Goal: Information Seeking & Learning: Learn about a topic

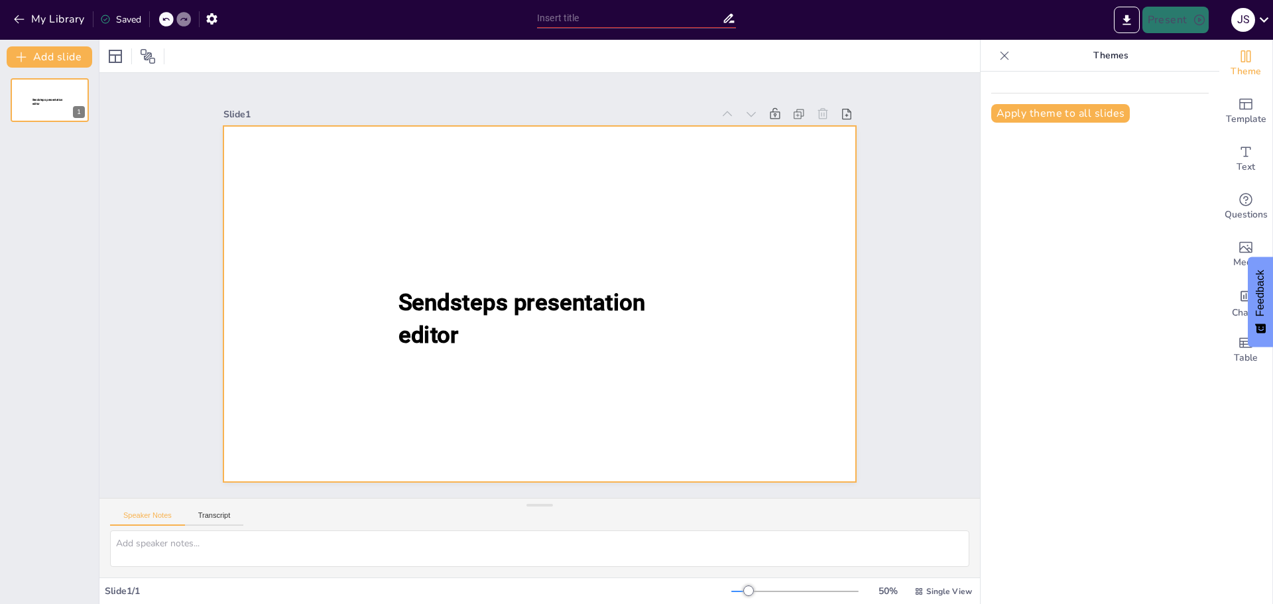
type input "Validación de Diagramas de Clases: Criterios y Buenas Prácticas"
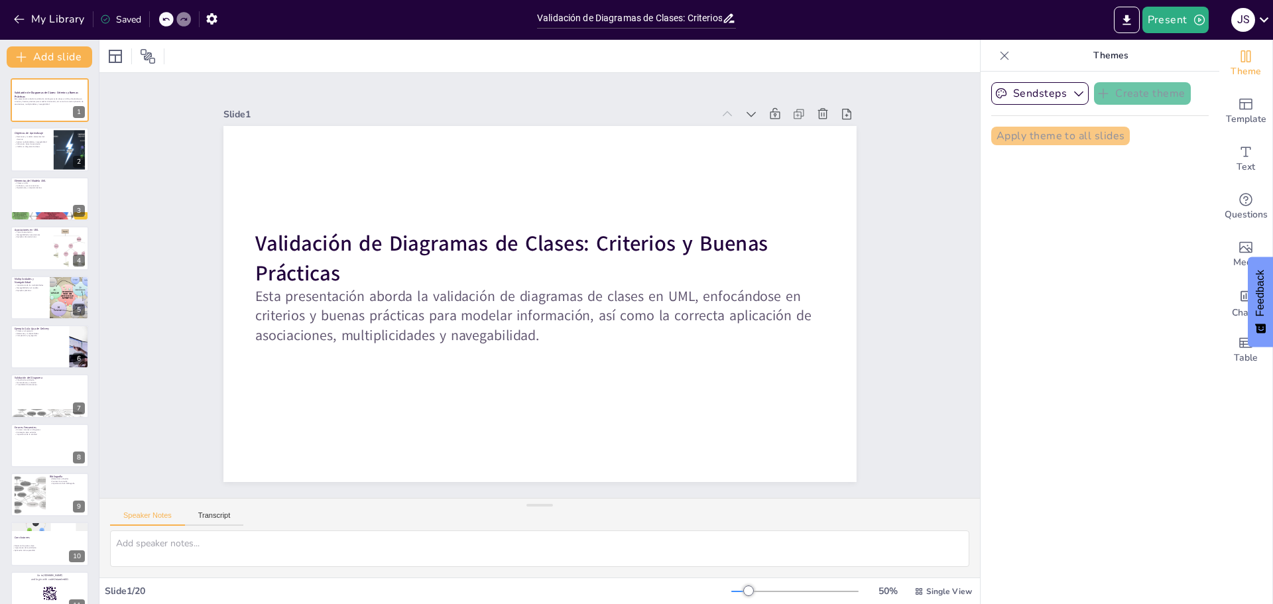
checkbox input "true"
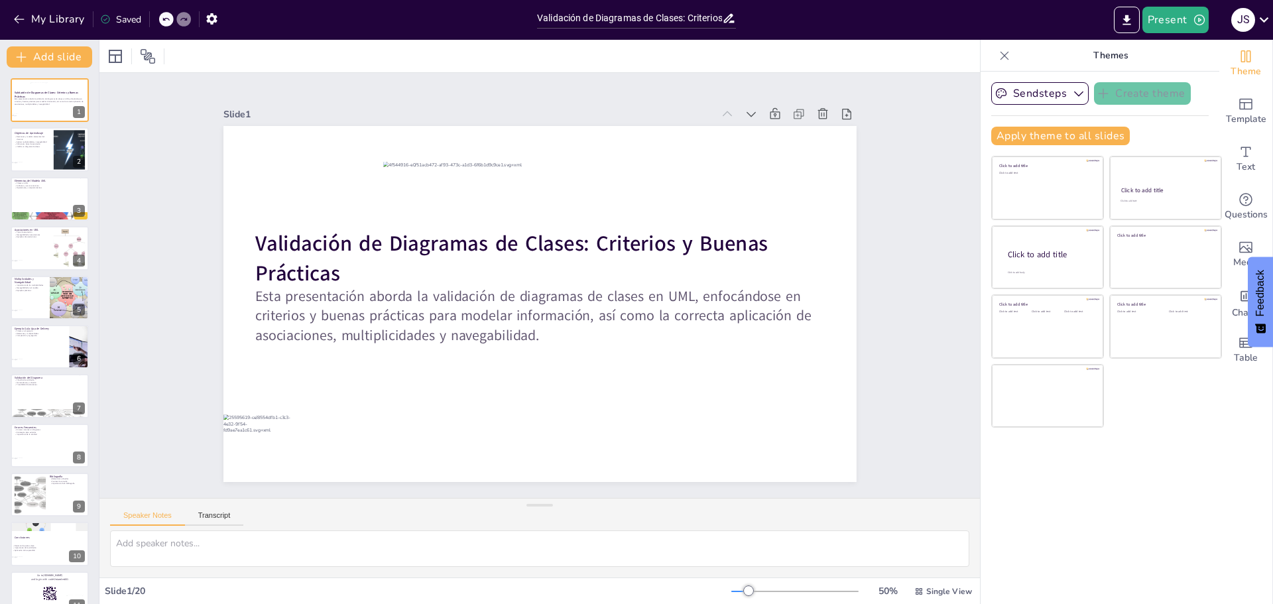
checkbox input "true"
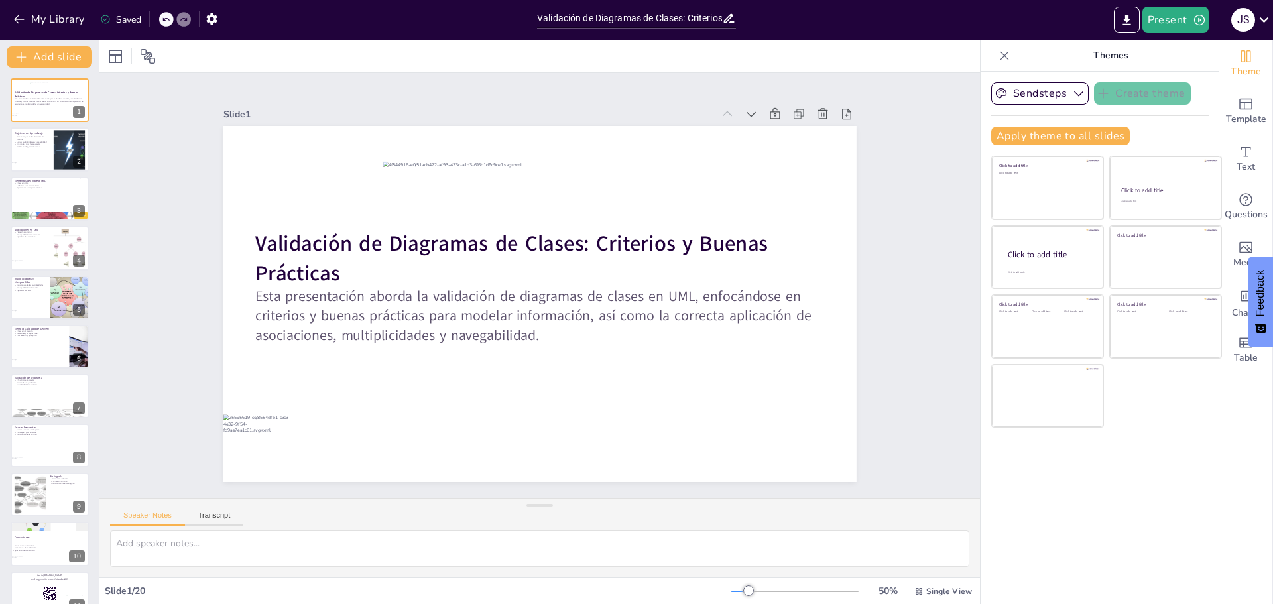
checkbox input "true"
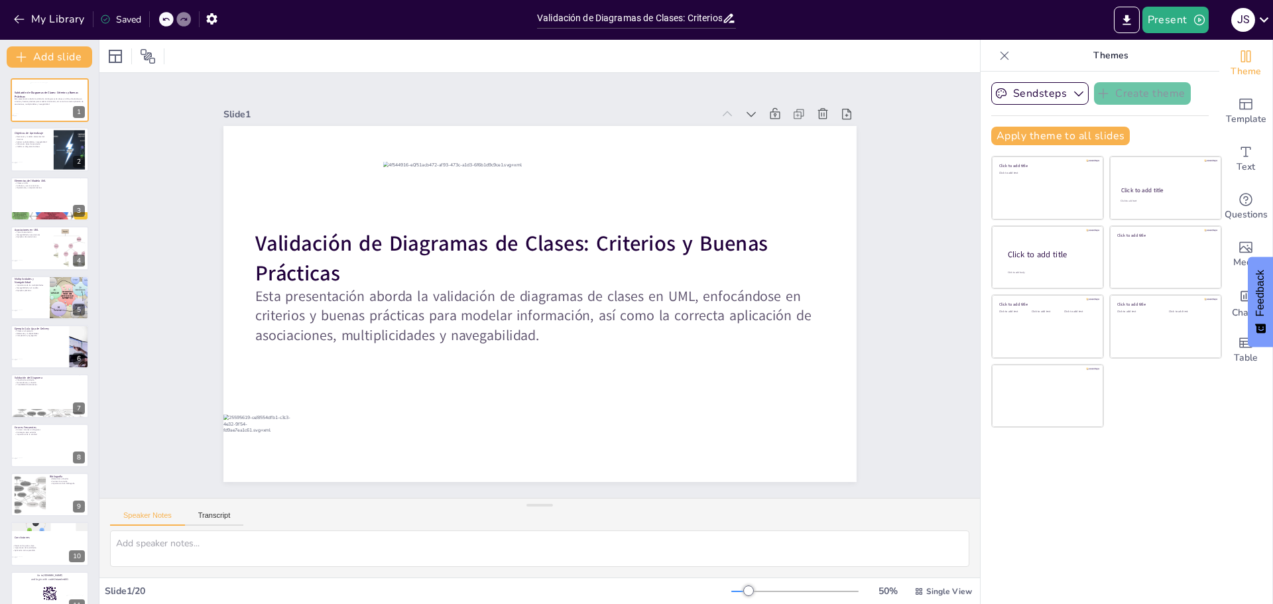
checkbox input "true"
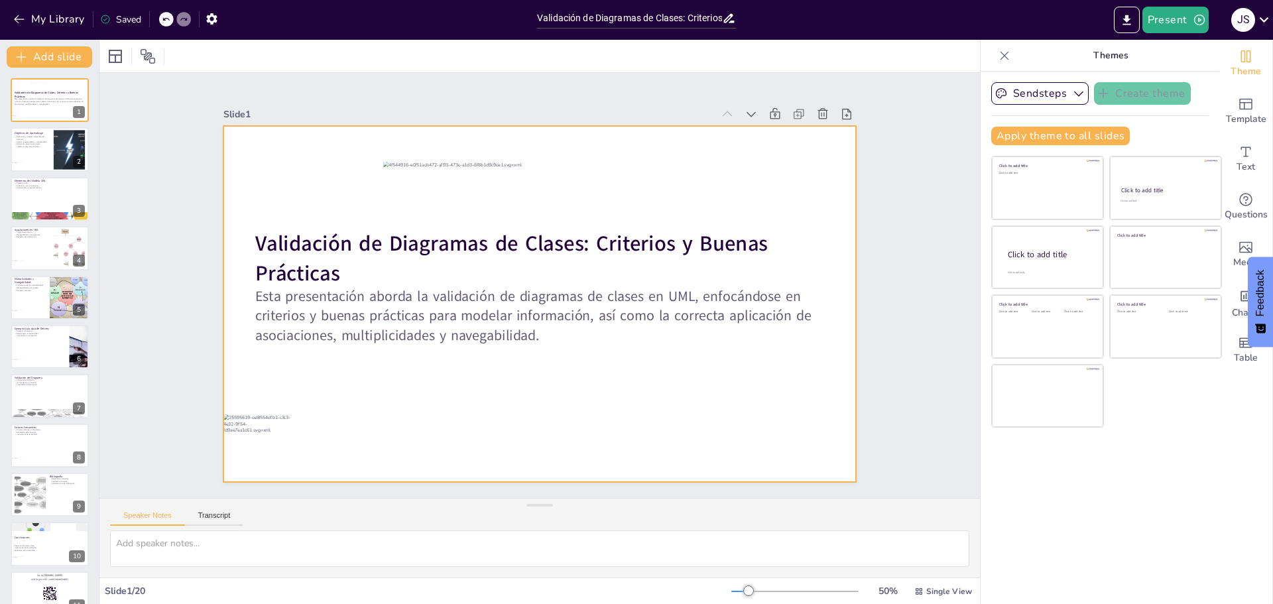
checkbox input "true"
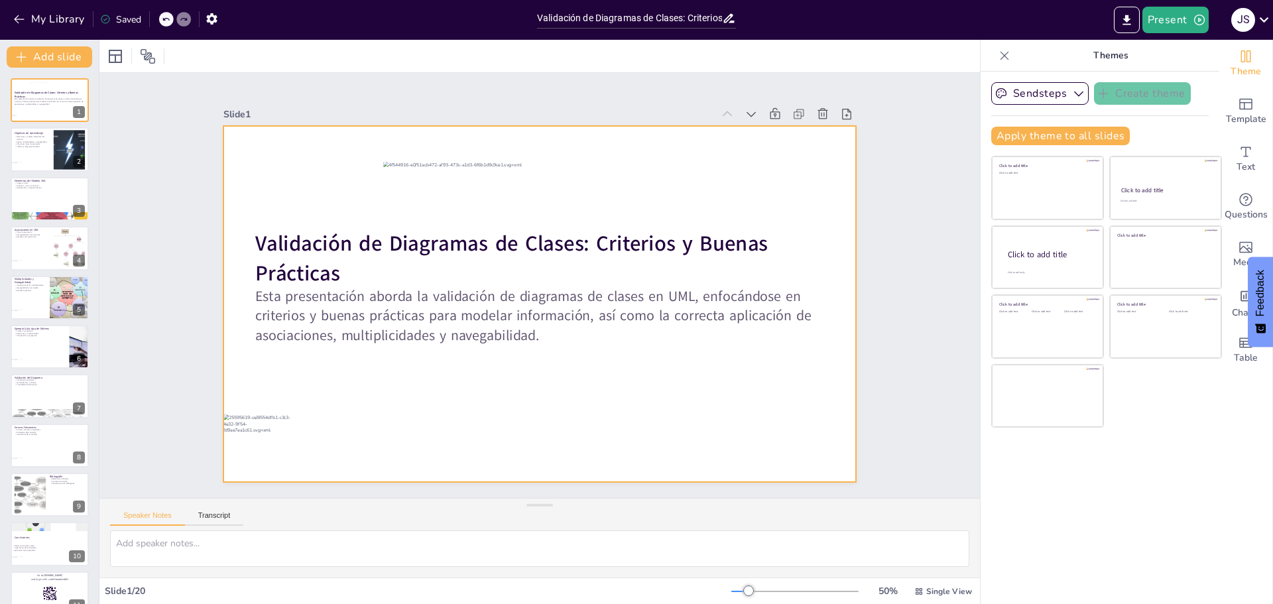
checkbox input "true"
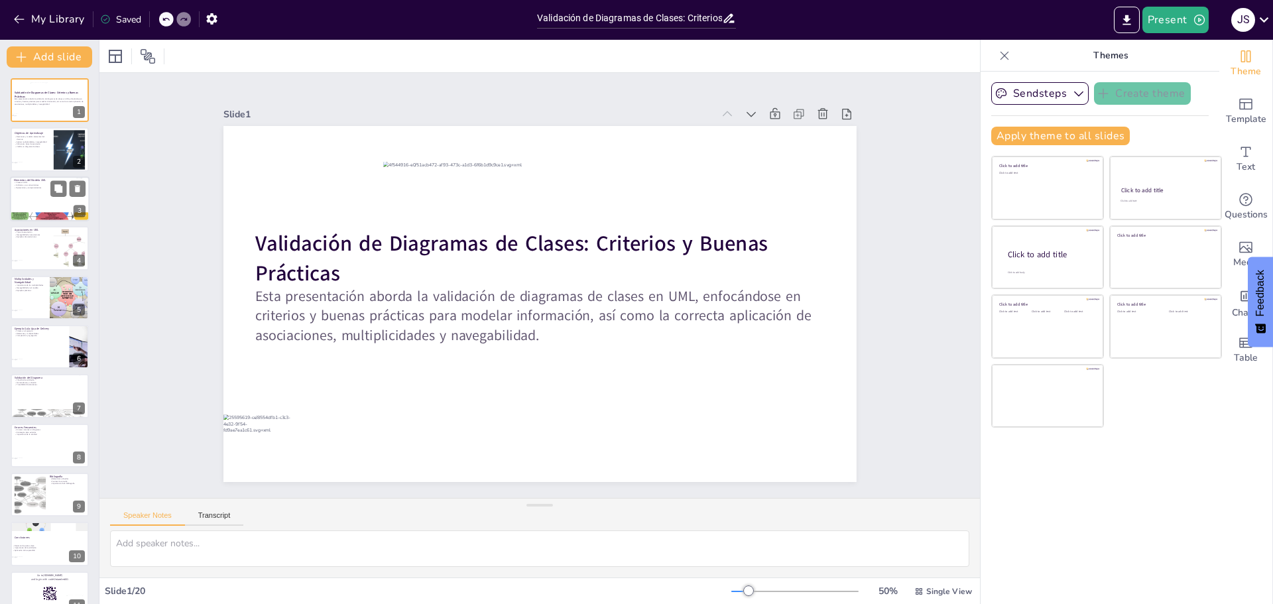
checkbox input "true"
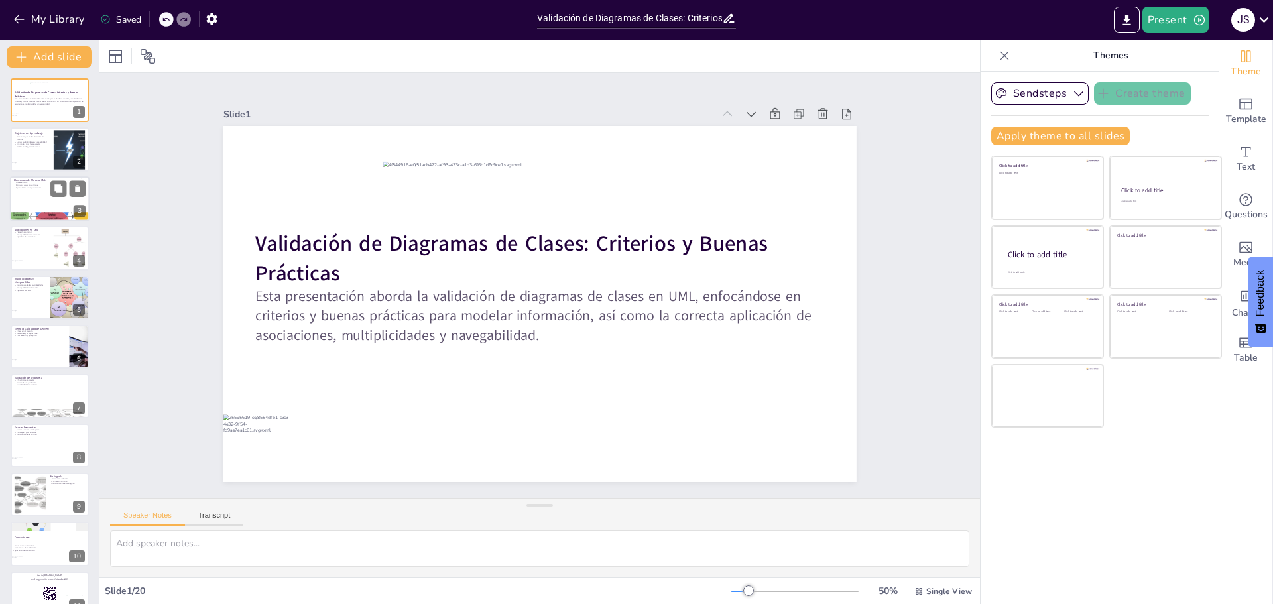
checkbox input "true"
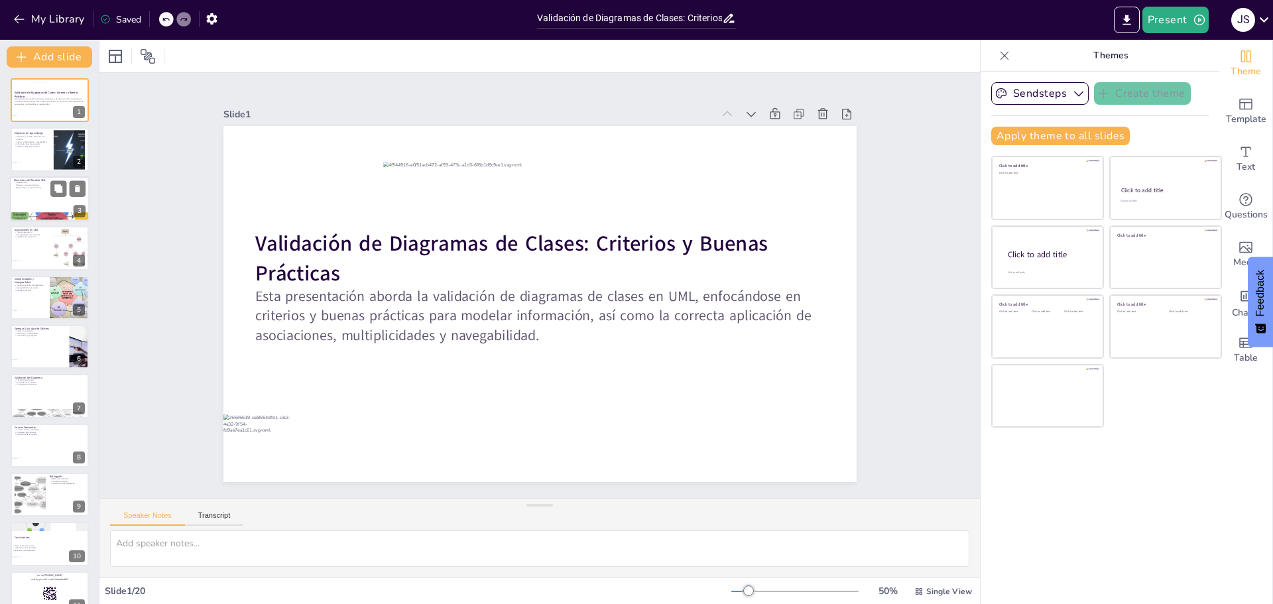
checkbox input "true"
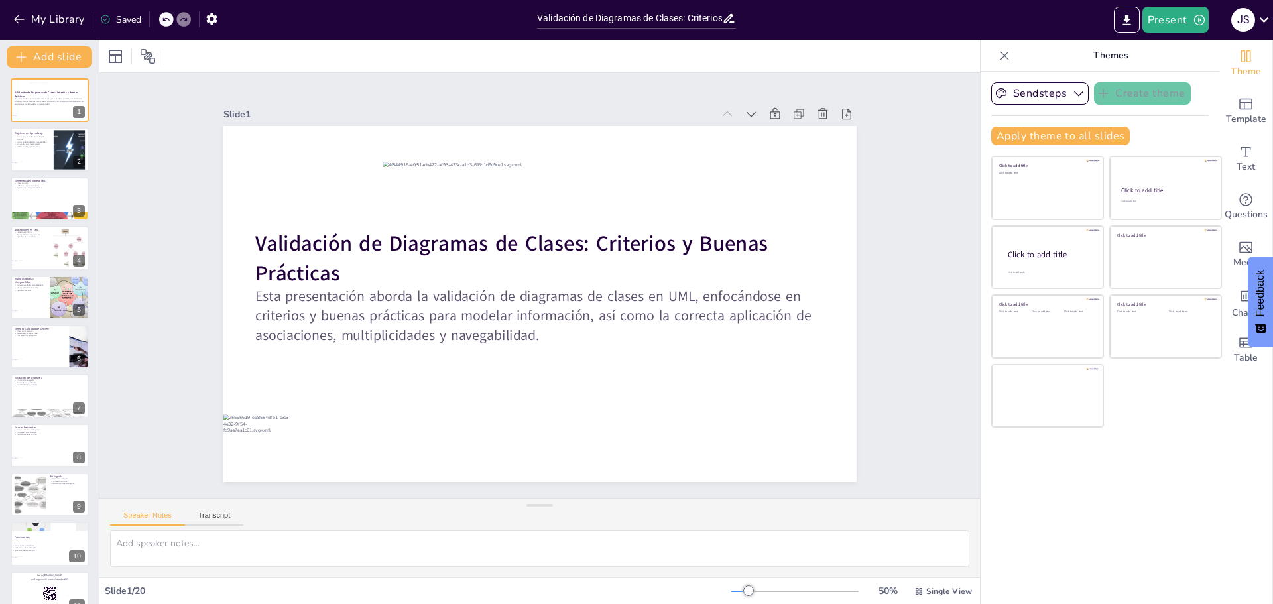
checkbox input "true"
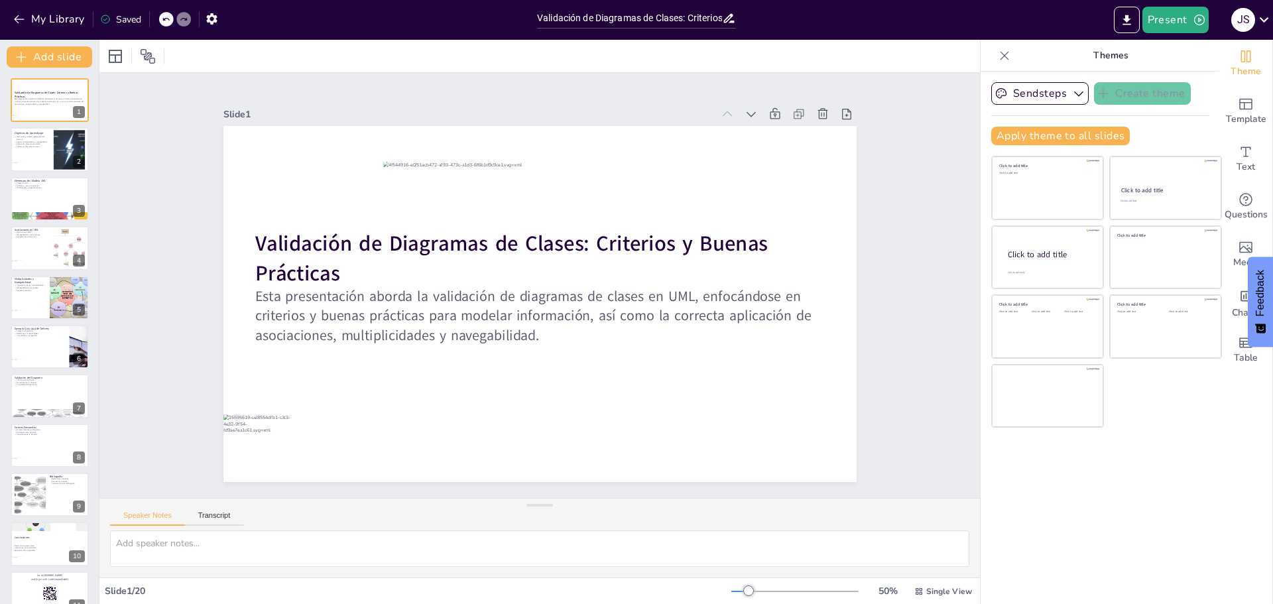
checkbox input "true"
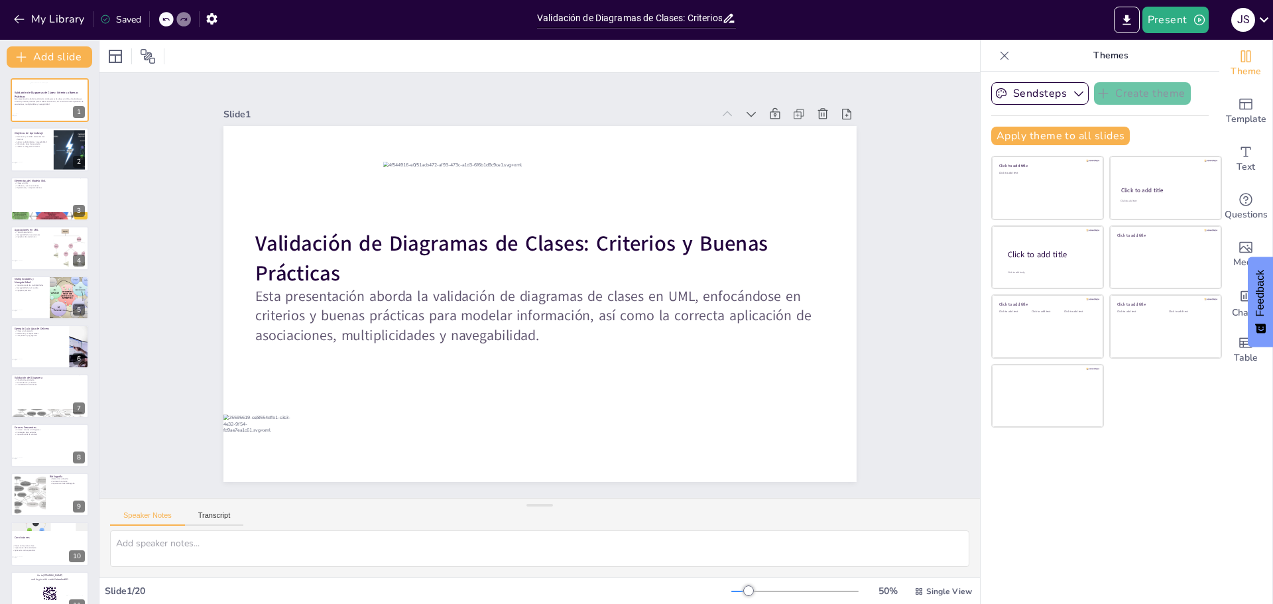
checkbox input "true"
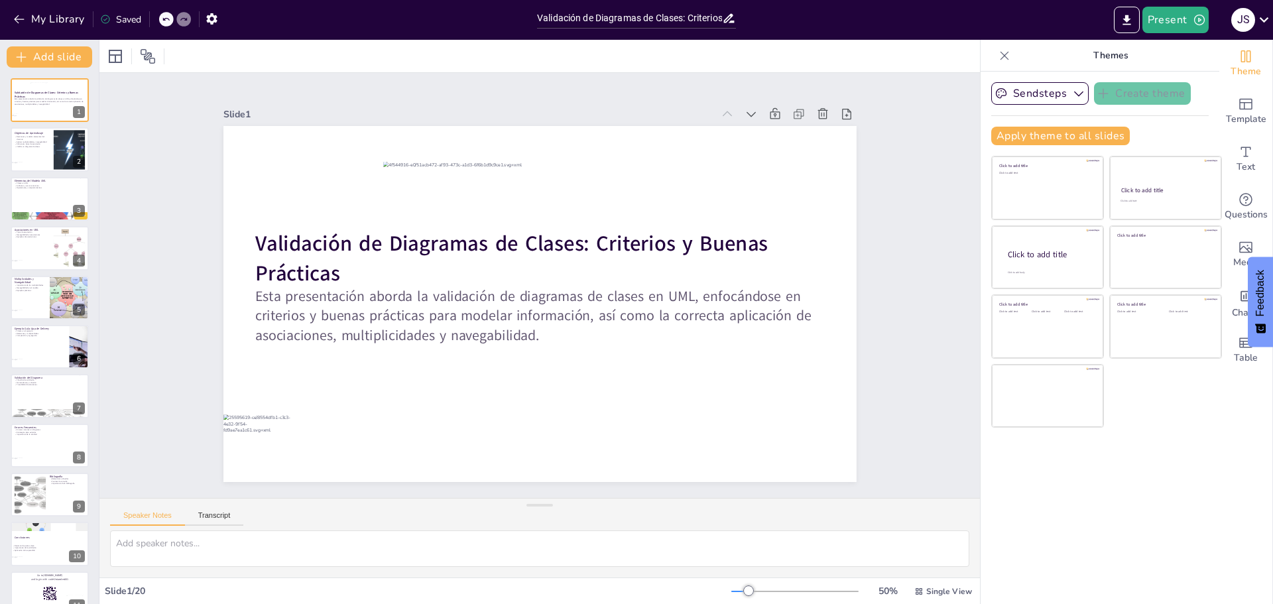
checkbox input "true"
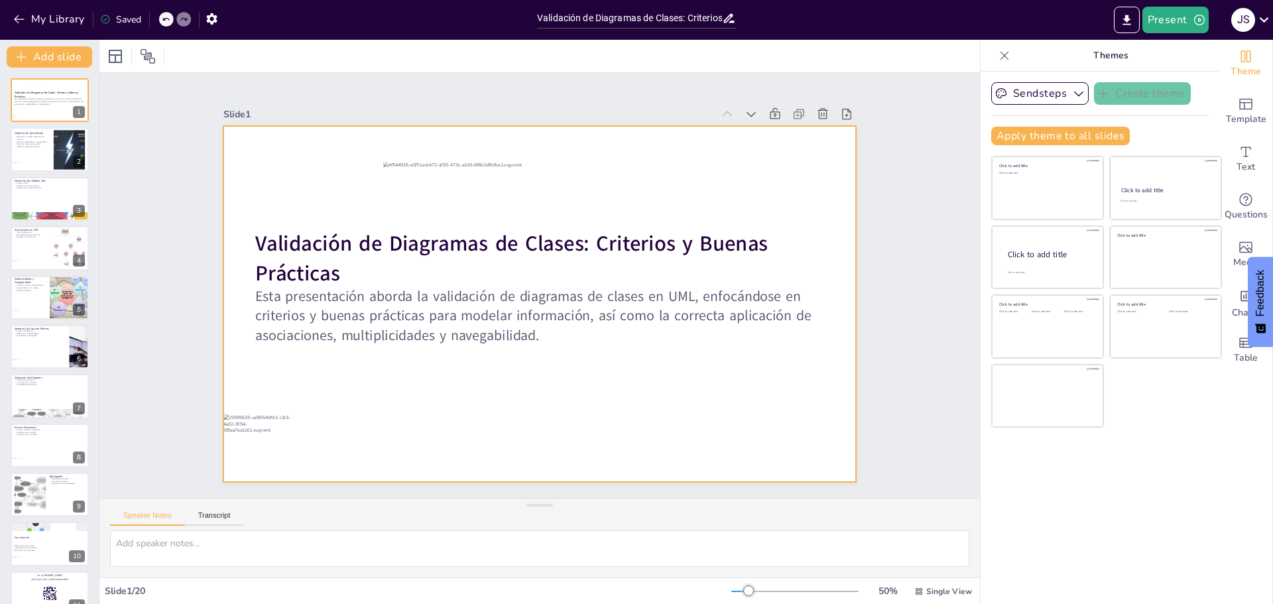
checkbox input "true"
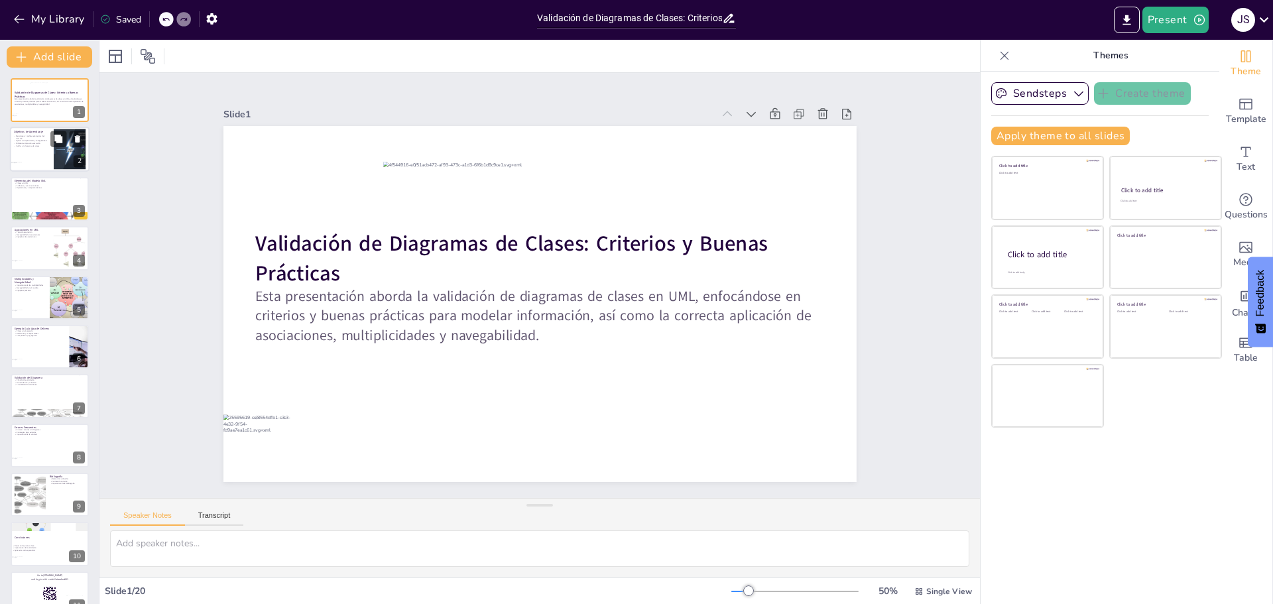
checkbox input "true"
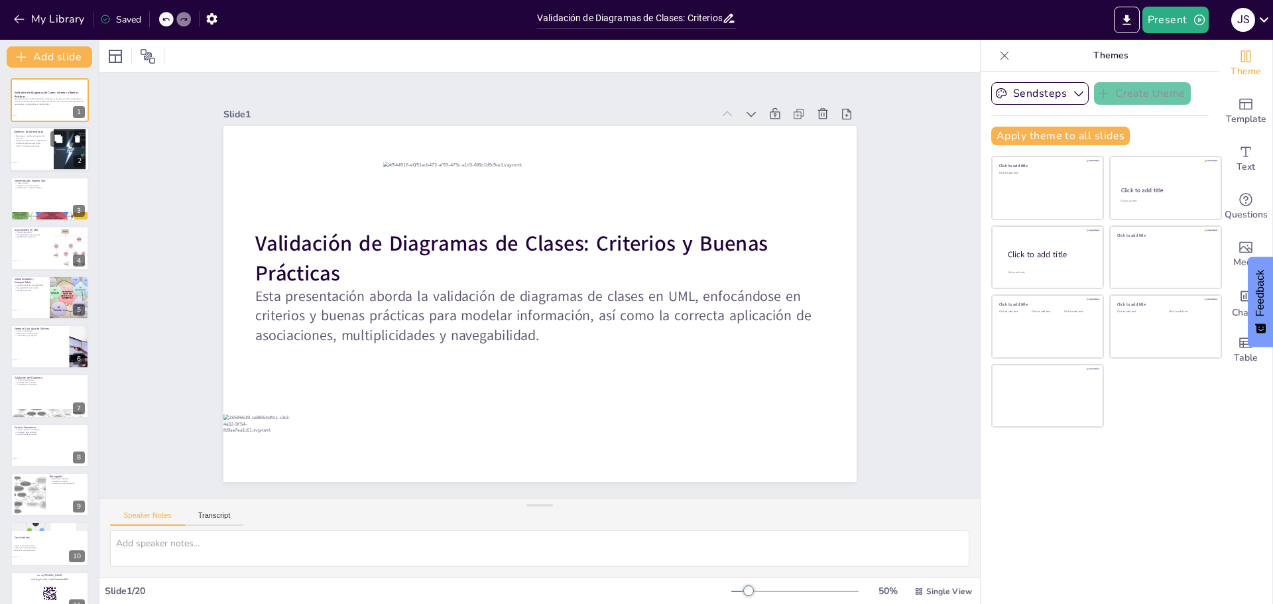
checkbox input "true"
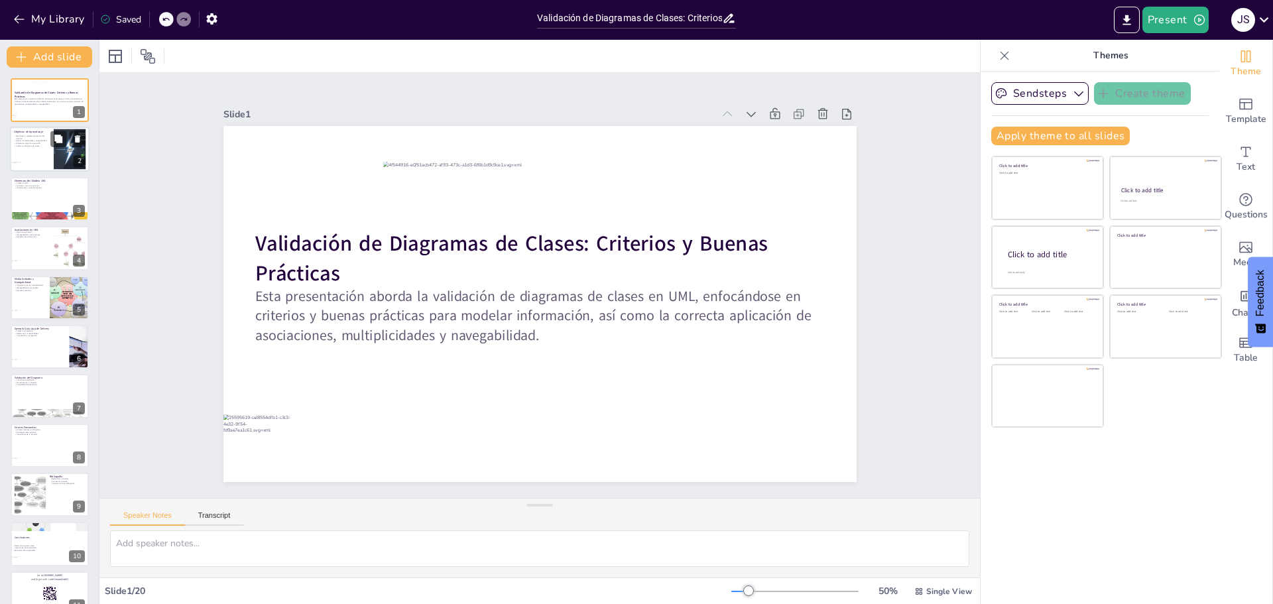
click at [46, 154] on div at bounding box center [50, 149] width 80 height 45
type textarea "Es vital comprender cómo reconocer y modelar elementos del dominio, como clases…"
checkbox input "true"
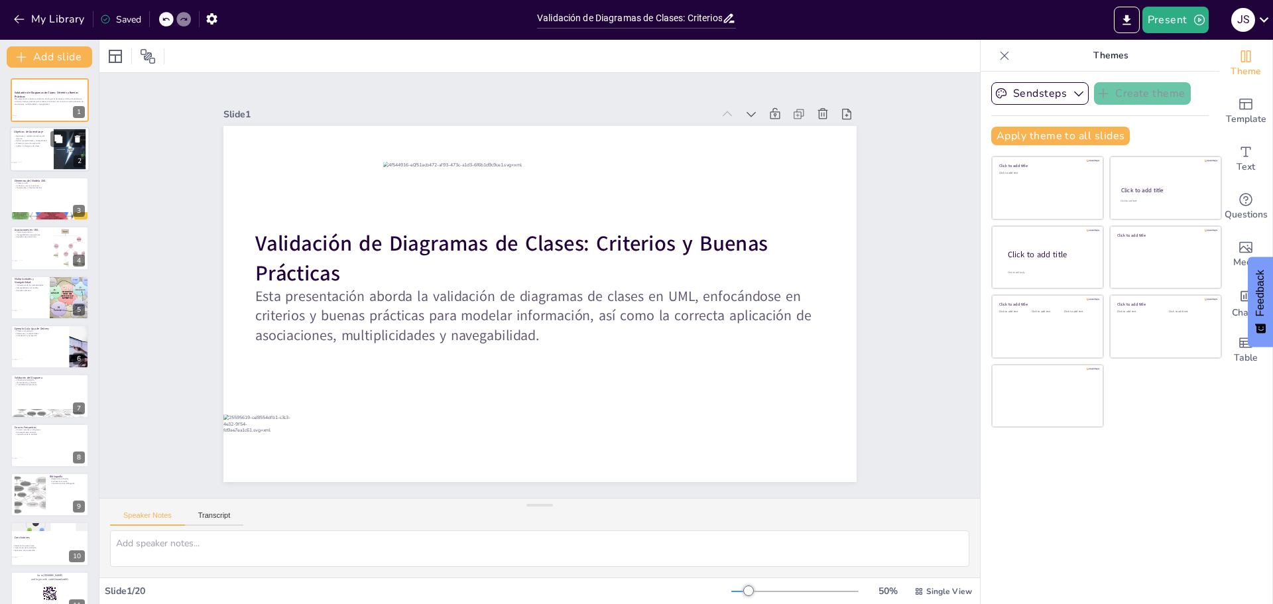
checkbox input "true"
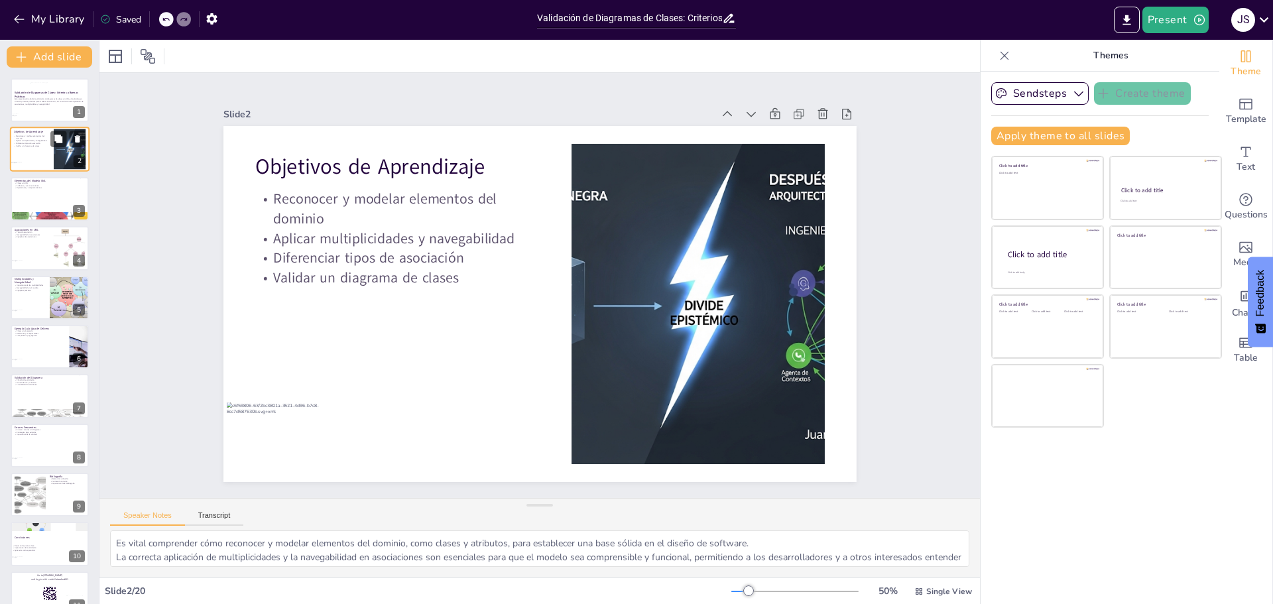
checkbox input "true"
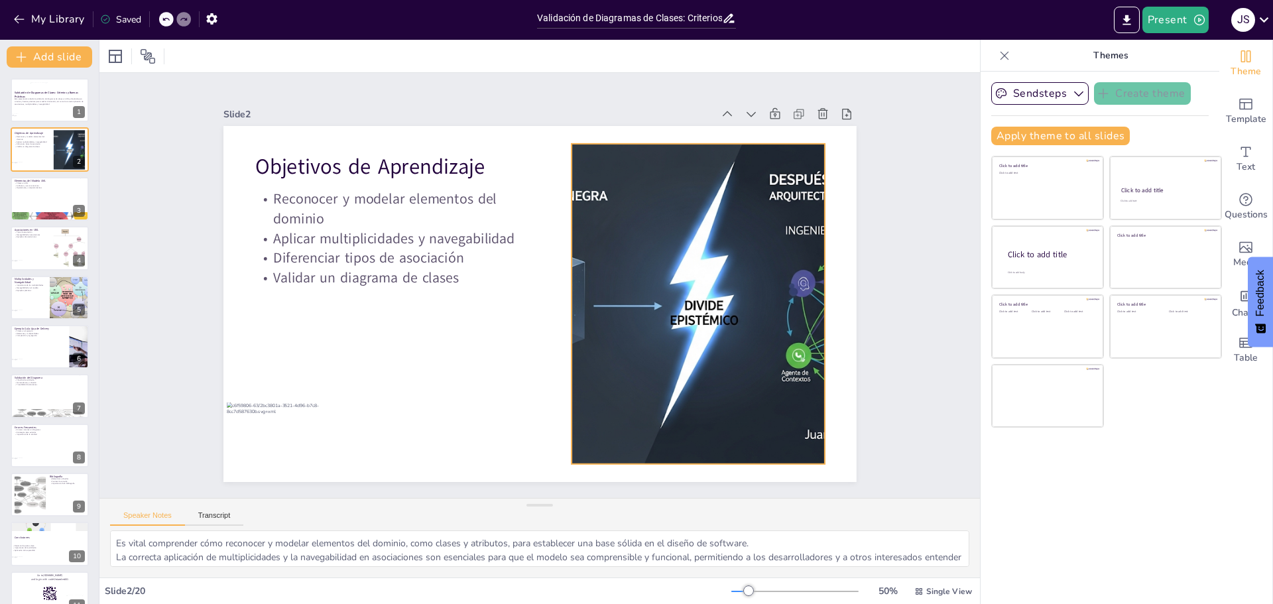
checkbox input "true"
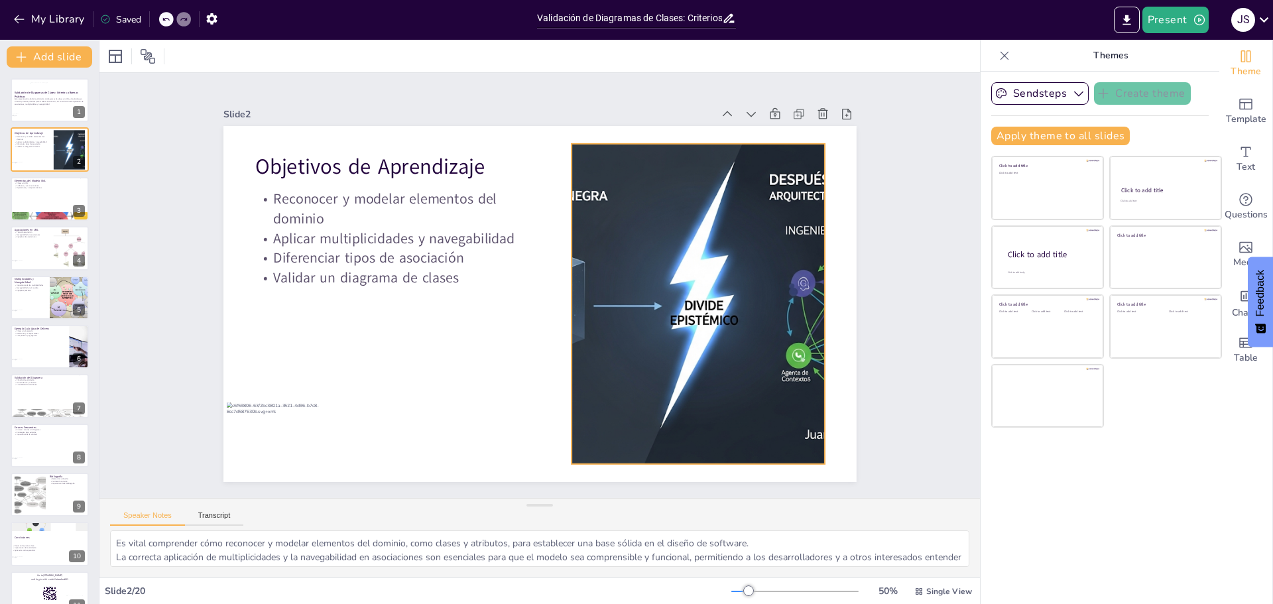
checkbox input "true"
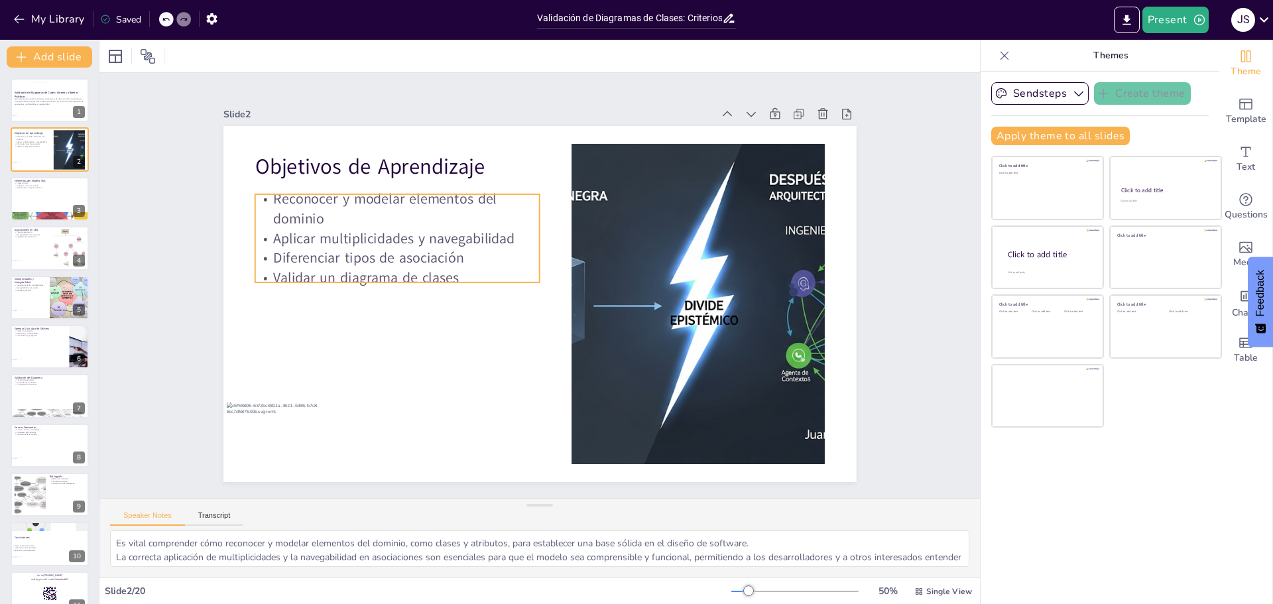
checkbox input "true"
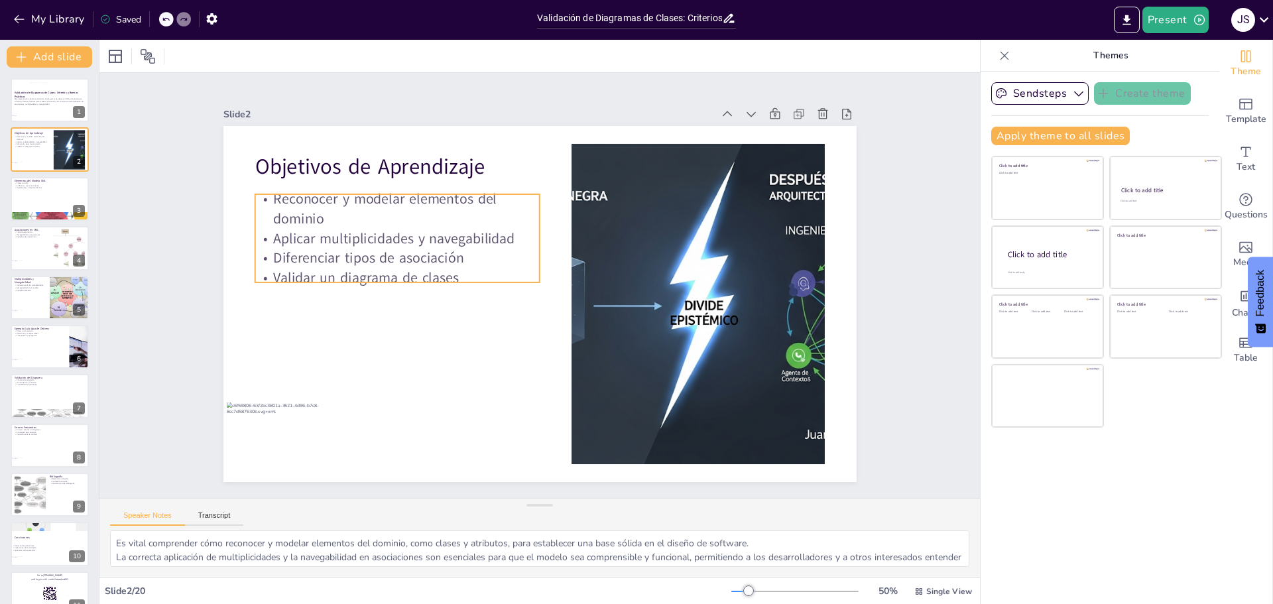
checkbox input "true"
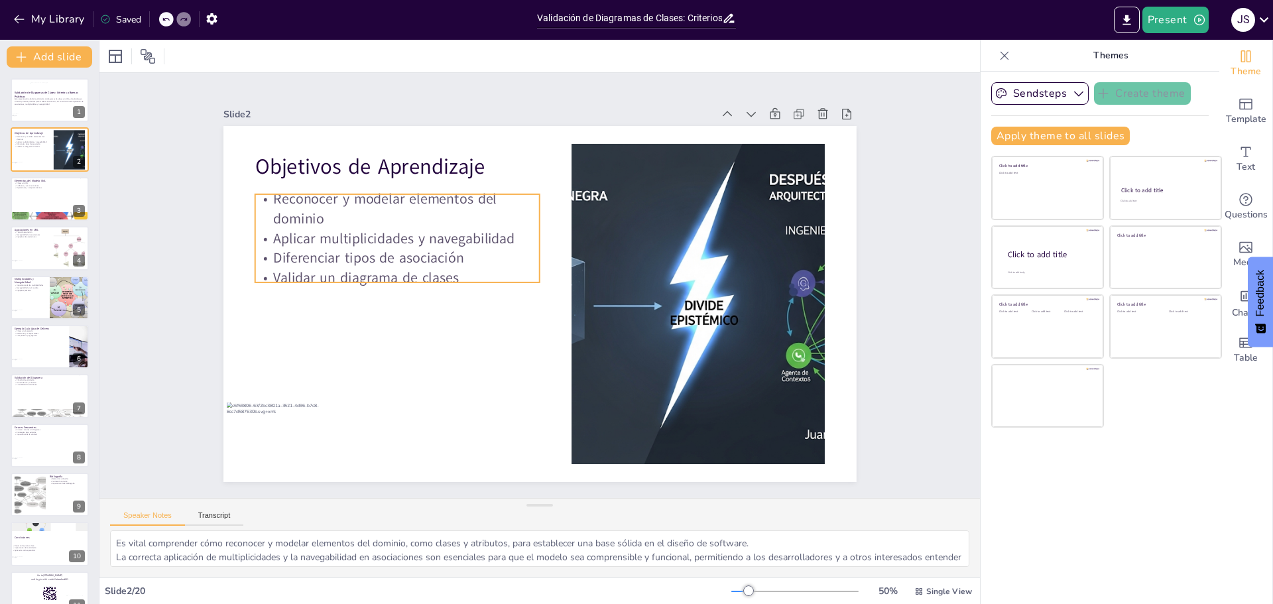
checkbox input "true"
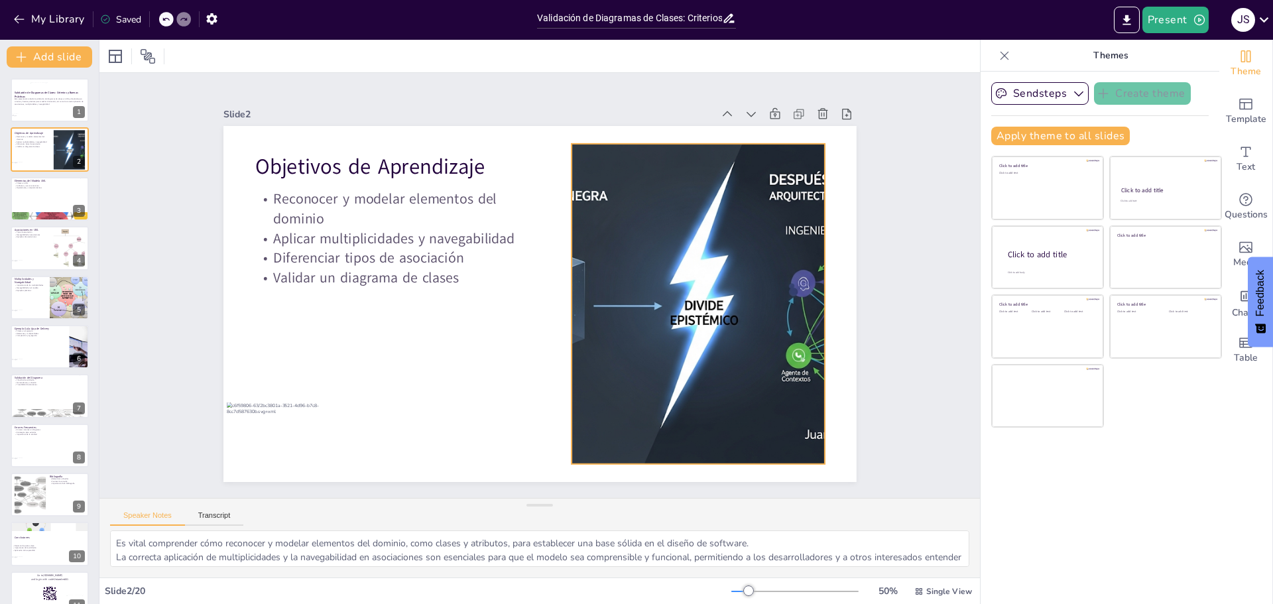
checkbox input "true"
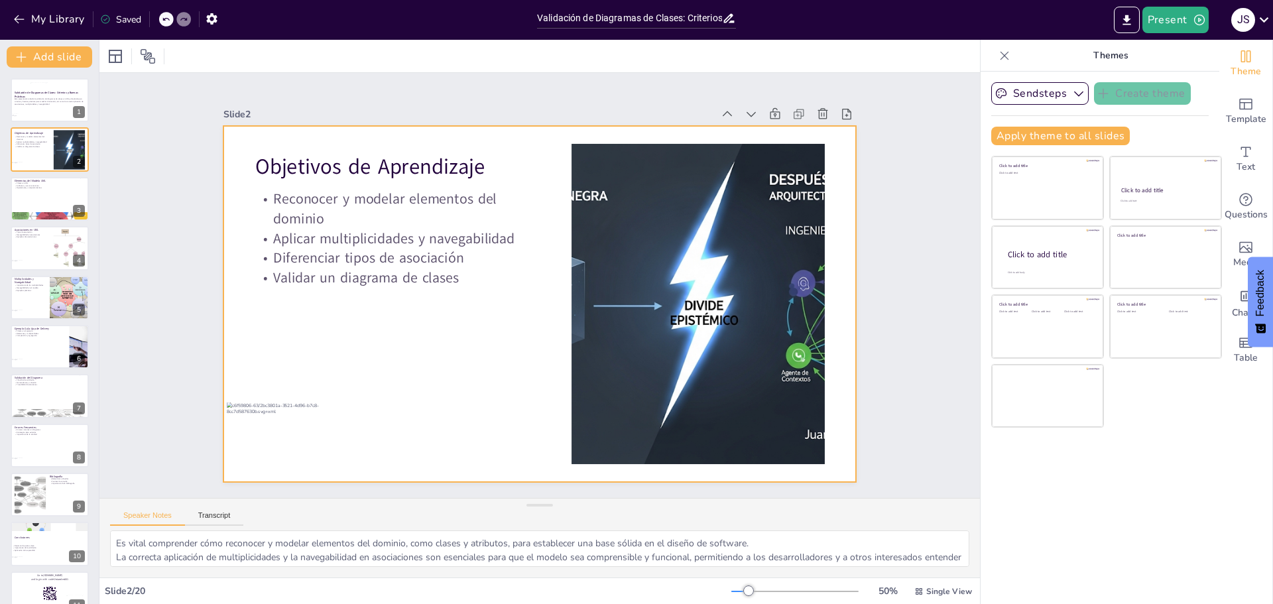
checkbox input "true"
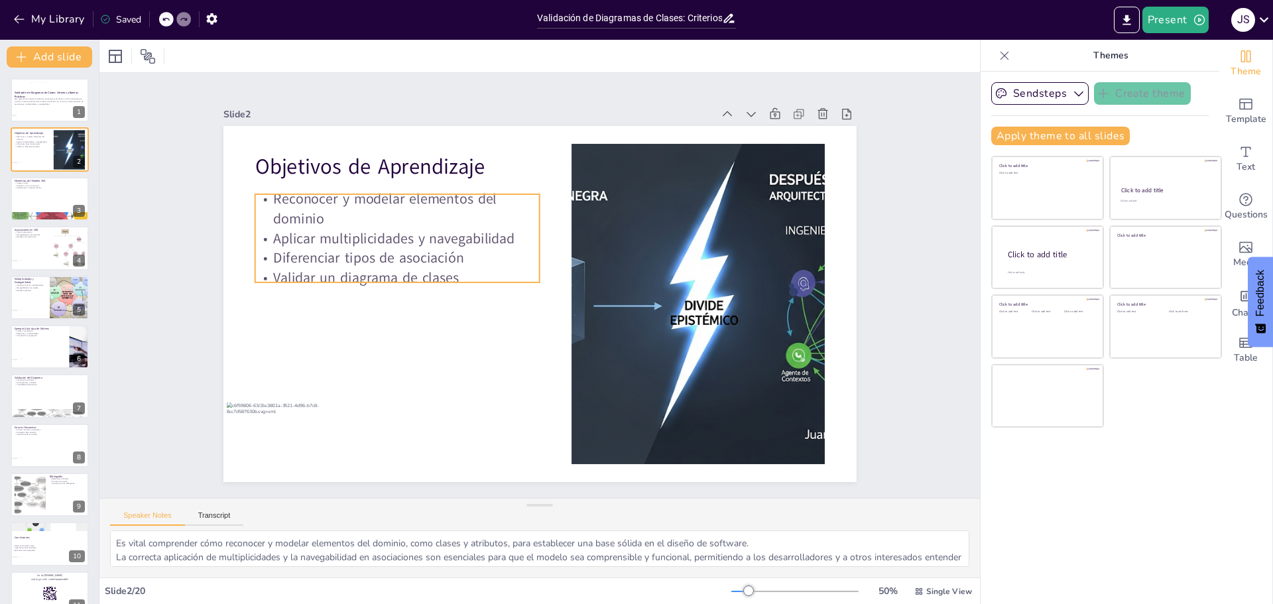
checkbox input "true"
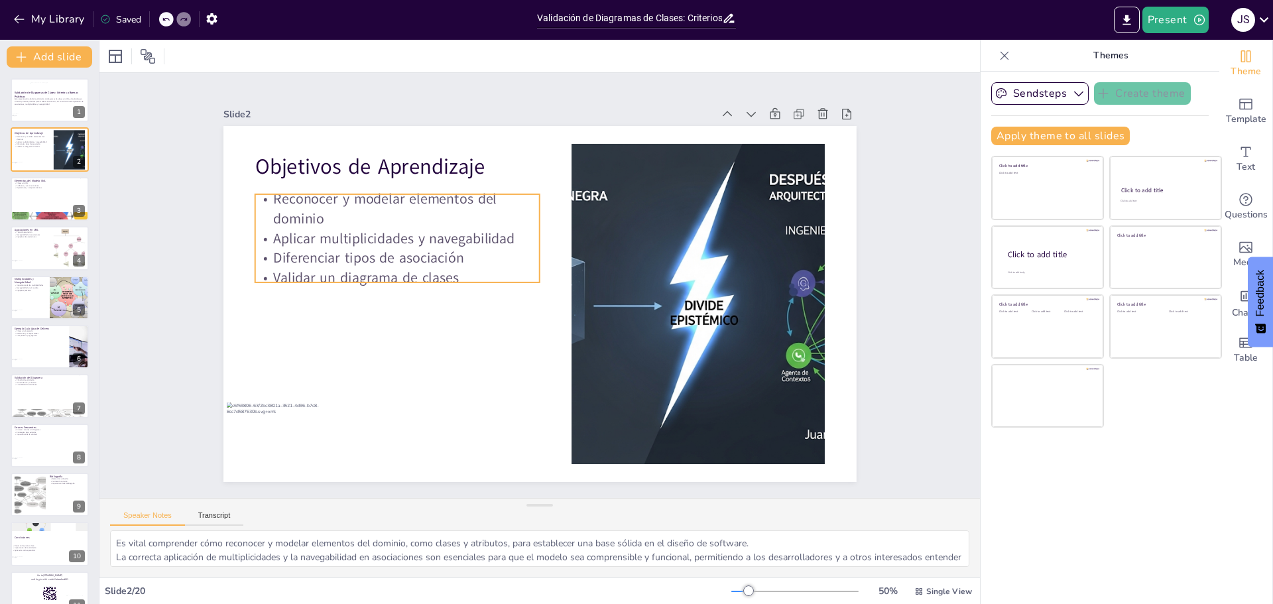
checkbox input "true"
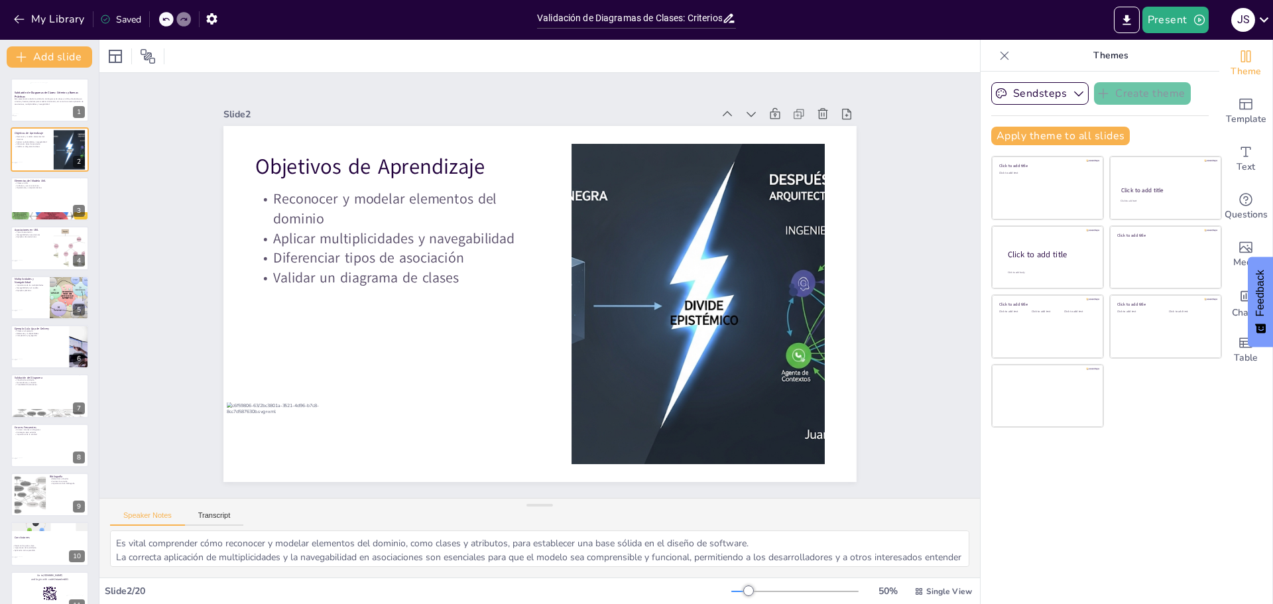
checkbox input "true"
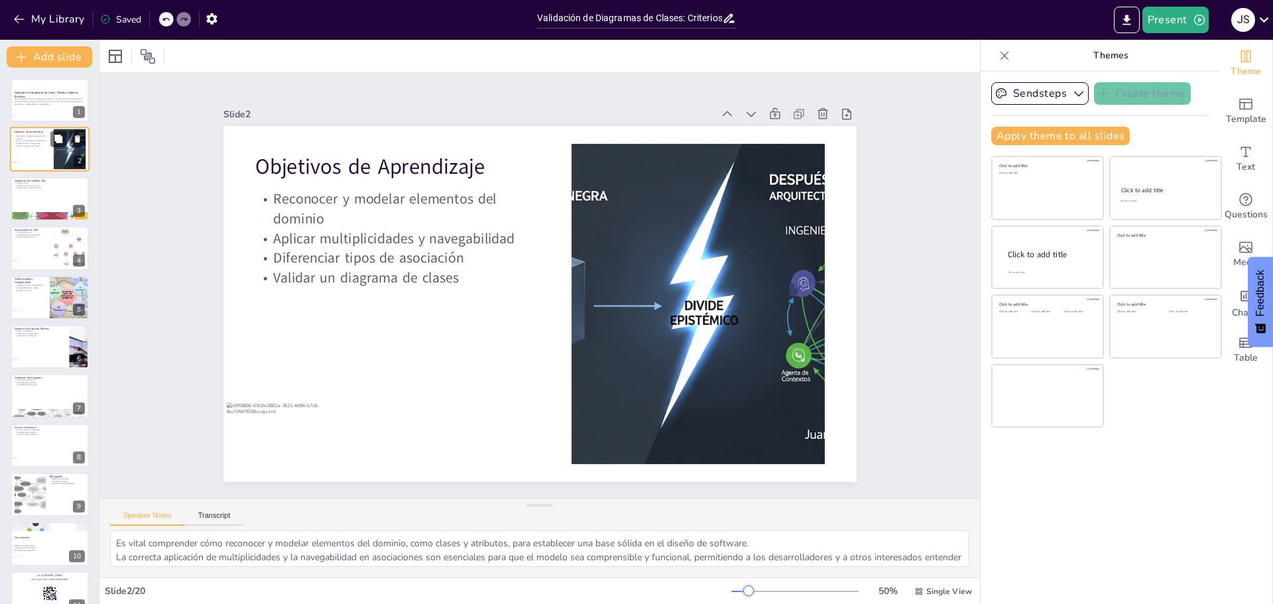
checkbox input "true"
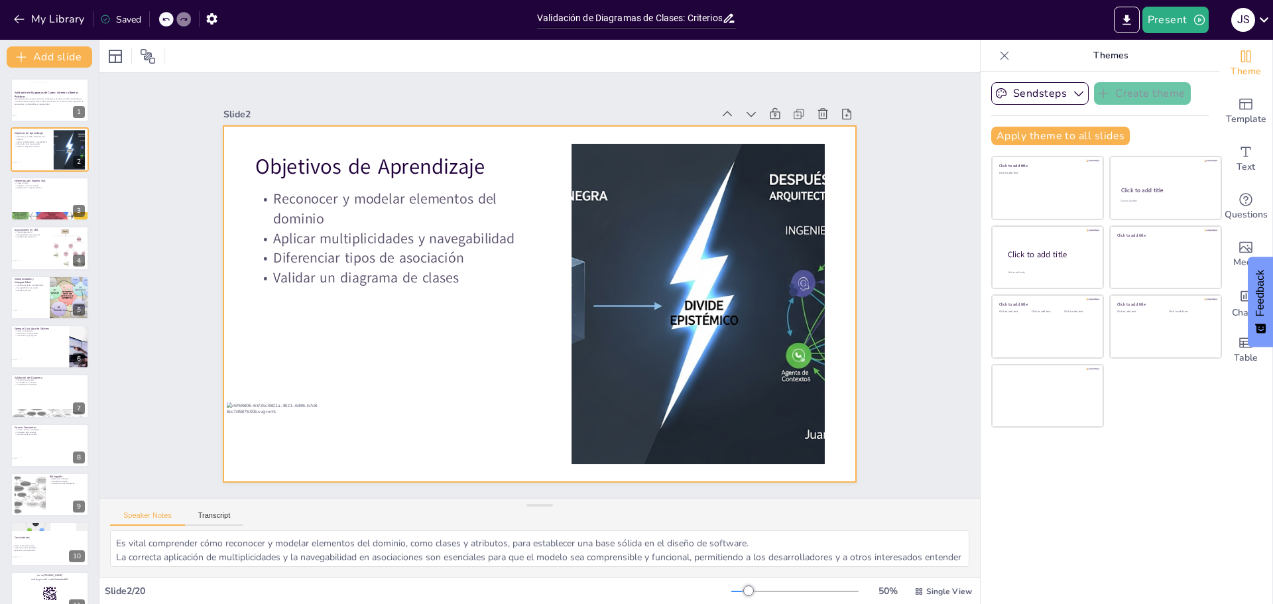
checkbox input "true"
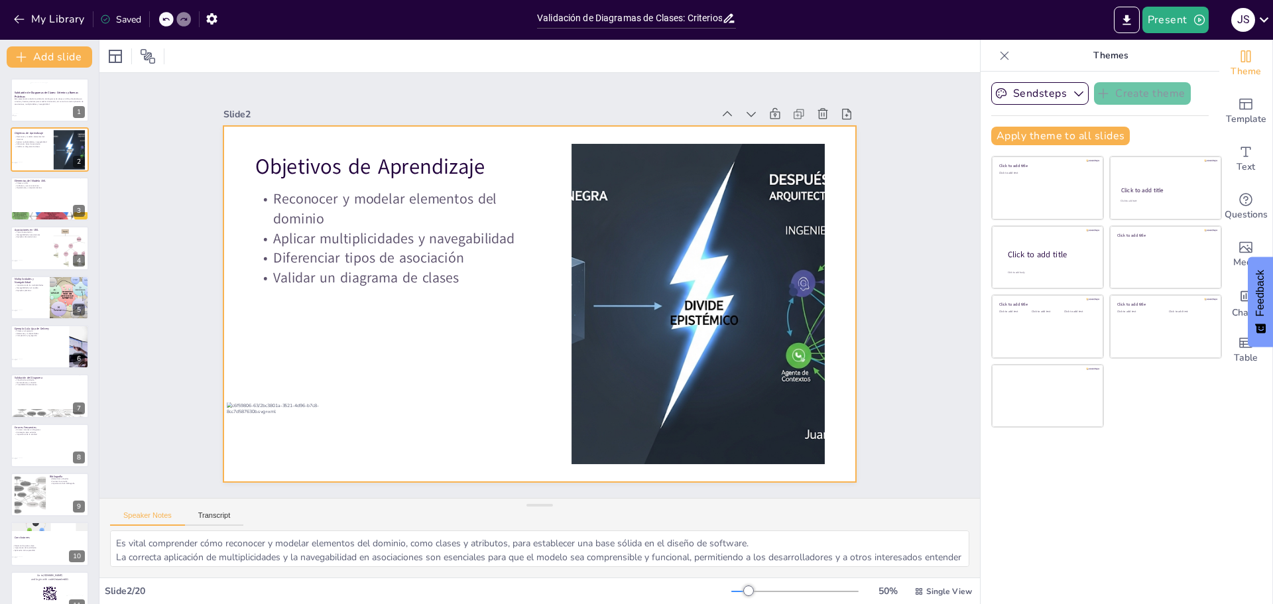
checkbox input "true"
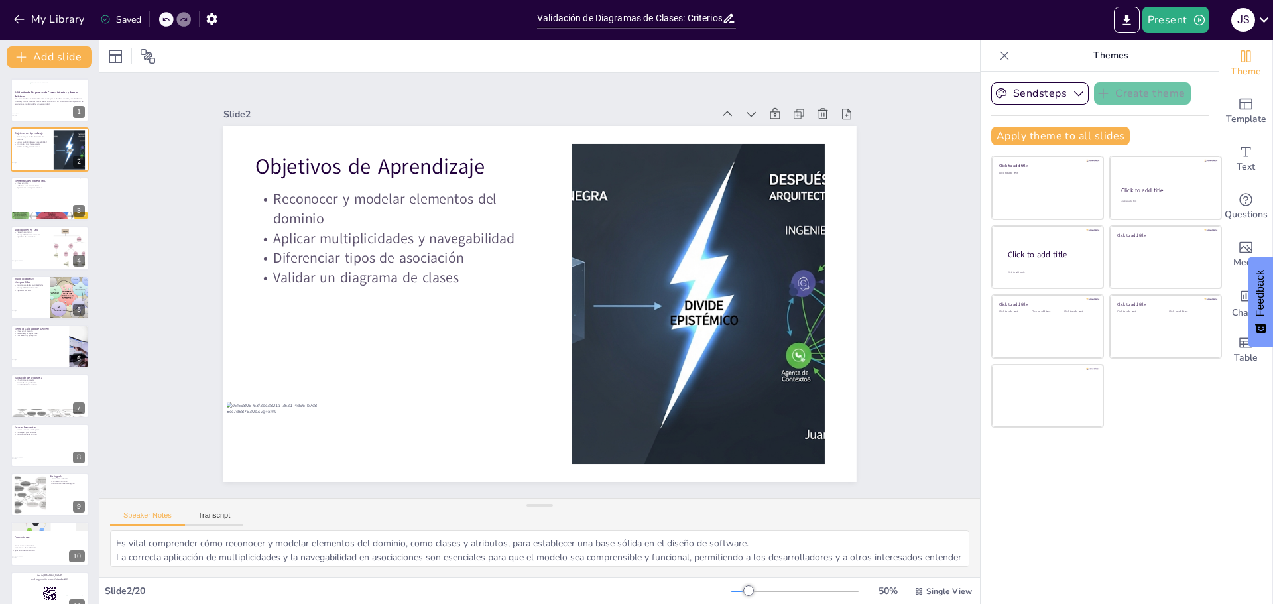
checkbox input "true"
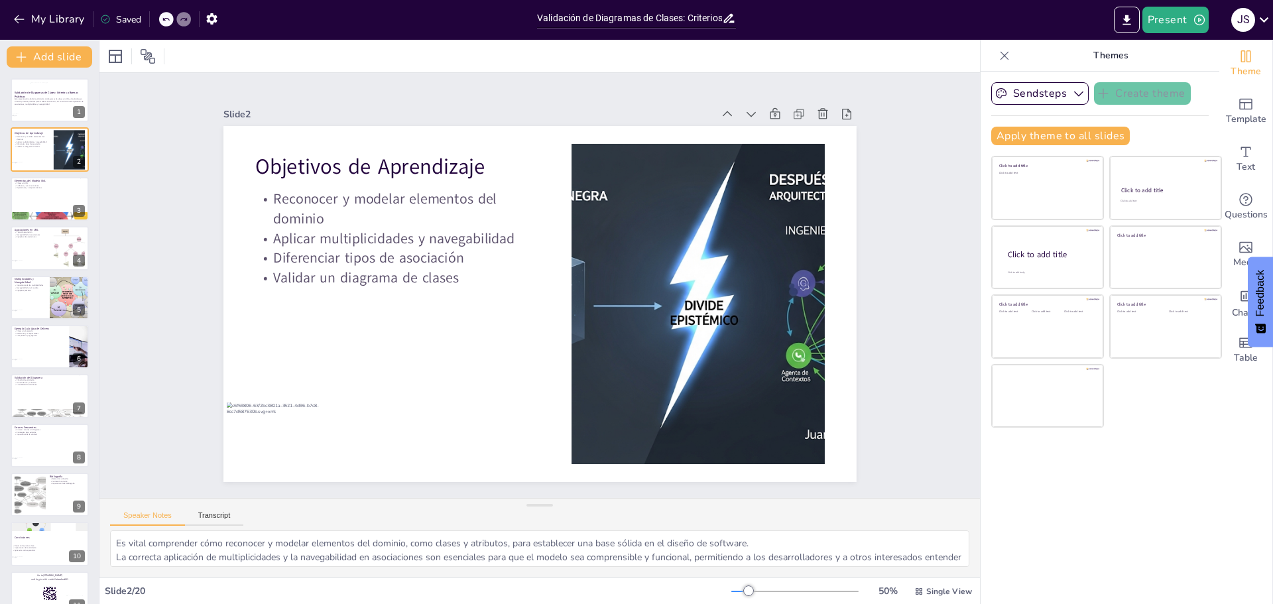
checkbox input "true"
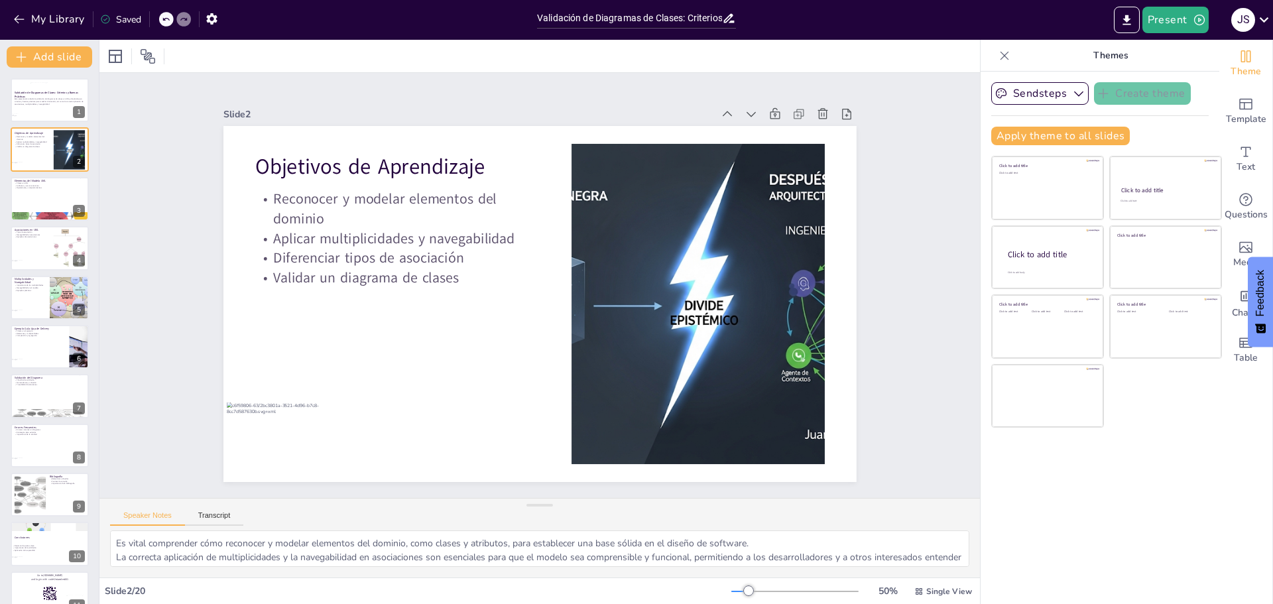
checkbox input "true"
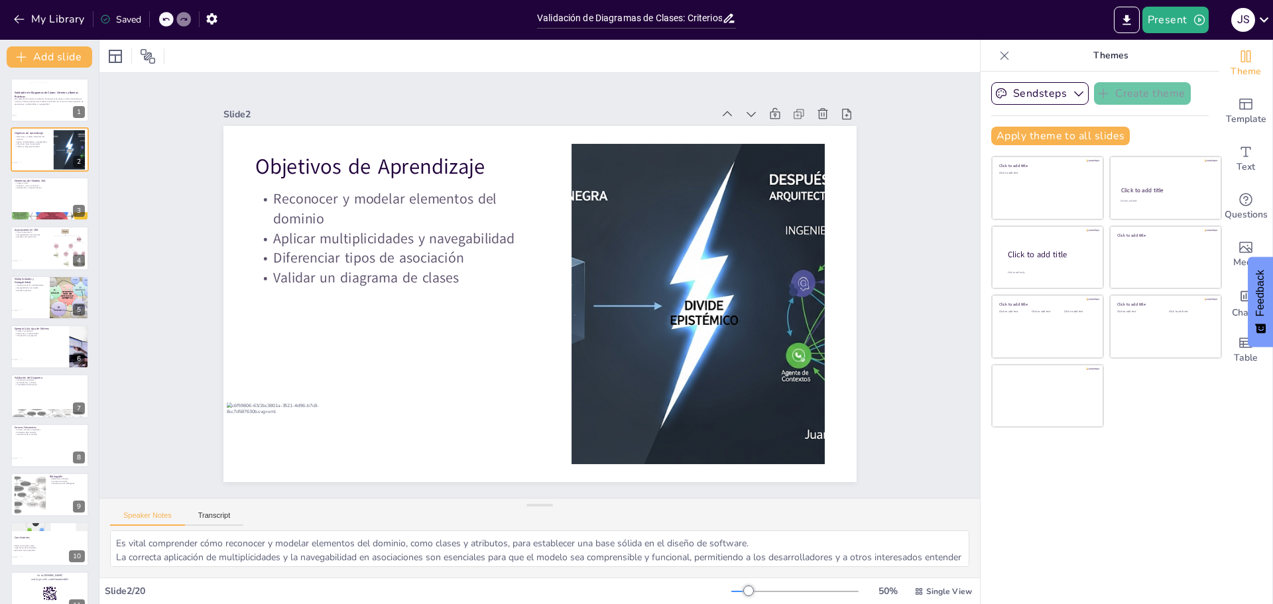
checkbox input "true"
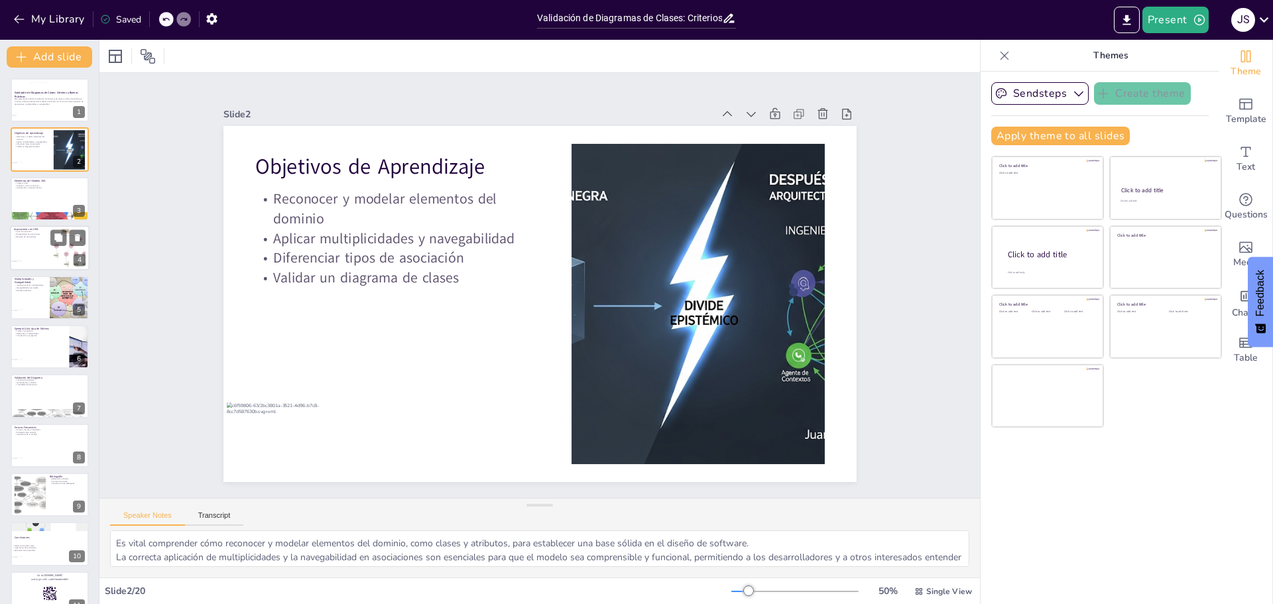
checkbox input "true"
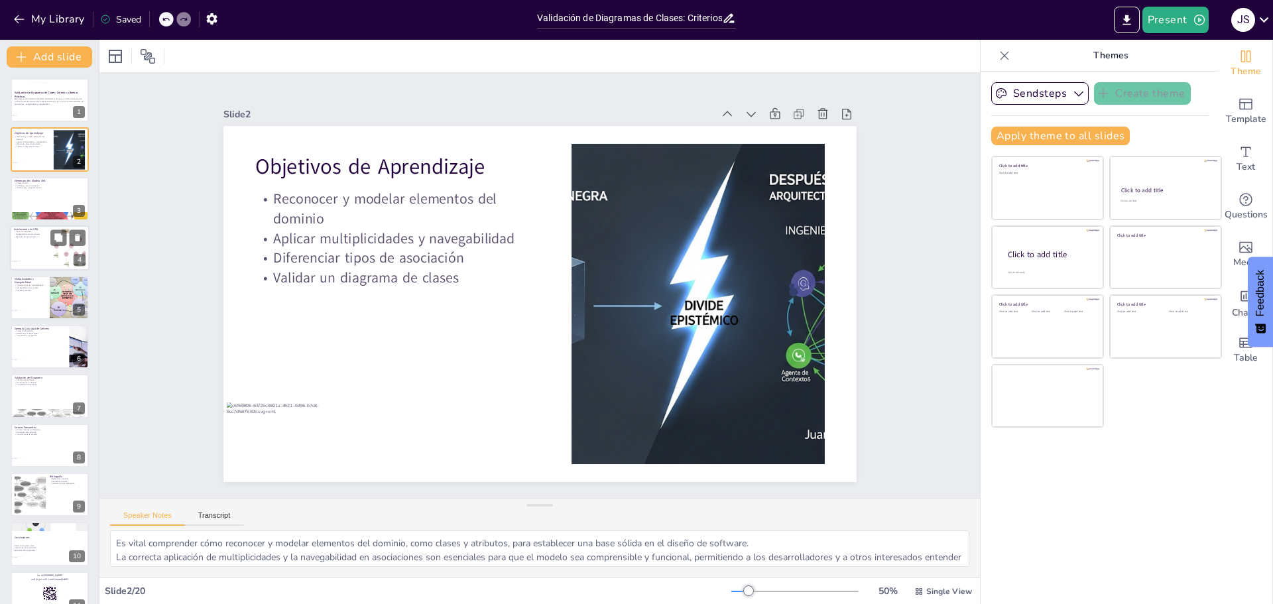
checkbox input "true"
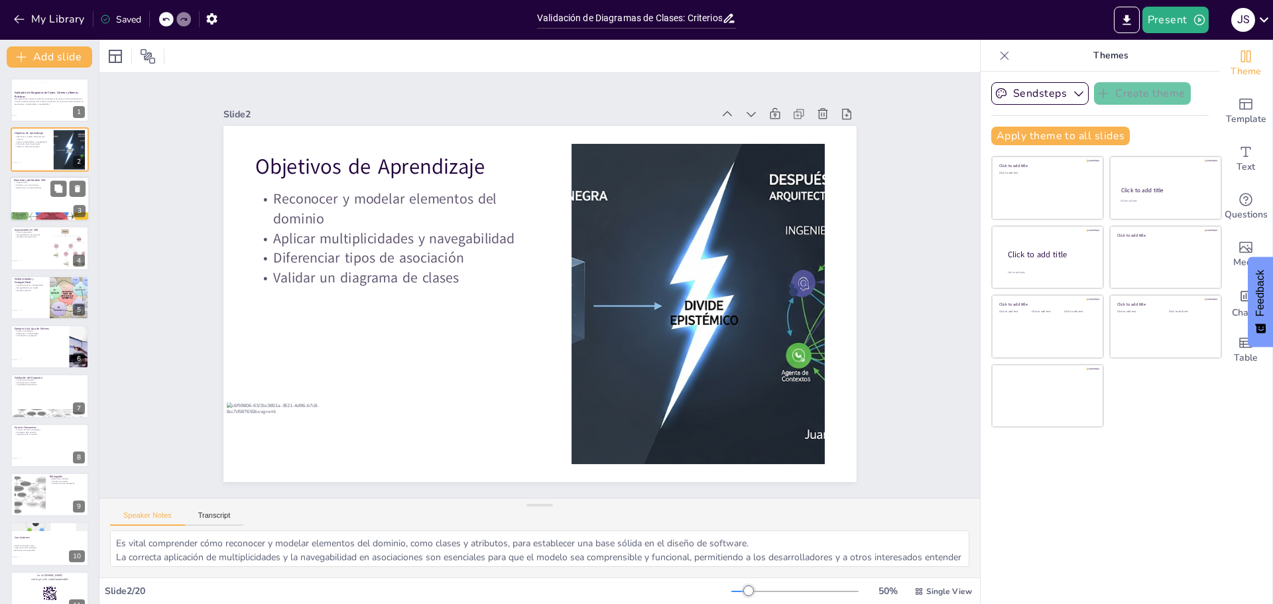
checkbox input "true"
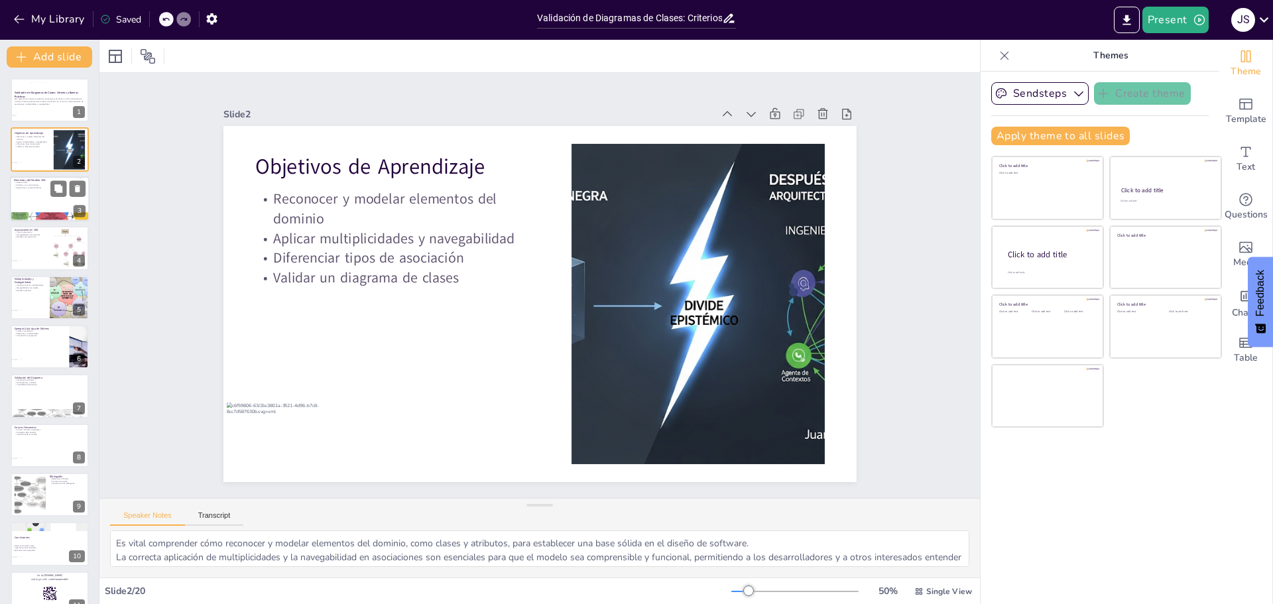
checkbox input "true"
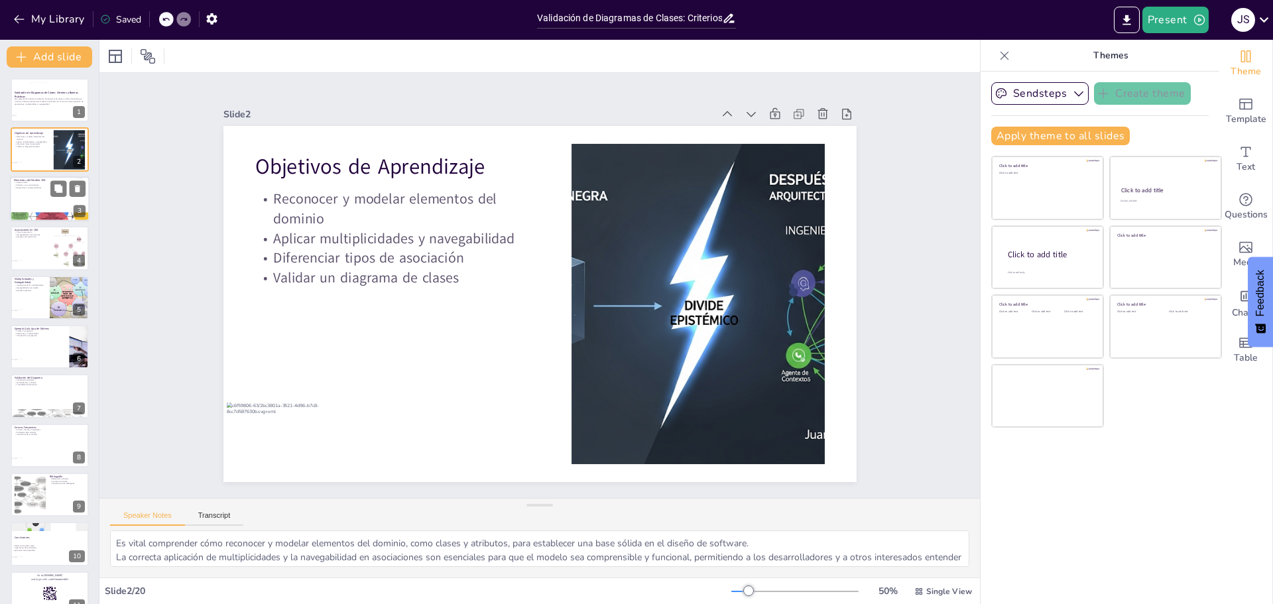
checkbox input "true"
click at [729, 320] on div at bounding box center [698, 304] width 587 height 320
click at [727, 359] on div at bounding box center [698, 304] width 587 height 320
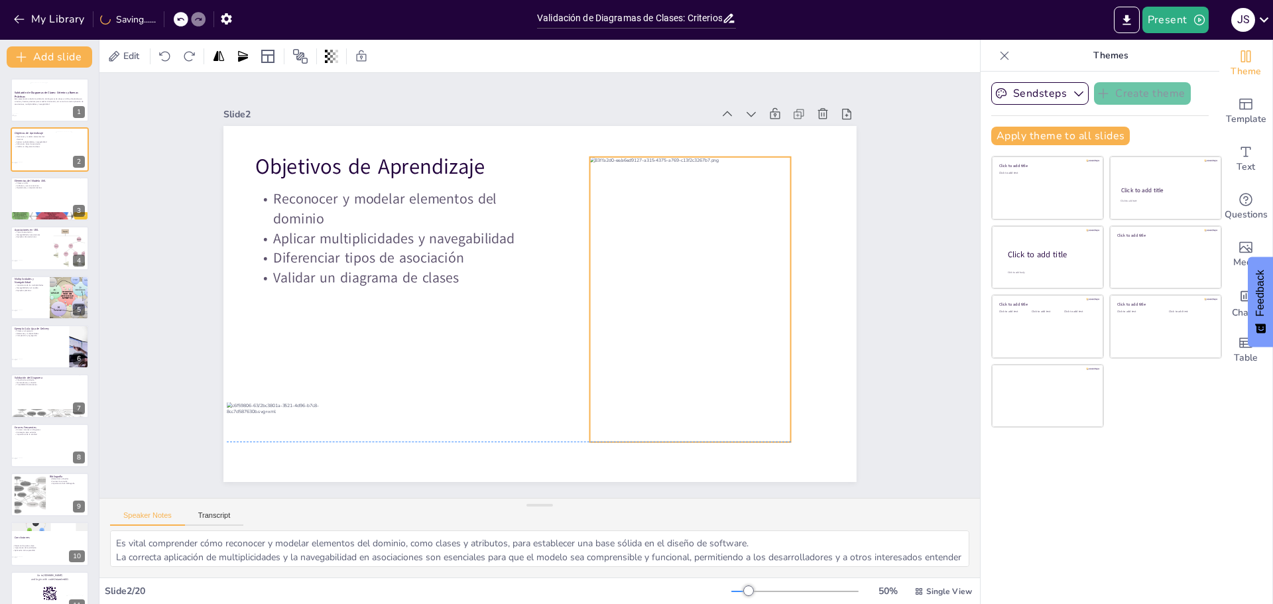
drag, startPoint x: 542, startPoint y: 315, endPoint x: 693, endPoint y: 306, distance: 150.8
click at [693, 306] on div at bounding box center [691, 299] width 202 height 285
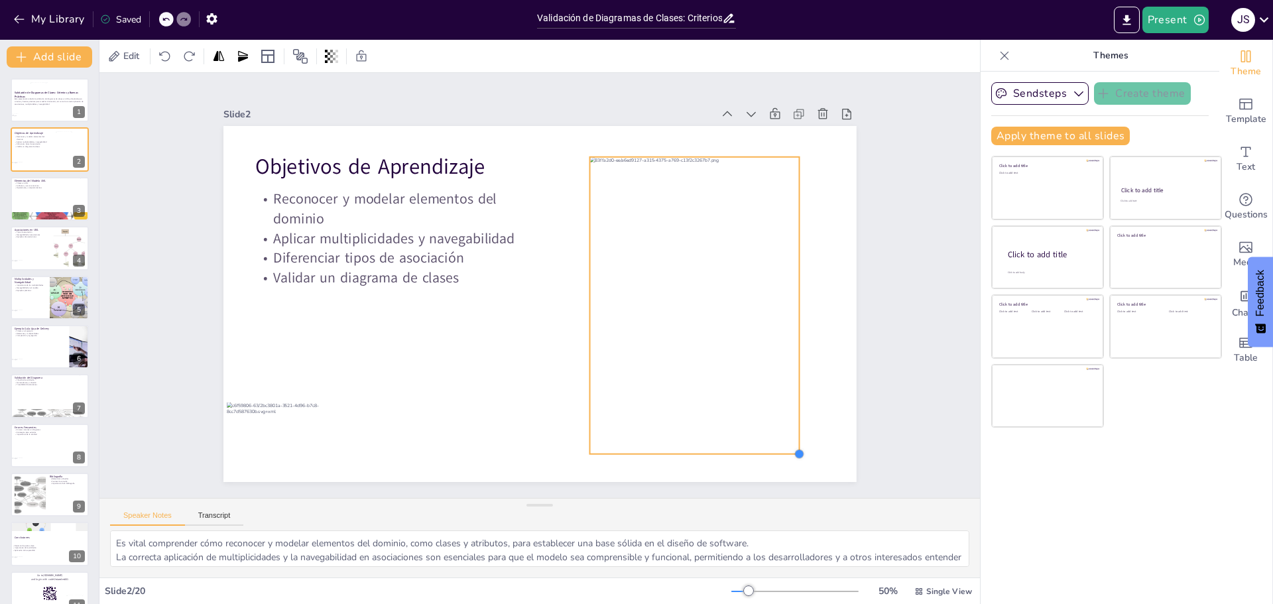
drag, startPoint x: 781, startPoint y: 433, endPoint x: 789, endPoint y: 439, distance: 10.5
click at [789, 439] on div "Objetivos de Aprendizaje Reconocer y modelar elementos del dominio Aplicar mult…" at bounding box center [539, 304] width 633 height 356
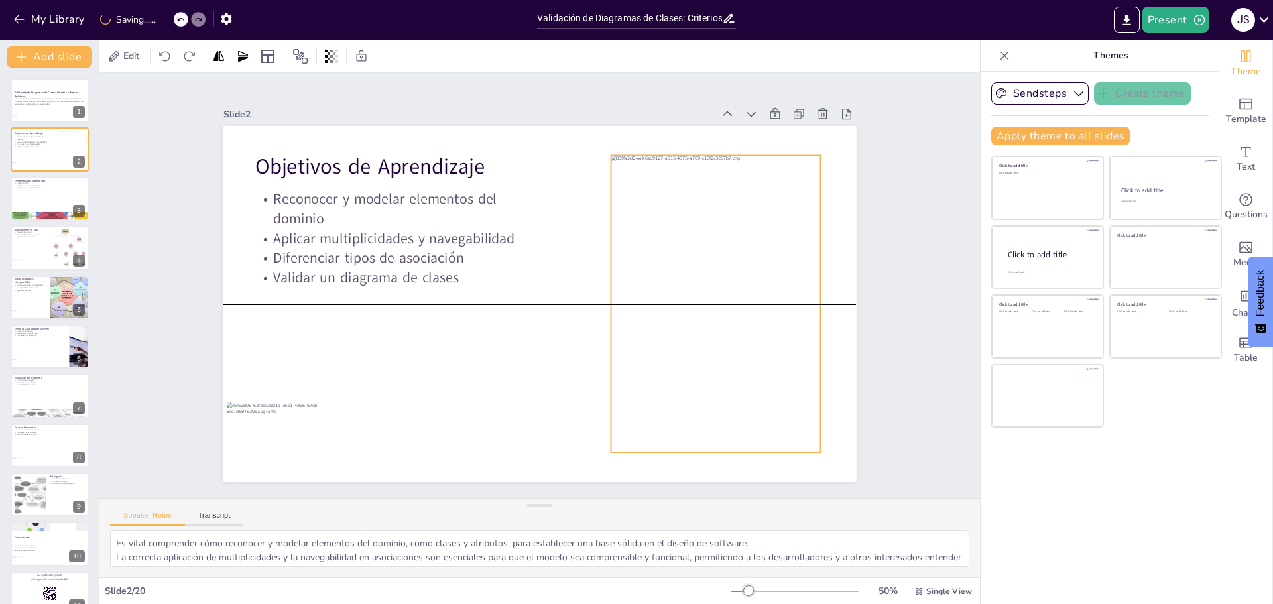
drag, startPoint x: 751, startPoint y: 342, endPoint x: 770, endPoint y: 342, distance: 18.6
click at [770, 342] on div at bounding box center [716, 304] width 210 height 297
click at [882, 324] on div "Slide 1 Validación de Diagramas de Clases: Criterios y Buenas Prácticas Esta pr…" at bounding box center [540, 285] width 708 height 393
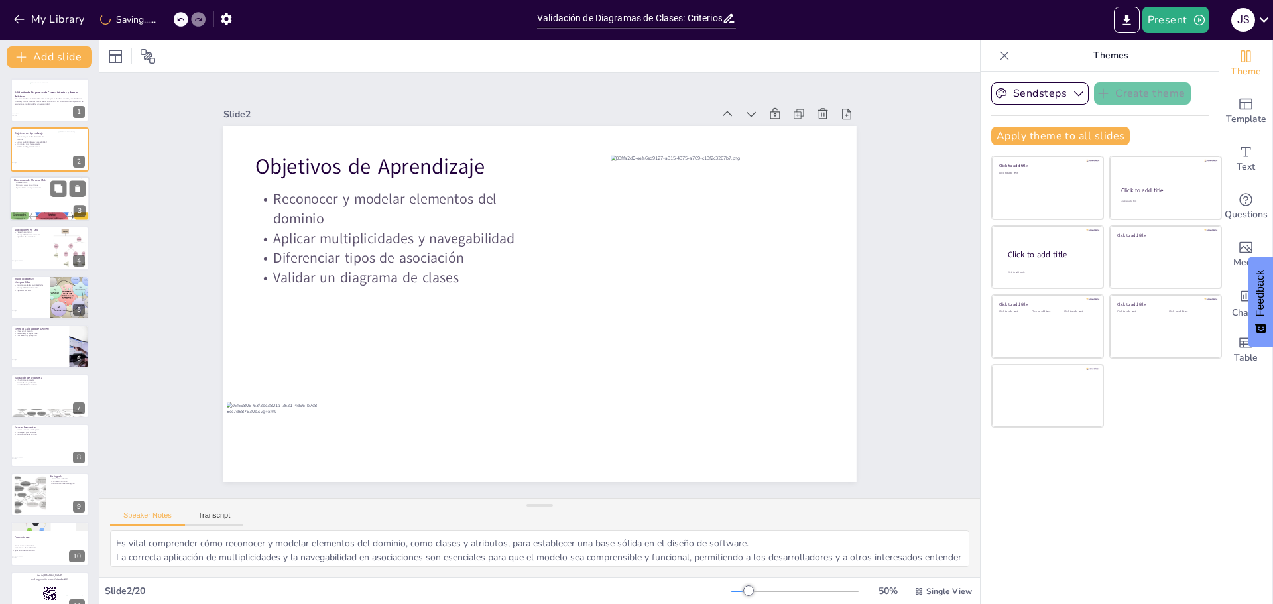
click at [40, 206] on div at bounding box center [50, 198] width 80 height 45
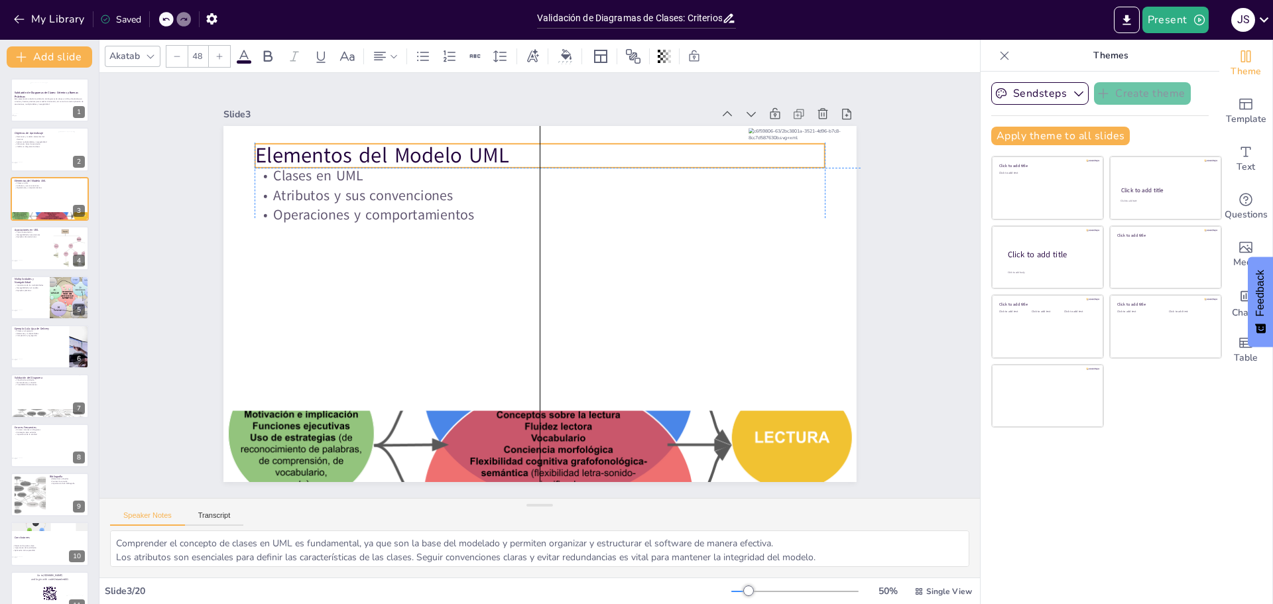
click at [356, 156] on p "Elementos del Modelo UML" at bounding box center [540, 156] width 570 height 30
click at [390, 151] on p "Elementos del Modelo UML" at bounding box center [540, 156] width 570 height 30
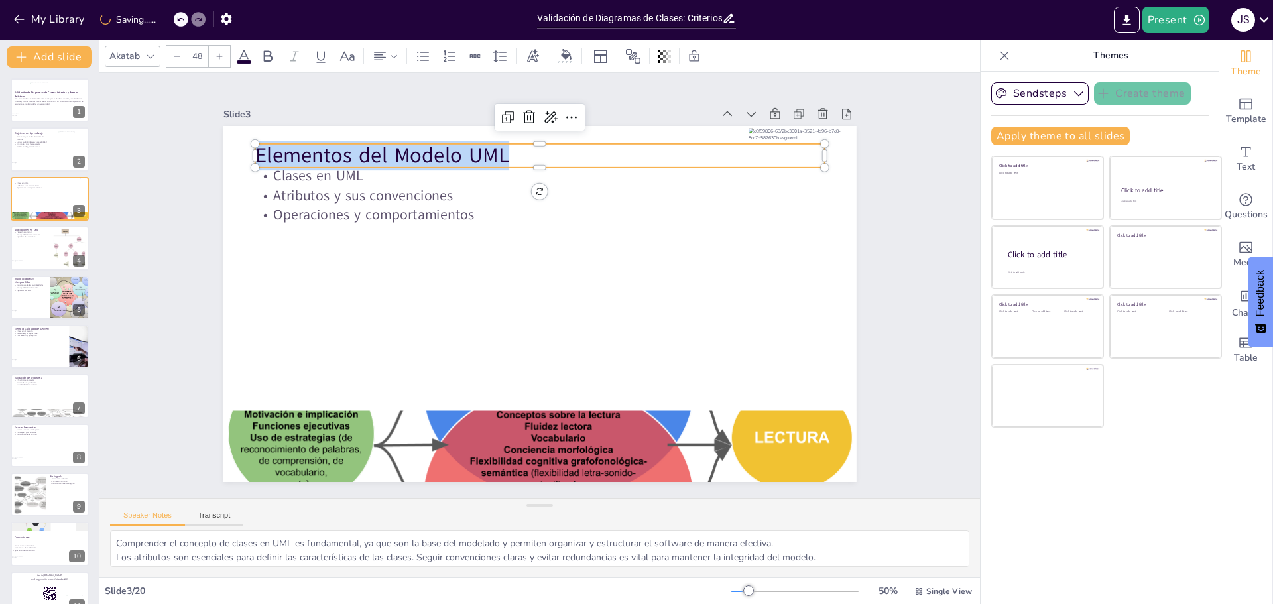
click at [391, 150] on p "Elementos del Modelo UML" at bounding box center [540, 156] width 570 height 30
copy p "Elementos del Modelo UML"
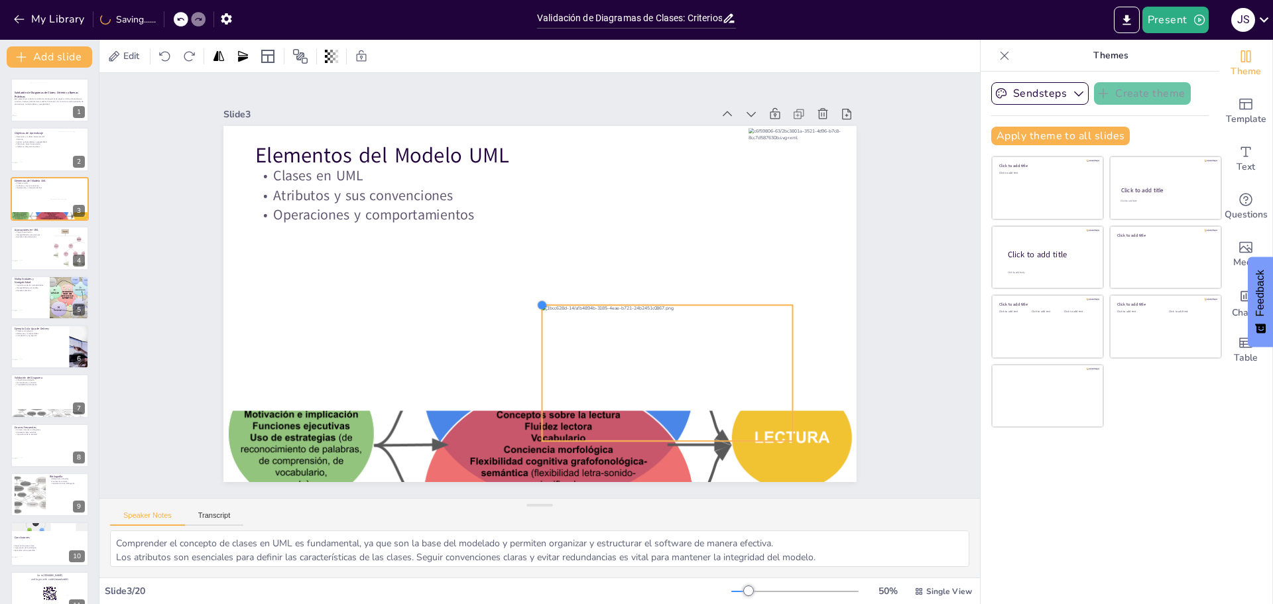
drag, startPoint x: 275, startPoint y: 163, endPoint x: 530, endPoint y: 363, distance: 324.5
click at [530, 363] on div "Elementos del Modelo UML Clases en UML Atributos y sus convenciones Operaciones…" at bounding box center [539, 304] width 633 height 356
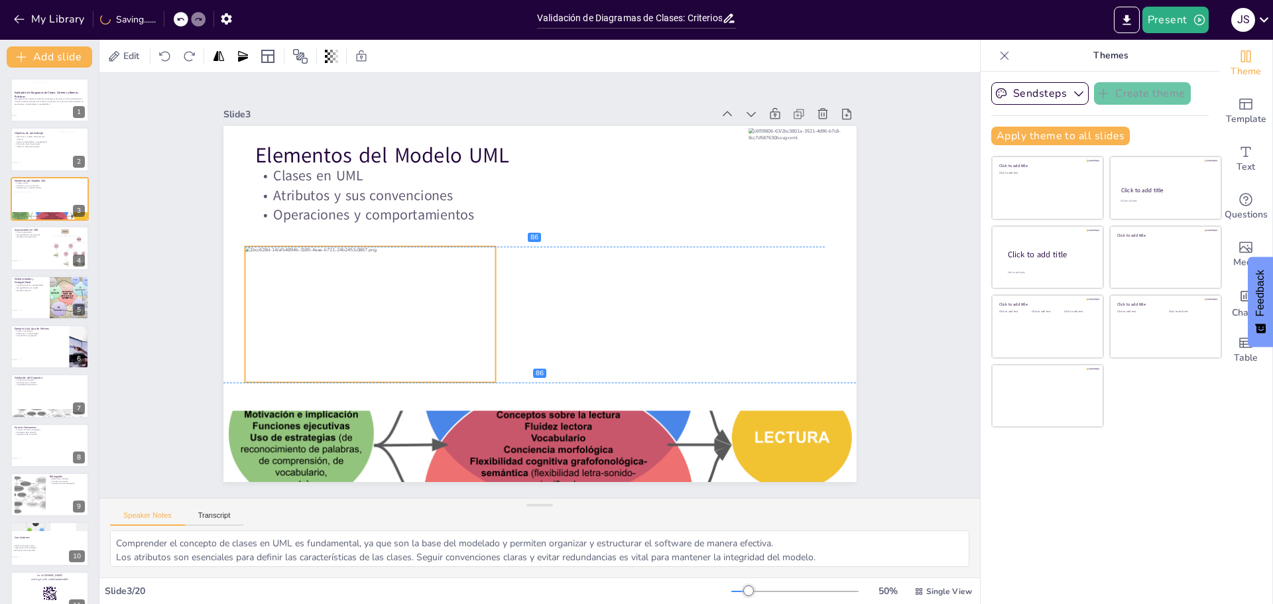
drag, startPoint x: 749, startPoint y: 382, endPoint x: 452, endPoint y: 318, distance: 303.8
click at [452, 318] on div at bounding box center [370, 315] width 251 height 136
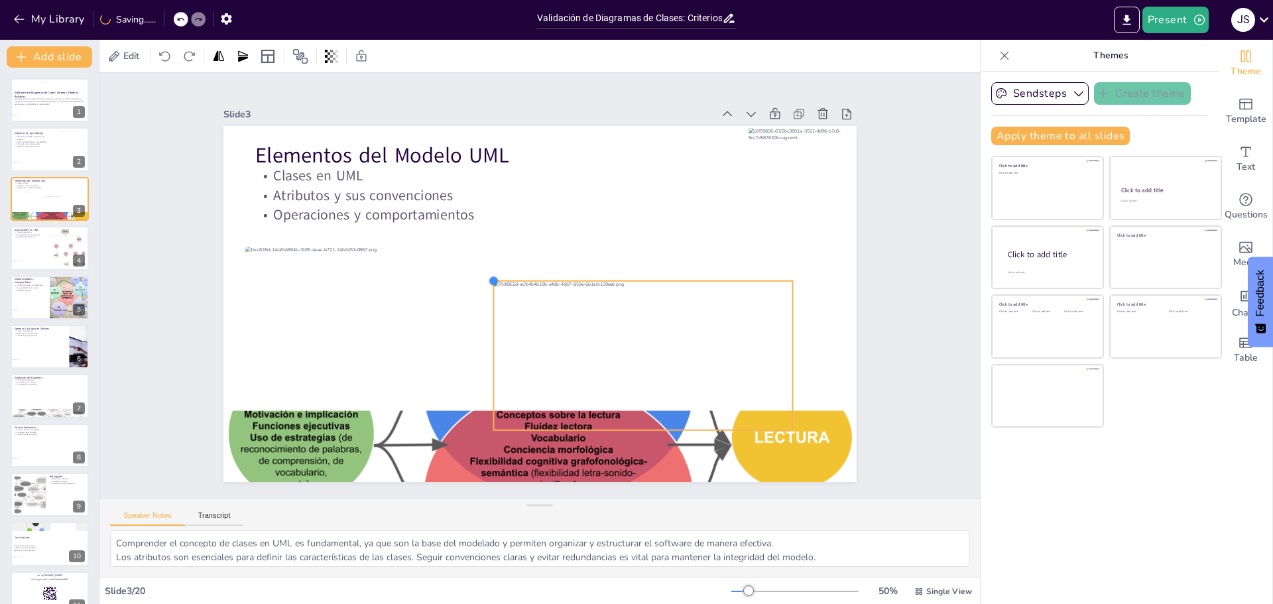
drag, startPoint x: 274, startPoint y: 172, endPoint x: 481, endPoint y: 322, distance: 255.1
click at [481, 322] on div "Elementos del Modelo UML Clases en UML Atributos y sus convenciones Operaciones…" at bounding box center [539, 304] width 633 height 356
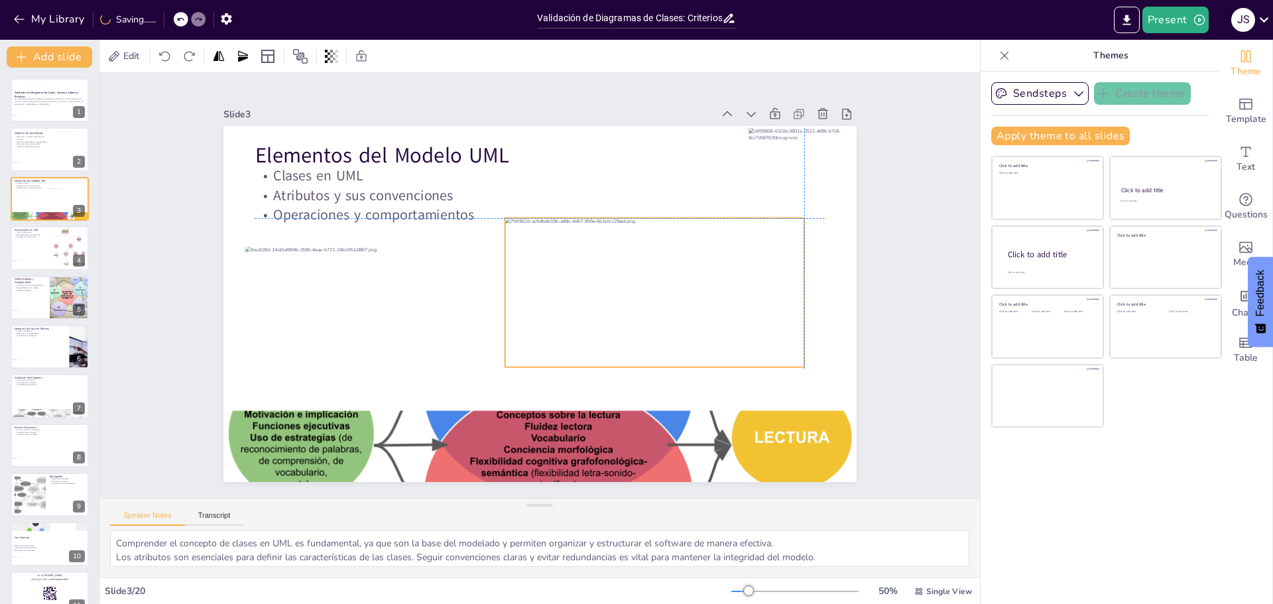
drag, startPoint x: 578, startPoint y: 356, endPoint x: 590, endPoint y: 294, distance: 62.8
click at [590, 294] on div at bounding box center [655, 292] width 300 height 149
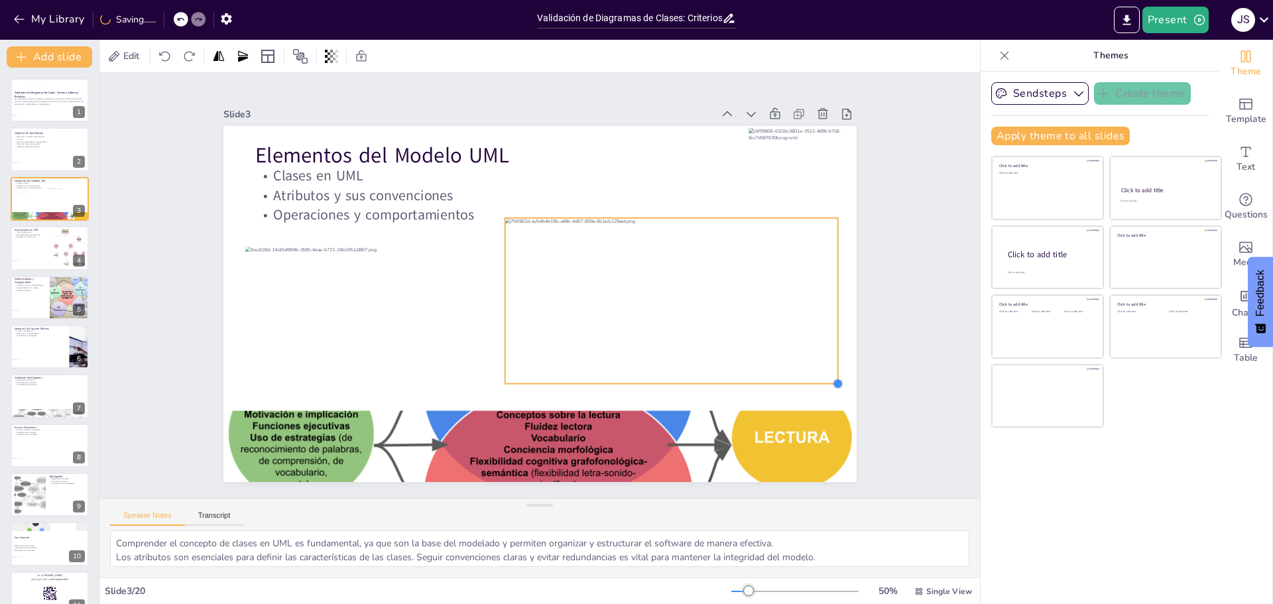
drag, startPoint x: 796, startPoint y: 360, endPoint x: 800, endPoint y: 377, distance: 16.9
click at [800, 377] on div "Elementos del Modelo UML Clases en UML Atributos y sus convenciones Operaciones…" at bounding box center [539, 304] width 633 height 356
click at [761, 345] on div at bounding box center [662, 301] width 333 height 166
drag, startPoint x: 816, startPoint y: 376, endPoint x: 843, endPoint y: 370, distance: 27.2
click at [821, 383] on div "Elementos del Modelo UML Clases en UML Atributos y sus convenciones Operaciones…" at bounding box center [539, 304] width 633 height 356
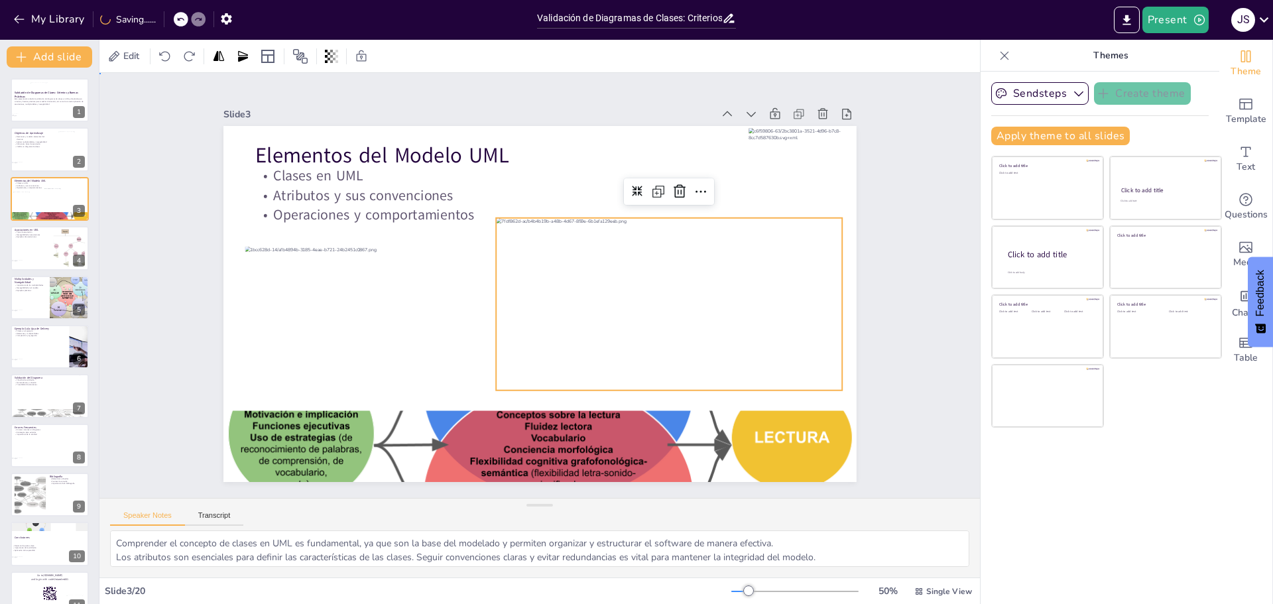
click at [867, 343] on div "Slide 1 Validación de Diagramas de Clases: Criterios y Buenas Prácticas Esta pr…" at bounding box center [540, 285] width 708 height 393
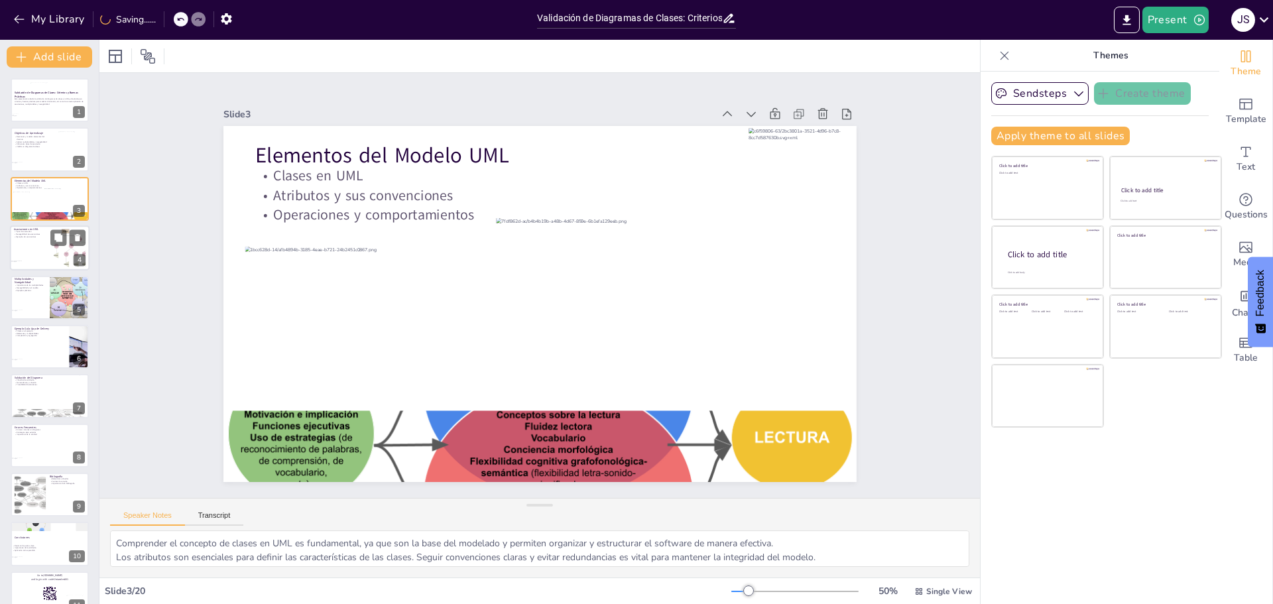
click at [43, 247] on div at bounding box center [50, 247] width 80 height 45
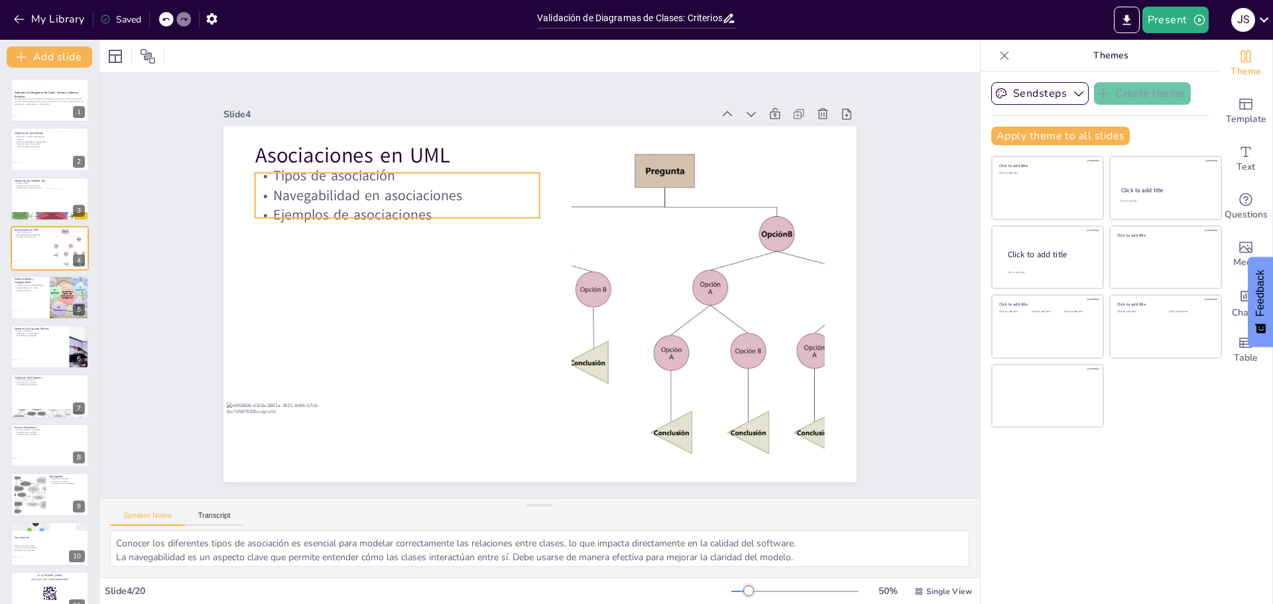
click at [370, 211] on p "Ejemplos de asociaciones" at bounding box center [397, 216] width 285 height 20
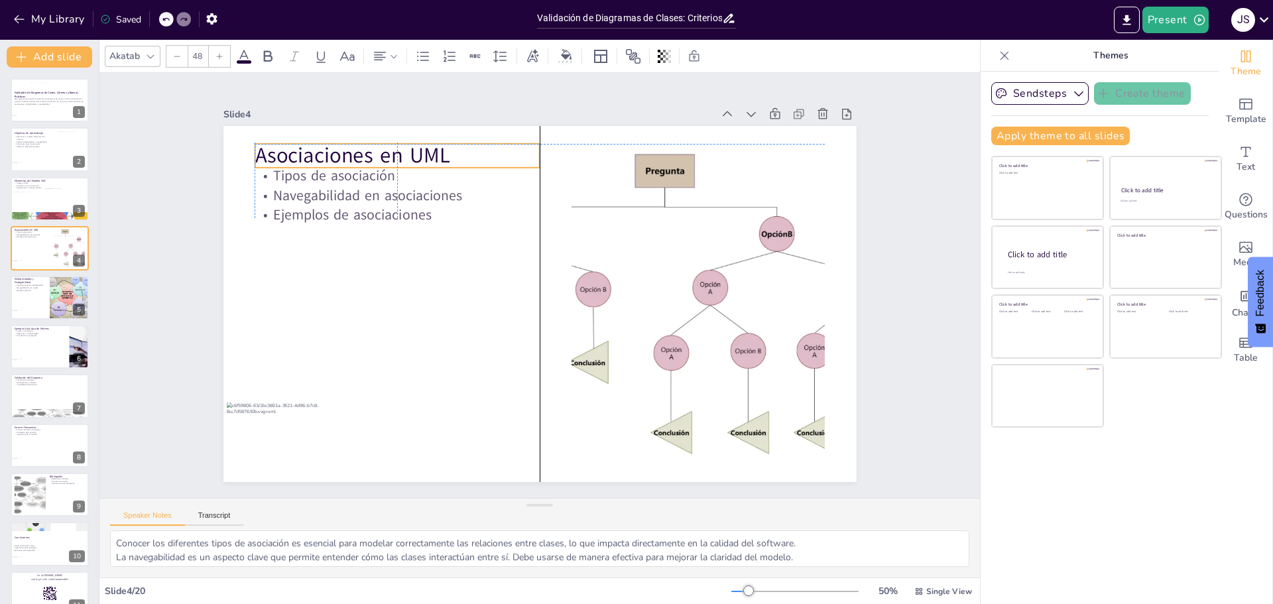
click at [296, 144] on p "Asociaciones en UML" at bounding box center [397, 156] width 285 height 30
click at [296, 142] on p "Asociaciones en UML" at bounding box center [397, 156] width 285 height 30
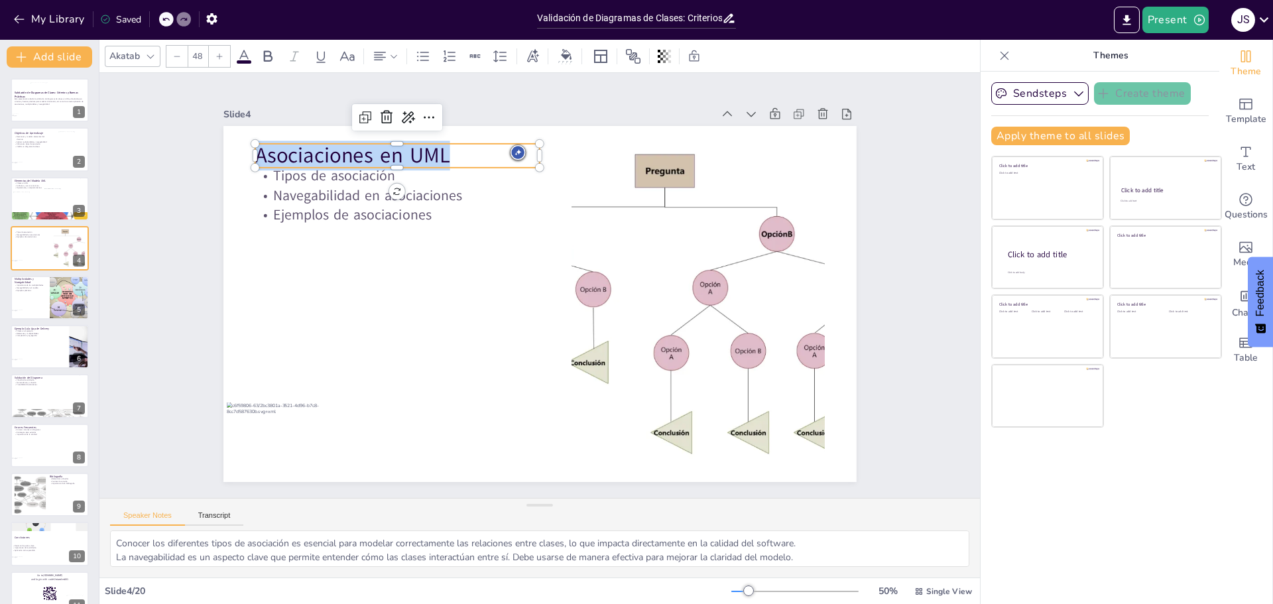
drag, startPoint x: 444, startPoint y: 153, endPoint x: 249, endPoint y: 147, distance: 194.4
click at [255, 147] on p "Asociaciones en UML" at bounding box center [397, 156] width 285 height 30
copy p "Asociaciones en UML"
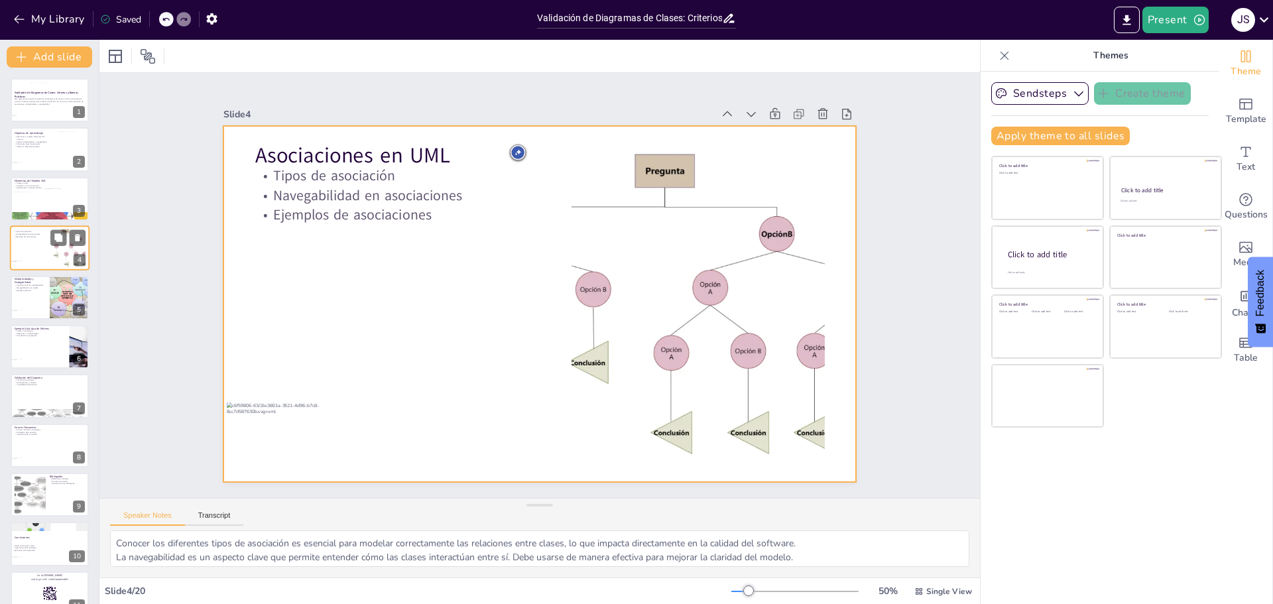
click at [44, 255] on div at bounding box center [50, 247] width 80 height 45
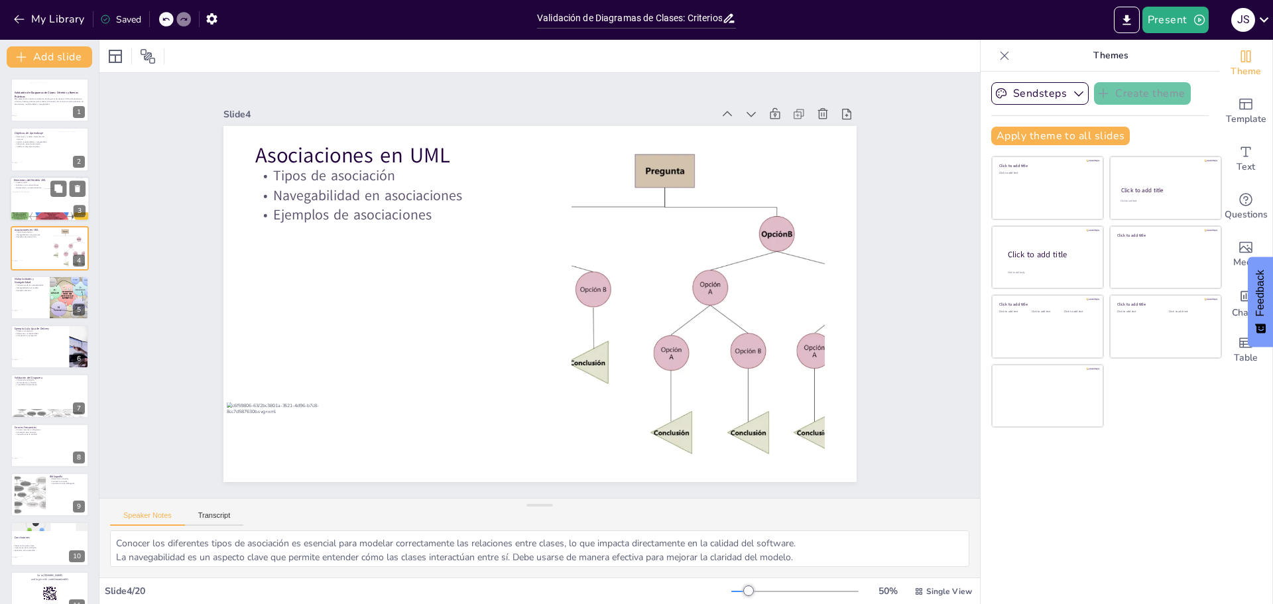
click at [19, 195] on div at bounding box center [29, 200] width 32 height 17
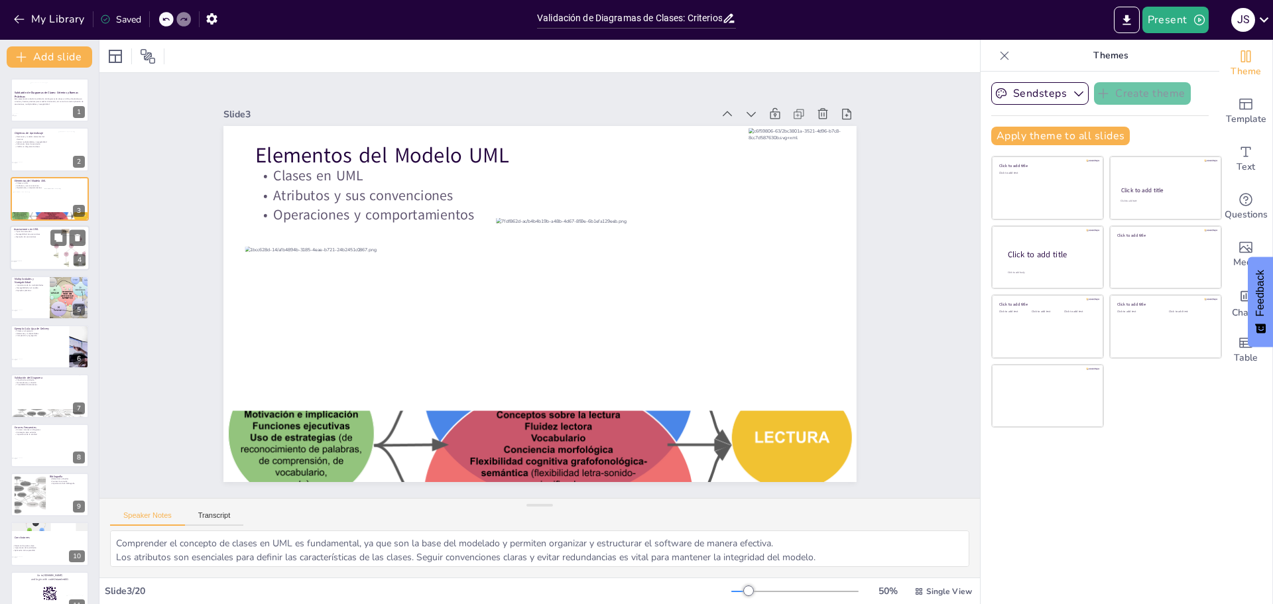
click at [47, 252] on div at bounding box center [50, 247] width 80 height 45
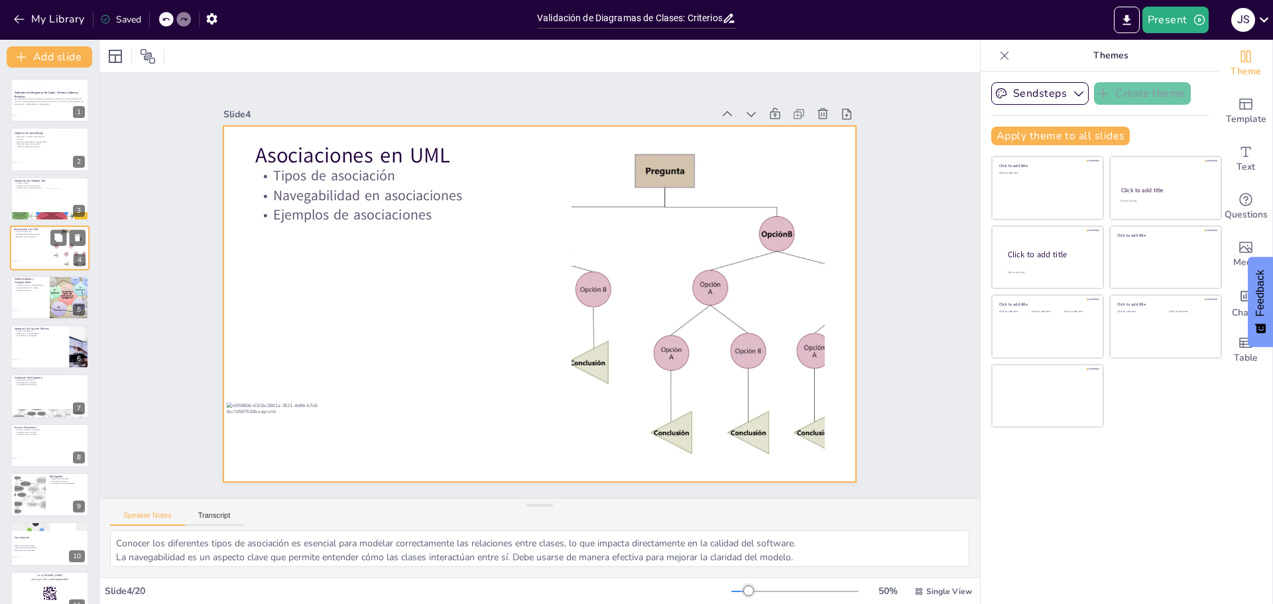
click at [36, 250] on div at bounding box center [50, 247] width 80 height 45
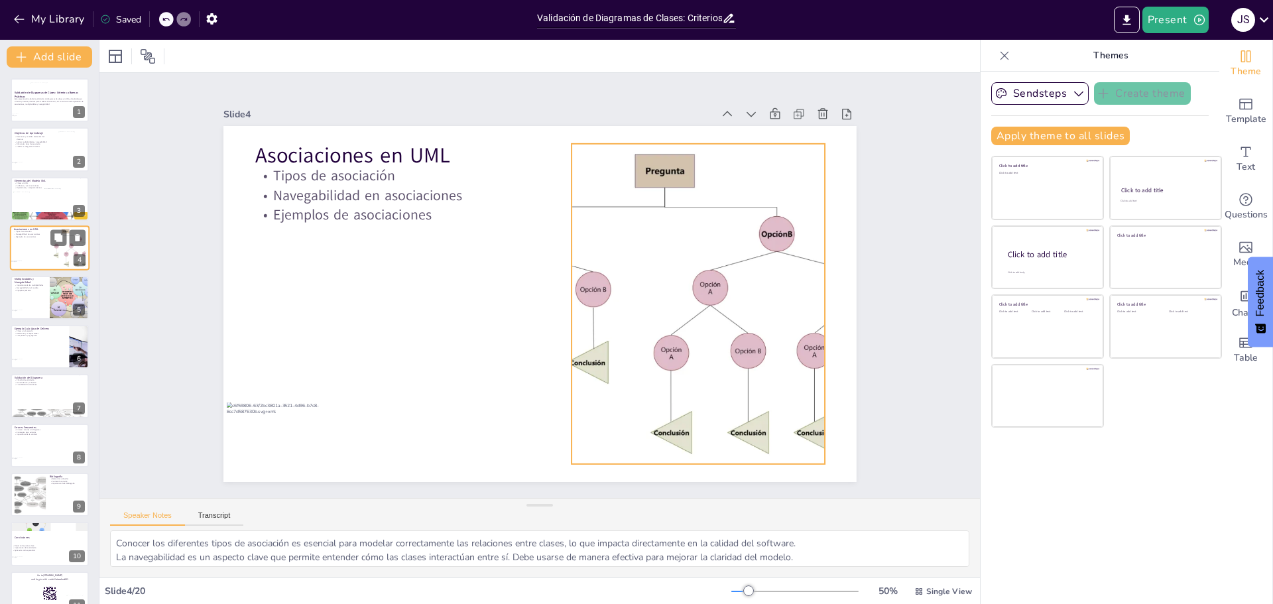
click at [54, 255] on div at bounding box center [69, 248] width 57 height 40
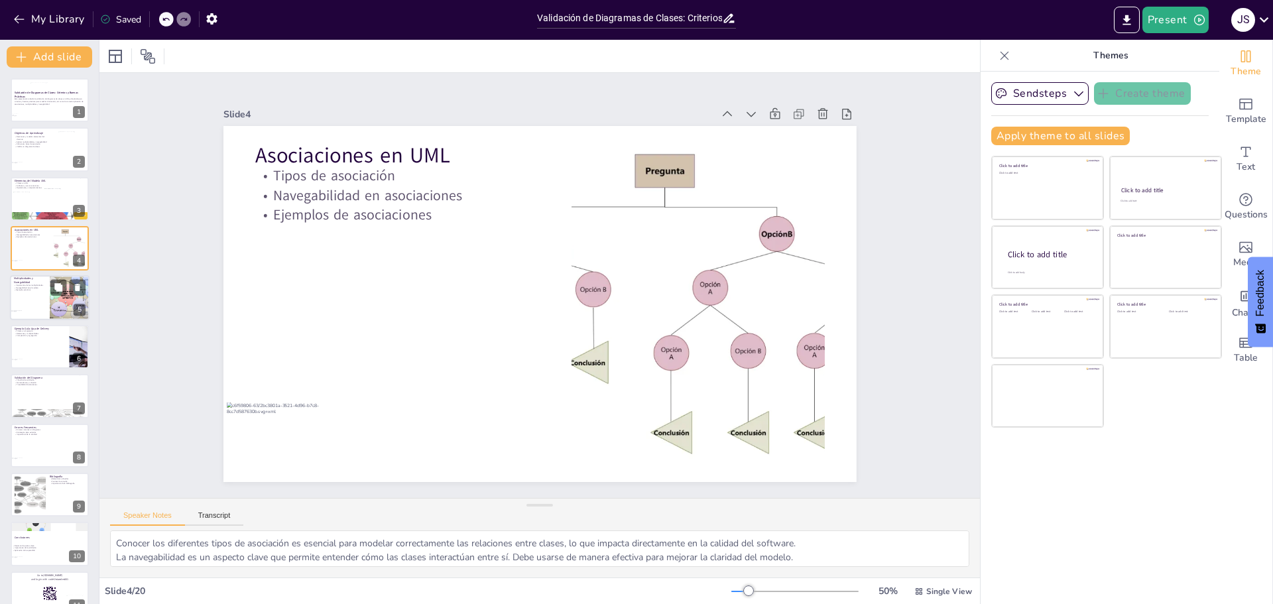
click at [50, 294] on div at bounding box center [70, 297] width 60 height 45
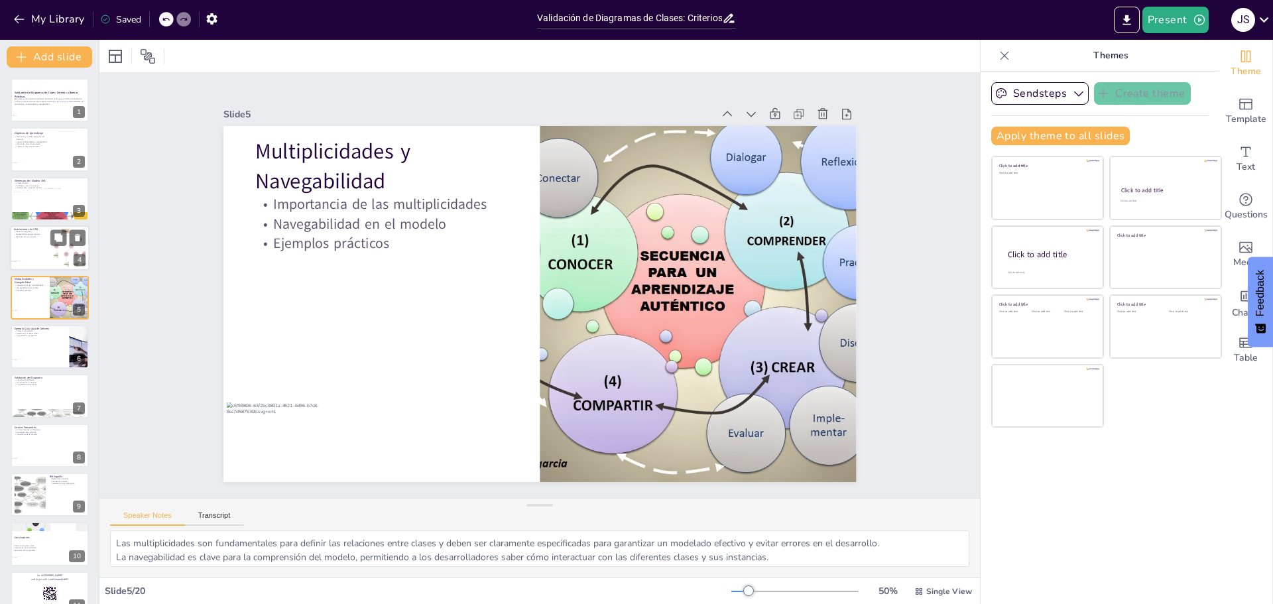
click at [42, 249] on div at bounding box center [50, 247] width 80 height 45
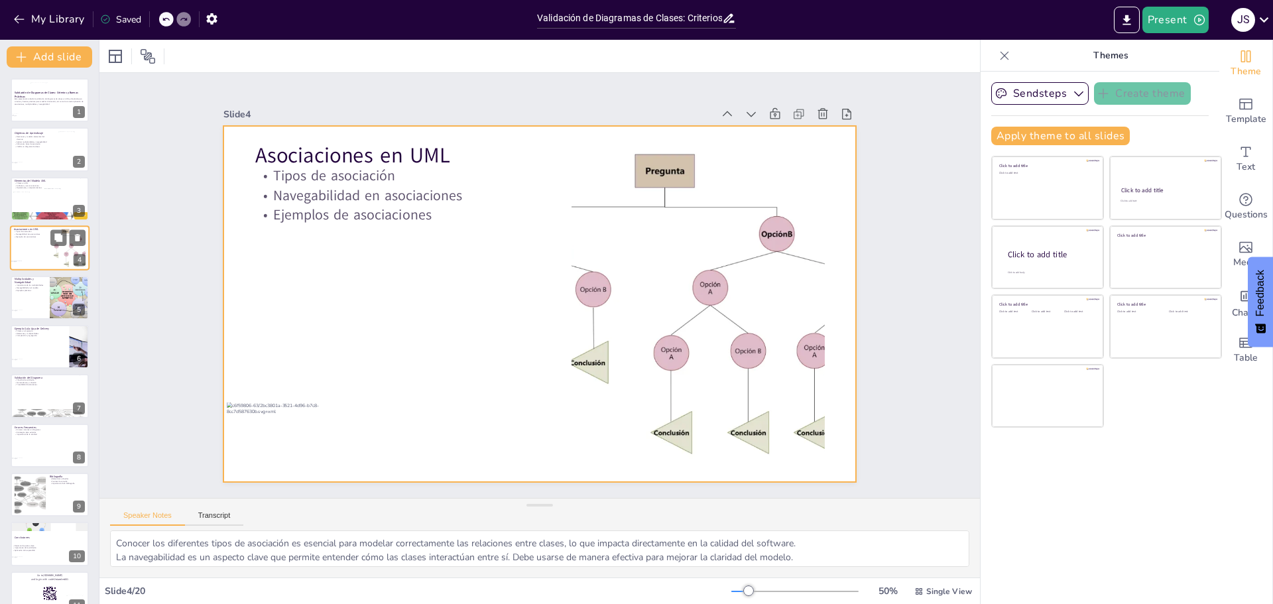
click at [32, 250] on div at bounding box center [50, 247] width 80 height 45
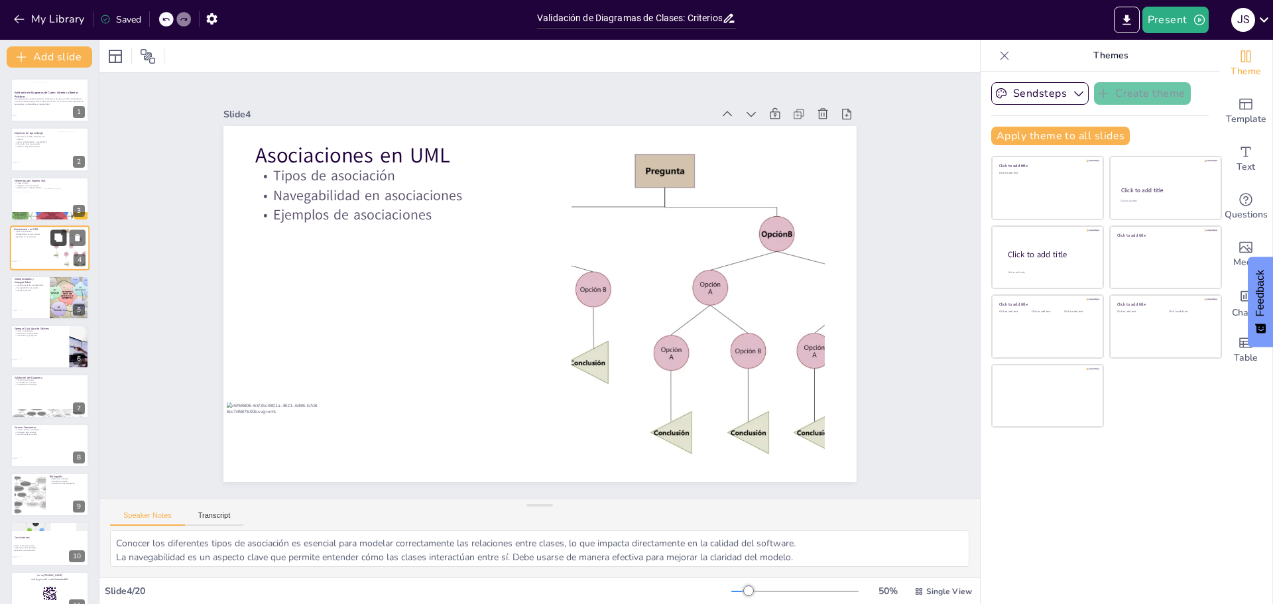
click at [58, 237] on icon at bounding box center [58, 237] width 8 height 8
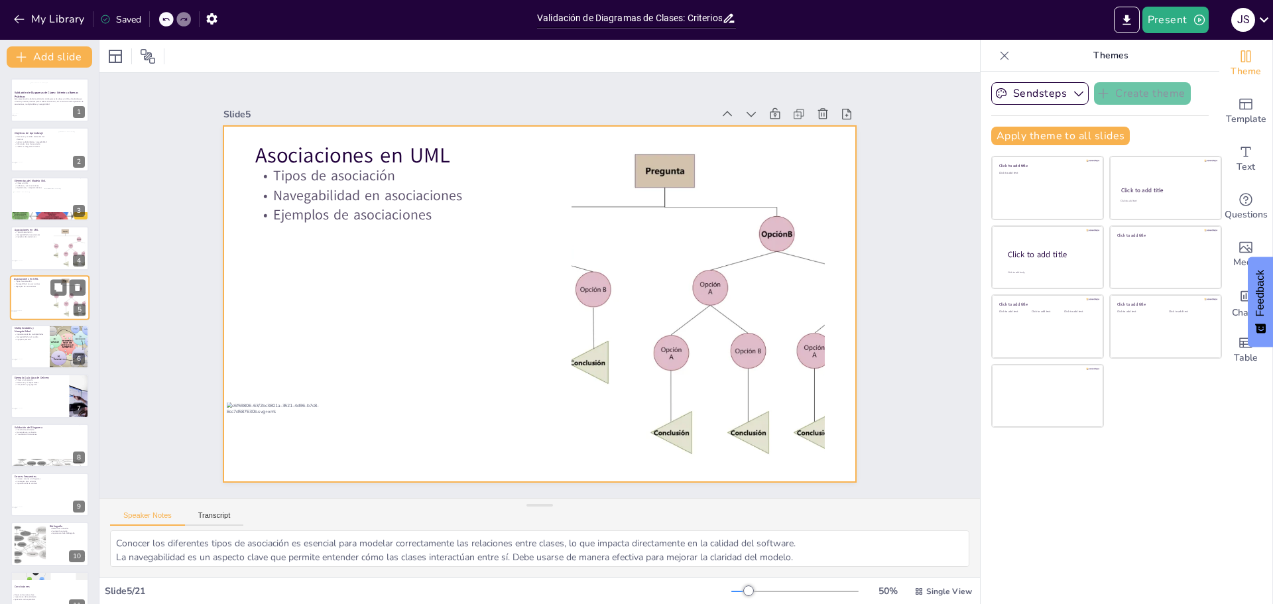
click at [32, 296] on div at bounding box center [50, 297] width 80 height 45
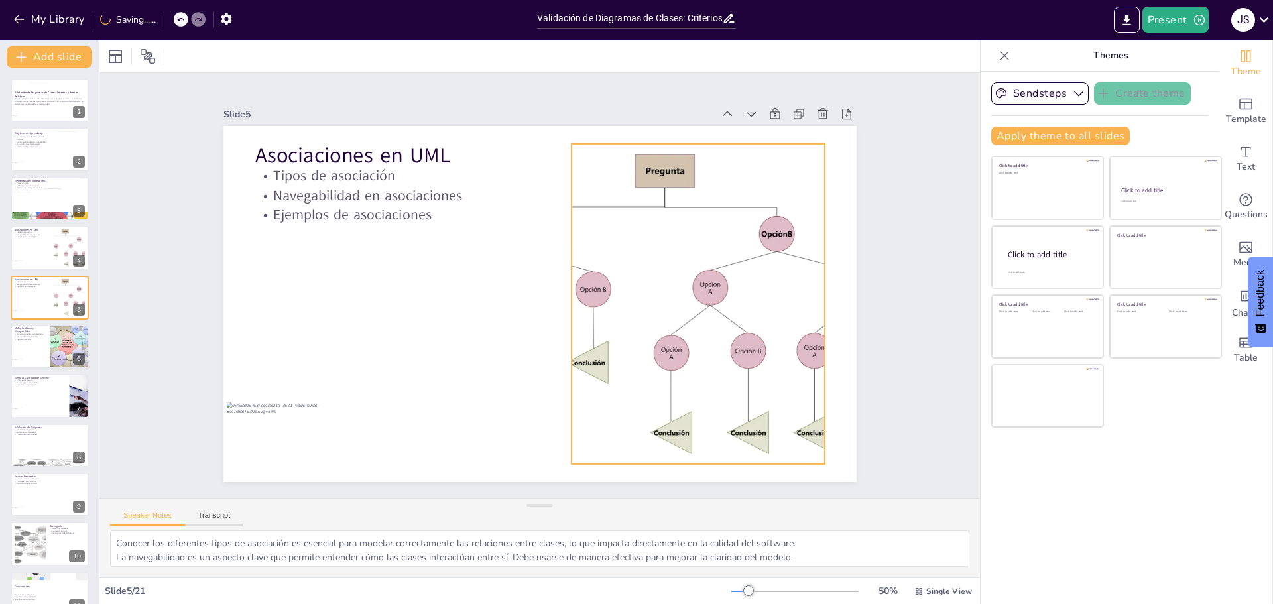
click at [693, 282] on div at bounding box center [698, 304] width 450 height 320
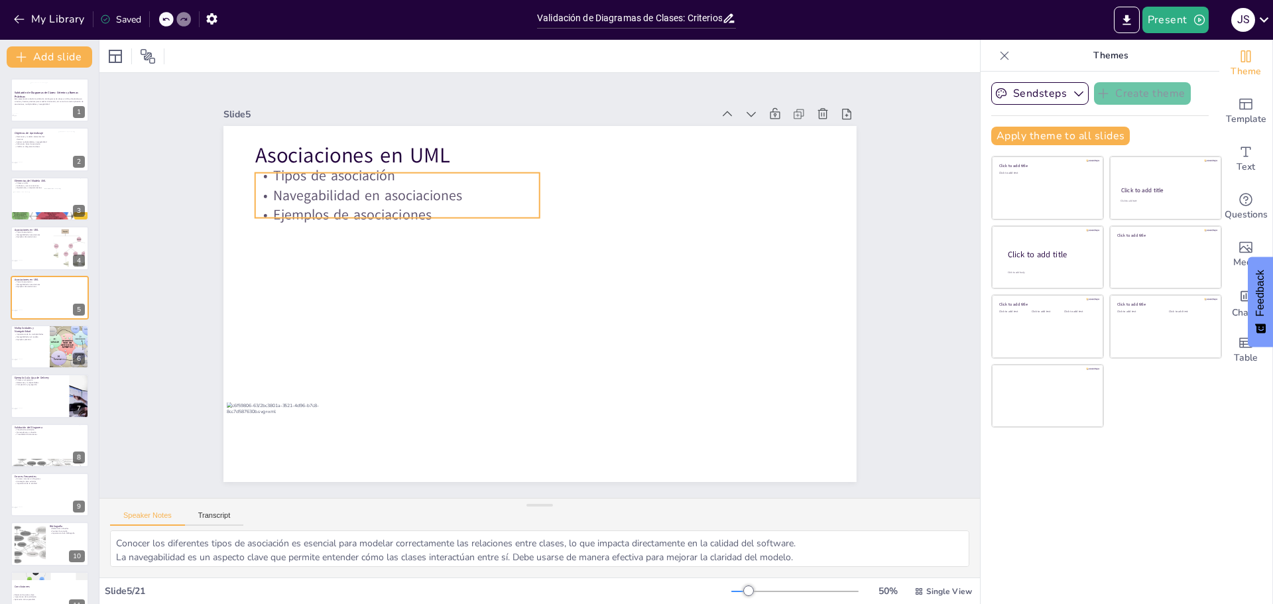
click at [302, 196] on div "Tipos de asociación Navegabilidad en asociaciones Ejemplos de asociaciones" at bounding box center [397, 195] width 285 height 59
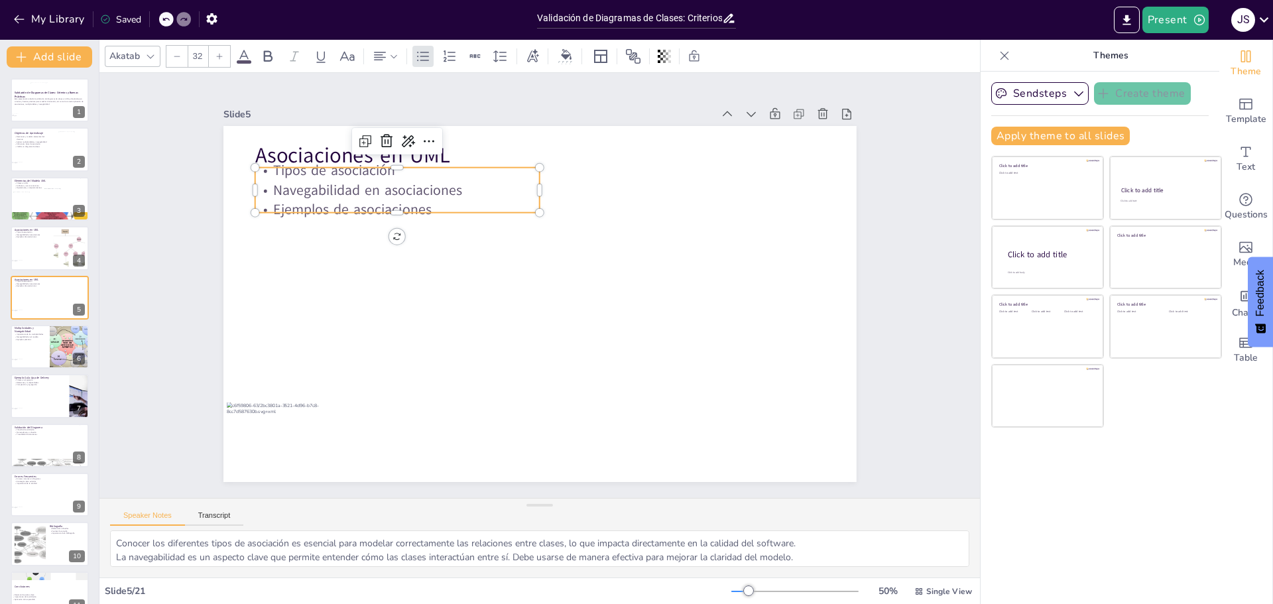
click at [303, 194] on div "Tipos de asociación Navegabilidad en asociaciones Ejemplos de asociaciones" at bounding box center [397, 189] width 285 height 59
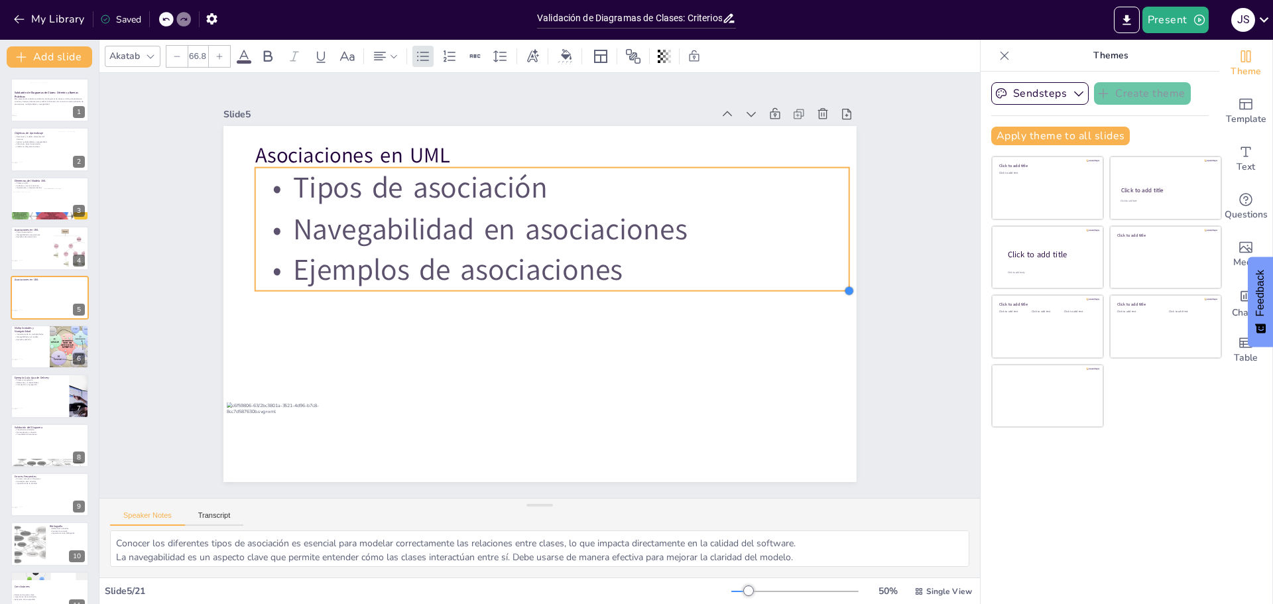
drag, startPoint x: 533, startPoint y: 210, endPoint x: 602, endPoint y: 259, distance: 84.6
click at [602, 259] on div "Asociaciones en UML Tipos de asociación Navegabilidad en asociaciones Ejemplos …" at bounding box center [539, 304] width 633 height 356
click at [566, 241] on p "Navegabilidad en asociaciones" at bounding box center [552, 229] width 594 height 41
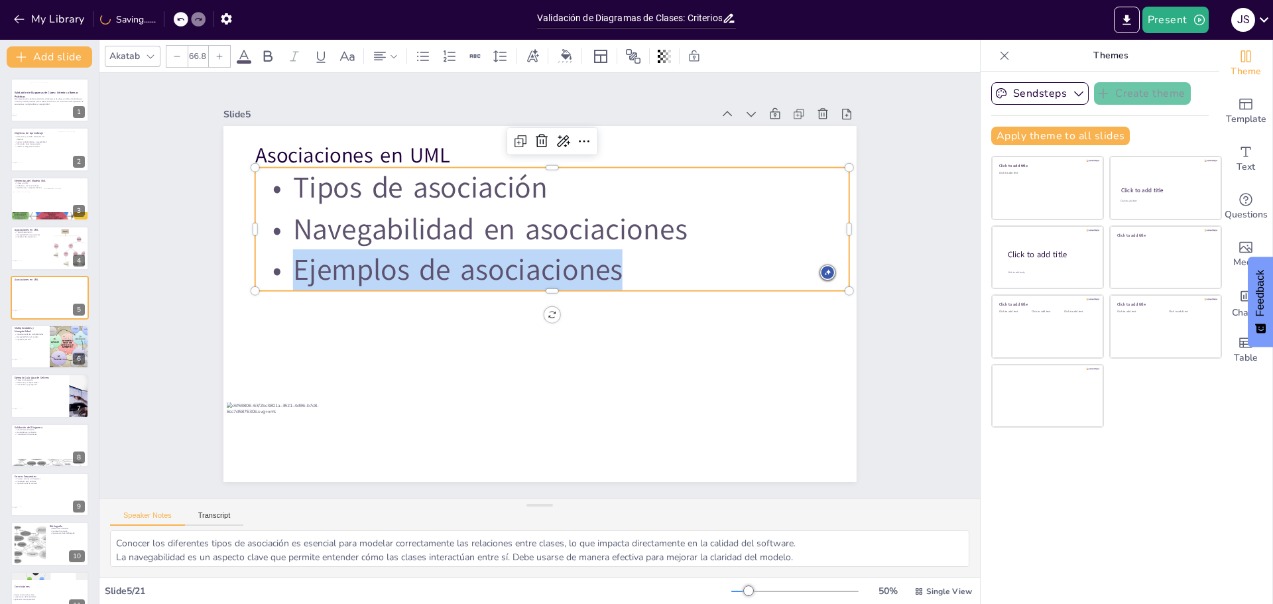
drag, startPoint x: 609, startPoint y: 259, endPoint x: 227, endPoint y: 177, distance: 390.1
click at [227, 177] on div "Asociaciones en UML Tipos de asociación Navegabilidad en asociaciones Ejemplos …" at bounding box center [539, 304] width 633 height 356
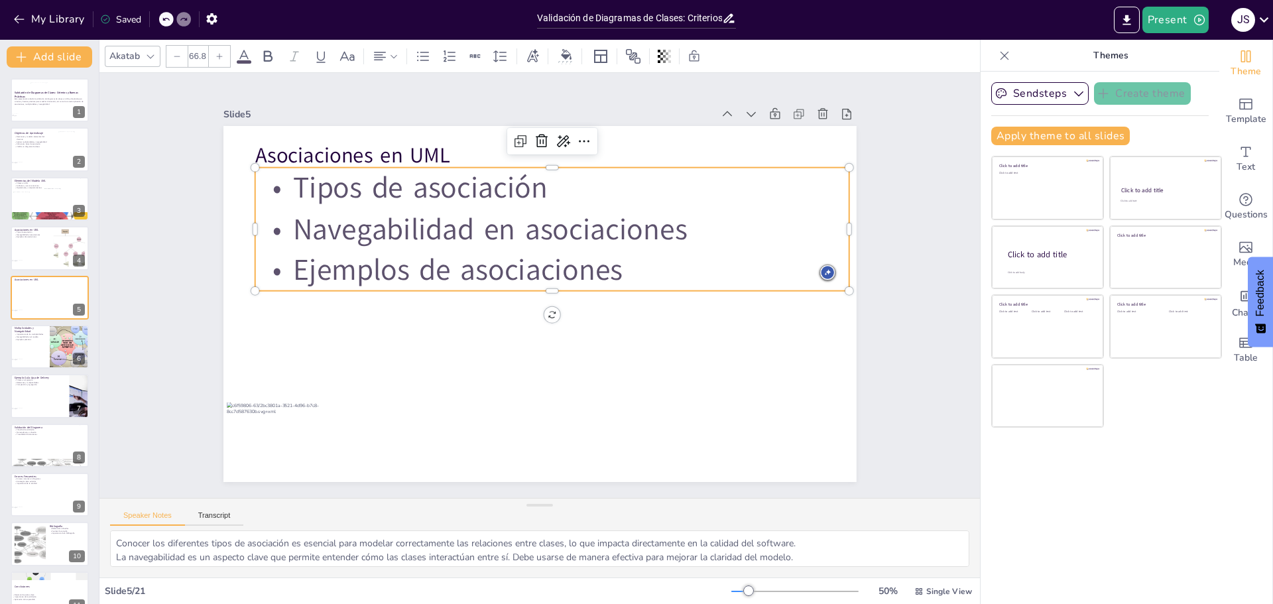
click at [449, 198] on p "Tipos de asociación" at bounding box center [552, 188] width 594 height 41
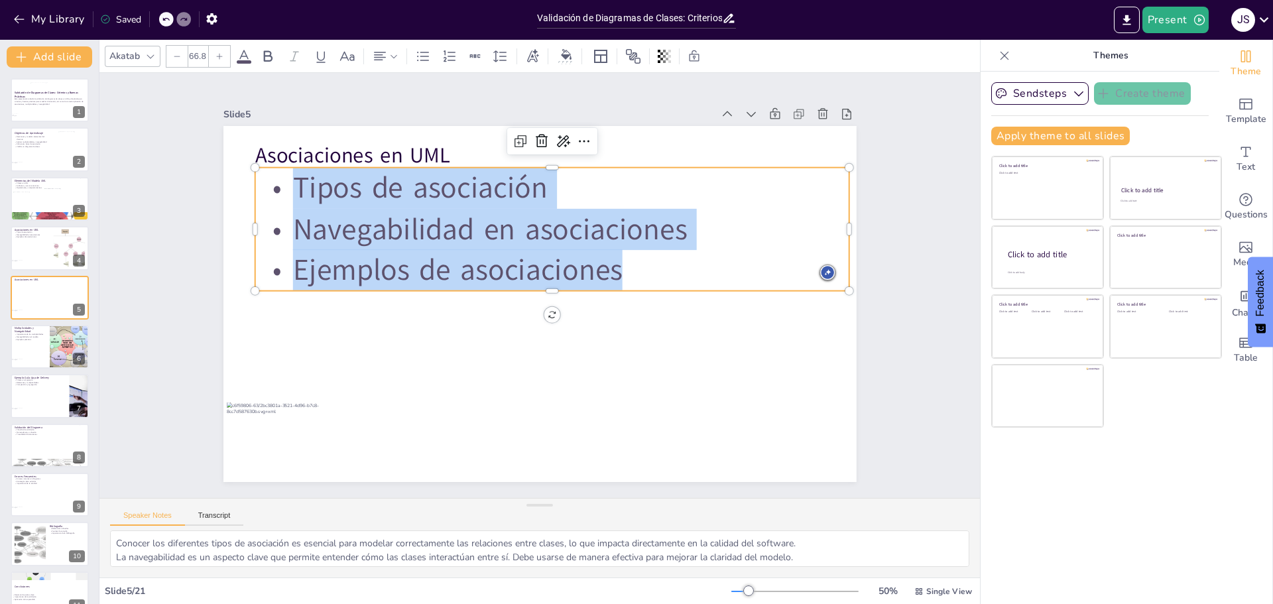
drag, startPoint x: 631, startPoint y: 273, endPoint x: 273, endPoint y: 192, distance: 367.8
click at [273, 192] on div "Tipos de asociación Navegabilidad en asociaciones Ejemplos de asociaciones" at bounding box center [552, 229] width 594 height 123
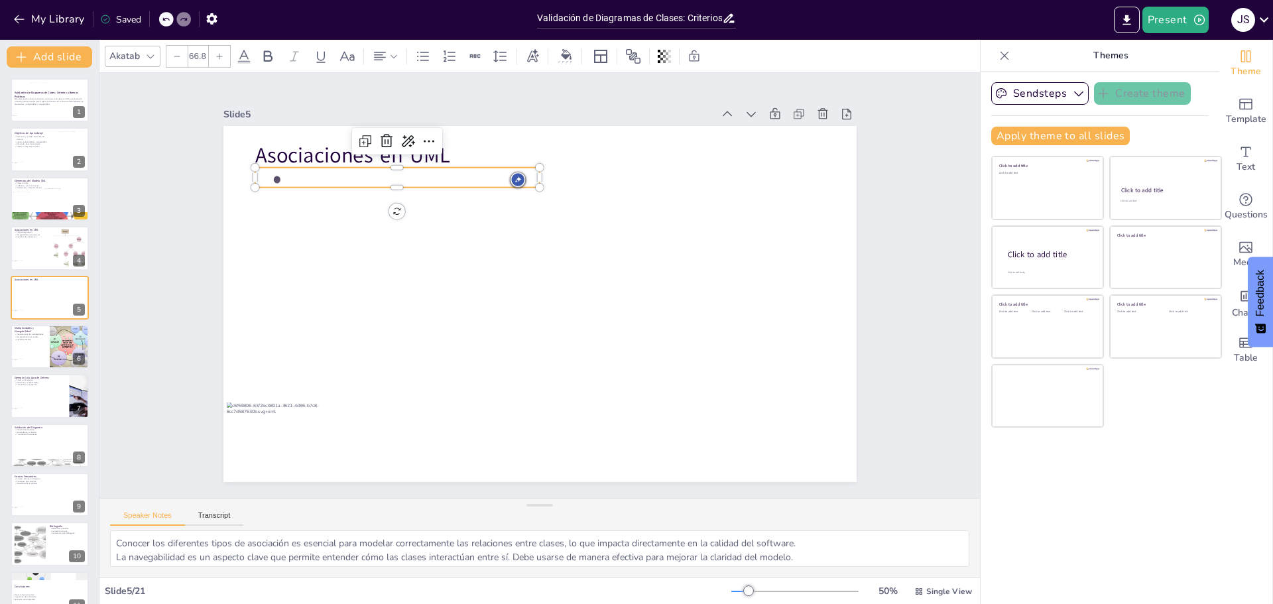
click at [180, 62] on div at bounding box center [176, 56] width 21 height 21
click at [180, 61] on div at bounding box center [176, 56] width 21 height 21
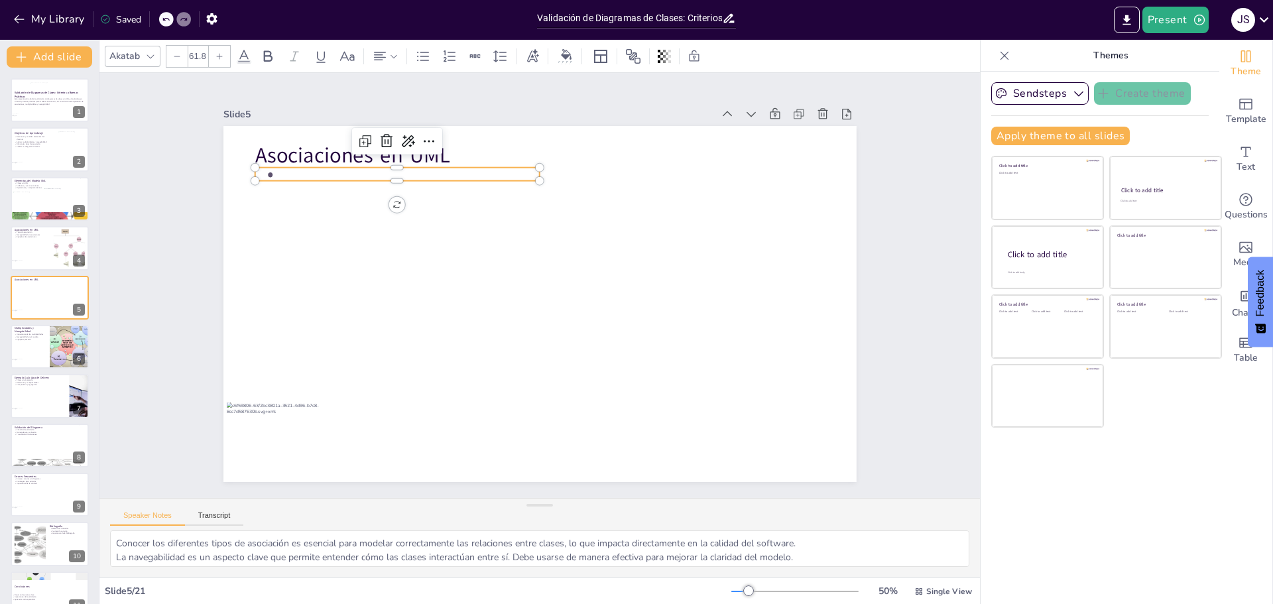
click at [180, 61] on div at bounding box center [176, 56] width 21 height 21
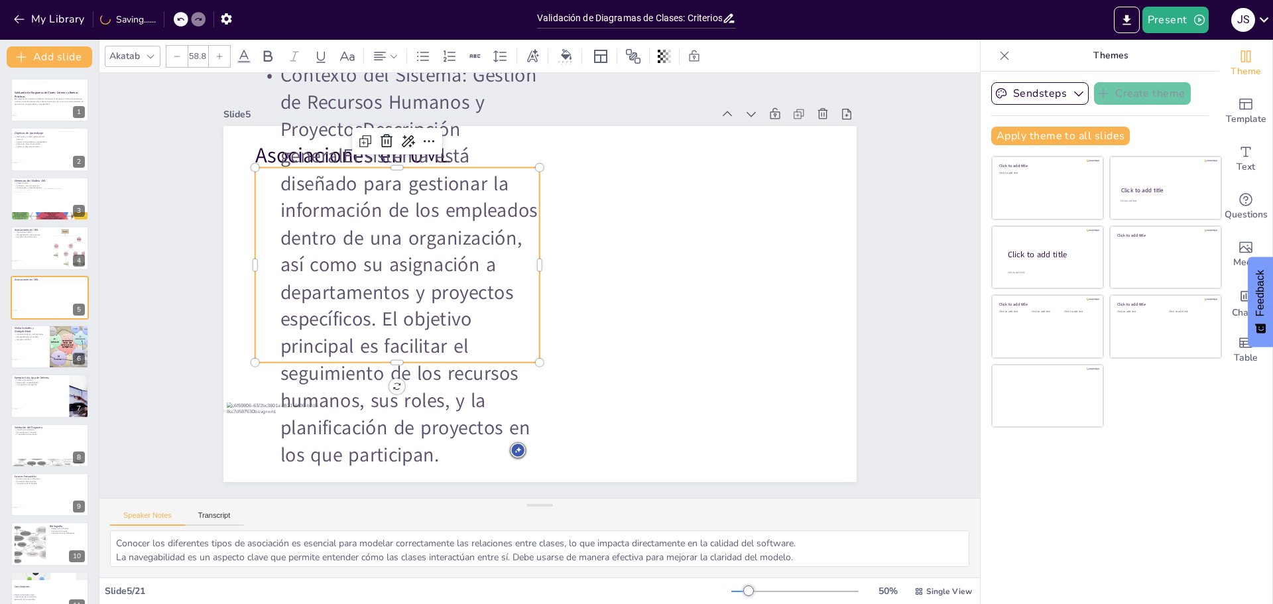
click at [448, 264] on p "Contexto del Sistema: Gestión de Recursos Humanos y ProyectosDescripción genera…" at bounding box center [397, 265] width 285 height 407
click at [448, 262] on p "Contexto del Sistema: Gestión de Recursos Humanos y ProyectosDescripción genera…" at bounding box center [397, 265] width 285 height 407
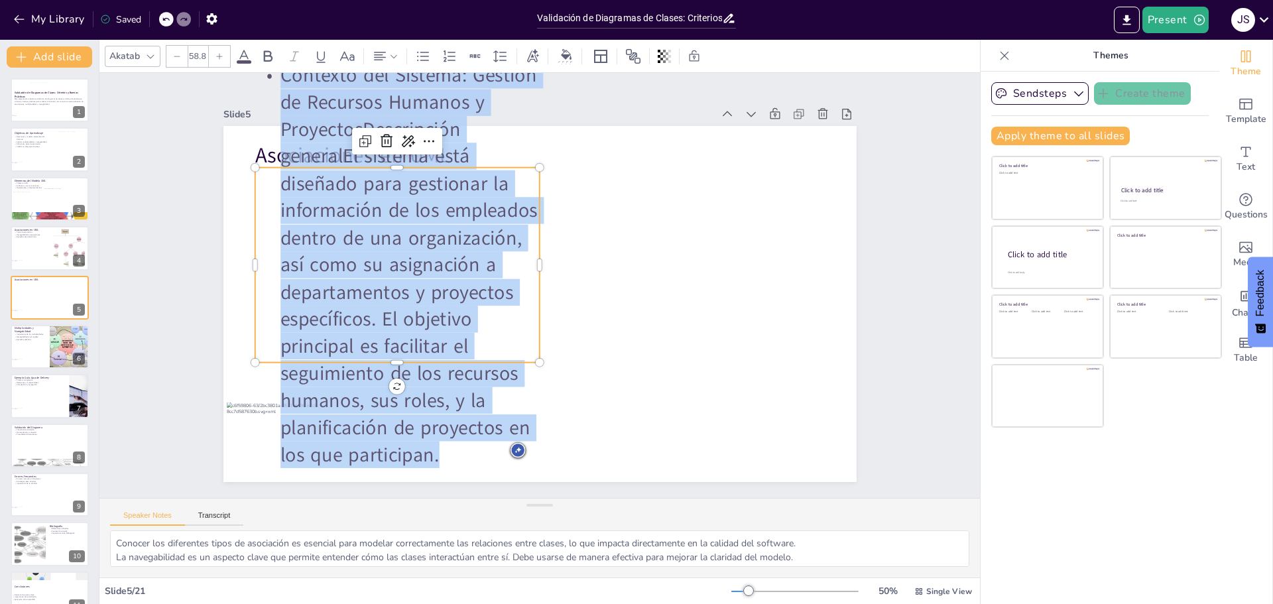
click at [448, 260] on p "Contexto del Sistema: Gestión de Recursos Humanos y ProyectosDescripción genera…" at bounding box center [397, 265] width 285 height 407
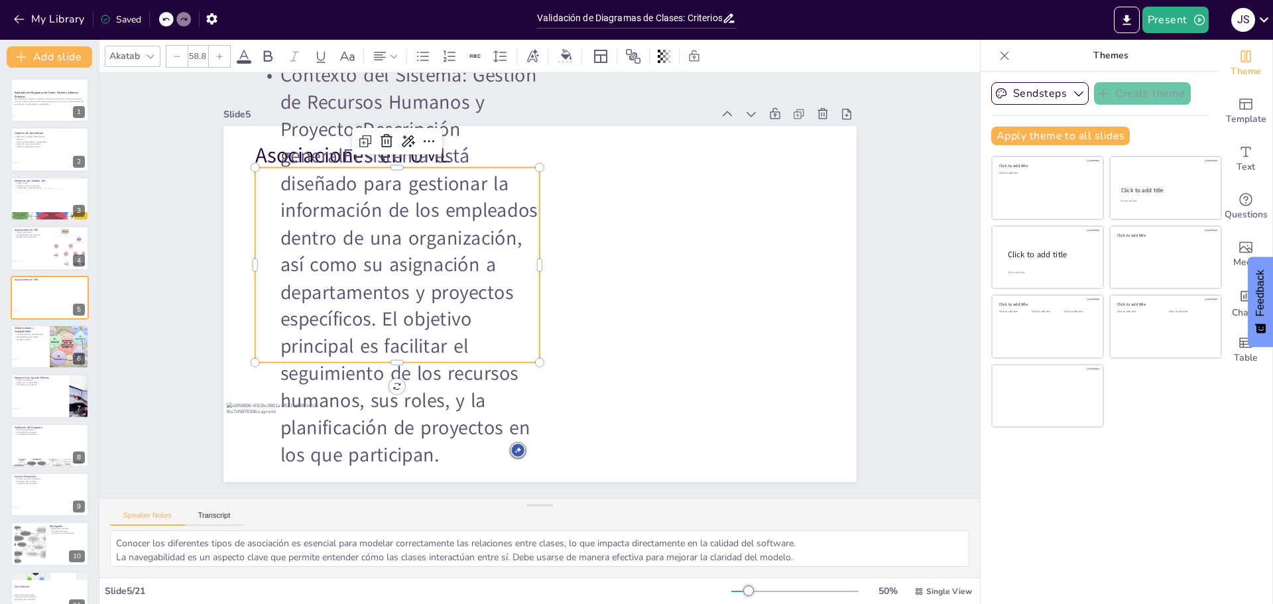
click at [193, 52] on input "58.8" at bounding box center [197, 56] width 19 height 21
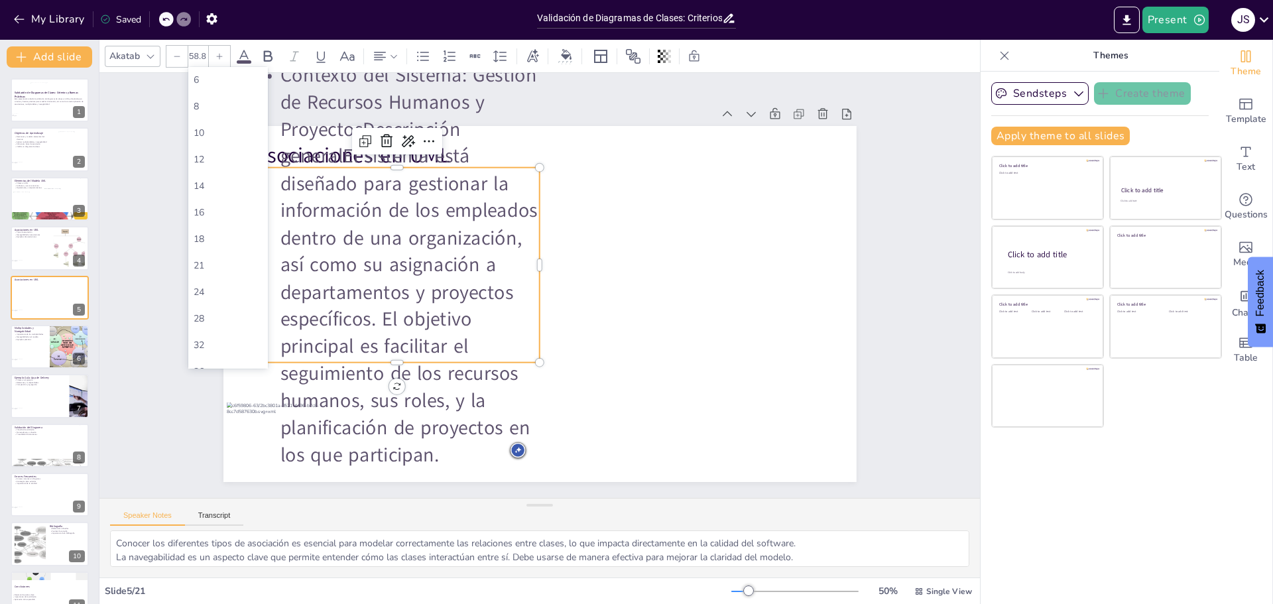
click at [193, 51] on input "58.8" at bounding box center [197, 56] width 19 height 21
click at [210, 164] on div "12" at bounding box center [228, 160] width 80 height 27
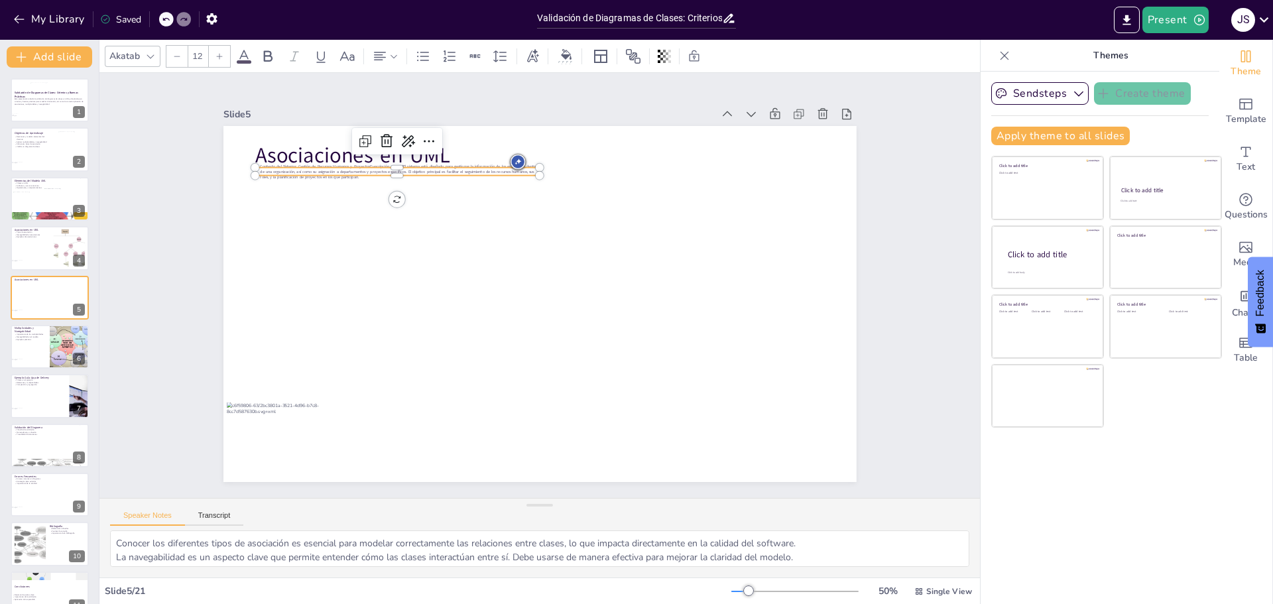
click at [197, 57] on input "12" at bounding box center [197, 56] width 19 height 21
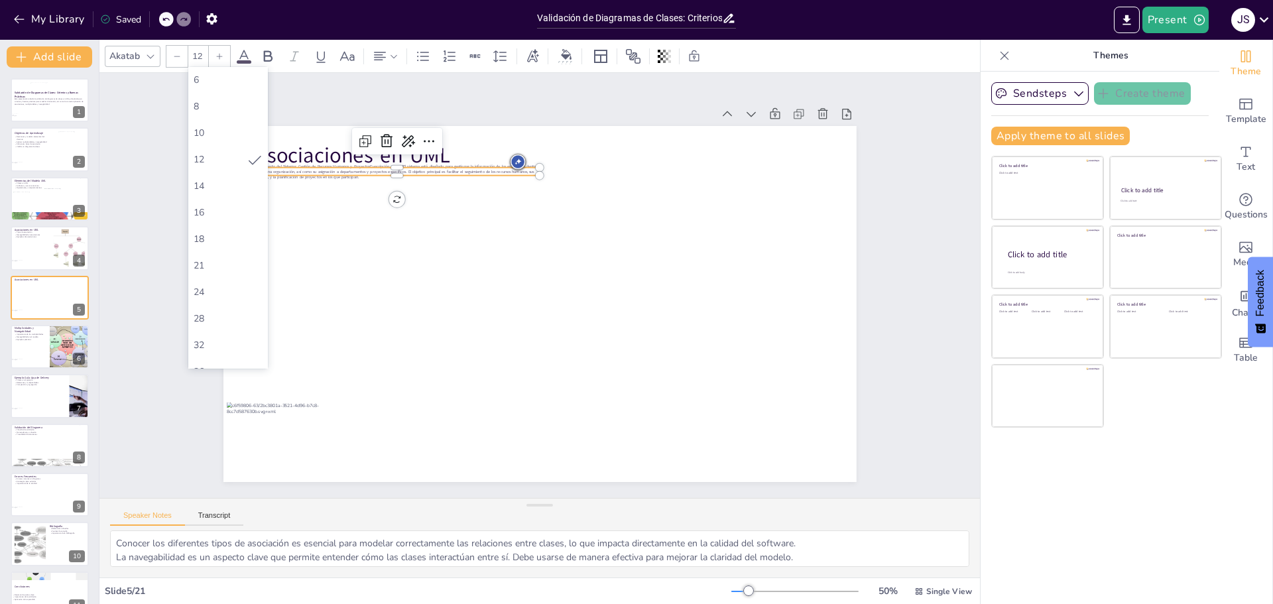
click at [197, 56] on input "12" at bounding box center [197, 56] width 19 height 21
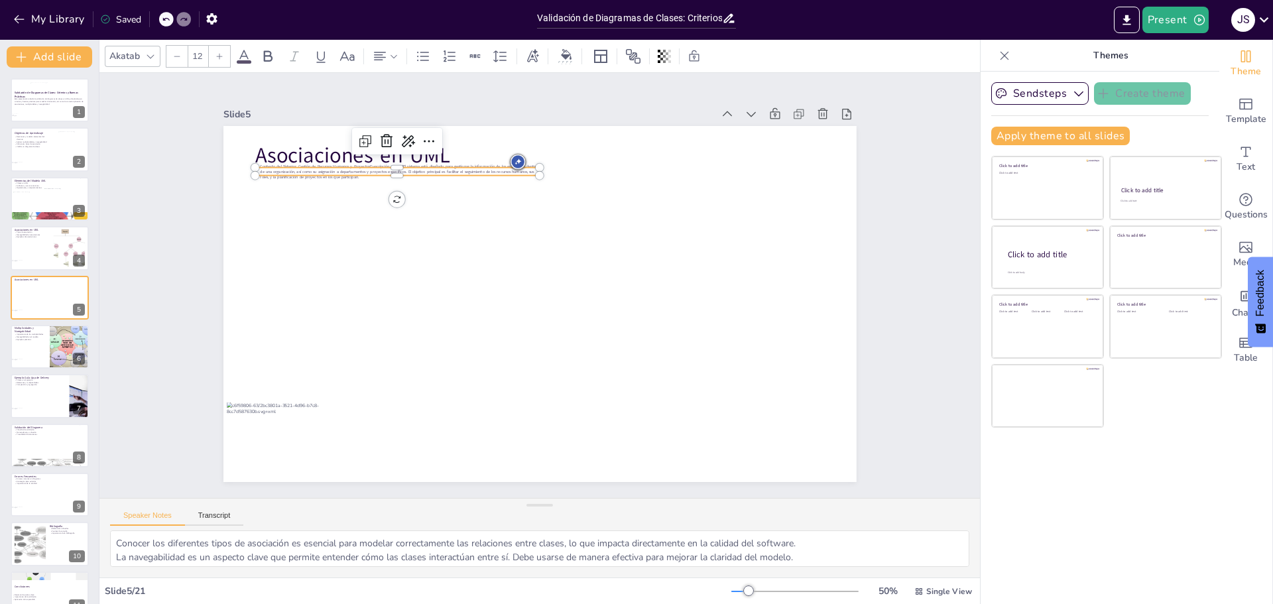
click at [197, 54] on input "12" at bounding box center [197, 56] width 19 height 21
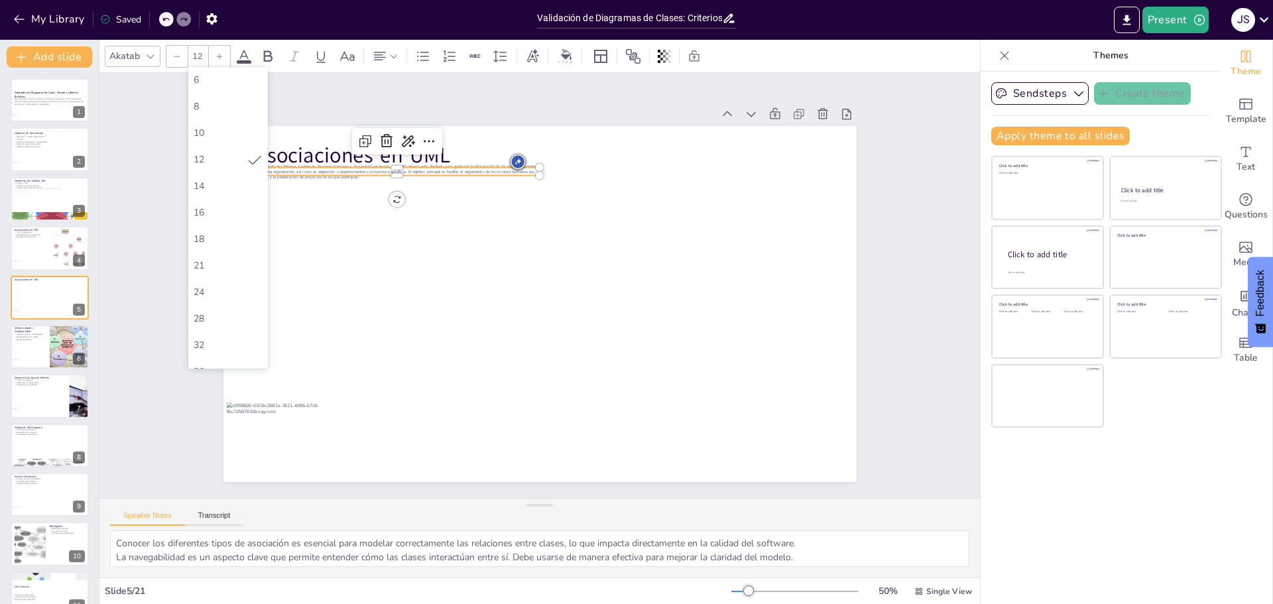
click at [197, 54] on input "12" at bounding box center [197, 56] width 19 height 21
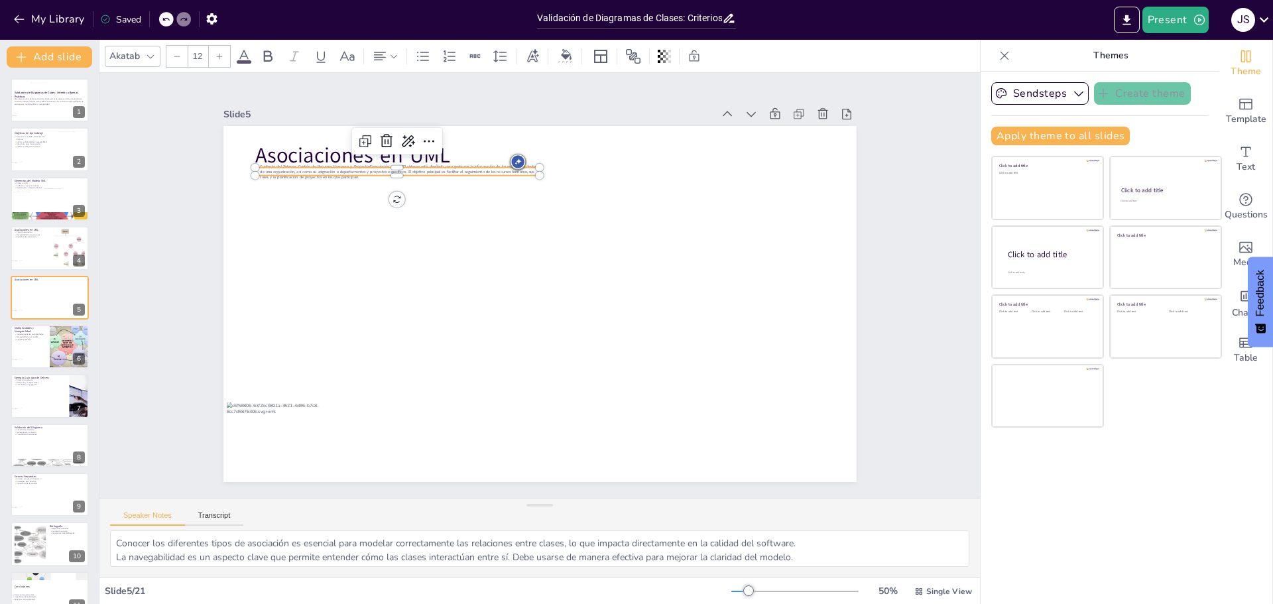
click at [202, 60] on input "12" at bounding box center [197, 56] width 19 height 21
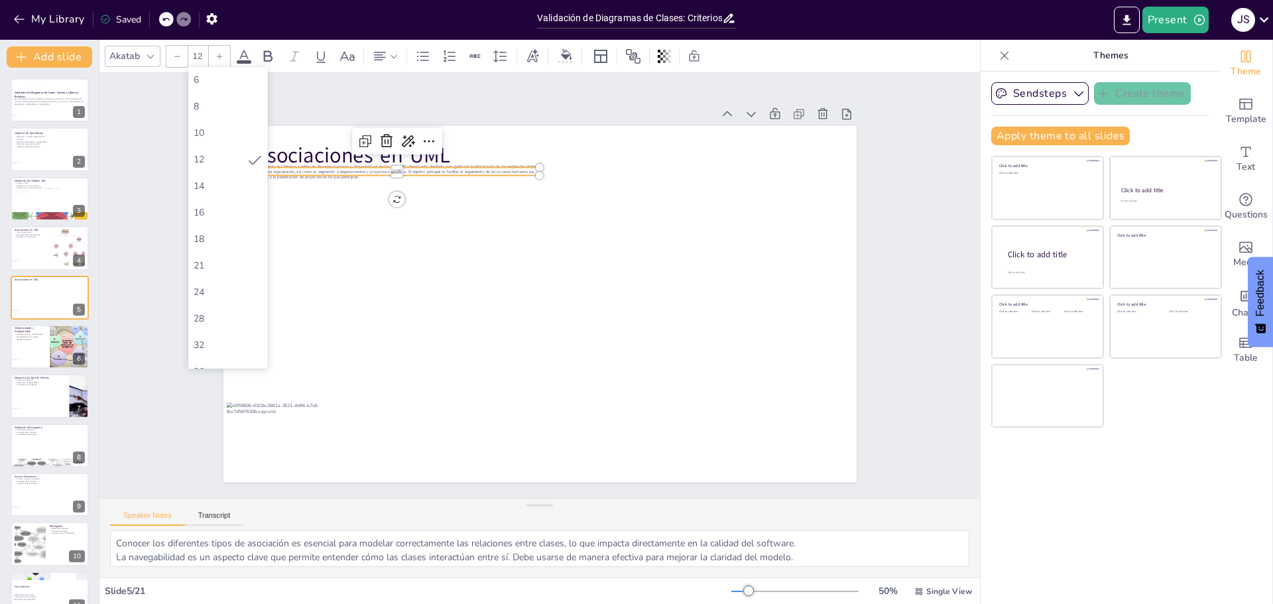
click at [202, 60] on input "12" at bounding box center [197, 56] width 19 height 21
click at [225, 256] on div "21" at bounding box center [228, 266] width 80 height 27
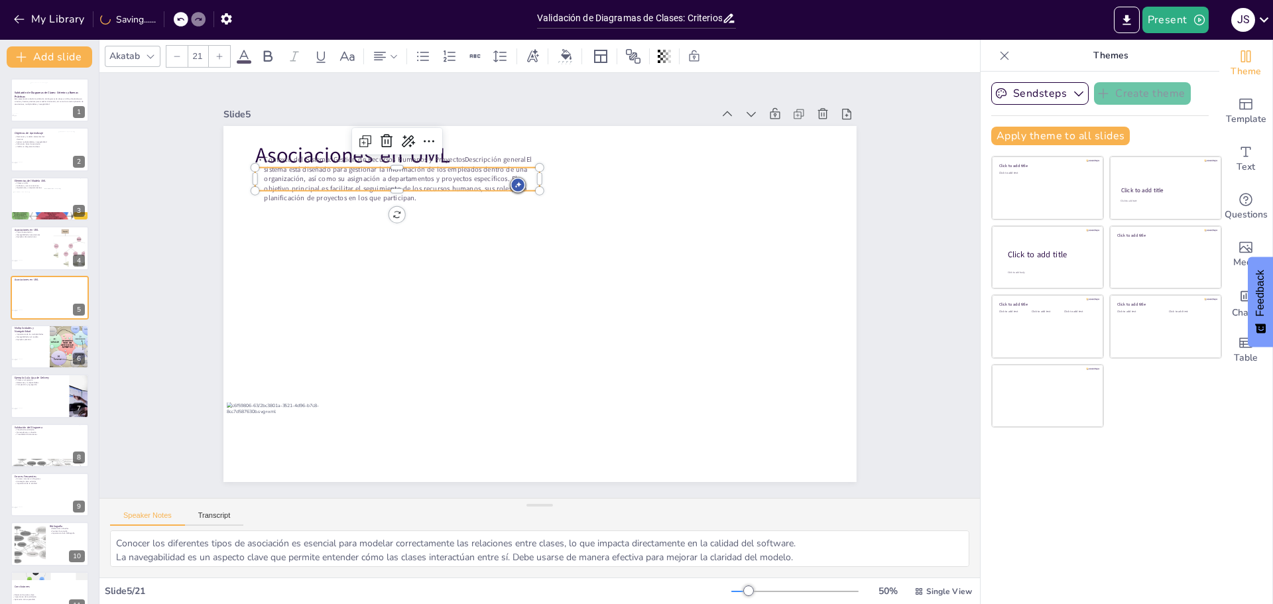
click at [199, 56] on input "21" at bounding box center [197, 56] width 19 height 21
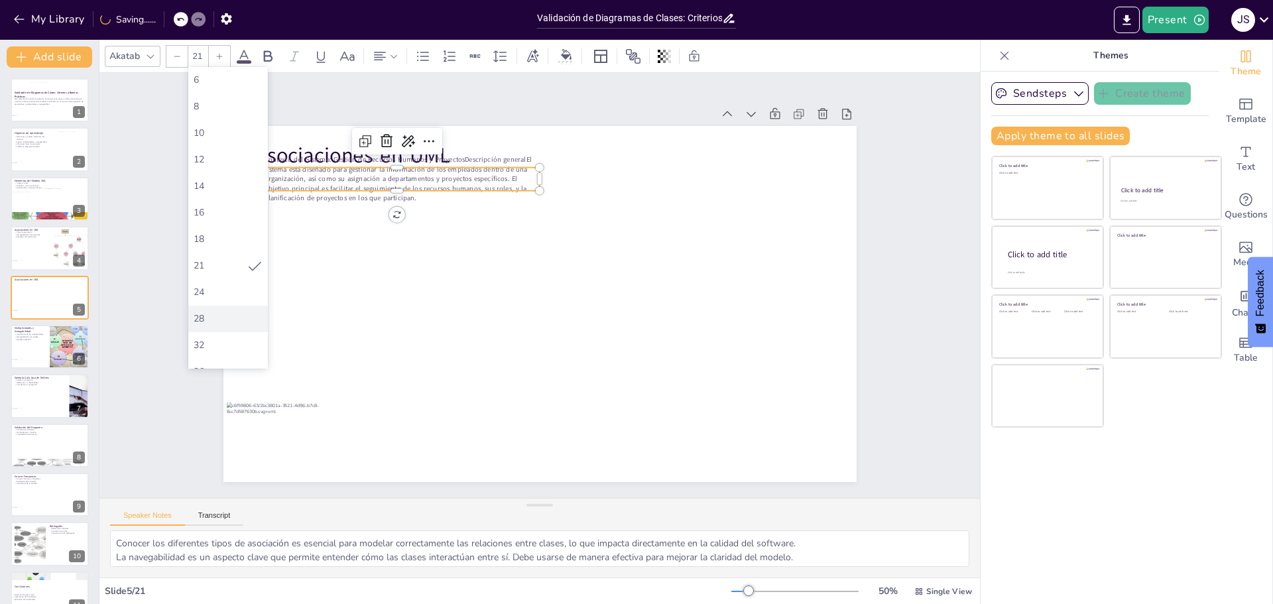
click at [209, 308] on div "28" at bounding box center [228, 319] width 80 height 27
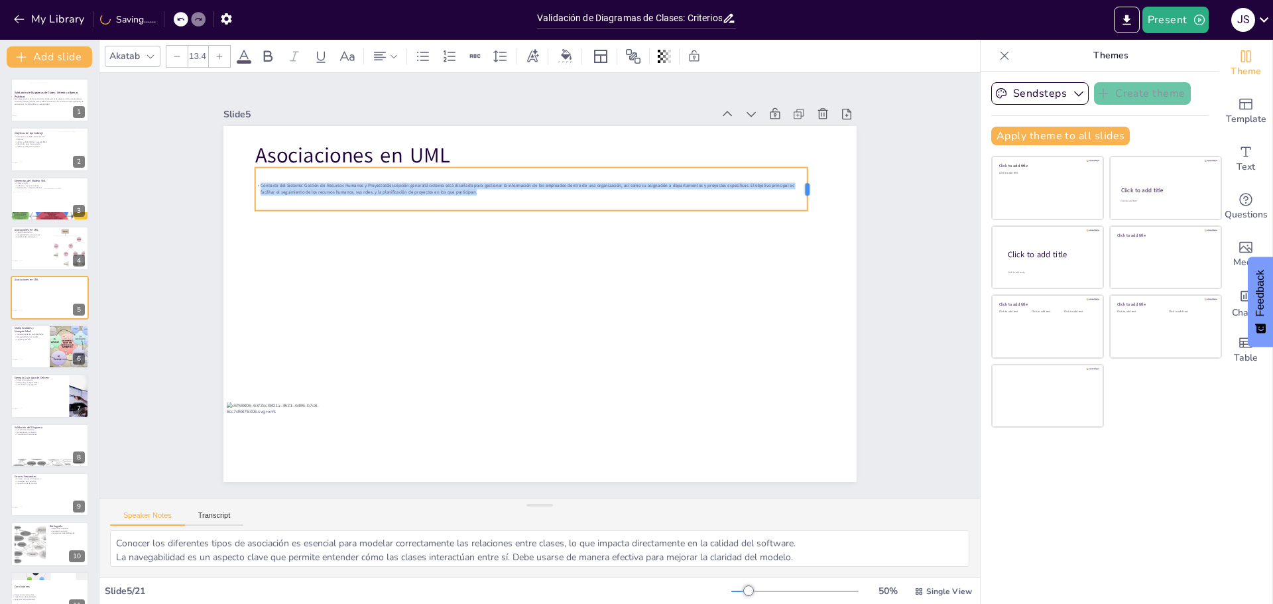
drag, startPoint x: 529, startPoint y: 186, endPoint x: 797, endPoint y: 206, distance: 268.7
click at [797, 206] on div "Asociaciones en UML Contexto del Sistema: Gestión de Recursos Humanos y Proyect…" at bounding box center [539, 304] width 633 height 356
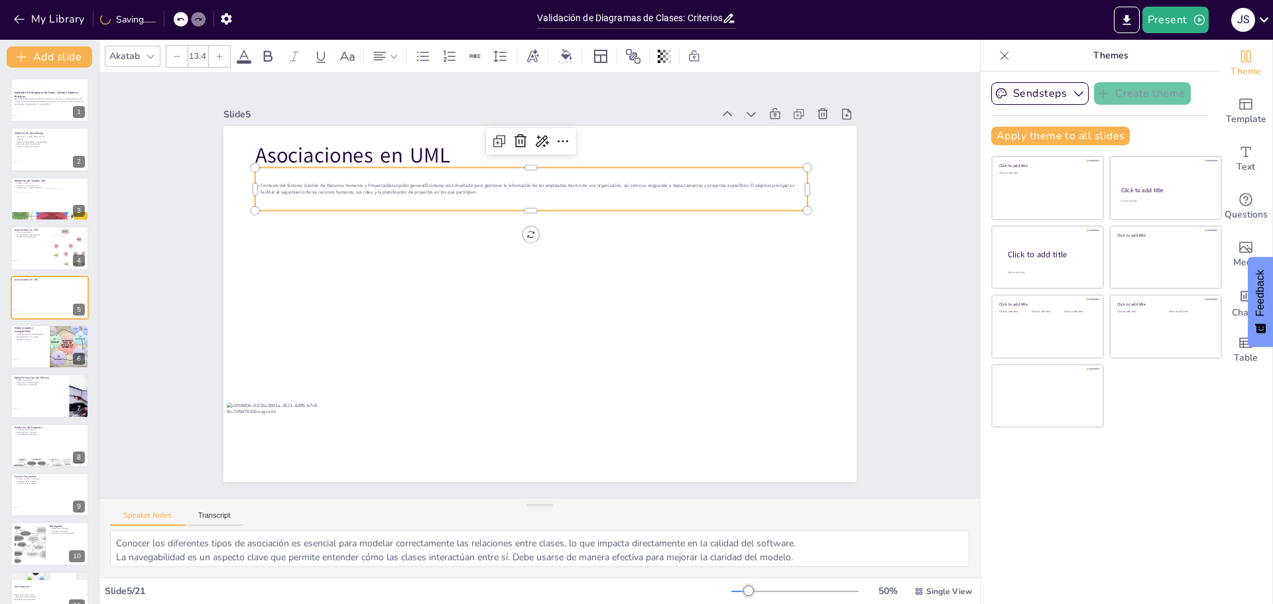
click at [194, 55] on input "13.4" at bounding box center [197, 56] width 19 height 21
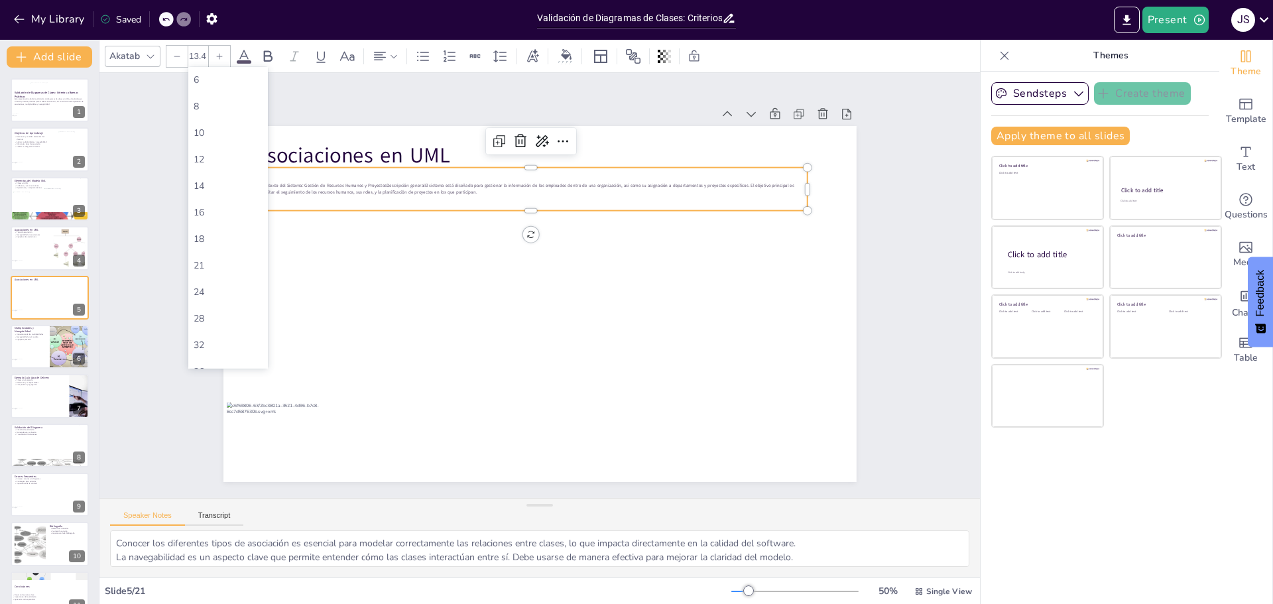
click at [195, 54] on input "13.4" at bounding box center [197, 56] width 19 height 21
click at [194, 343] on div "32" at bounding box center [228, 345] width 69 height 13
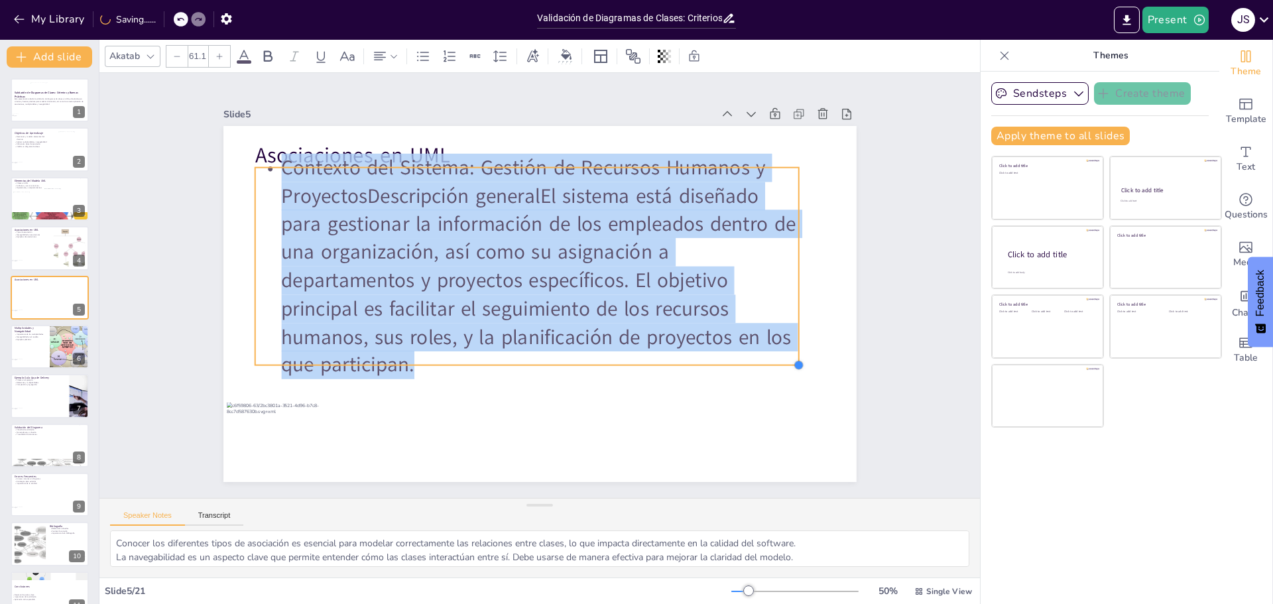
drag, startPoint x: 537, startPoint y: 228, endPoint x: 612, endPoint y: 276, distance: 88.9
click at [612, 276] on div "Asociaciones en UML Contexto del Sistema: Gestión de Recursos Humanos y Proyect…" at bounding box center [539, 304] width 633 height 356
click at [450, 178] on p "Contexto del Sistema: Gestión de Recursos Humanos y ProyectosDescripción genera…" at bounding box center [527, 266] width 544 height 225
click at [497, 183] on p "Contexto del Sistema: Gestión de Recursos Humanos y ProyectosDescripción genera…" at bounding box center [527, 266] width 544 height 225
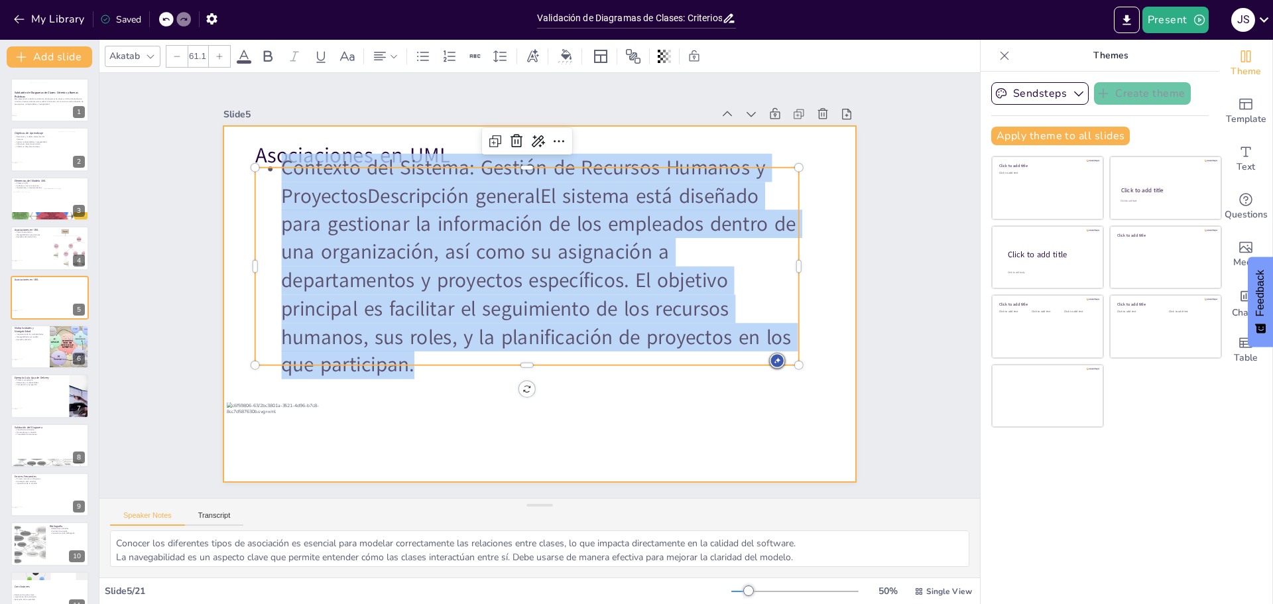
click at [597, 437] on div at bounding box center [539, 304] width 633 height 356
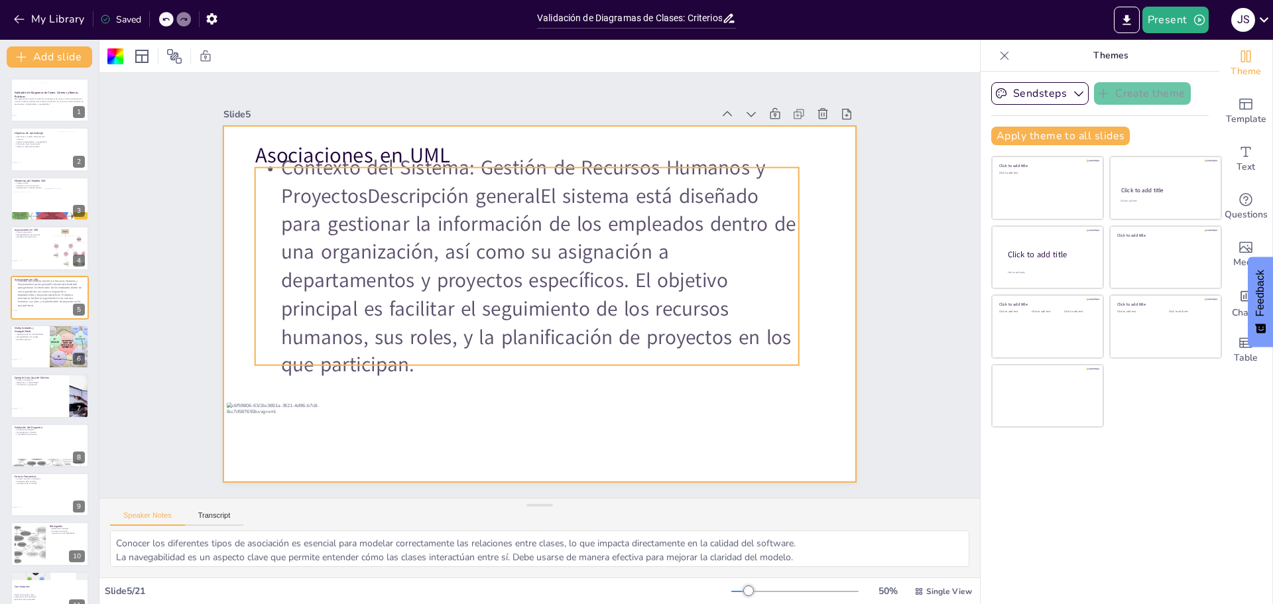
click at [663, 373] on p "Contexto del Sistema: Gestión de Recursos Humanos y ProyectosDescripción genera…" at bounding box center [527, 266] width 544 height 225
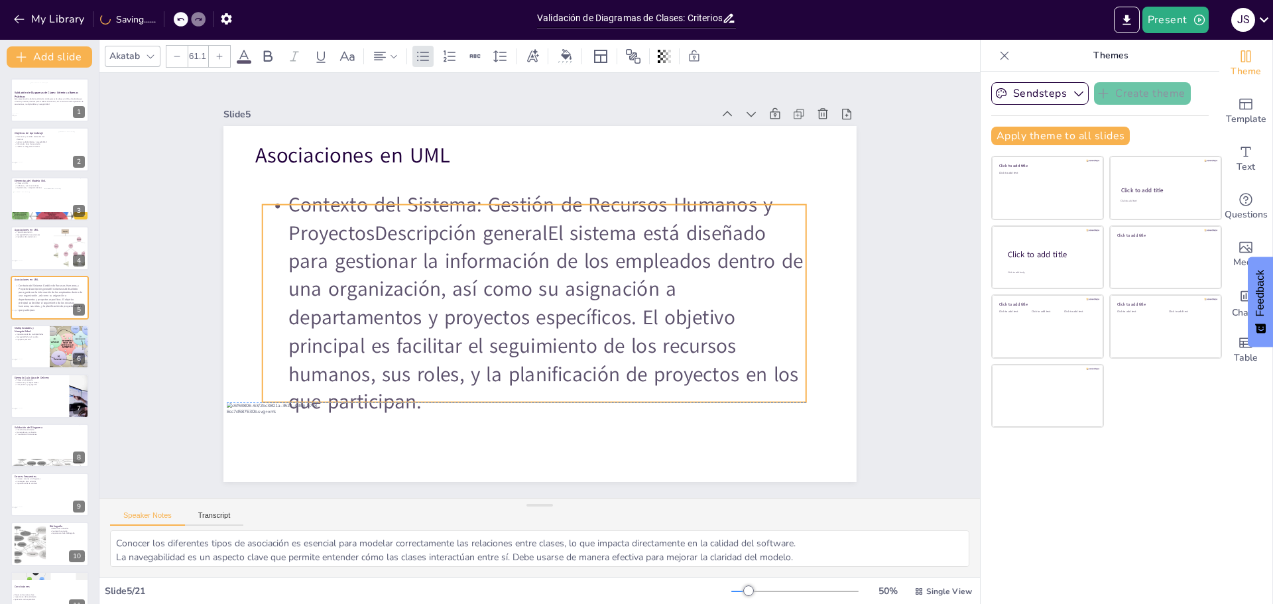
drag, startPoint x: 619, startPoint y: 357, endPoint x: 625, endPoint y: 389, distance: 33.2
click at [625, 389] on p "Contexto del Sistema: Gestión de Recursos Humanos y ProyectosDescripción genera…" at bounding box center [534, 303] width 544 height 225
click at [461, 213] on p "Contexto del Sistema: Gestión de Recursos Humanos y ProyectosDescripción genera…" at bounding box center [534, 303] width 544 height 225
click at [441, 204] on p "Contexto del Sistema: Gestión de Recursos Humanos y ProyectosDescripción genera…" at bounding box center [533, 303] width 544 height 225
click at [441, 204] on p "Contexto del Sistema: Gestión de Recursos Humanos y ProyectosDescripción genera…" at bounding box center [534, 303] width 544 height 225
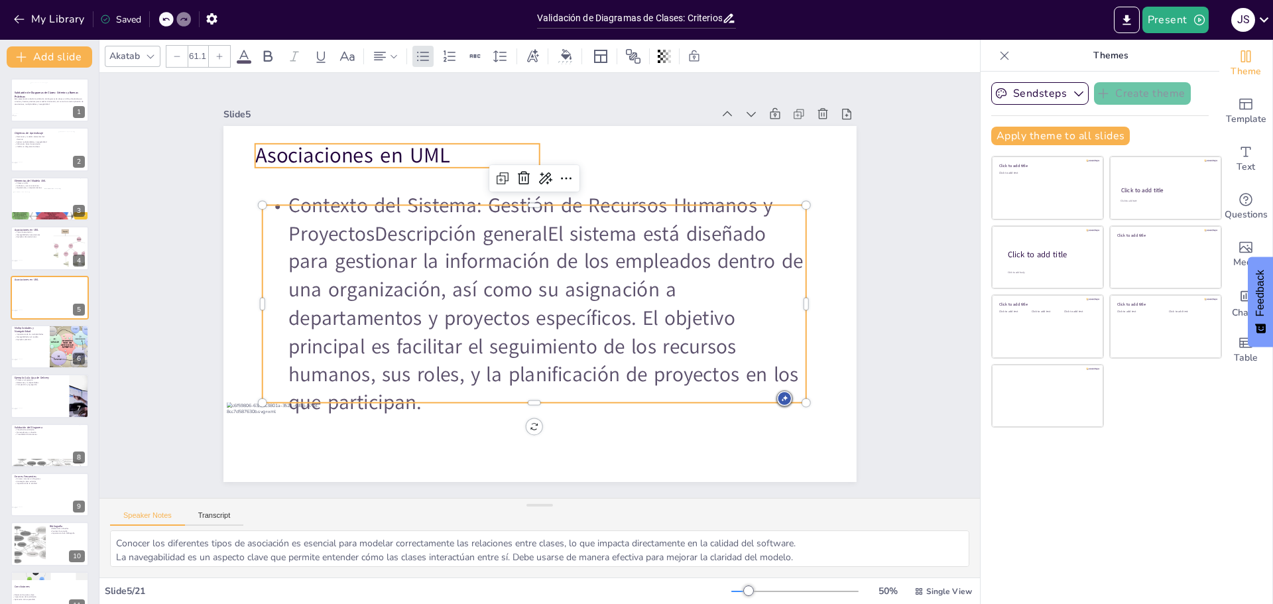
click at [350, 149] on p "Asociaciones en UML" at bounding box center [397, 156] width 285 height 30
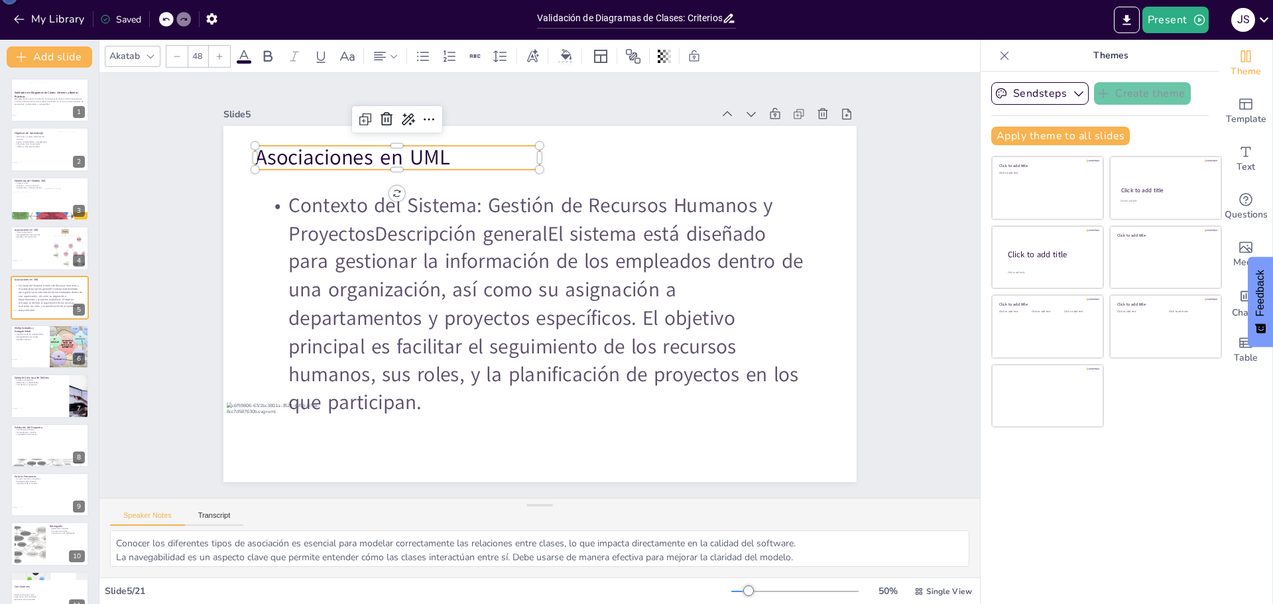
click at [350, 149] on p "Asociaciones en UML" at bounding box center [397, 158] width 285 height 30
click at [350, 148] on p "Asociaciones en UML" at bounding box center [397, 158] width 285 height 30
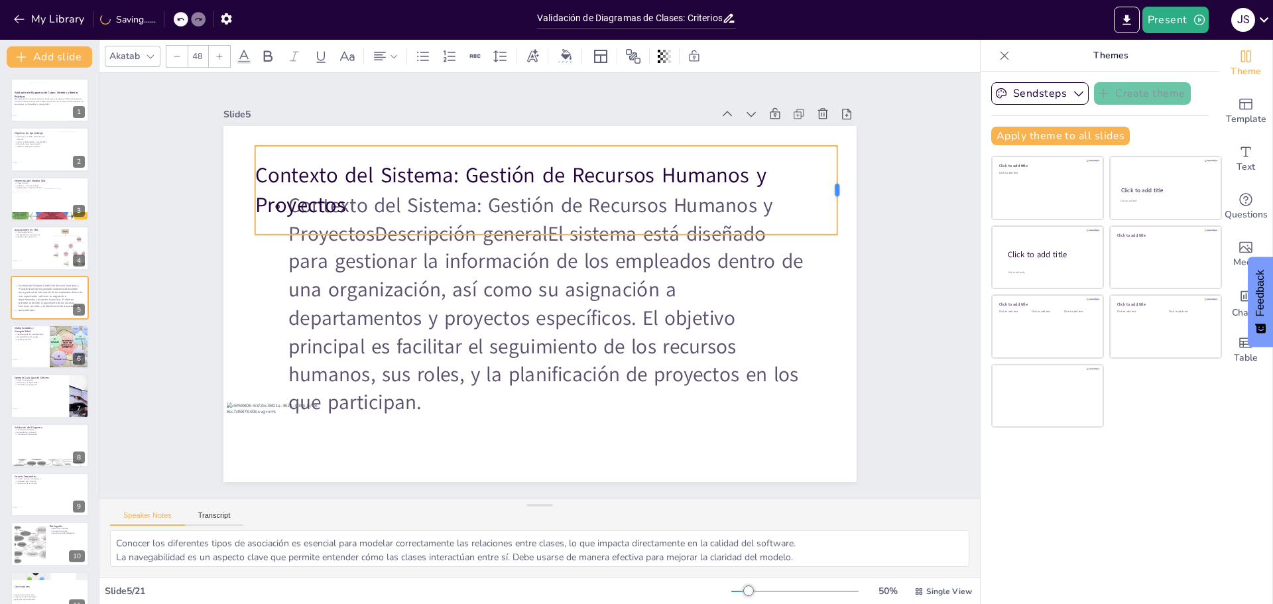
drag, startPoint x: 532, startPoint y: 183, endPoint x: 828, endPoint y: 194, distance: 296.6
click at [838, 194] on div at bounding box center [843, 190] width 11 height 89
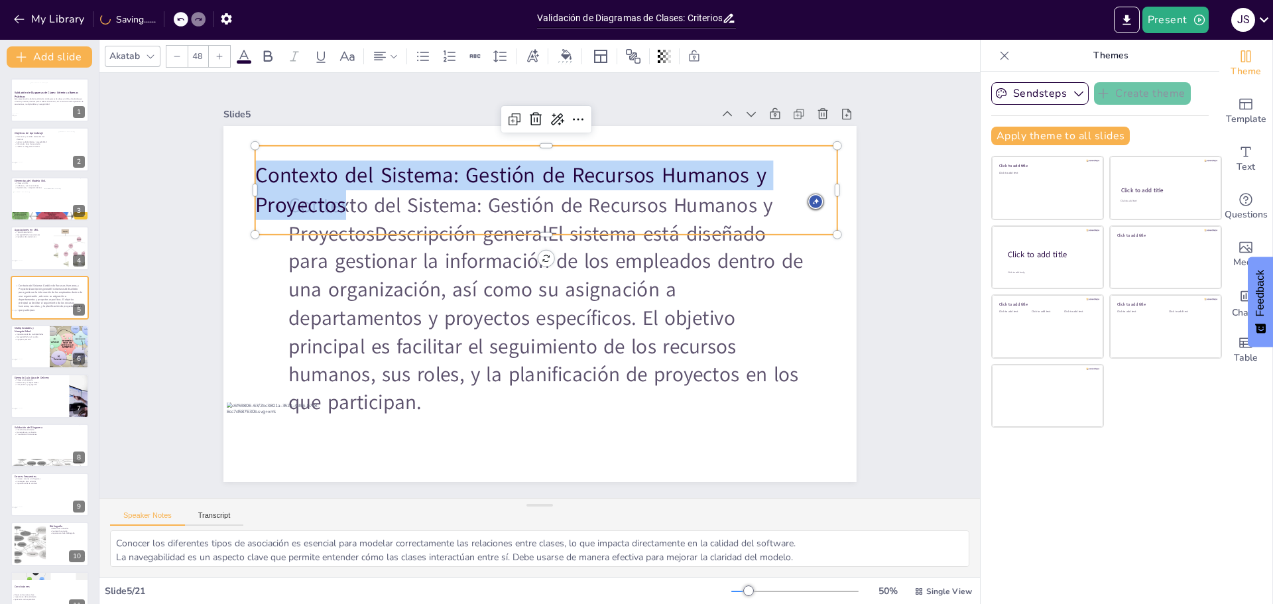
drag, startPoint x: 340, startPoint y: 198, endPoint x: 231, endPoint y: 86, distance: 156.2
click at [255, 162] on p "Contexto del Sistema: Gestión de Recursos Humanos y Proyectos" at bounding box center [546, 189] width 583 height 59
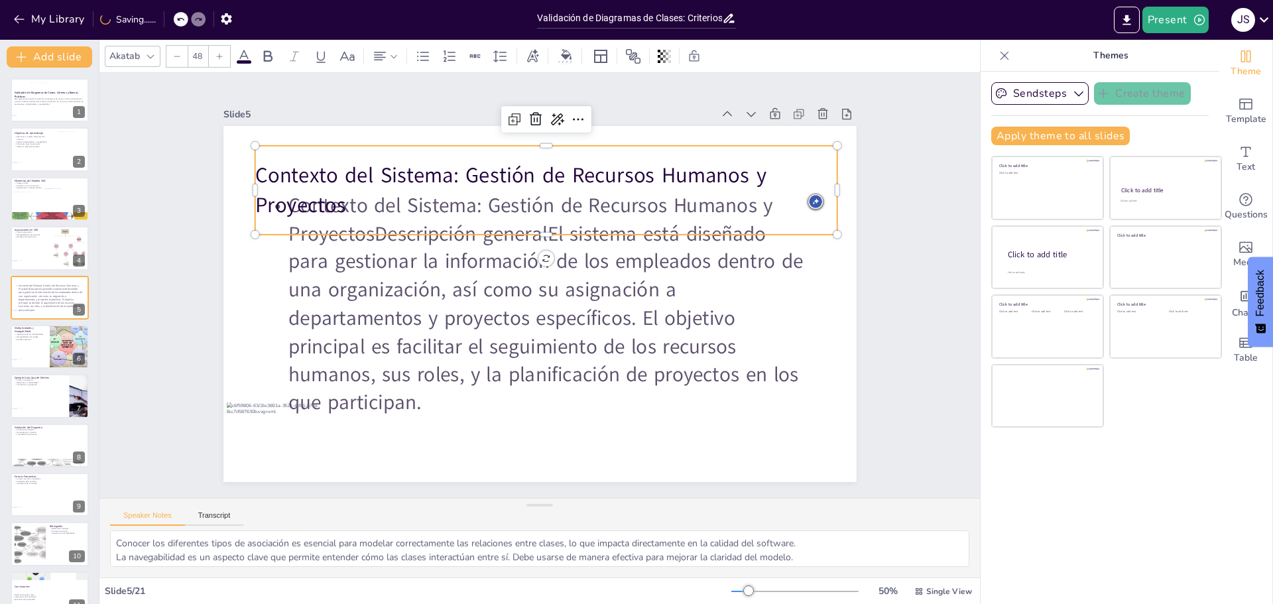
click at [200, 62] on input "48" at bounding box center [197, 56] width 19 height 21
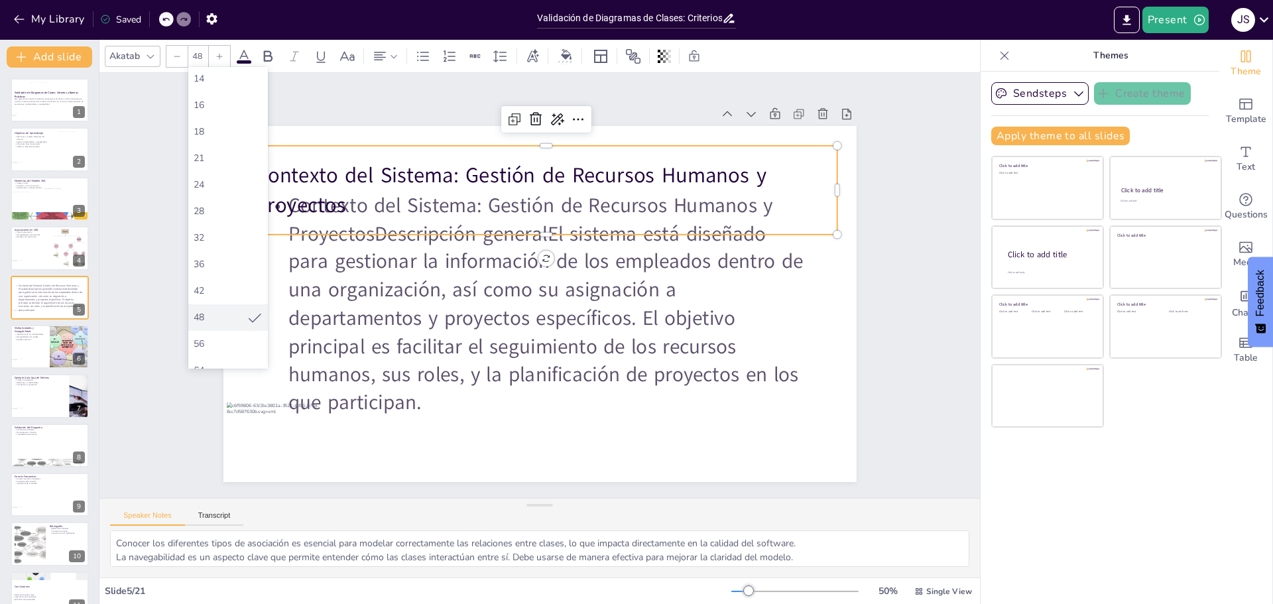
scroll to position [133, 0]
click at [210, 257] on div "42" at bounding box center [228, 266] width 80 height 27
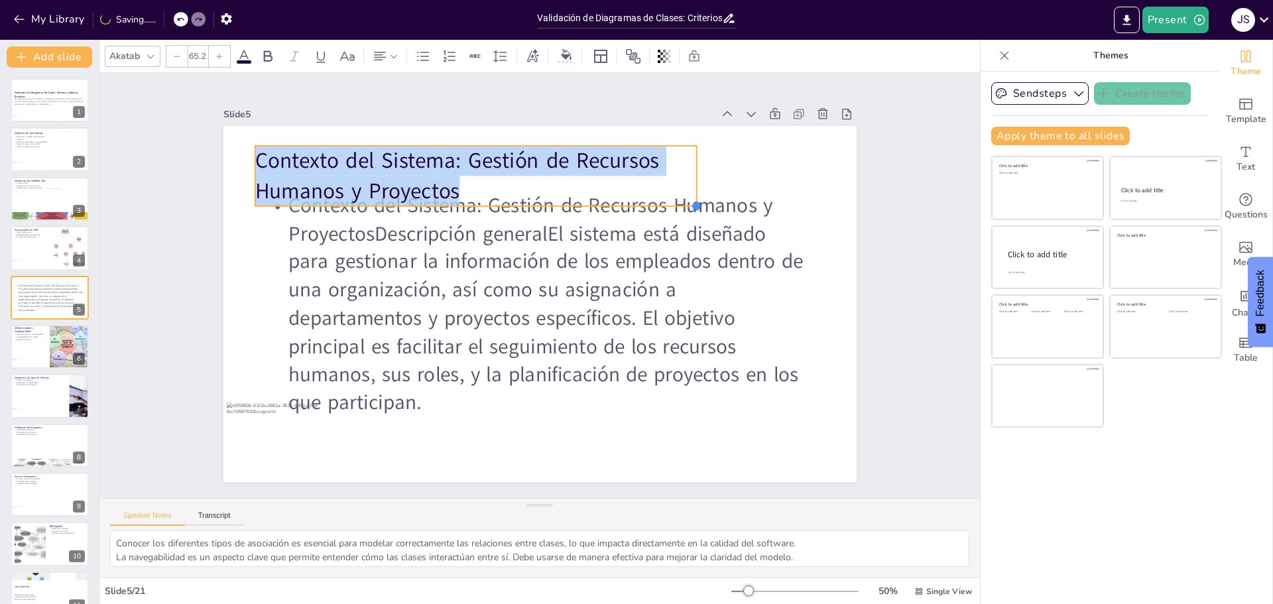
drag, startPoint x: 562, startPoint y: 158, endPoint x: 688, endPoint y: 165, distance: 126.8
click at [688, 165] on div "Contexto del Sistema: Gestión de Recursos Humanos y ProyectosDescripción genera…" at bounding box center [539, 304] width 633 height 356
click at [660, 170] on p "Contexto del Sistema: Gestión de Recursos Humanos y Proyectos" at bounding box center [476, 176] width 442 height 60
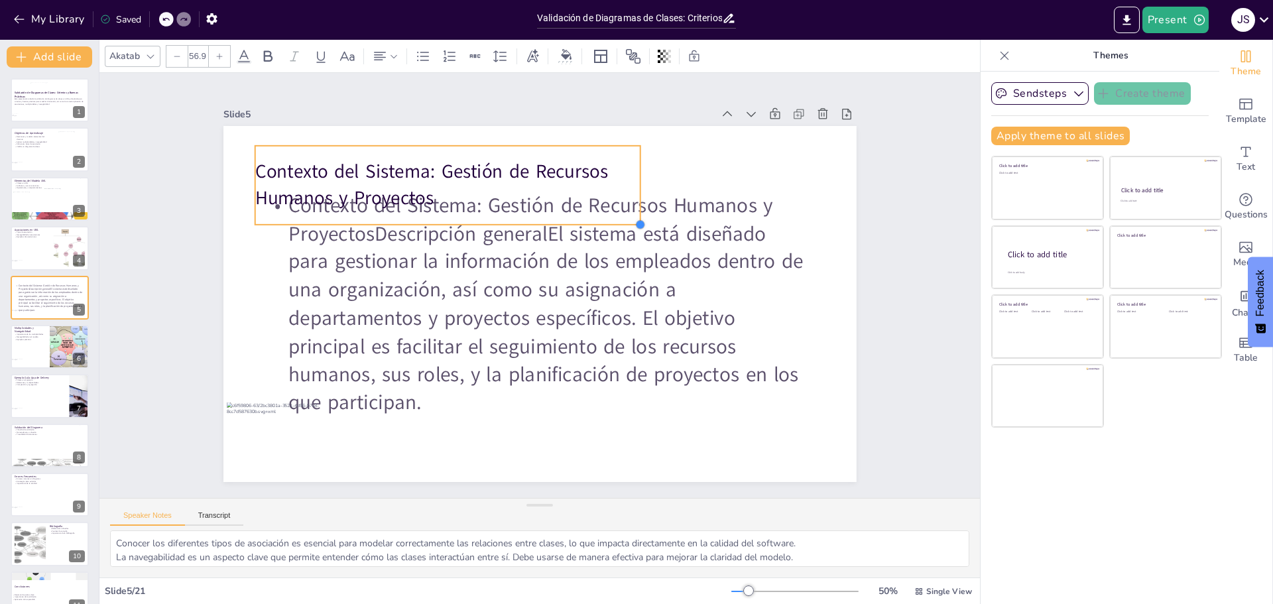
drag, startPoint x: 531, startPoint y: 194, endPoint x: 577, endPoint y: 216, distance: 50.7
click at [577, 216] on div "Contexto del Sistema: Gestión de Recursos Humanos y ProyectosDescripción genera…" at bounding box center [539, 304] width 633 height 356
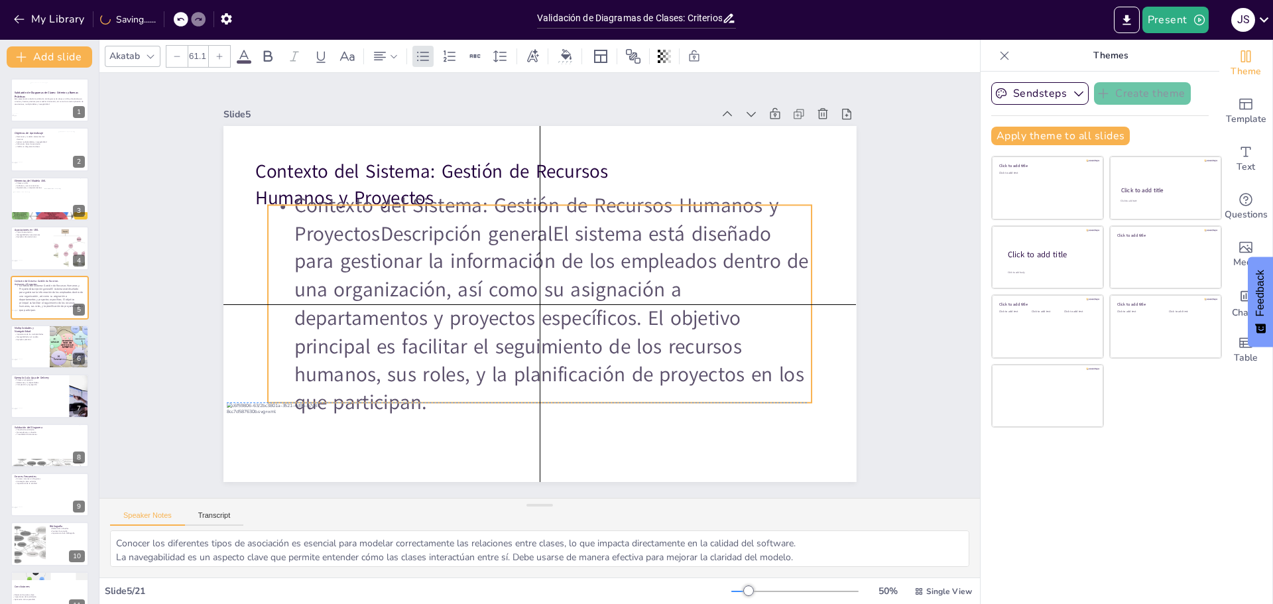
click at [631, 323] on p "Contexto del Sistema: Gestión de Recursos Humanos y ProyectosDescripción genera…" at bounding box center [540, 303] width 544 height 225
click at [623, 318] on p "Contexto del Sistema: Gestión de Recursos Humanos y ProyectosDescripción genera…" at bounding box center [540, 303] width 544 height 225
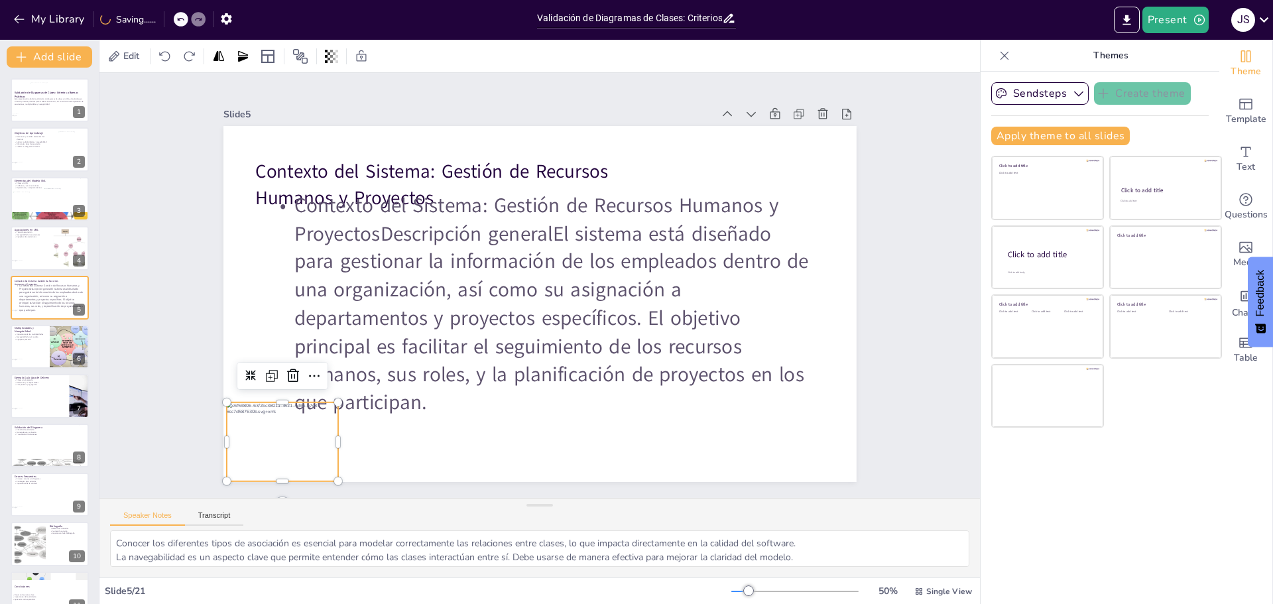
click at [286, 438] on div at bounding box center [283, 442] width 112 height 79
drag, startPoint x: 331, startPoint y: 401, endPoint x: 293, endPoint y: 424, distance: 44.7
click at [299, 424] on div at bounding box center [304, 426] width 11 height 11
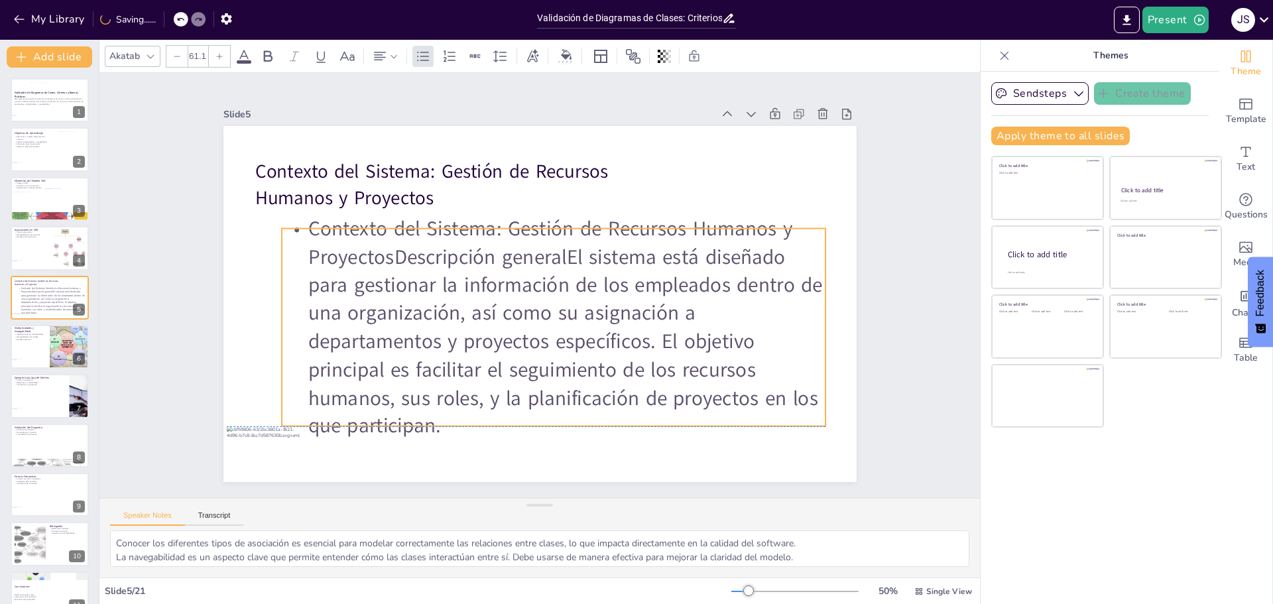
drag, startPoint x: 444, startPoint y: 347, endPoint x: 458, endPoint y: 375, distance: 31.7
click at [458, 375] on p "Contexto del Sistema: Gestión de Recursos Humanos y ProyectosDescripción genera…" at bounding box center [554, 327] width 544 height 225
click at [855, 326] on div "Slide 1 Validación de Diagramas de Clases: Criterios y Buenas Prácticas Esta pr…" at bounding box center [540, 285] width 708 height 393
click at [536, 241] on p "Contexto del Sistema: Gestión de Recursos Humanos y ProyectosDescripción genera…" at bounding box center [554, 327] width 544 height 225
click at [536, 241] on p "Contexto del Sistema: Gestión de Recursos Humanos y ProyectosDescripción genera…" at bounding box center [553, 327] width 544 height 225
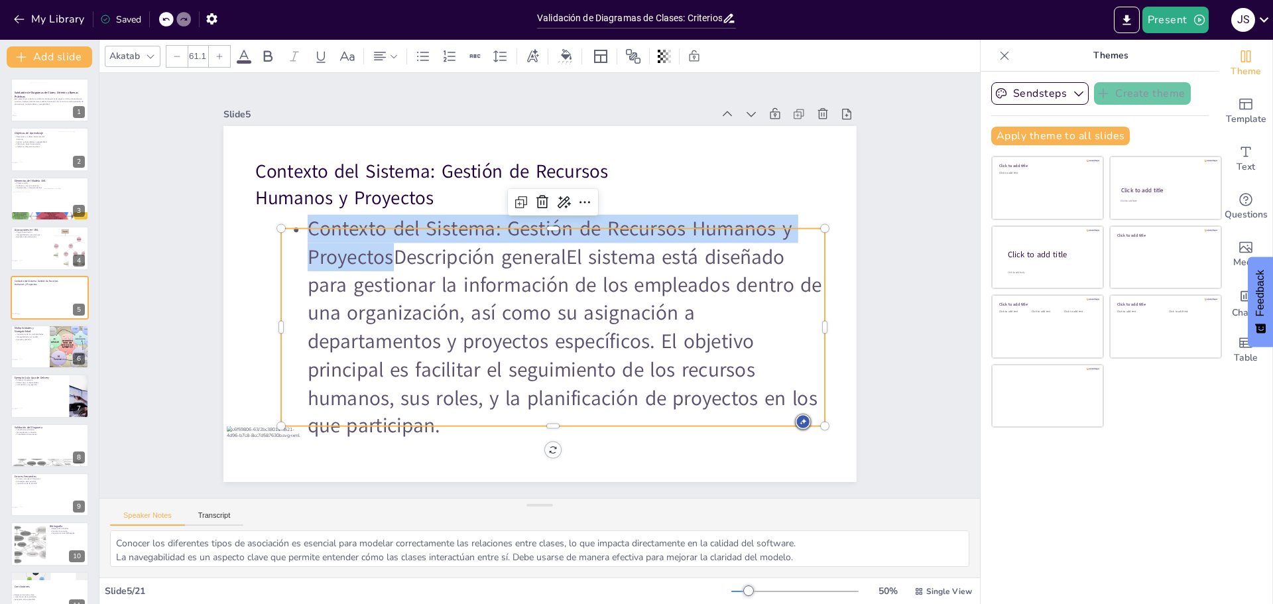
drag, startPoint x: 300, startPoint y: 231, endPoint x: 386, endPoint y: 239, distance: 86.6
click at [386, 239] on p "Contexto del Sistema: Gestión de Recursos Humanos y ProyectosDescripción genera…" at bounding box center [553, 327] width 544 height 225
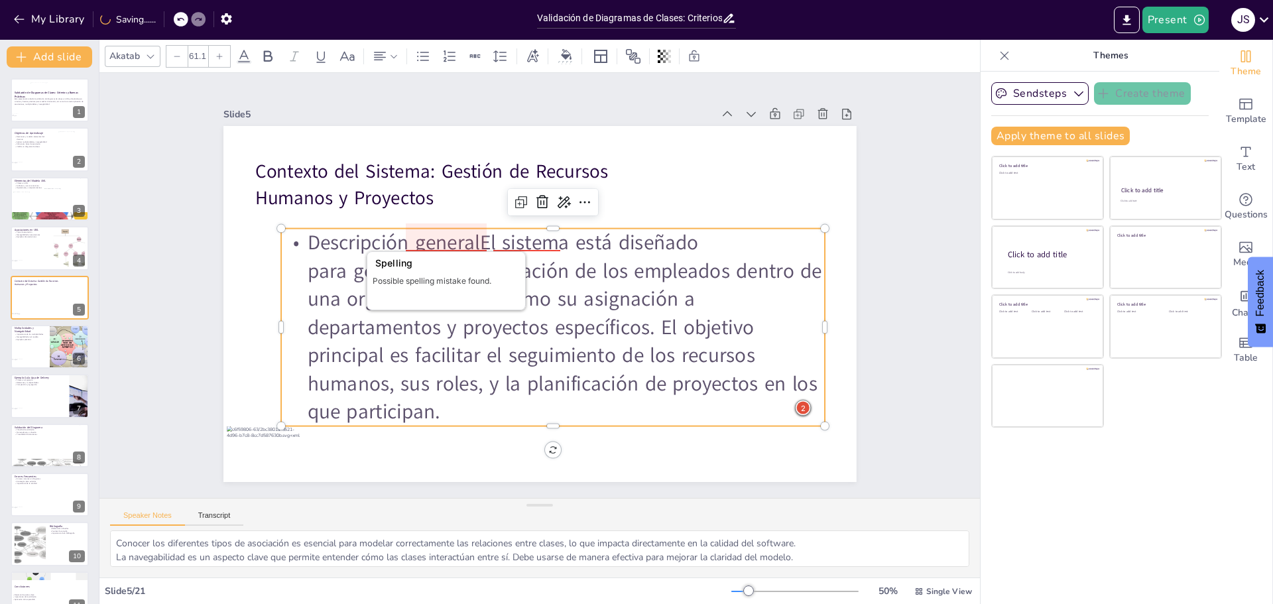
click at [475, 245] on div at bounding box center [446, 237] width 81 height 28
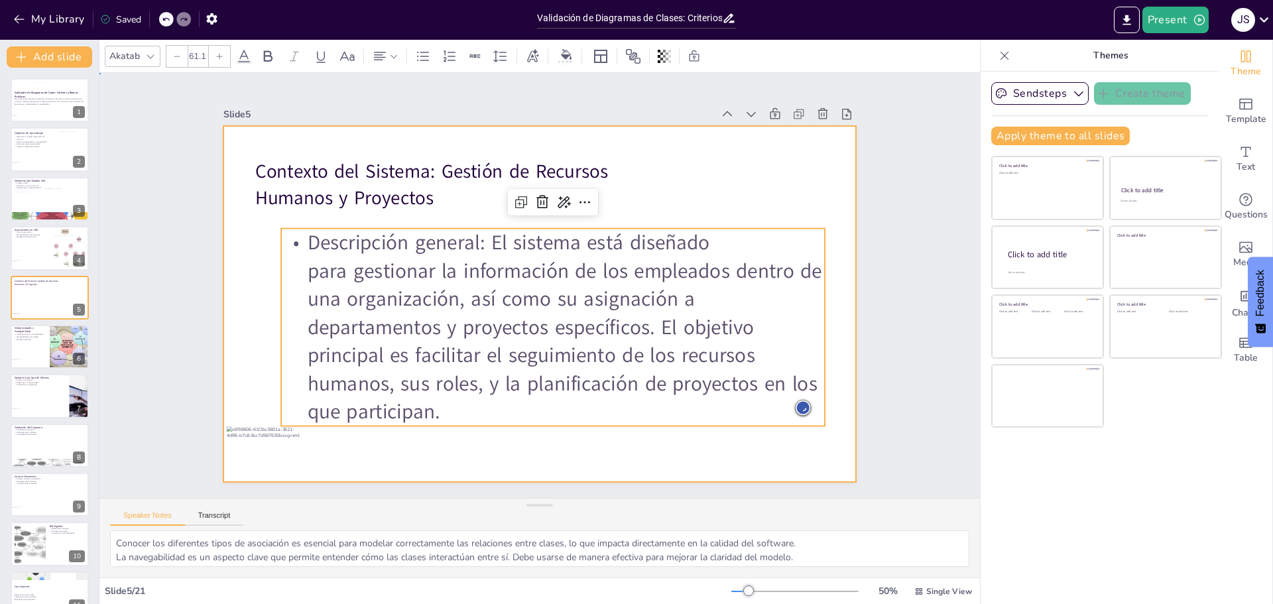
click at [700, 442] on div at bounding box center [539, 304] width 633 height 356
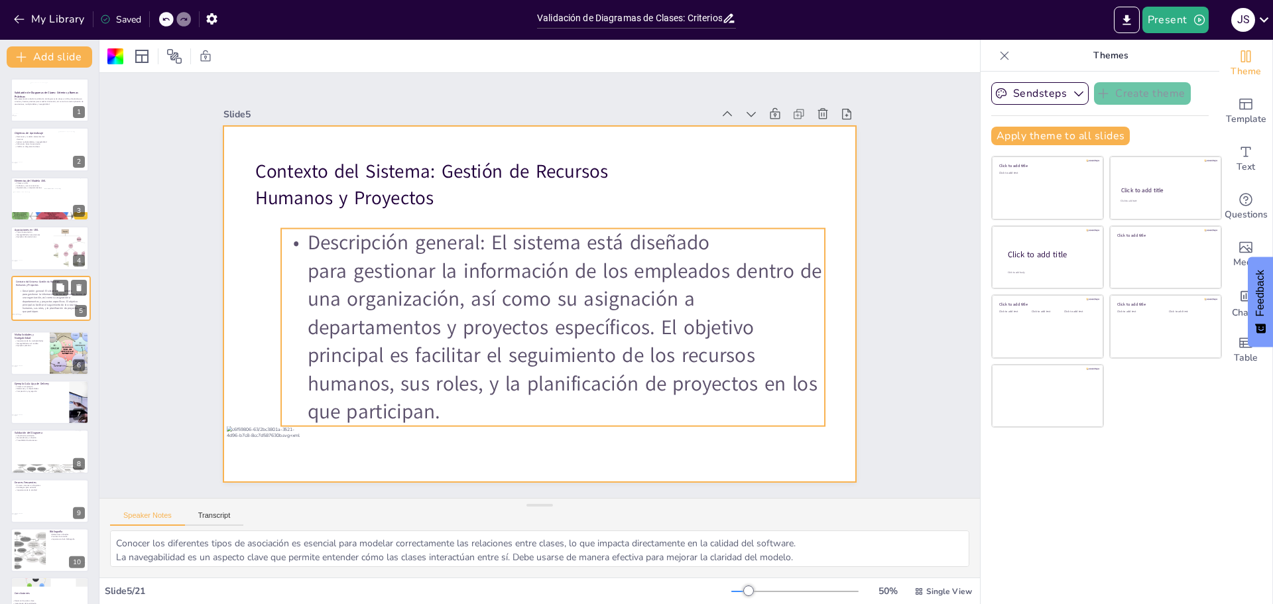
click at [33, 307] on p "Descripción general: El sistema está diseñado para gestionar la información de …" at bounding box center [52, 301] width 67 height 25
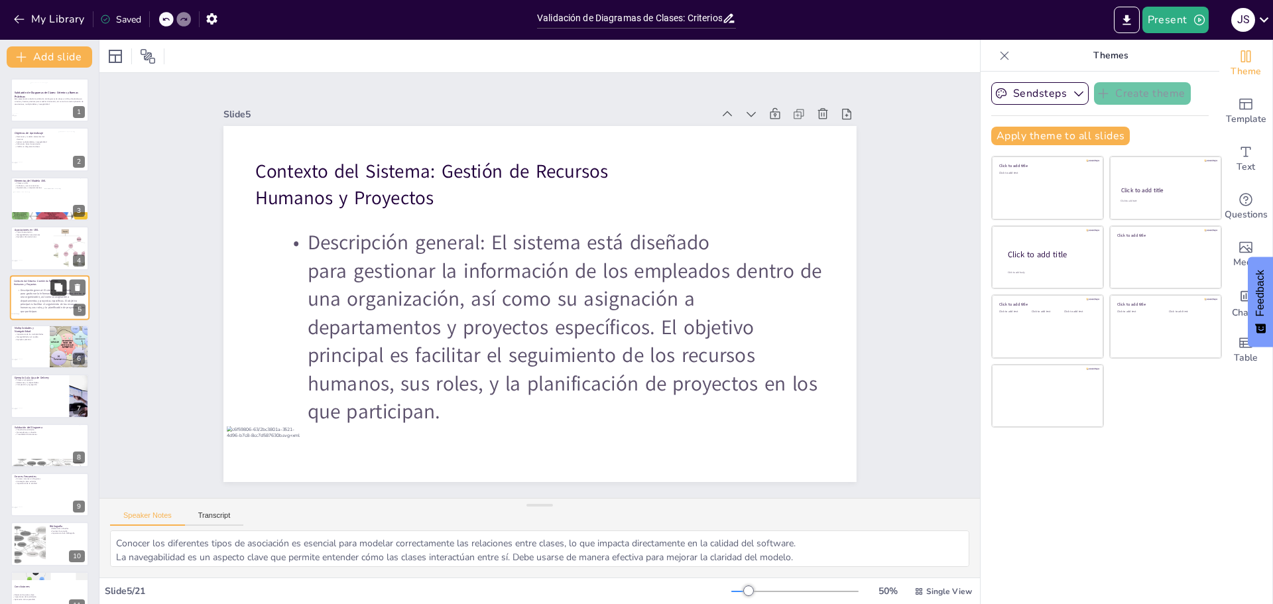
click at [56, 284] on icon at bounding box center [58, 287] width 8 height 8
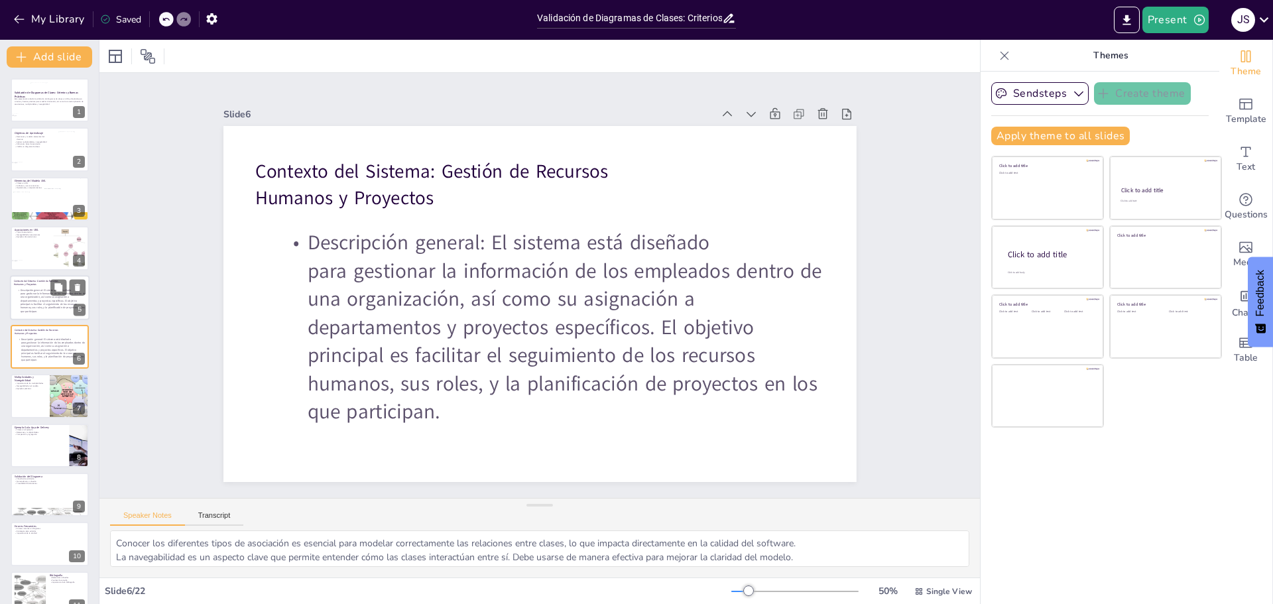
scroll to position [11, 0]
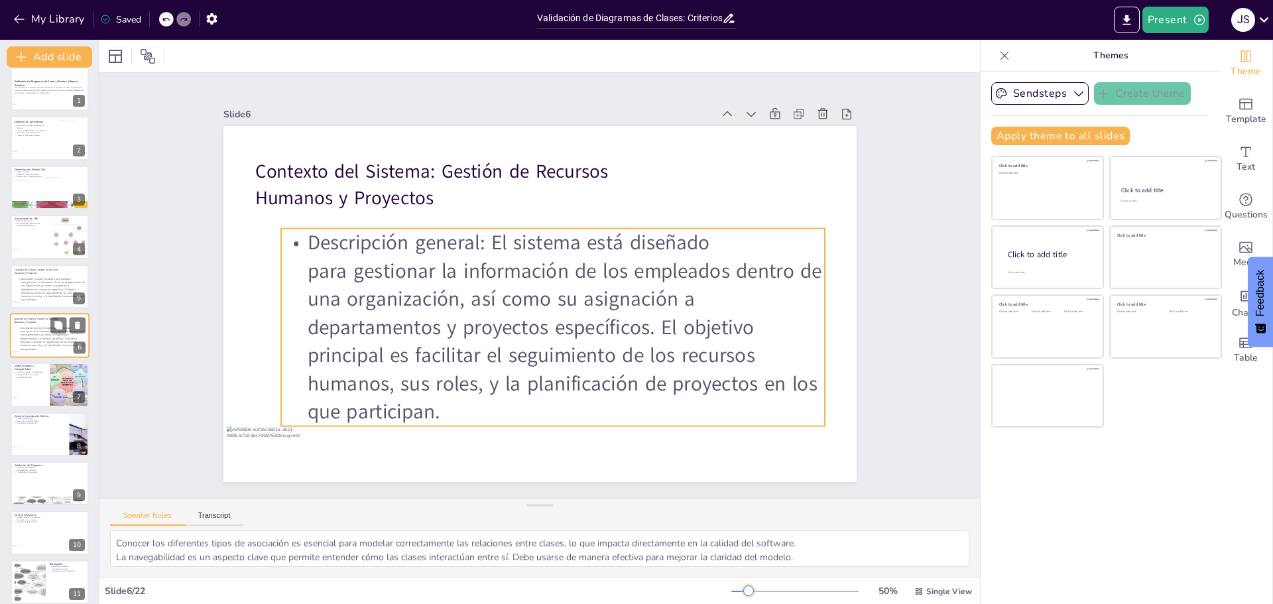
click at [38, 335] on p "Descripción general: El sistema está diseñado para gestionar la información de …" at bounding box center [51, 338] width 68 height 25
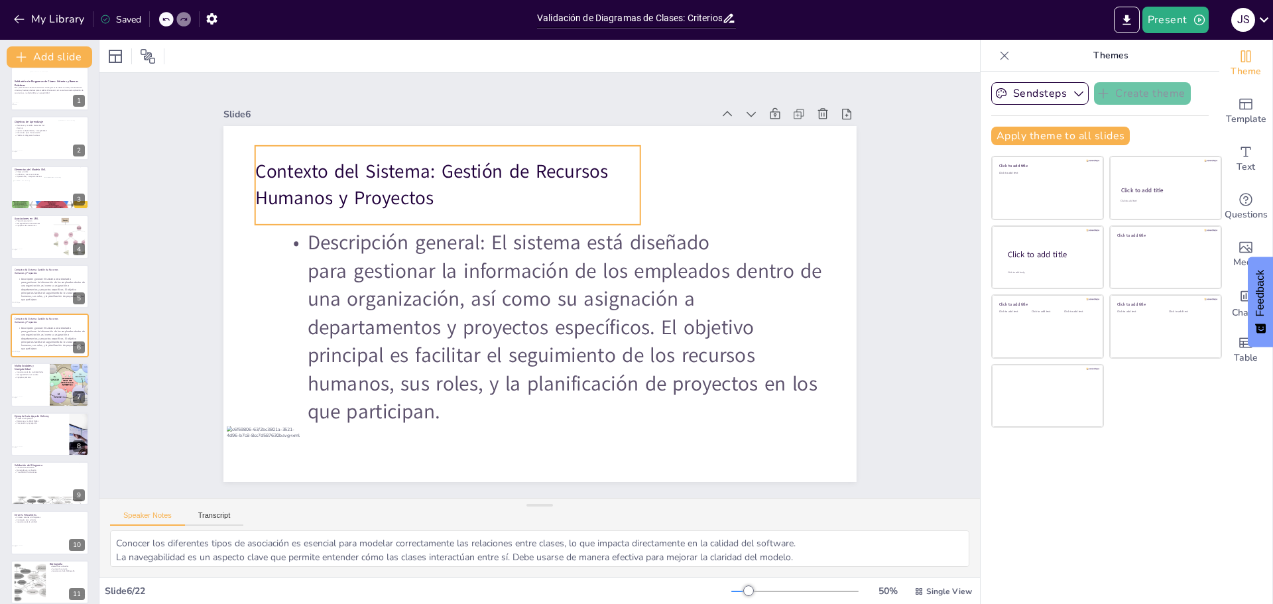
click at [273, 170] on p "Contexto del Sistema: Gestión de Recursos Humanos y Proyectos" at bounding box center [448, 185] width 386 height 52
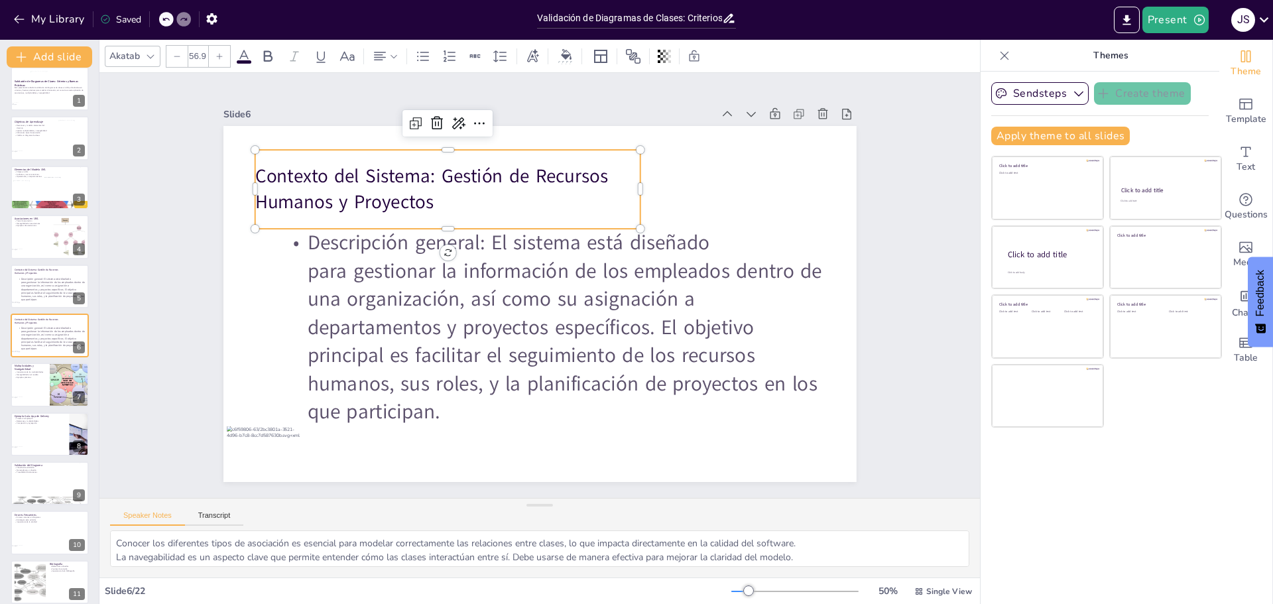
click at [273, 169] on p "Contexto del Sistema: Gestión de Recursos Humanos y Proyectos" at bounding box center [448, 189] width 386 height 52
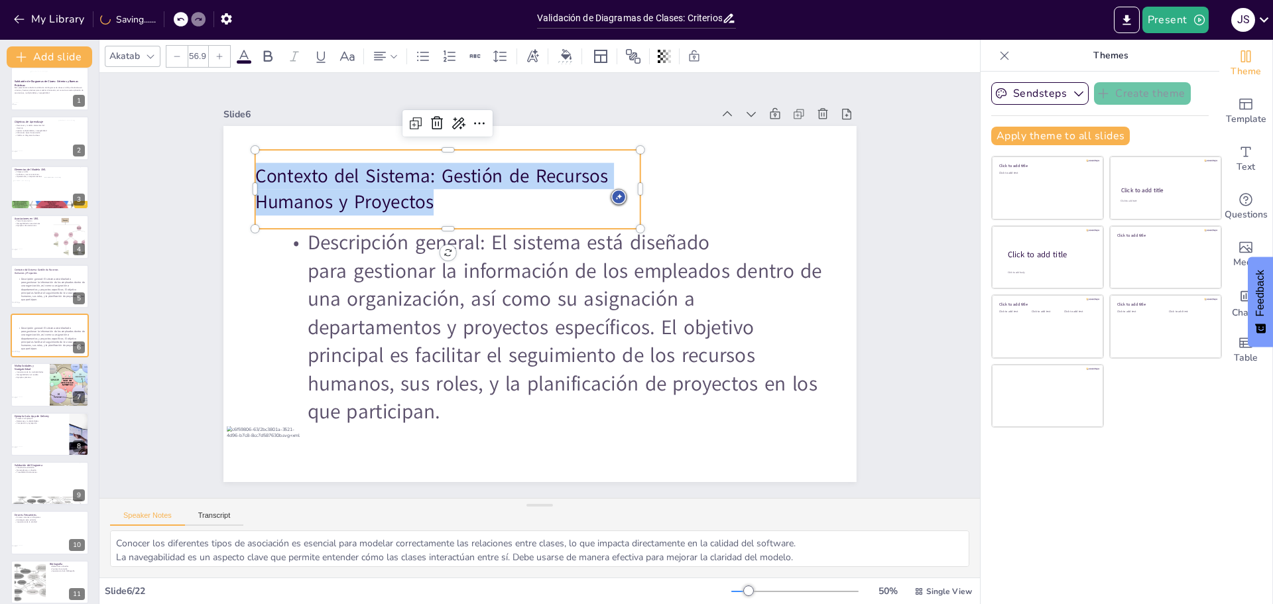
drag, startPoint x: 470, startPoint y: 207, endPoint x: 206, endPoint y: 142, distance: 271.8
click at [206, 142] on div "Slide 1 Validación de Diagramas de Clases: Criterios y Buenas Prácticas Esta pr…" at bounding box center [540, 285] width 708 height 393
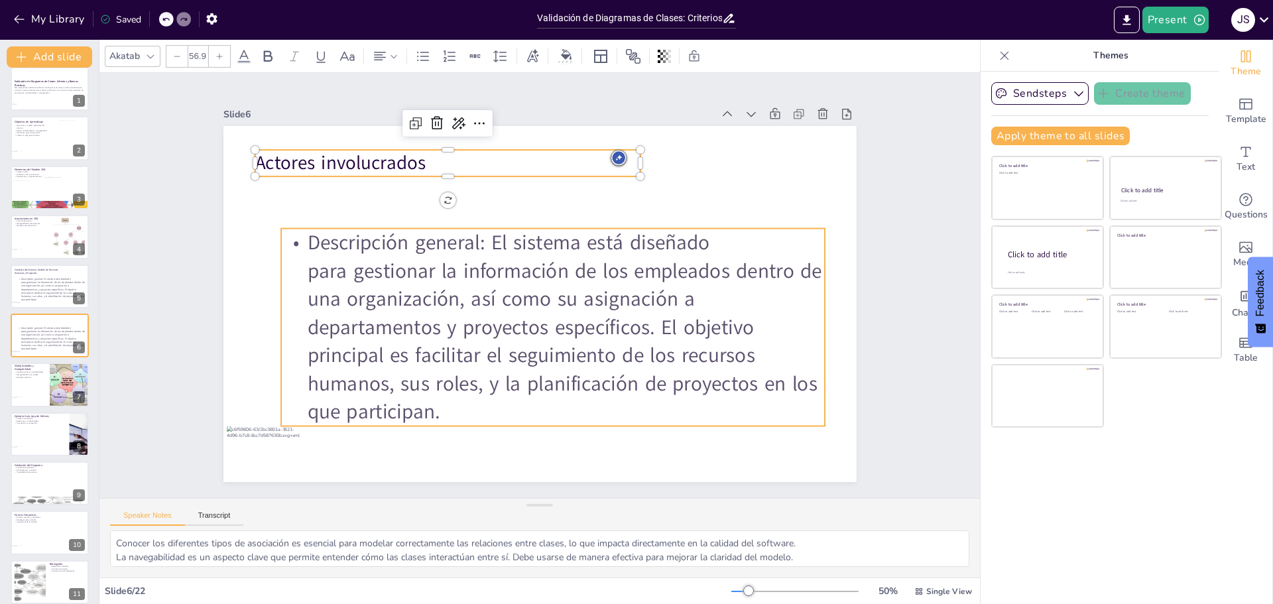
click at [453, 341] on p "Descripción general: El sistema está diseñado para gestionar la información de …" at bounding box center [553, 328] width 544 height 198
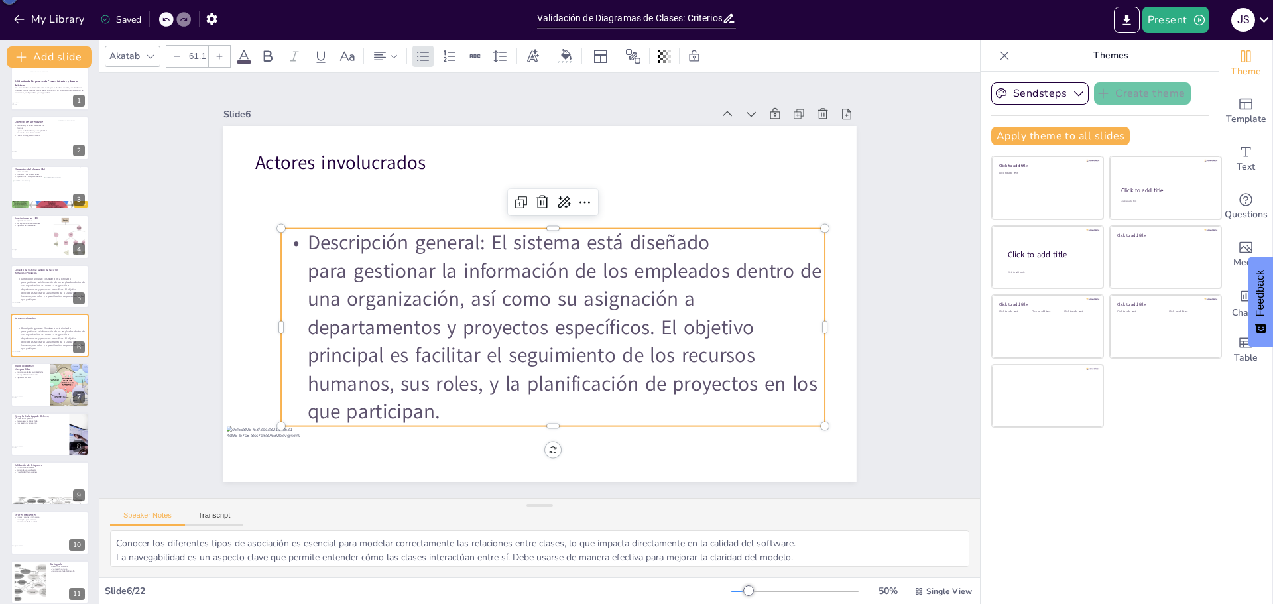
click at [453, 340] on p "Descripción general: El sistema está diseñado para gestionar la información de …" at bounding box center [553, 328] width 544 height 198
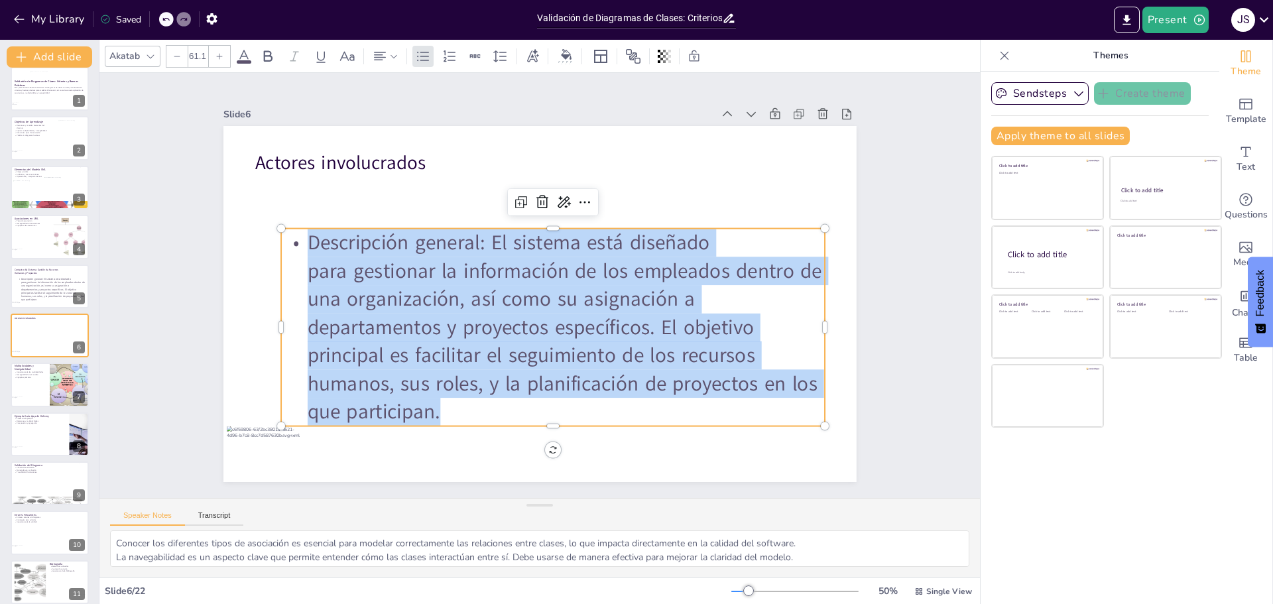
click at [453, 340] on p "Descripción general: El sistema está diseñado para gestionar la información de …" at bounding box center [553, 328] width 544 height 198
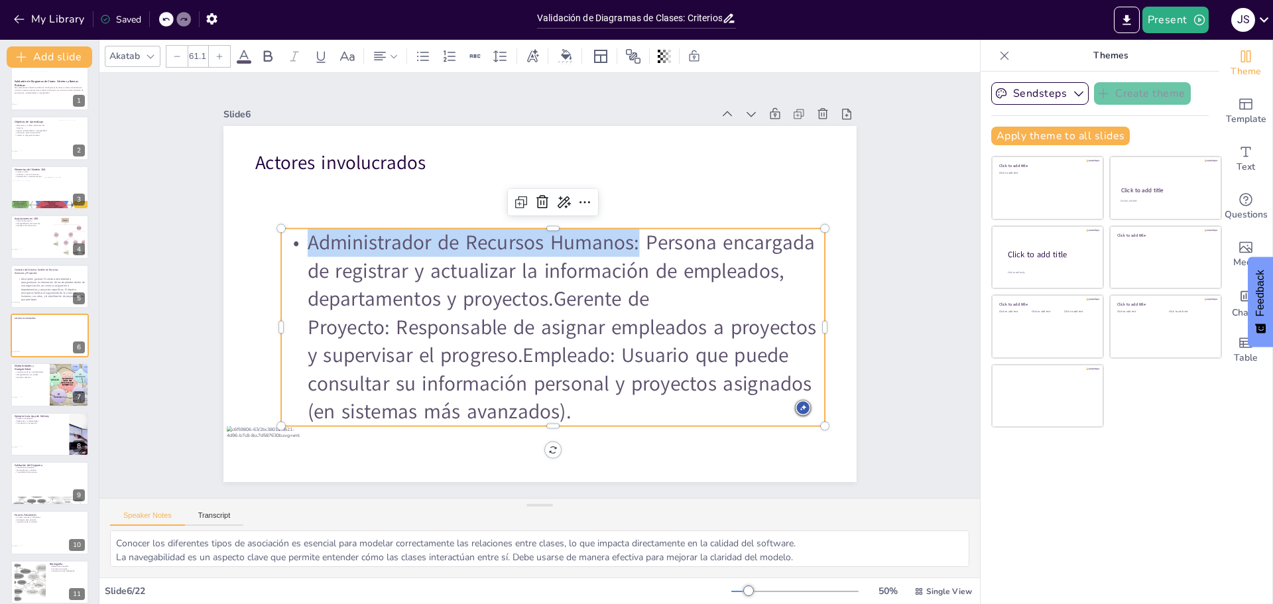
drag, startPoint x: 632, startPoint y: 239, endPoint x: 289, endPoint y: 239, distance: 342.8
click at [289, 239] on p "Administrador de Recursos Humanos: Persona encargada de registrar y actualizar …" at bounding box center [553, 328] width 544 height 198
click at [288, 239] on p "Administrador de Recursos Humanos: Persona encargada de registrar y actualizar …" at bounding box center [553, 328] width 544 height 198
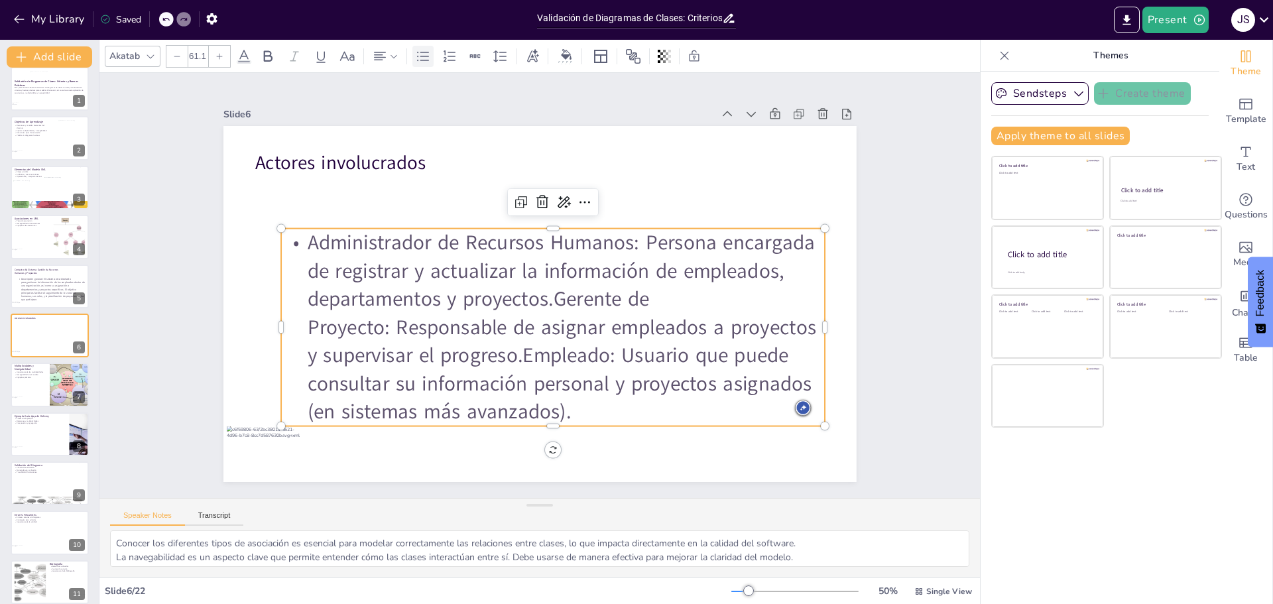
click at [427, 57] on icon at bounding box center [423, 56] width 16 height 16
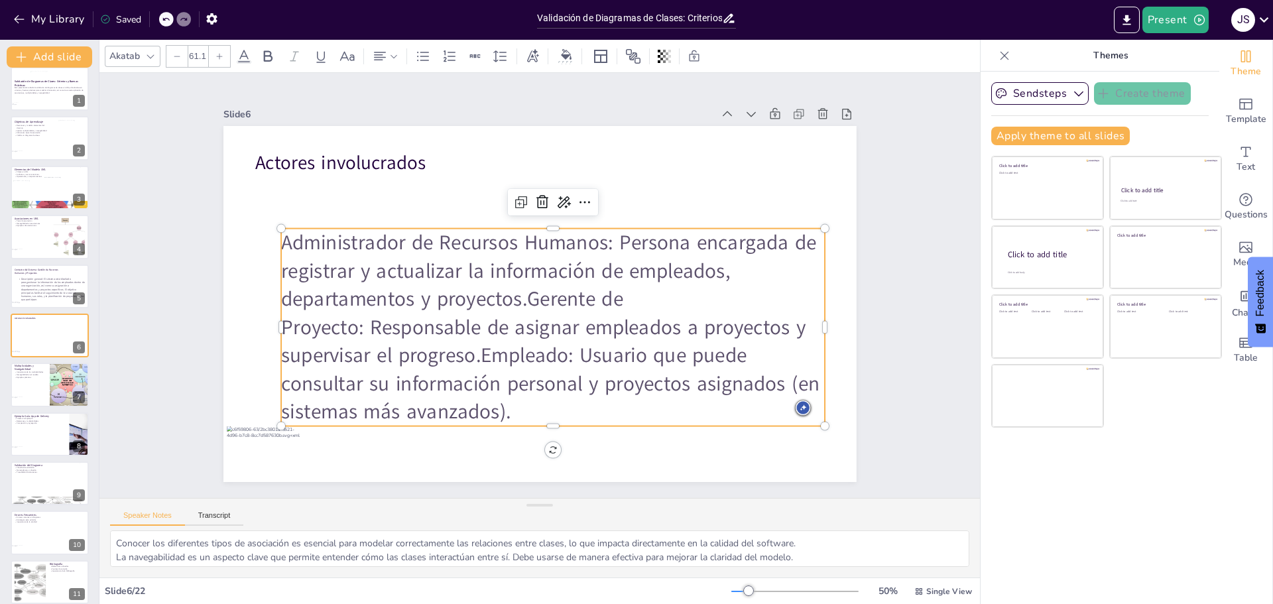
click at [334, 265] on p "Administrador de Recursos Humanos: Persona encargada de registrar y actualizar …" at bounding box center [553, 328] width 544 height 198
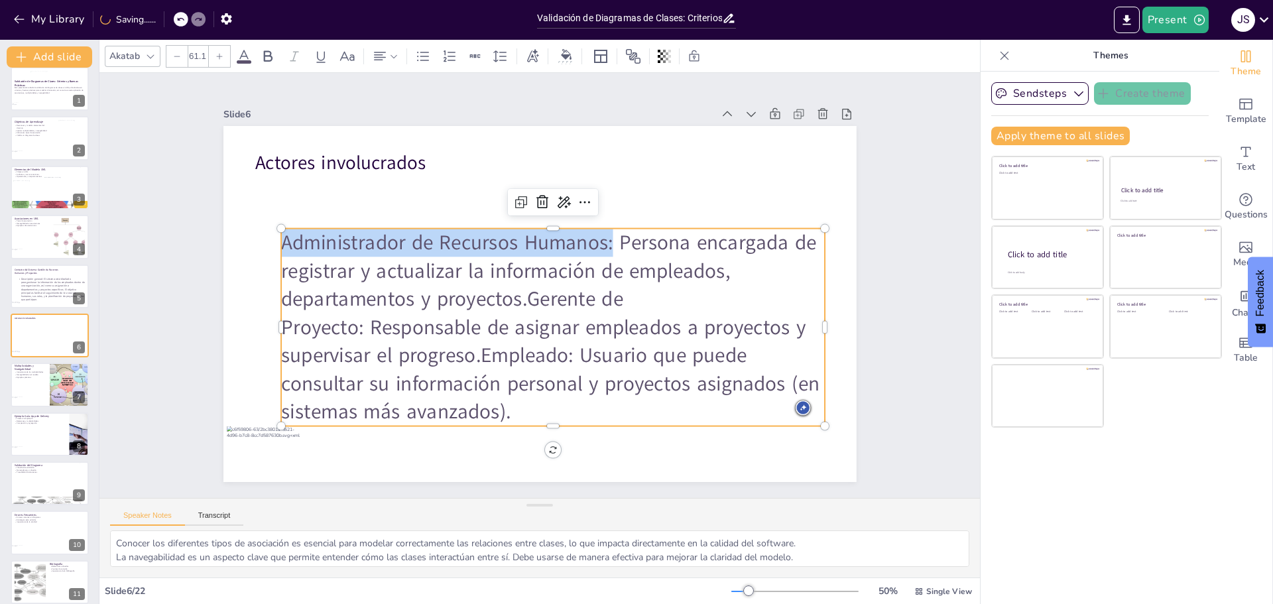
drag, startPoint x: 601, startPoint y: 237, endPoint x: 276, endPoint y: 234, distance: 325.6
click at [281, 233] on p "Administrador de Recursos Humanos: Persona encargada de registrar y actualizar …" at bounding box center [553, 328] width 544 height 198
click at [264, 54] on icon at bounding box center [268, 56] width 16 height 16
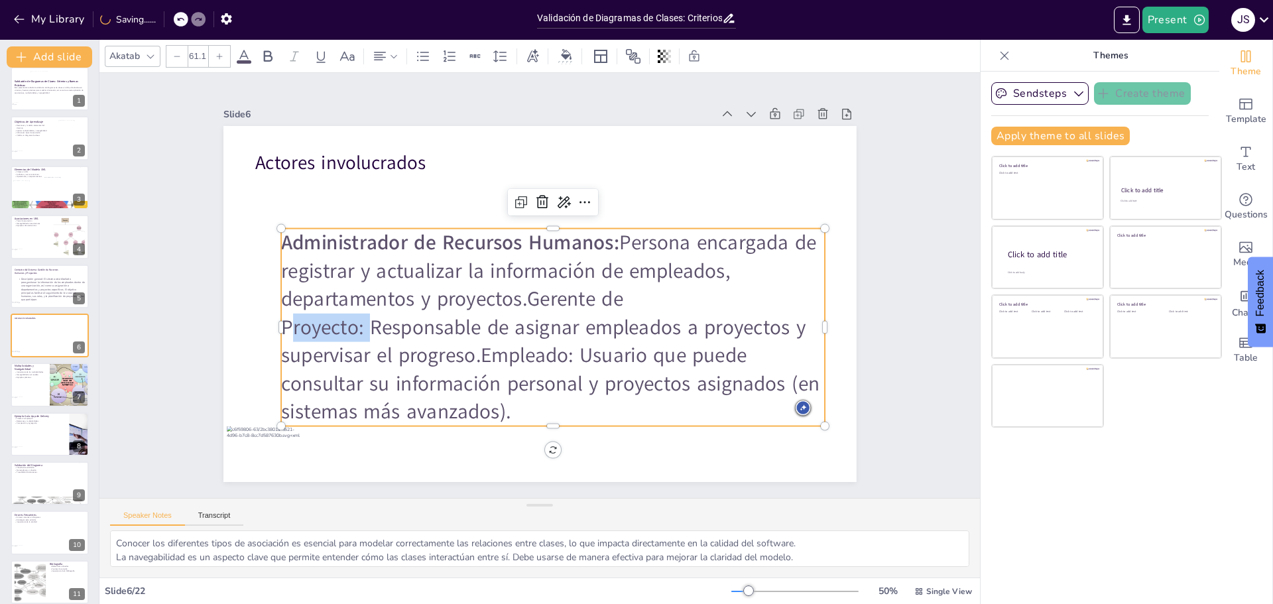
drag, startPoint x: 353, startPoint y: 323, endPoint x: 310, endPoint y: 251, distance: 83.9
click at [281, 315] on p "Administrador de Recursos Humanos: Persona encargada de registrar y actualizar …" at bounding box center [553, 328] width 544 height 198
click at [263, 54] on icon at bounding box center [268, 56] width 16 height 16
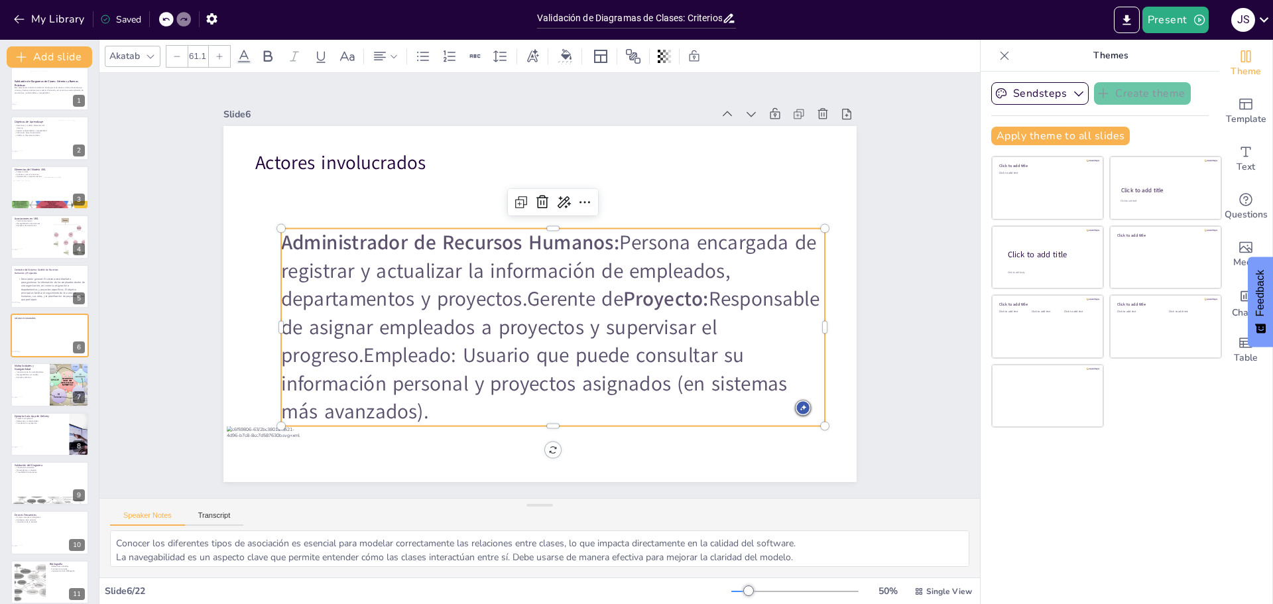
click at [354, 366] on p "Administrador de Recursos Humanos: Persona encargada de registrar y actualizar …" at bounding box center [553, 328] width 544 height 198
click at [474, 347] on p "Administrador de Recursos Humanos: Persona encargada de registrar y actualizar …" at bounding box center [553, 328] width 544 height 198
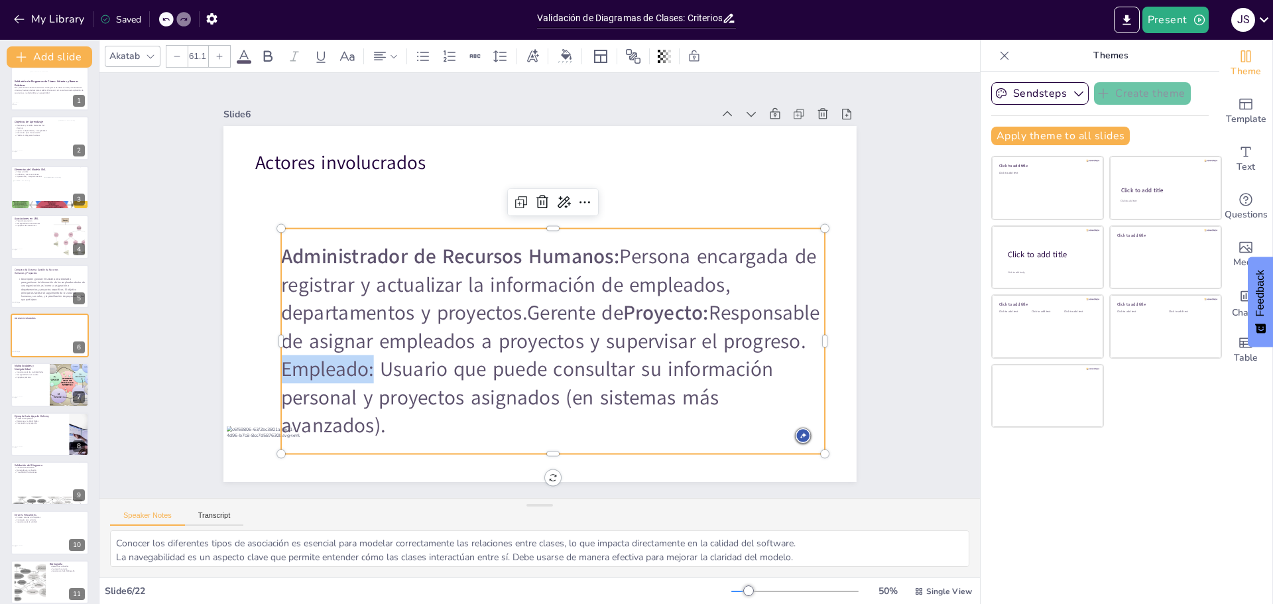
drag, startPoint x: 366, startPoint y: 380, endPoint x: 319, endPoint y: 336, distance: 64.3
click at [281, 379] on p "Empleado: Usuario que puede consultar su información personal y proyectos asign…" at bounding box center [553, 397] width 544 height 85
click at [263, 55] on icon at bounding box center [268, 56] width 16 height 16
click at [538, 334] on p "Administrador de Recursos Humanos: Persona encargada de registrar y actualizar …" at bounding box center [553, 299] width 544 height 113
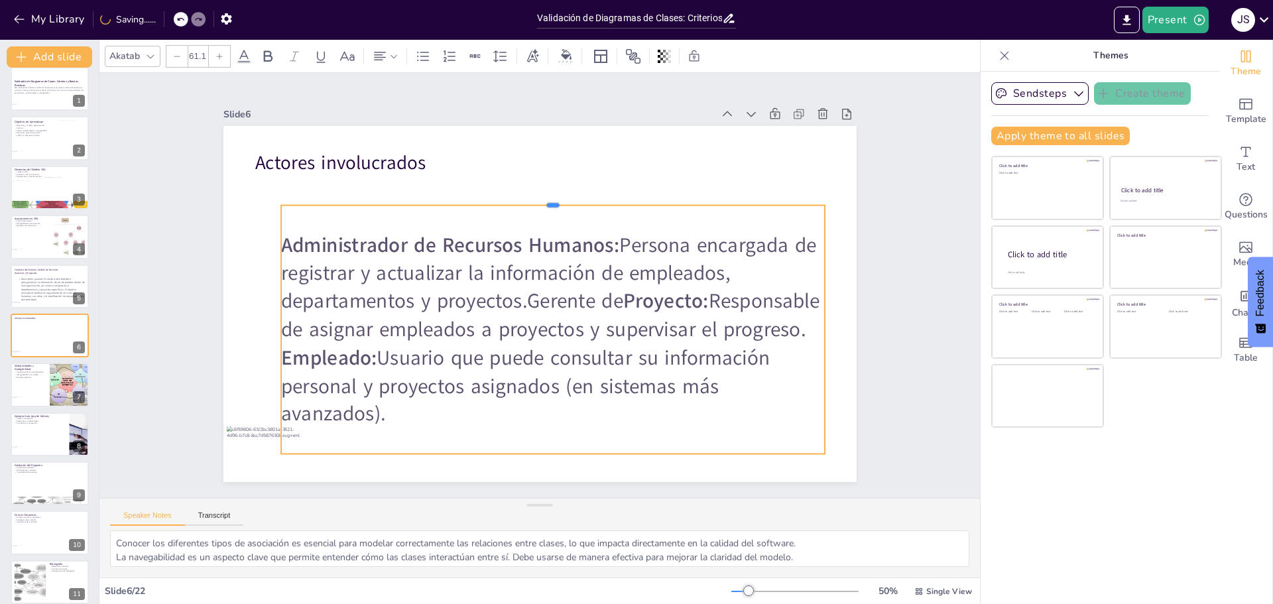
drag, startPoint x: 540, startPoint y: 221, endPoint x: 533, endPoint y: 200, distance: 22.4
click at [536, 197] on div at bounding box center [553, 200] width 544 height 11
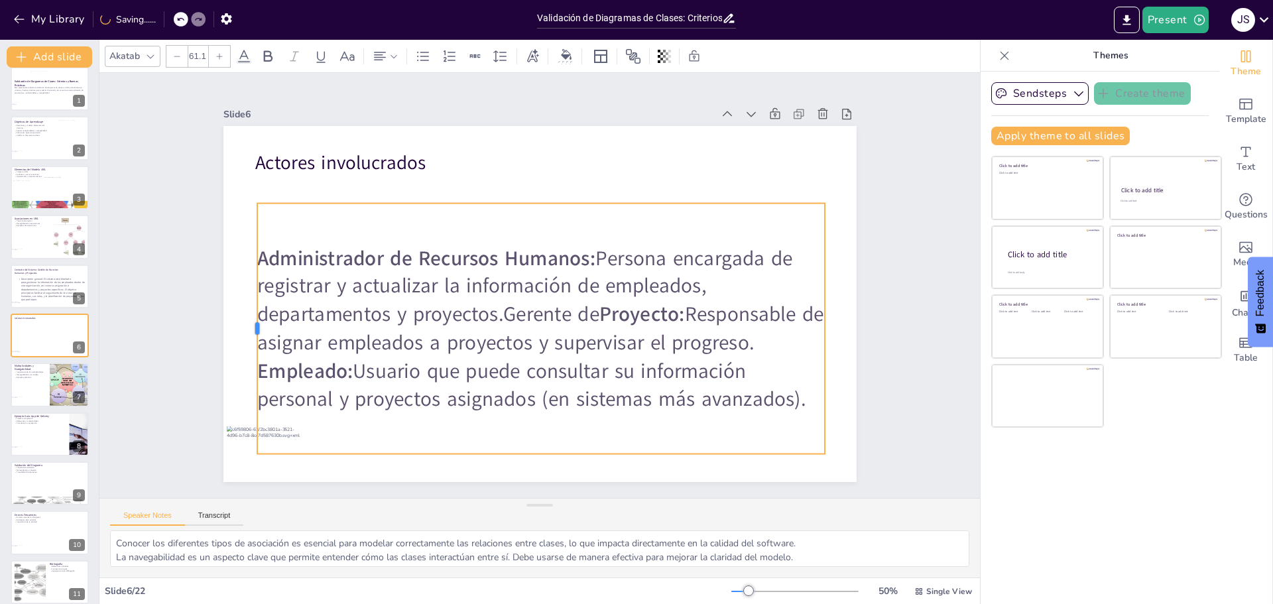
drag, startPoint x: 270, startPoint y: 324, endPoint x: 246, endPoint y: 322, distance: 24.0
click at [247, 322] on div at bounding box center [252, 329] width 11 height 251
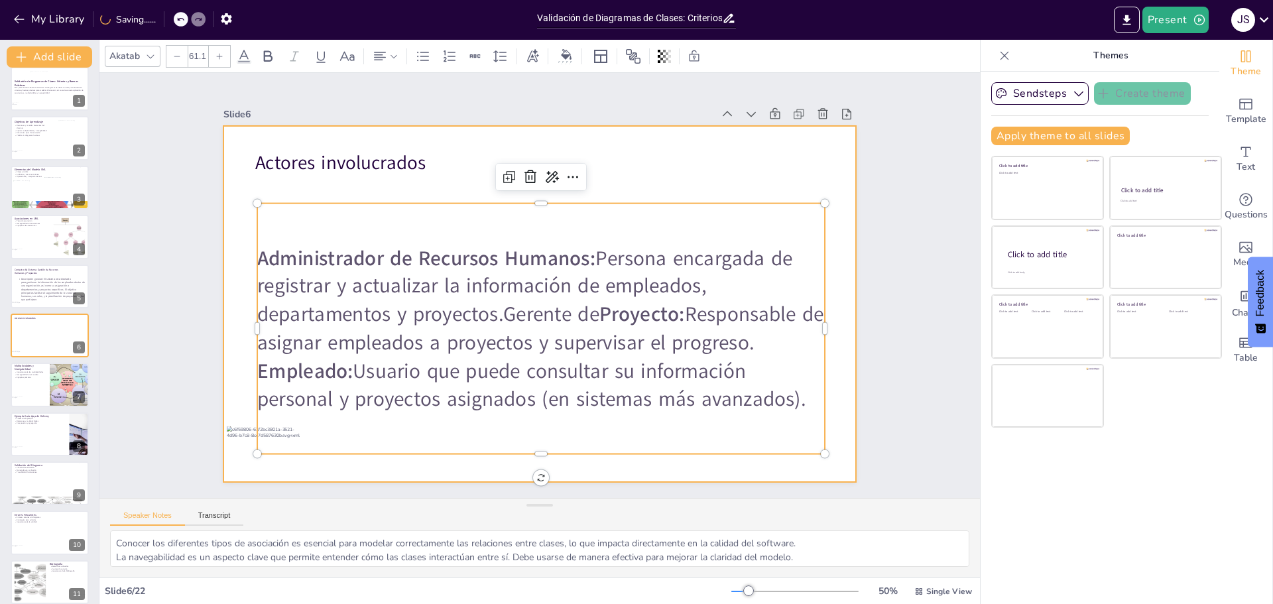
click at [830, 338] on div at bounding box center [539, 304] width 633 height 356
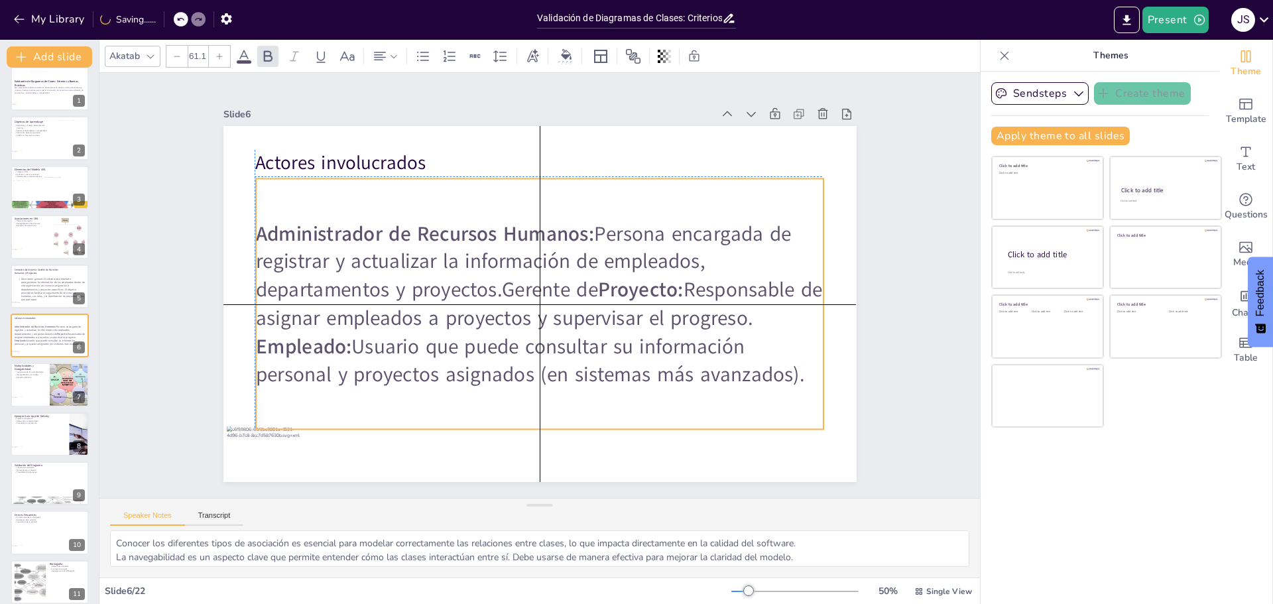
drag, startPoint x: 796, startPoint y: 384, endPoint x: 794, endPoint y: 357, distance: 26.7
click at [794, 357] on p "Empleado: Usuario que puede consultar su información personal y proyectos asign…" at bounding box center [540, 360] width 568 height 56
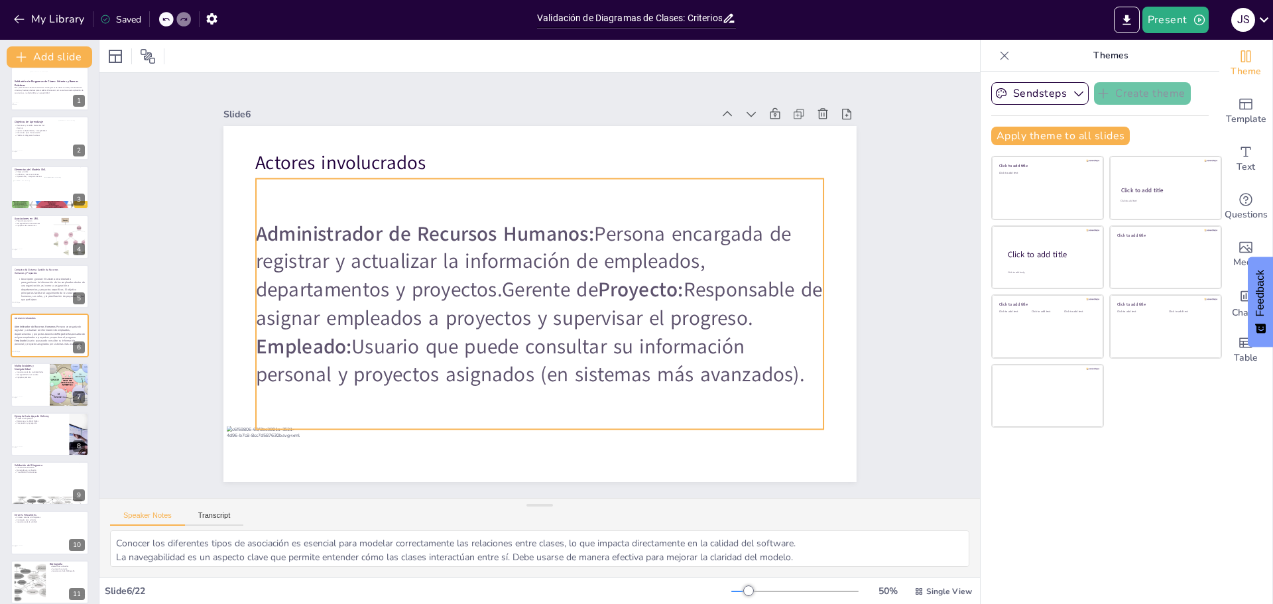
click at [560, 271] on p "Administrador de Recursos Humanos: Persona encargada de registrar y actualizar …" at bounding box center [540, 275] width 568 height 113
click at [493, 284] on p "Administrador de Recursos Humanos: Persona encargada de registrar y actualizar …" at bounding box center [540, 275] width 568 height 113
click at [494, 285] on p "Administrador de Recursos Humanos: Persona encargada de registrar y actualizar …" at bounding box center [540, 275] width 568 height 113
click at [493, 288] on p "Administrador de Recursos Humanos: Persona encargada de registrar y actualizar …" at bounding box center [540, 275] width 568 height 113
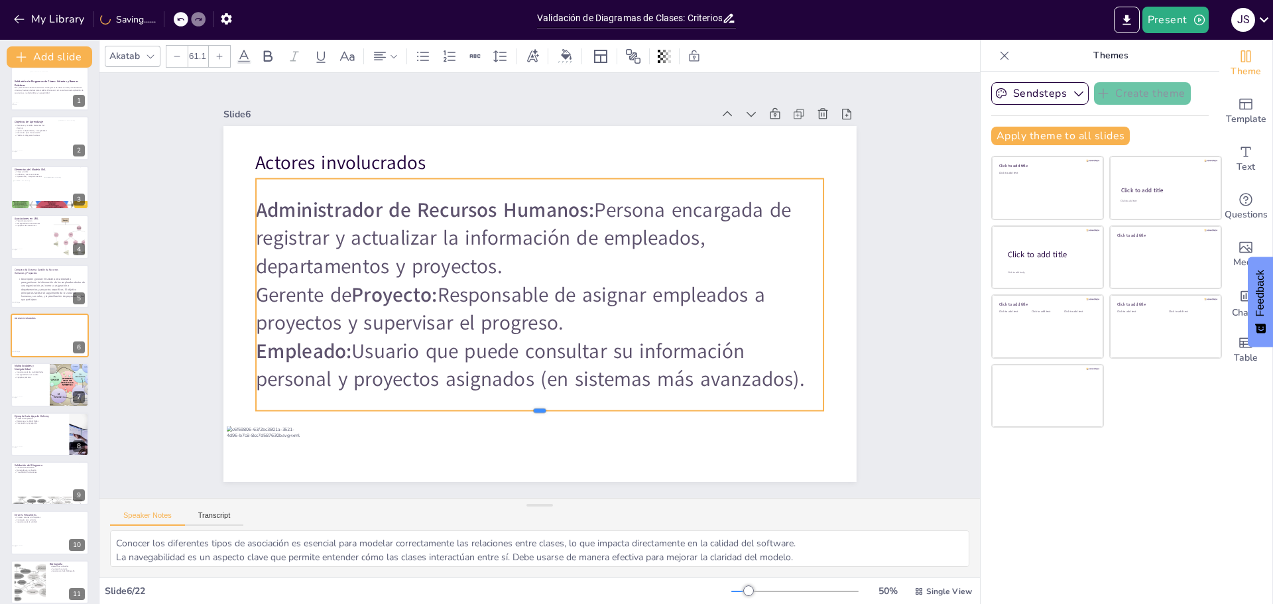
drag, startPoint x: 528, startPoint y: 374, endPoint x: 515, endPoint y: 408, distance: 36.9
click at [515, 411] on div at bounding box center [540, 416] width 568 height 11
drag, startPoint x: 434, startPoint y: 292, endPoint x: 425, endPoint y: 66, distance: 226.3
click at [256, 287] on p "Gerente de Proyecto: Responsable de asignar empleados a proyectos y supervisar …" at bounding box center [540, 309] width 568 height 56
click at [274, 56] on icon at bounding box center [268, 56] width 16 height 16
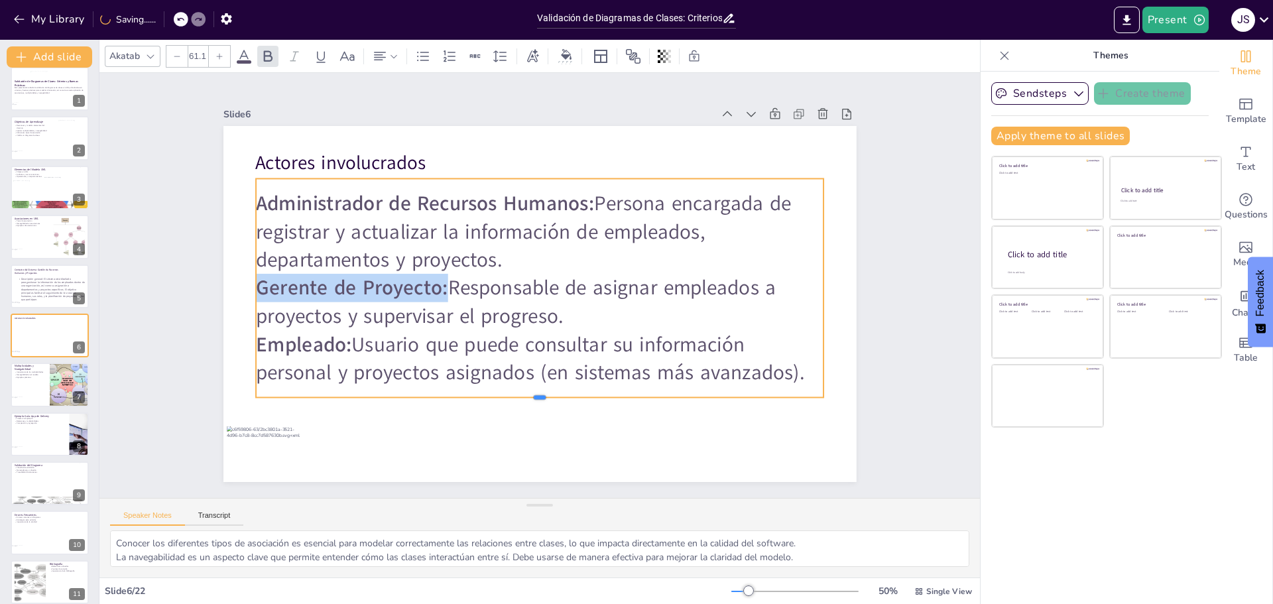
drag, startPoint x: 529, startPoint y: 372, endPoint x: 521, endPoint y: 393, distance: 22.7
click at [521, 398] on div at bounding box center [540, 403] width 568 height 11
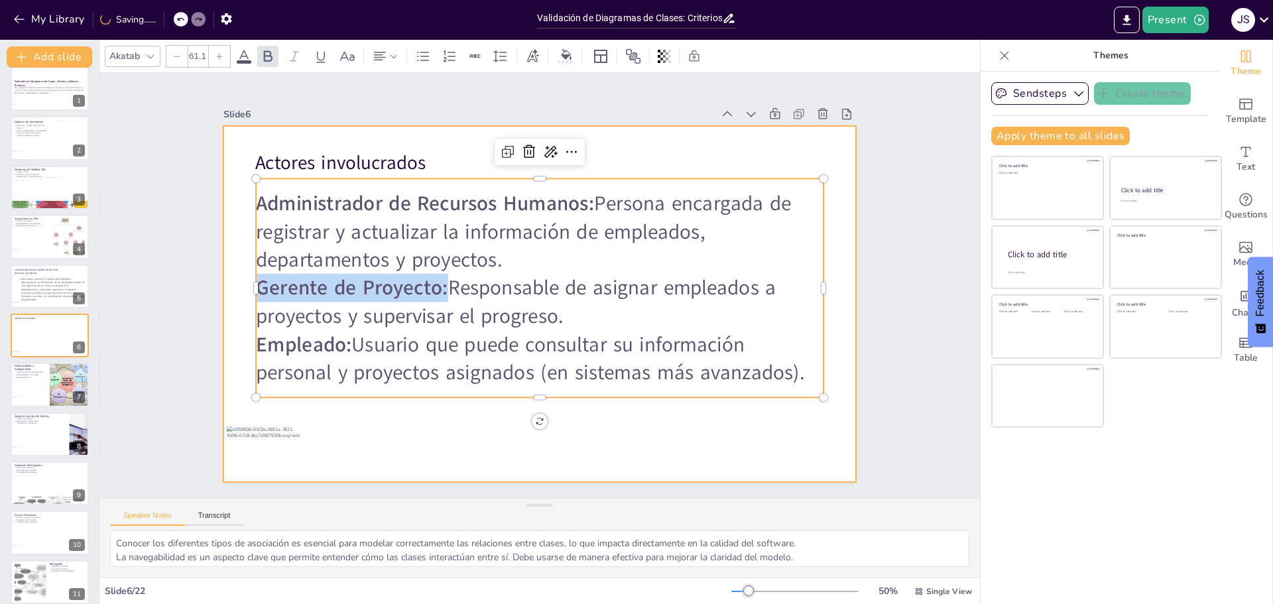
click at [834, 295] on div at bounding box center [539, 304] width 633 height 356
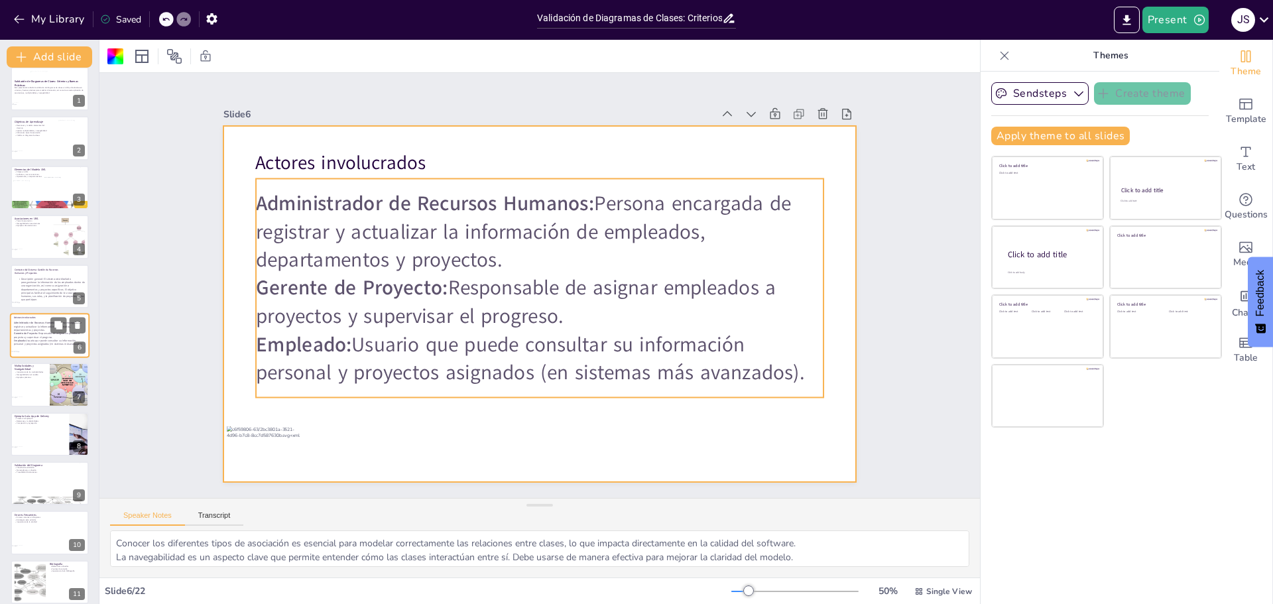
click at [31, 321] on strong "Administrador de Recursos Humanos:" at bounding box center [35, 322] width 42 height 3
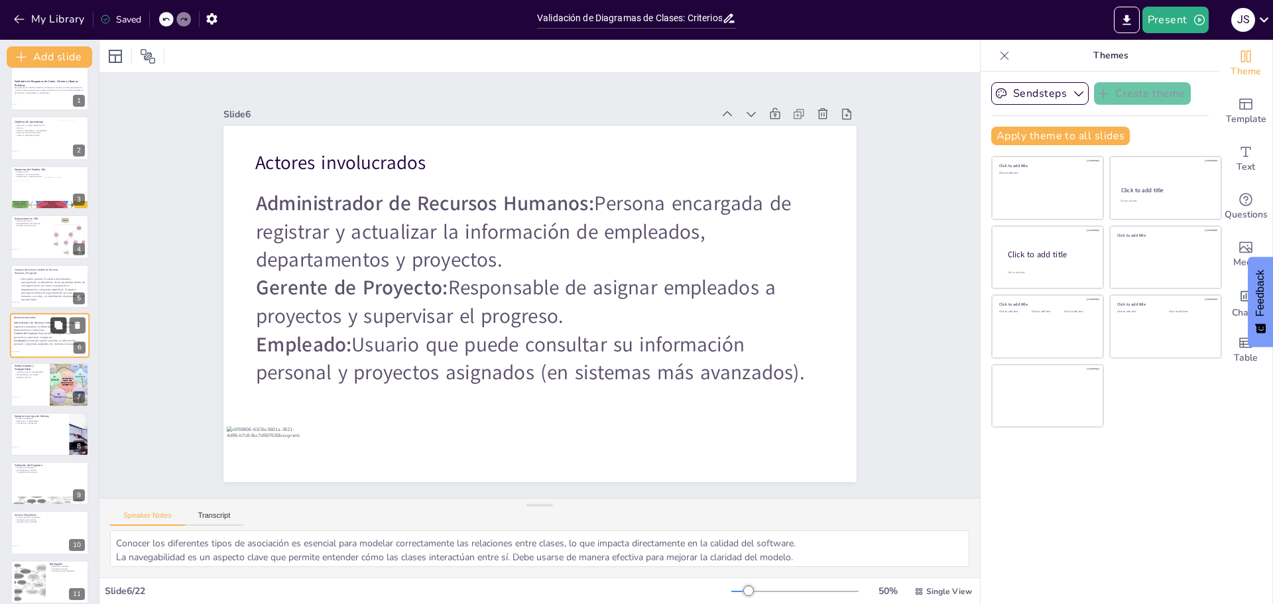
click at [60, 326] on icon at bounding box center [58, 325] width 8 height 8
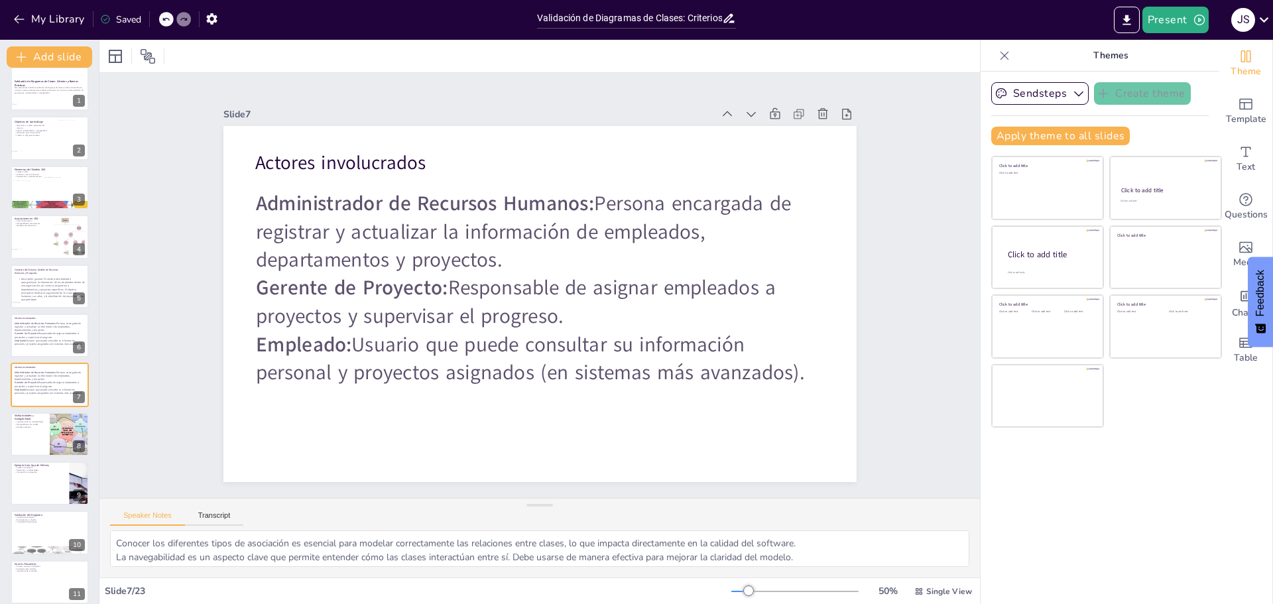
scroll to position [60, 0]
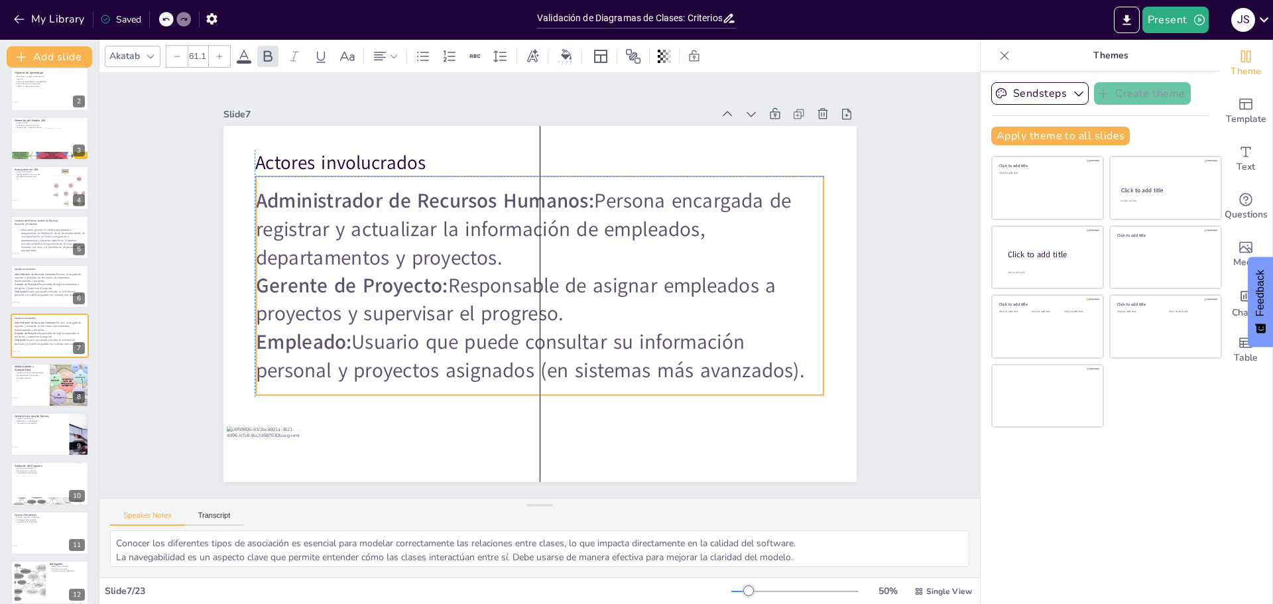
click at [340, 317] on p "Gerente de Proyecto: Responsable de asignar empleados a proyectos y supervisar …" at bounding box center [540, 300] width 568 height 56
click at [40, 332] on p "Gerente de Proyecto: Responsable de asignar empleados a proyectos y supervisar …" at bounding box center [50, 335] width 72 height 7
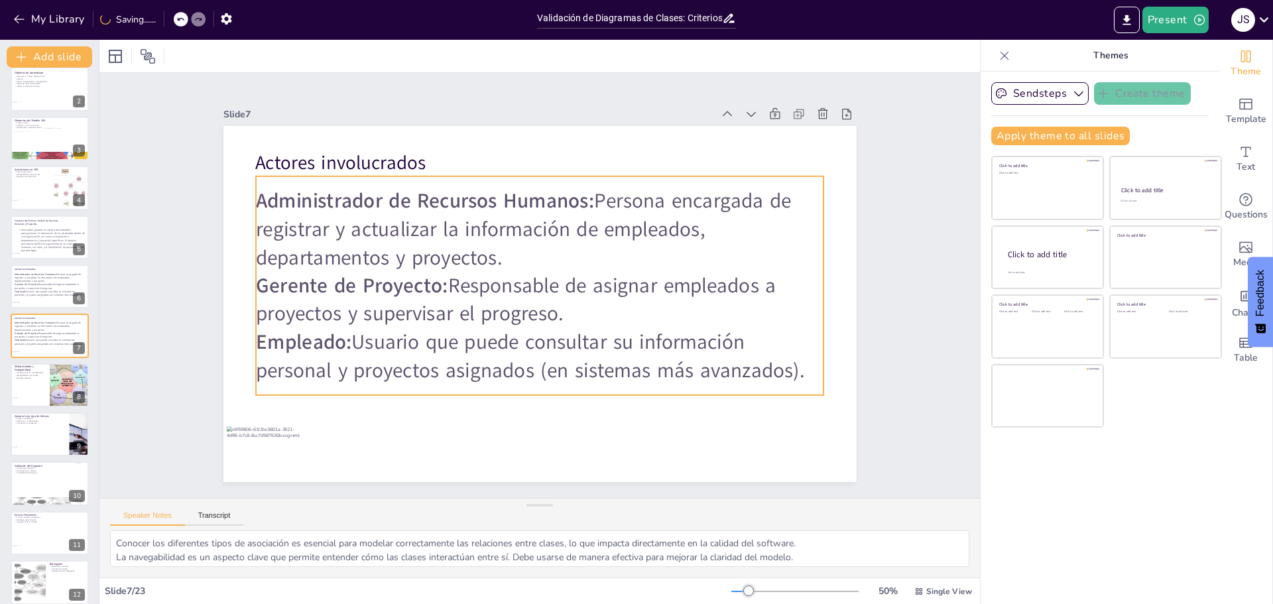
click at [347, 343] on p "Empleado: Usuario que puede consultar su información personal y proyectos asign…" at bounding box center [540, 356] width 568 height 56
click at [802, 361] on p "Empleado: Usuario que puede consultar su información personal y proyectos asign…" at bounding box center [540, 356] width 568 height 56
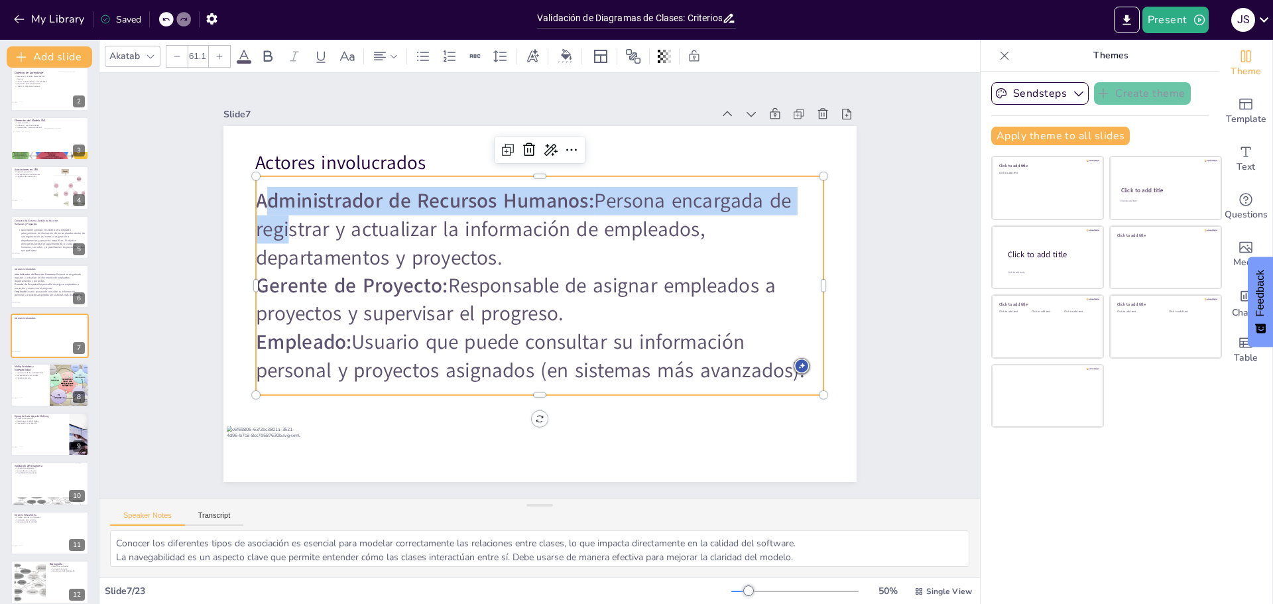
drag, startPoint x: 252, startPoint y: 196, endPoint x: 273, endPoint y: 221, distance: 32.4
click at [273, 221] on p "Administrador de Recursos Humanos: Persona encargada de registrar y actualizar …" at bounding box center [540, 229] width 568 height 85
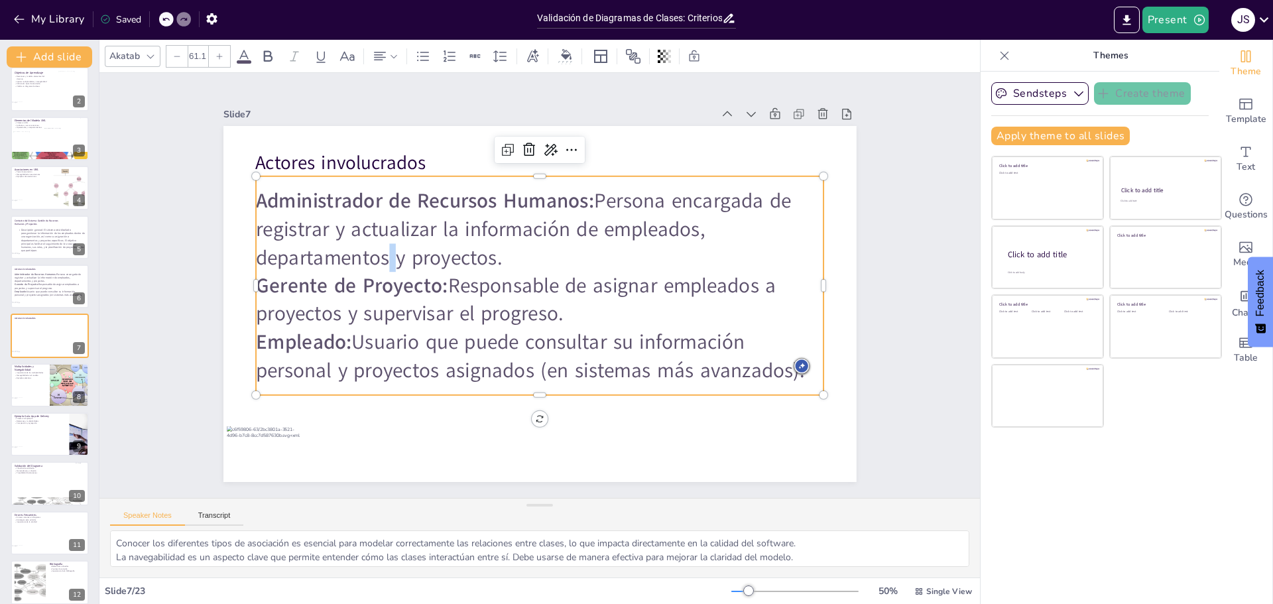
click at [376, 245] on p "Administrador de Recursos Humanos: Persona encargada de registrar y actualizar …" at bounding box center [540, 229] width 568 height 85
drag, startPoint x: 251, startPoint y: 197, endPoint x: 792, endPoint y: 377, distance: 569.8
click at [792, 377] on div "Administrador de Recursos Humanos: Persona encargada de registrar y actualizar …" at bounding box center [540, 286] width 568 height 198
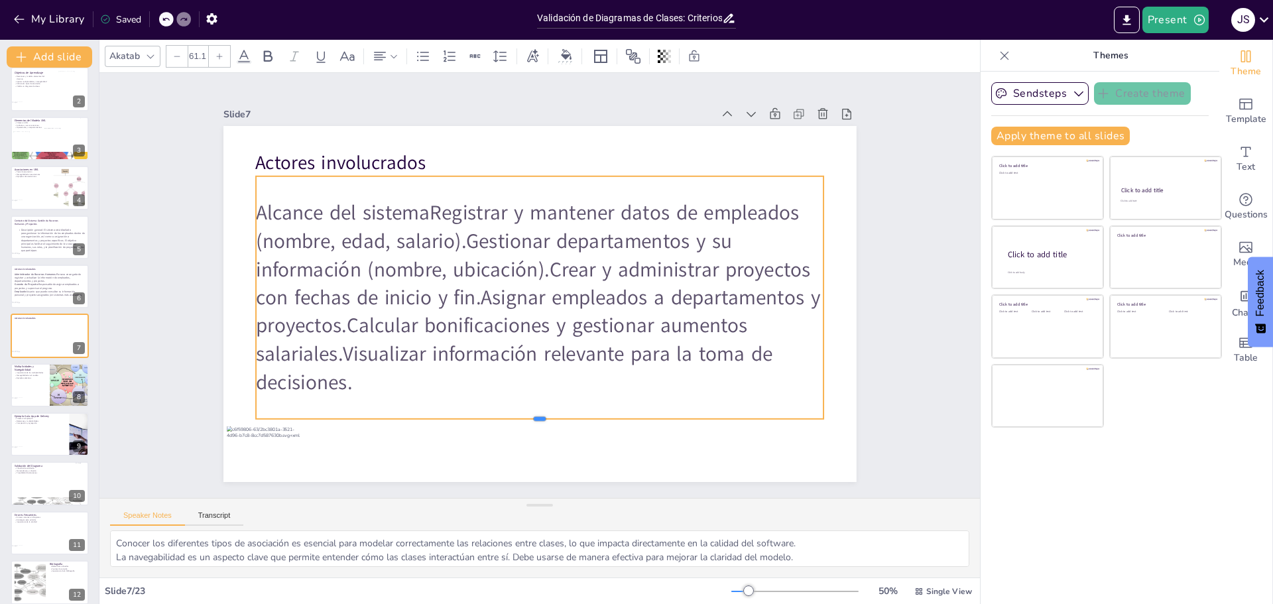
drag, startPoint x: 527, startPoint y: 369, endPoint x: 443, endPoint y: 340, distance: 89.3
click at [513, 419] on div at bounding box center [540, 424] width 568 height 11
click at [424, 296] on p "Alcance del sistemaRegistrar y mantener datos de empleados (nombre, edad, salar…" at bounding box center [540, 299] width 568 height 198
click at [310, 205] on p "Alcance del sistemaRegistrar y mantener datos de empleados (nombre, edad, salar…" at bounding box center [540, 299] width 568 height 198
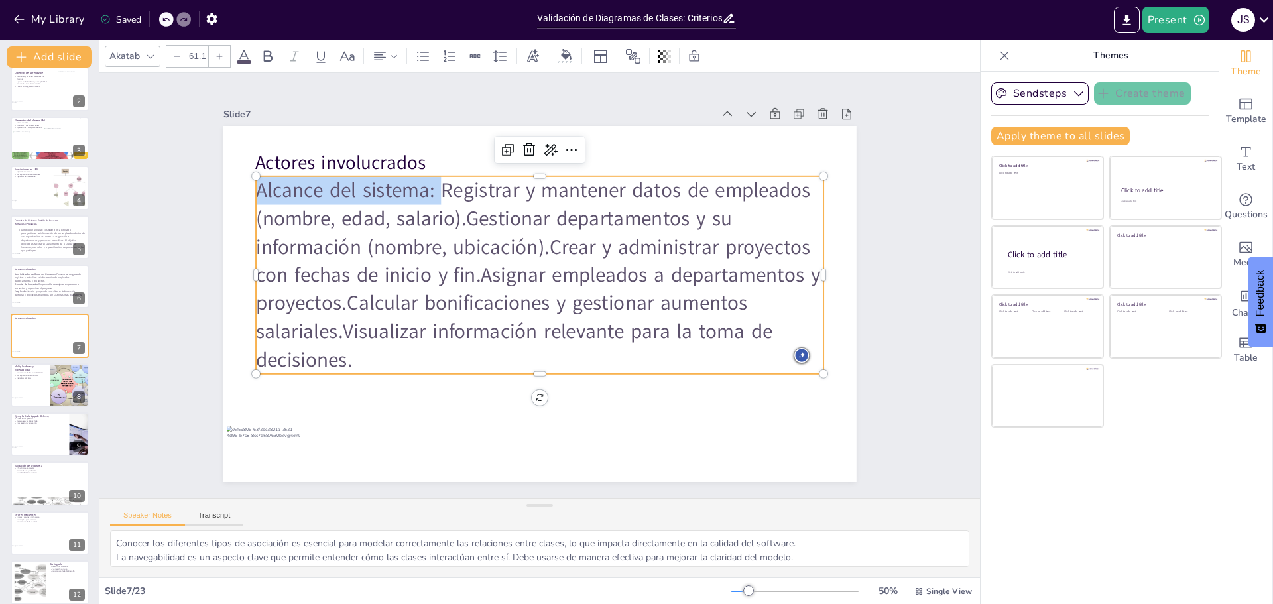
drag, startPoint x: 432, startPoint y: 187, endPoint x: 247, endPoint y: 185, distance: 185.7
click at [256, 185] on p "Alcance del sistema: Registrar y mantener datos de empleados (nombre, edad, sal…" at bounding box center [540, 275] width 568 height 198
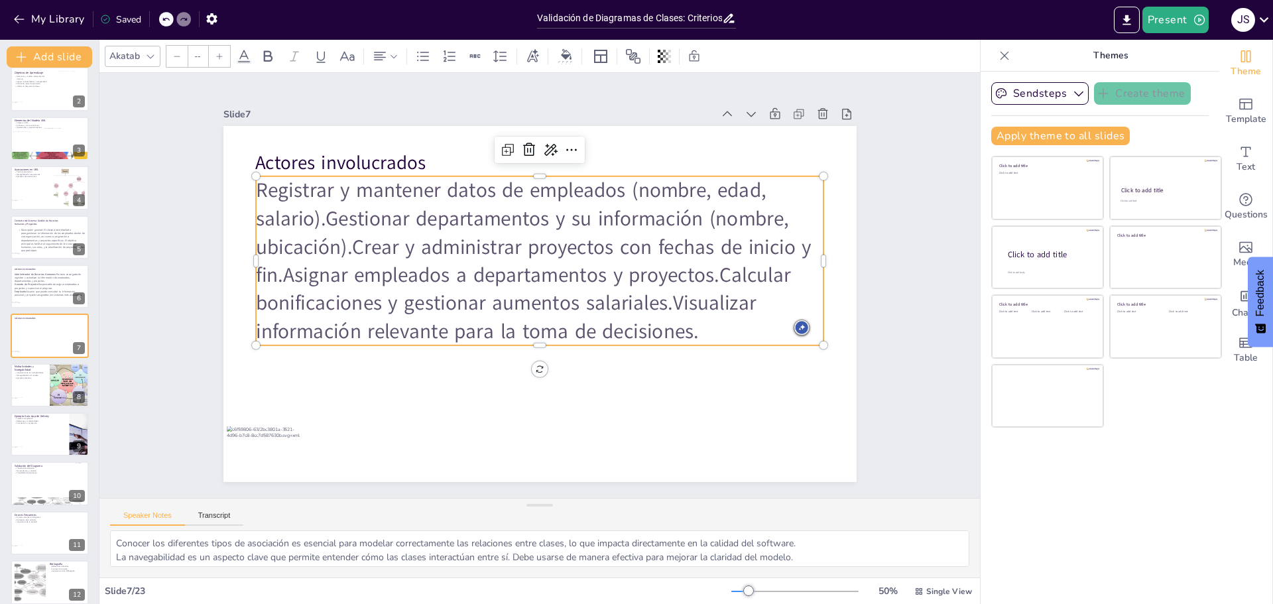
click at [322, 161] on p "Actores involucrados" at bounding box center [448, 163] width 386 height 27
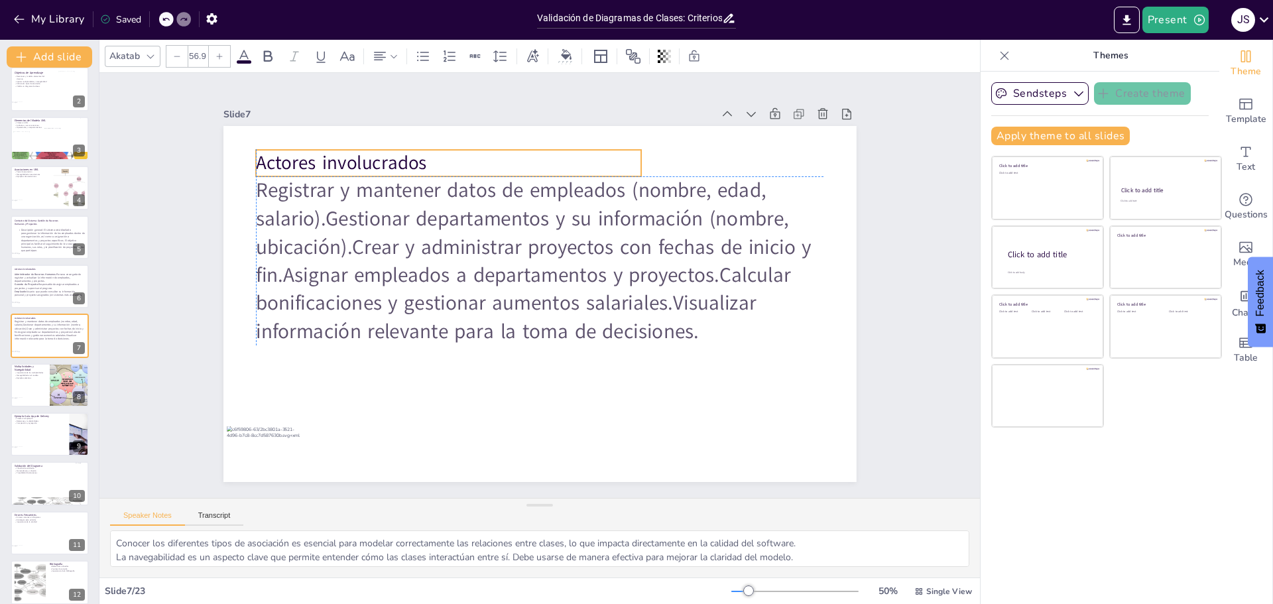
click at [322, 160] on p "Actores involucrados" at bounding box center [449, 163] width 386 height 27
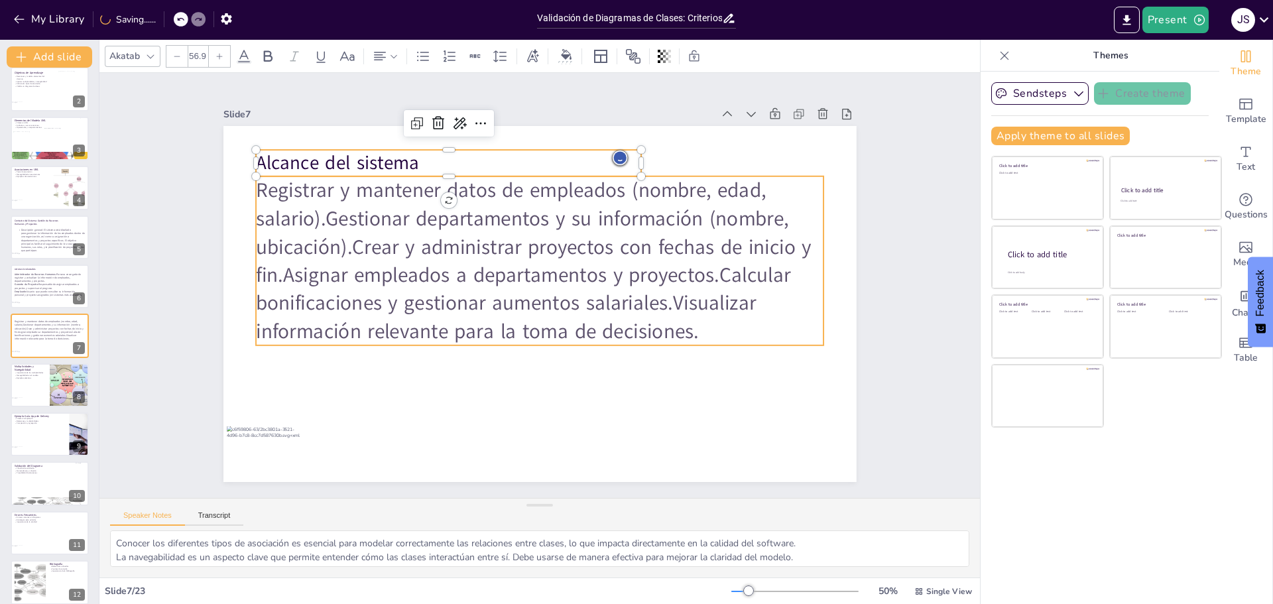
click at [530, 328] on p "Registrar y mantener datos de empleados (nombre, edad, salario).Gestionar depar…" at bounding box center [540, 260] width 568 height 169
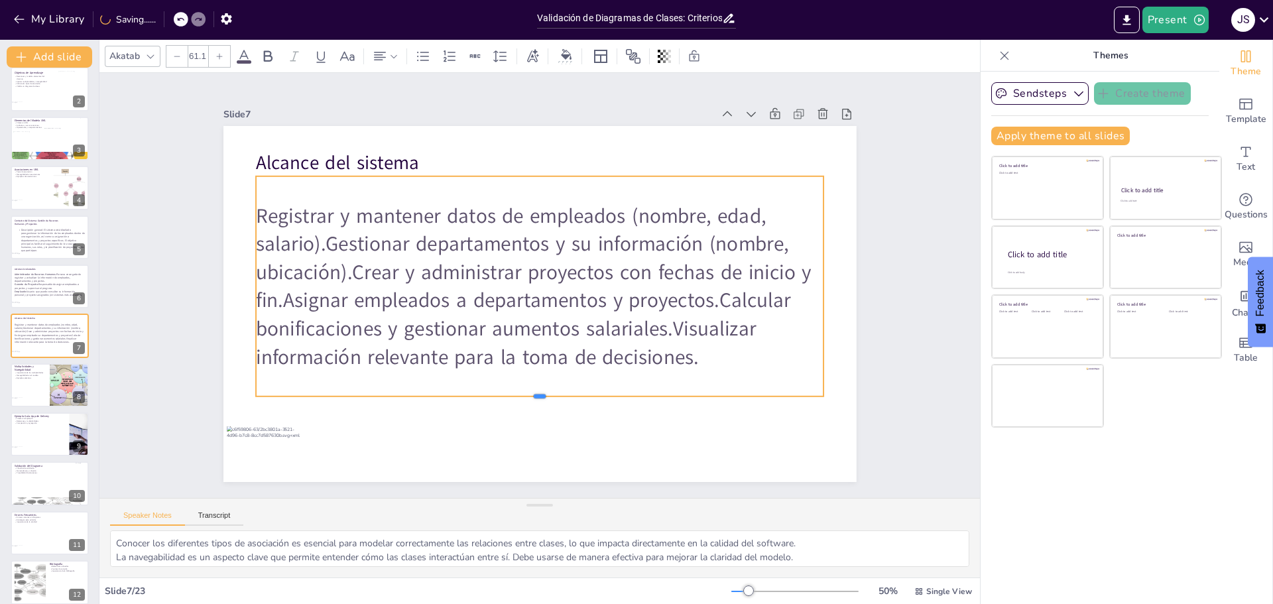
drag, startPoint x: 530, startPoint y: 341, endPoint x: 515, endPoint y: 393, distance: 54.6
click at [515, 397] on div at bounding box center [540, 402] width 568 height 11
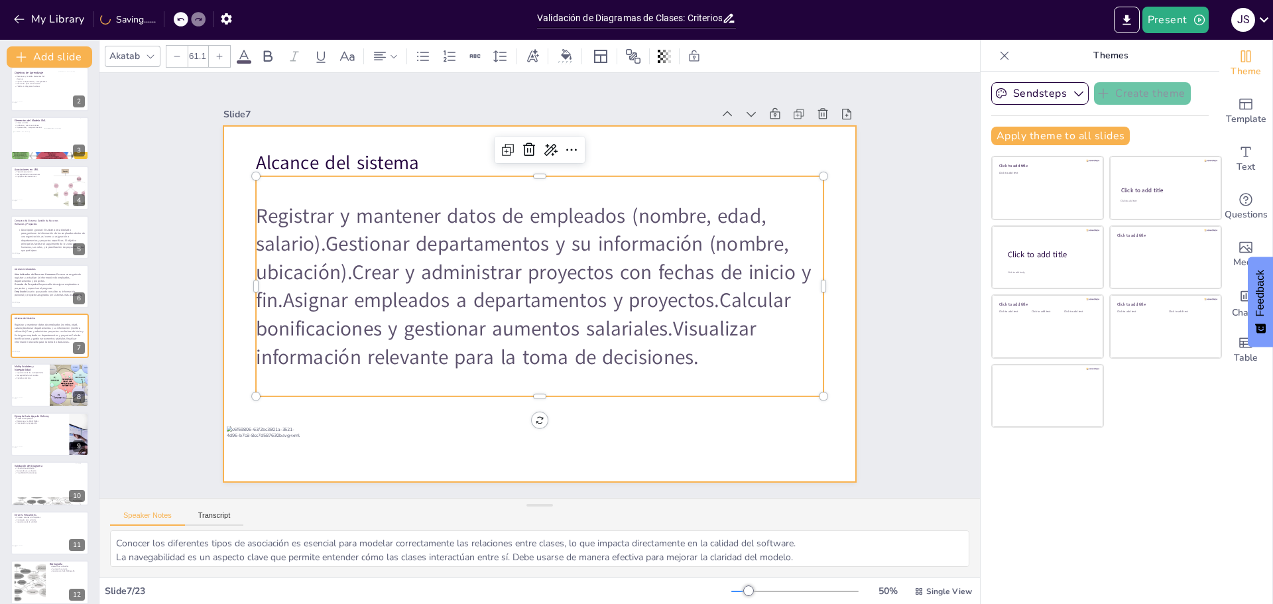
click at [692, 436] on div at bounding box center [539, 304] width 633 height 356
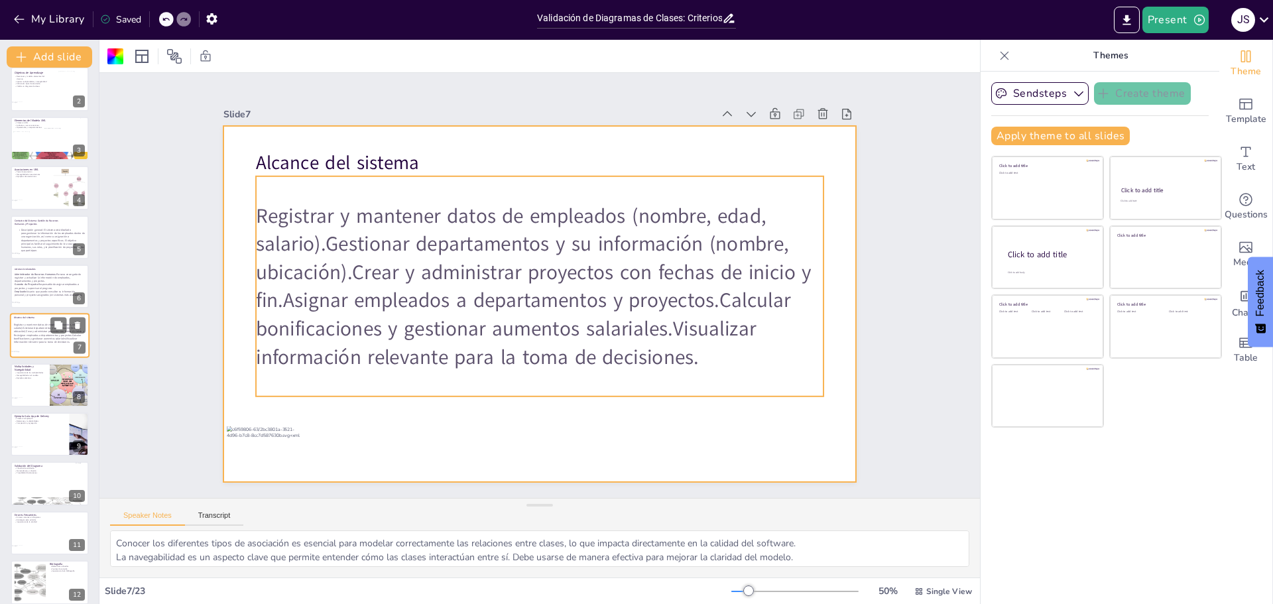
click at [46, 337] on p "Registrar y mantener datos de empleados (nombre, edad, salario).Gestionar depar…" at bounding box center [50, 333] width 72 height 21
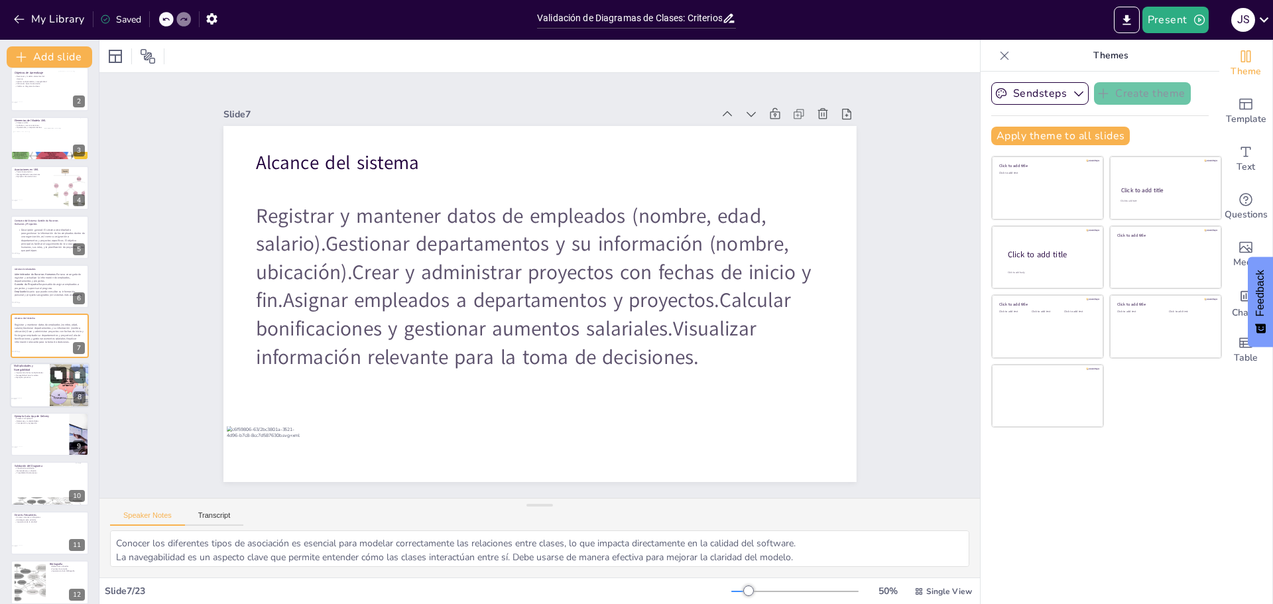
click at [54, 375] on icon at bounding box center [58, 374] width 9 height 9
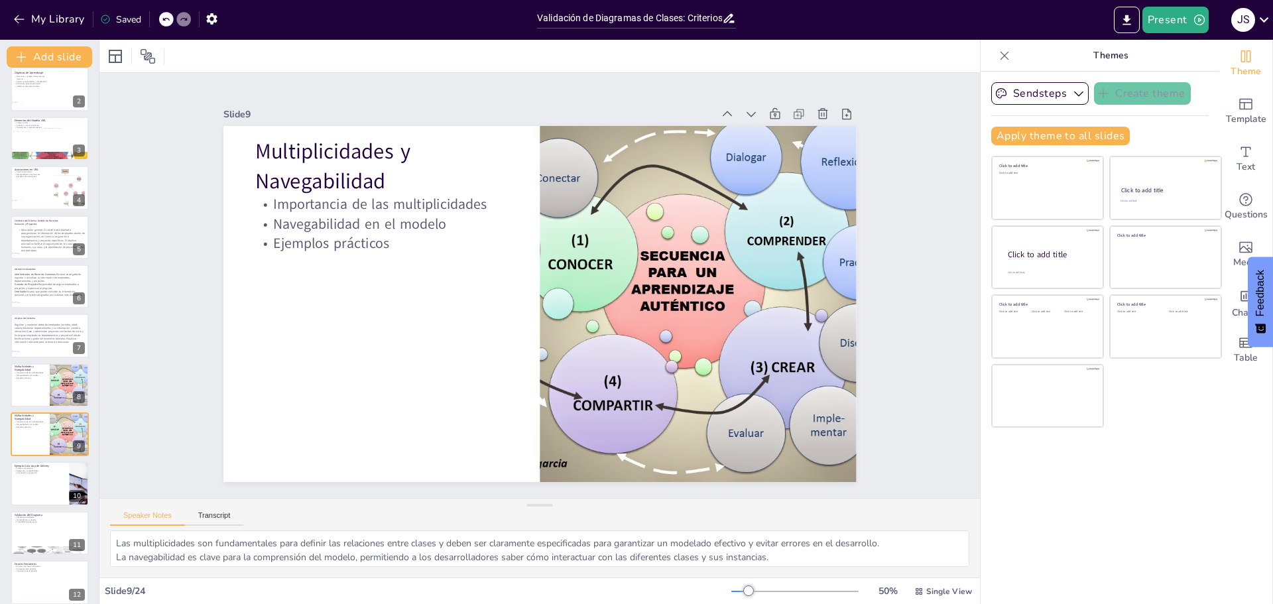
scroll to position [159, 0]
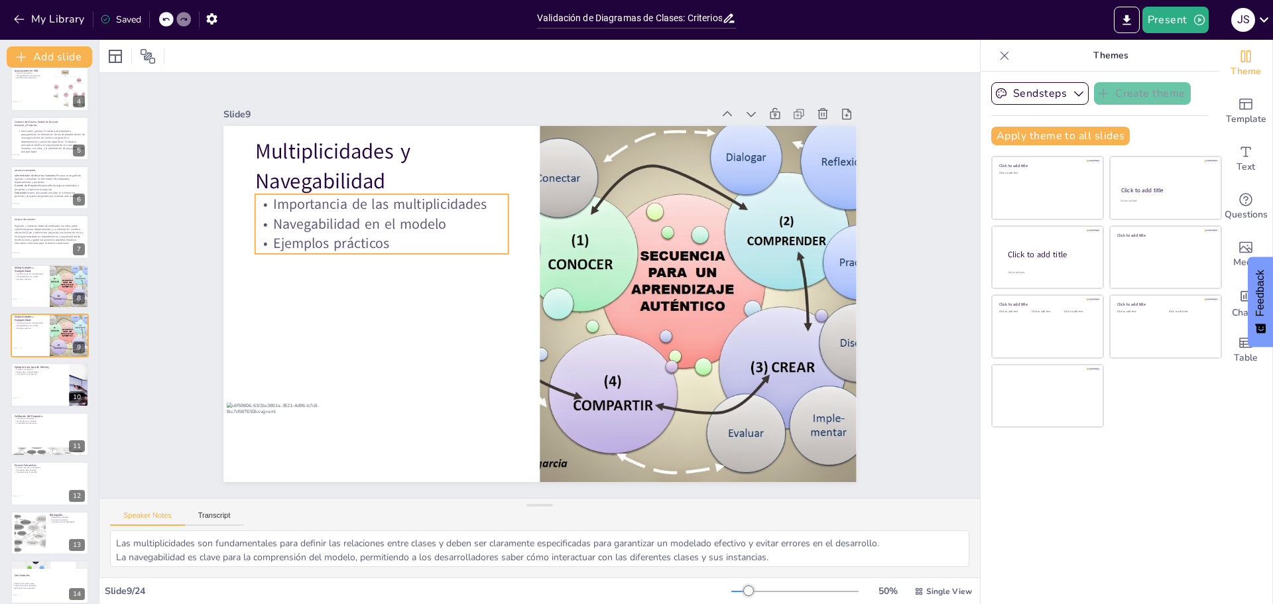
click at [353, 227] on p "Navegabilidad en el modelo" at bounding box center [381, 224] width 253 height 20
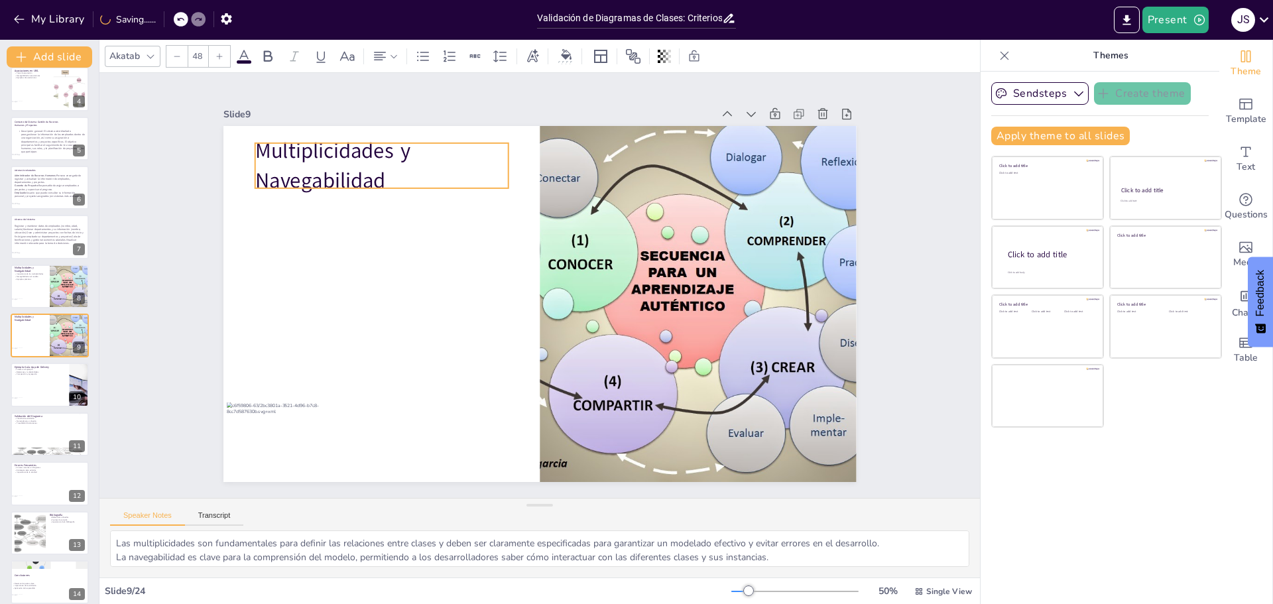
click at [344, 182] on p "Multiplicidades y Navegabilidad" at bounding box center [381, 165] width 253 height 59
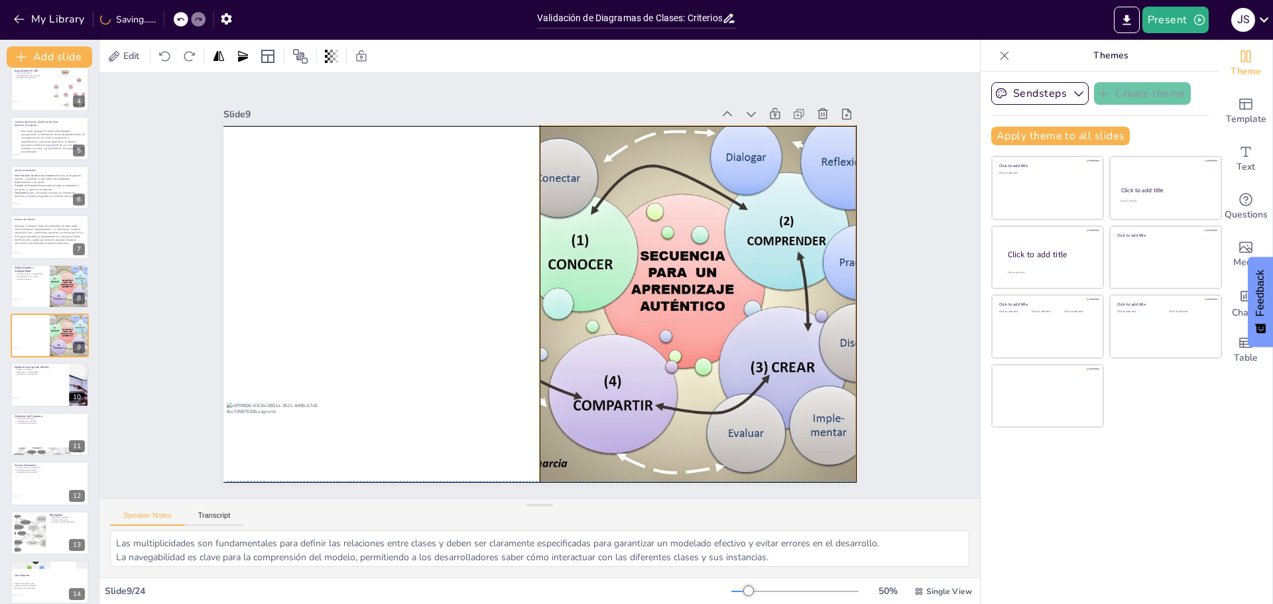
click at [627, 321] on div at bounding box center [698, 304] width 475 height 356
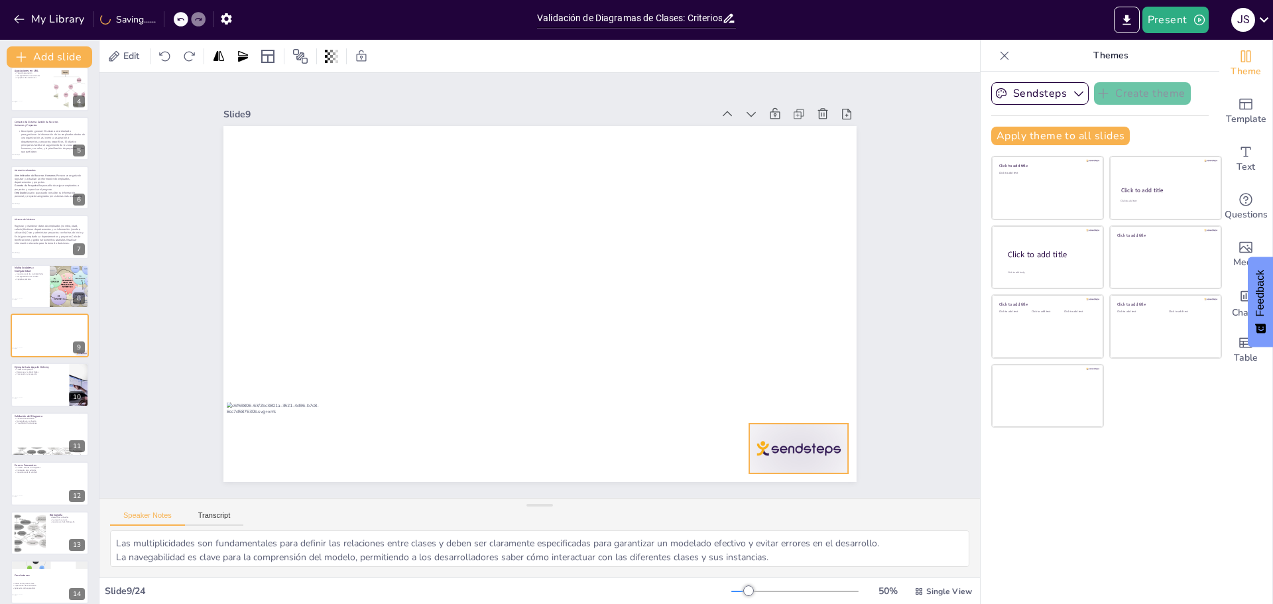
click at [765, 458] on div at bounding box center [798, 449] width 99 height 50
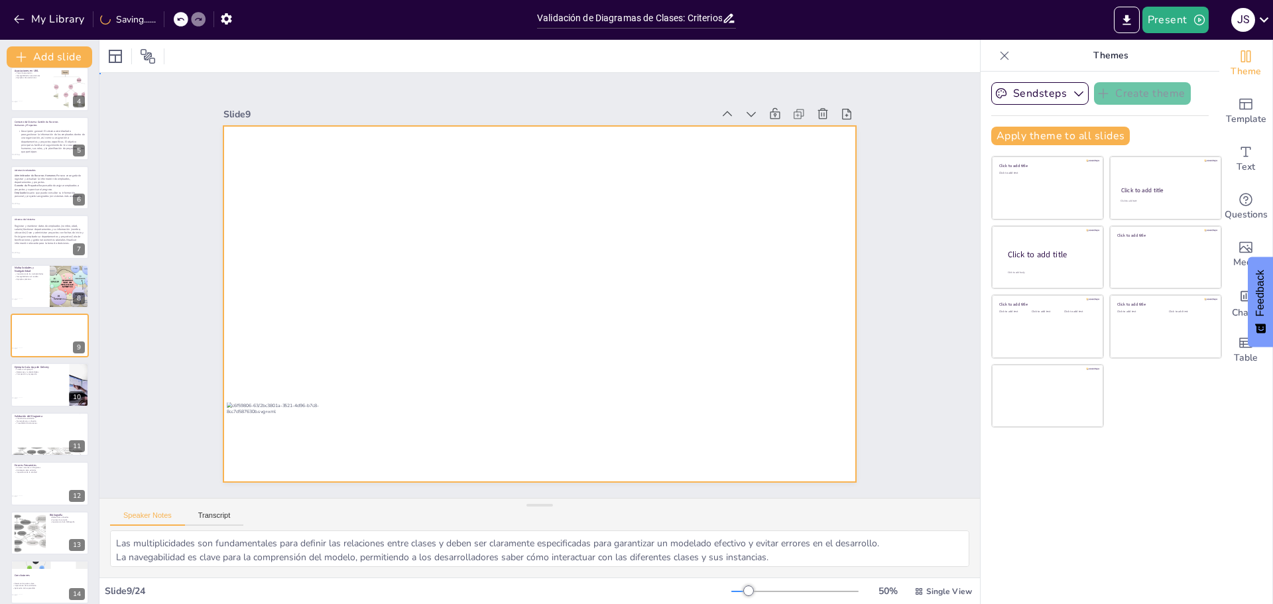
click at [542, 329] on div at bounding box center [539, 304] width 633 height 356
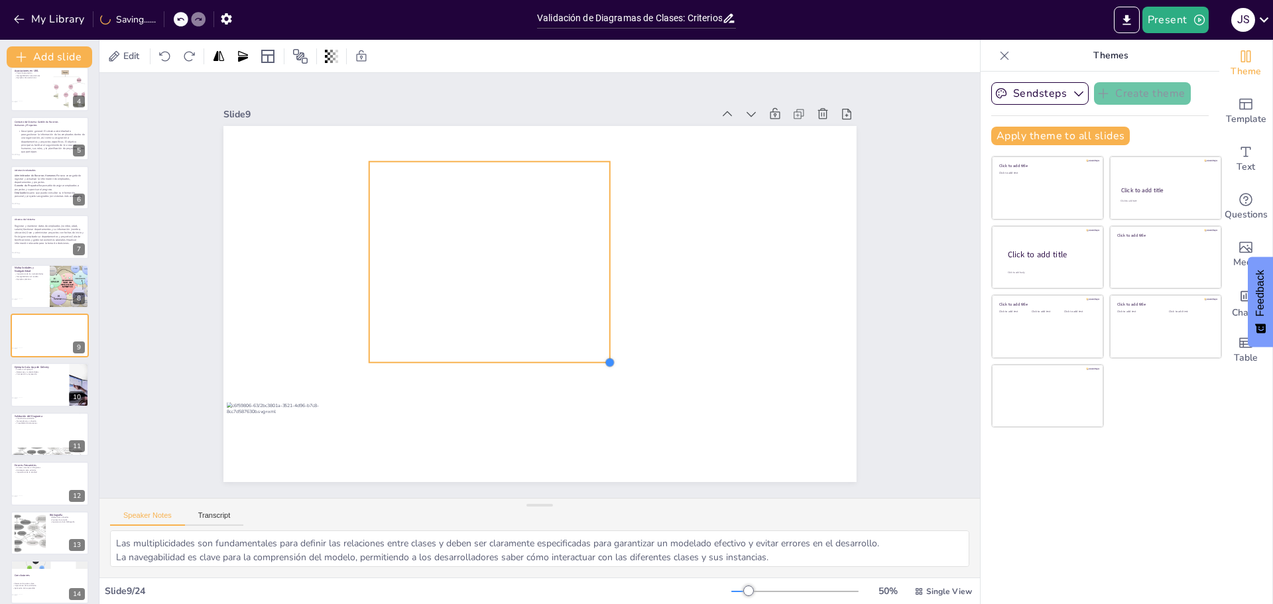
drag, startPoint x: 699, startPoint y: 441, endPoint x: 566, endPoint y: 355, distance: 157.8
click at [566, 355] on div at bounding box center [539, 304] width 633 height 356
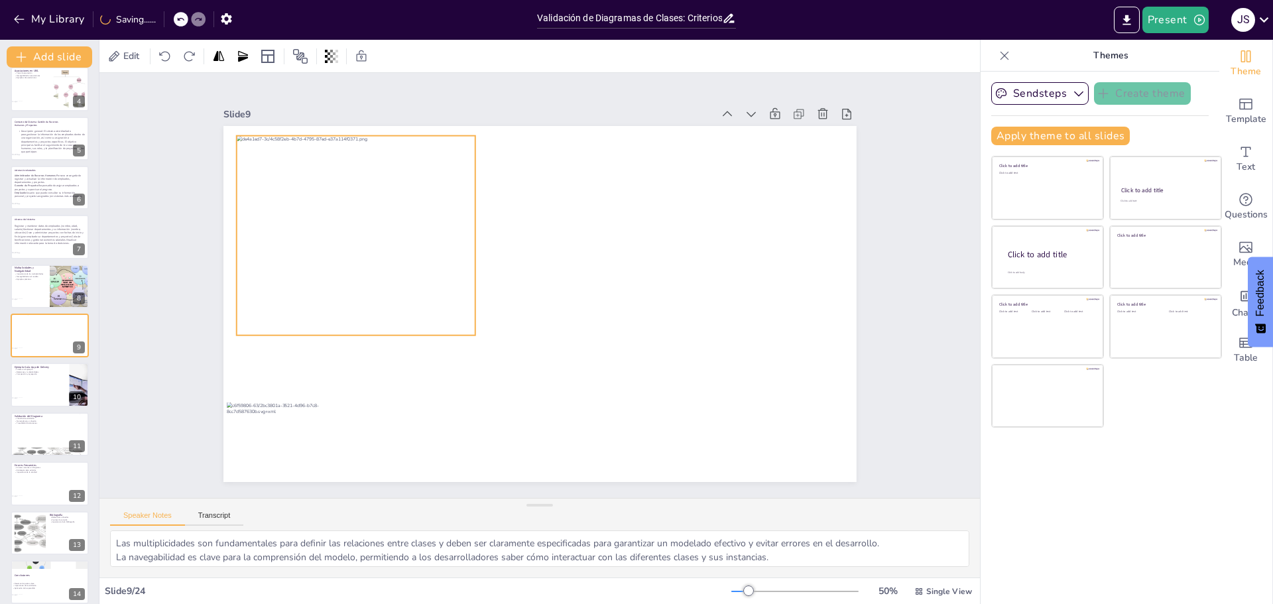
drag, startPoint x: 498, startPoint y: 310, endPoint x: 399, endPoint y: 279, distance: 103.4
click at [399, 279] on div at bounding box center [355, 236] width 239 height 200
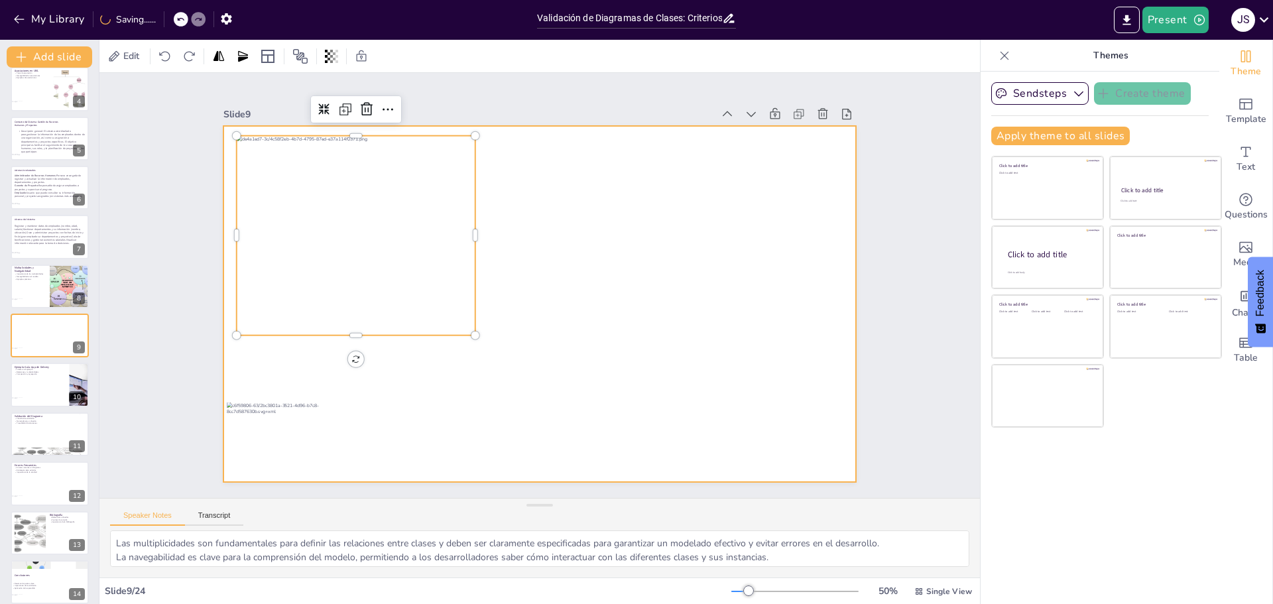
click at [595, 314] on div at bounding box center [539, 304] width 633 height 356
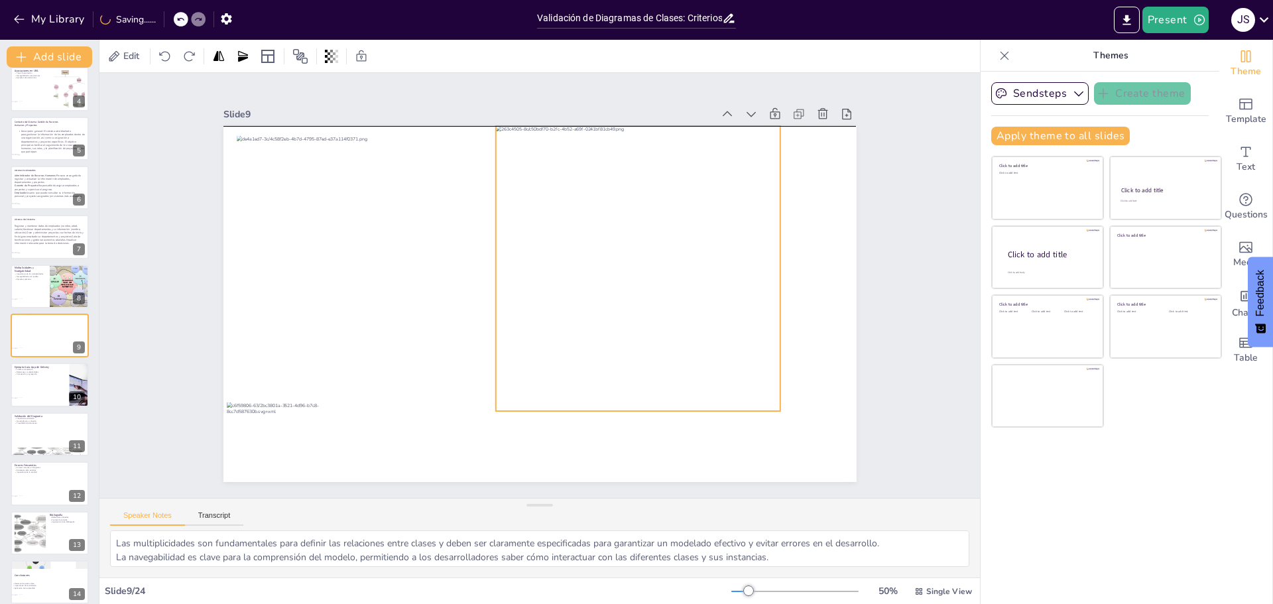
drag, startPoint x: 586, startPoint y: 351, endPoint x: 684, endPoint y: 318, distance: 103.4
click at [684, 318] on div at bounding box center [637, 268] width 284 height 285
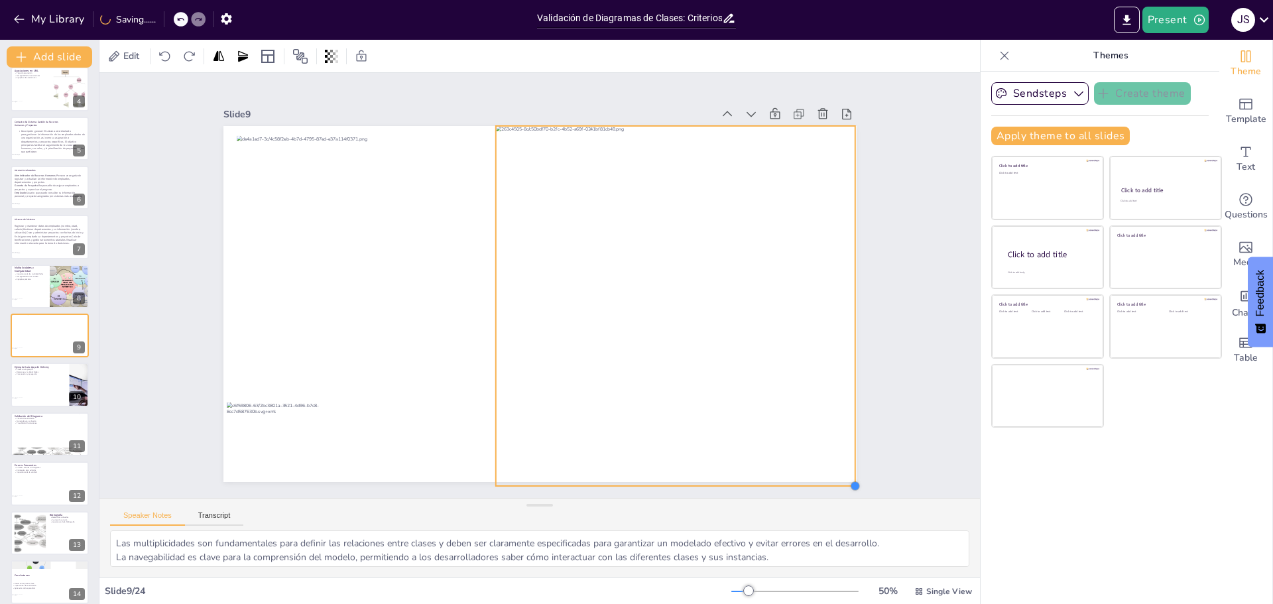
drag, startPoint x: 772, startPoint y: 403, endPoint x: 830, endPoint y: 477, distance: 95.0
click at [830, 477] on div "Slide 1 Validación de Diagramas de Clases: Criterios y Buenas Prácticas Esta pr…" at bounding box center [539, 285] width 881 height 425
click at [938, 121] on div "Slide 1 Validación de Diagramas de Clases: Criterios y Buenas Prácticas Esta pr…" at bounding box center [539, 285] width 881 height 425
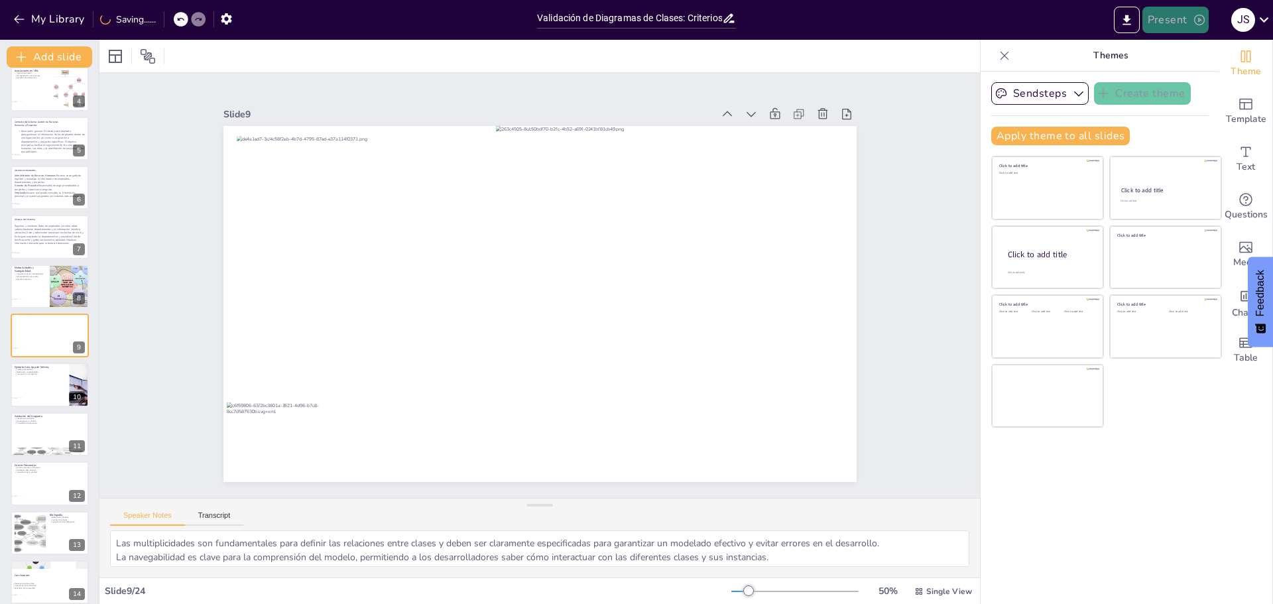
click at [1166, 17] on button "Present" at bounding box center [1176, 20] width 66 height 27
click at [1204, 76] on li "Play presentation" at bounding box center [1196, 81] width 105 height 21
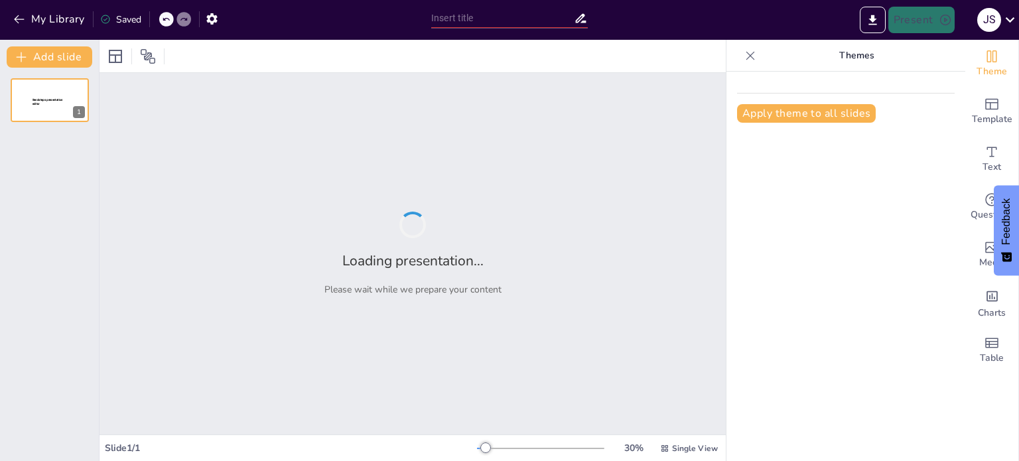
type input "Validación de Diagramas de Clases: Criterios y Buenas Prácticas"
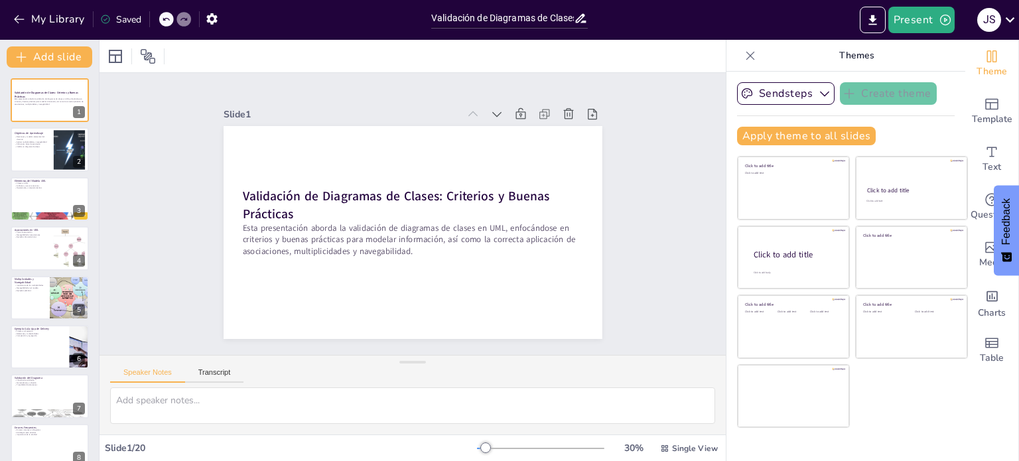
checkbox input "true"
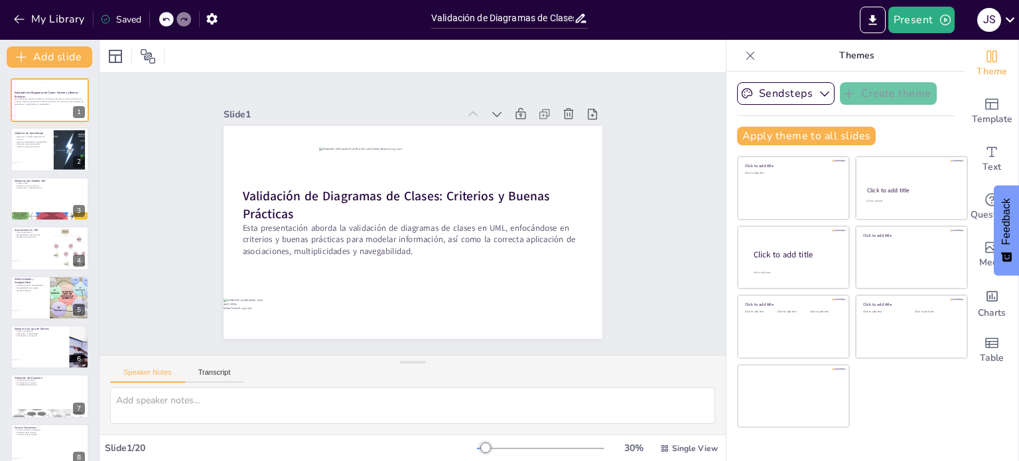
checkbox input "true"
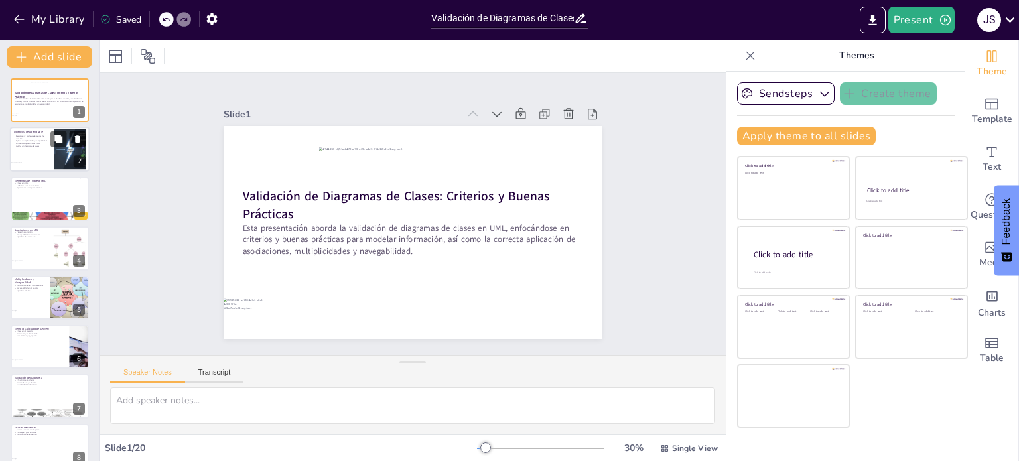
checkbox input "true"
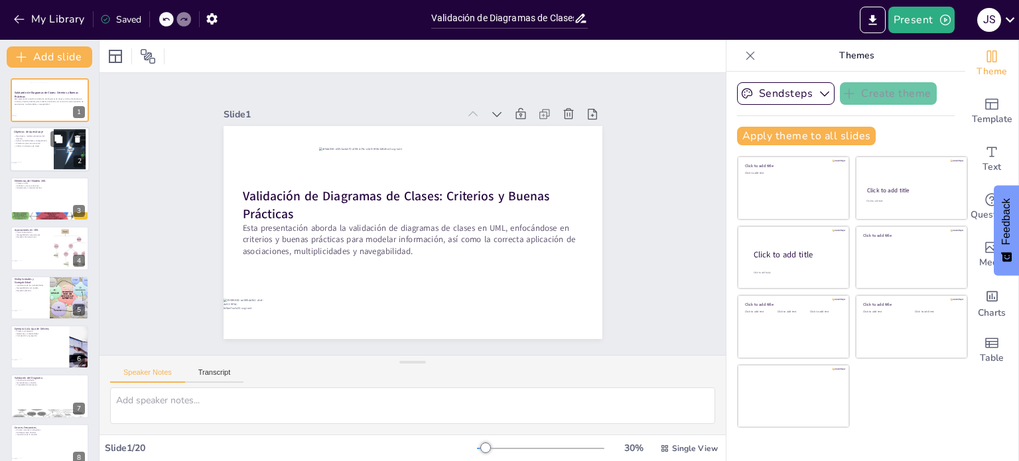
checkbox input "true"
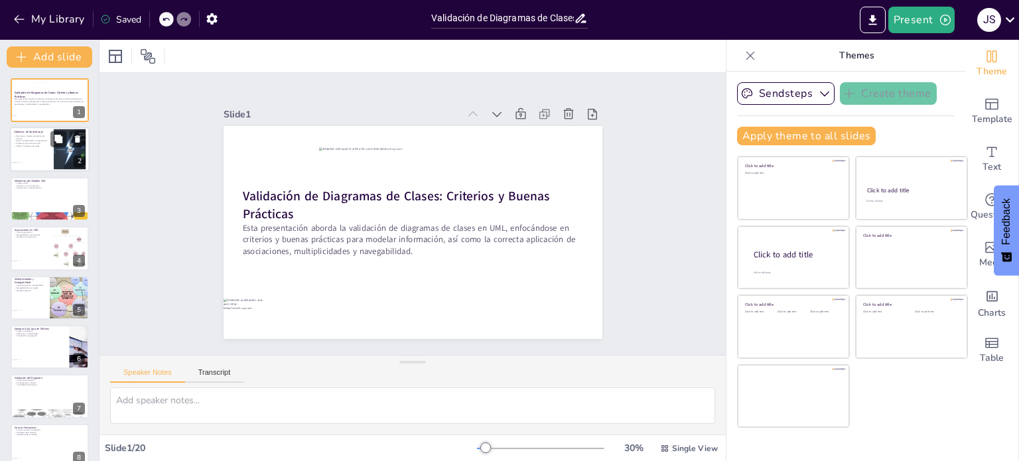
checkbox input "true"
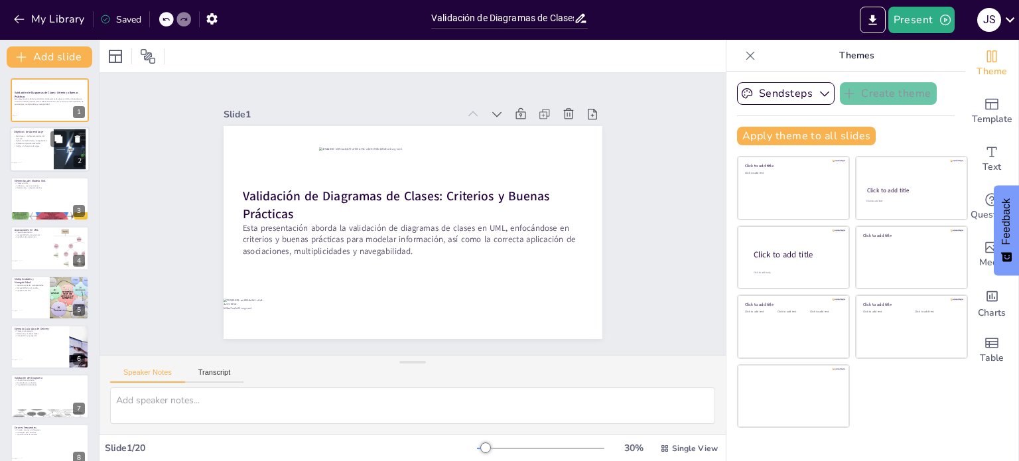
click at [42, 147] on p "Validar un diagrama de clases" at bounding box center [32, 146] width 36 height 3
type textarea "Es vital comprender cómo reconocer y modelar elementos del dominio, como clases…"
checkbox input "true"
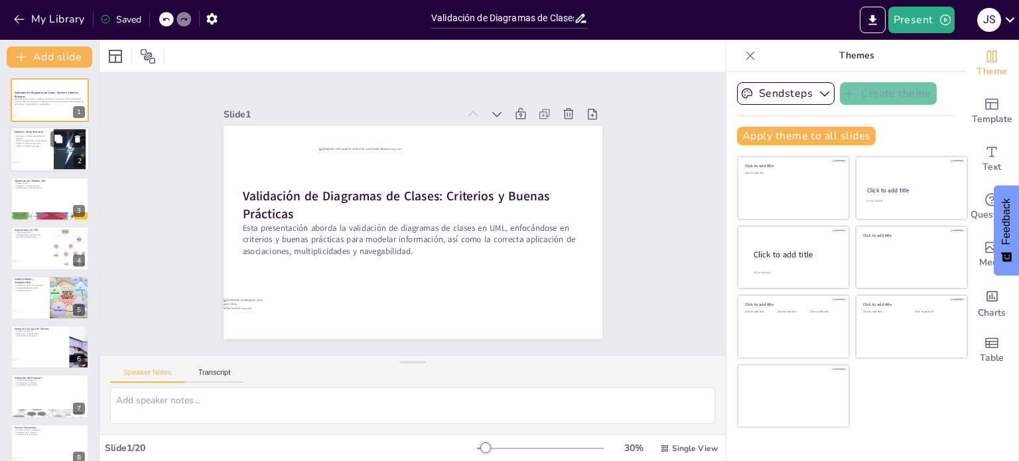
checkbox input "true"
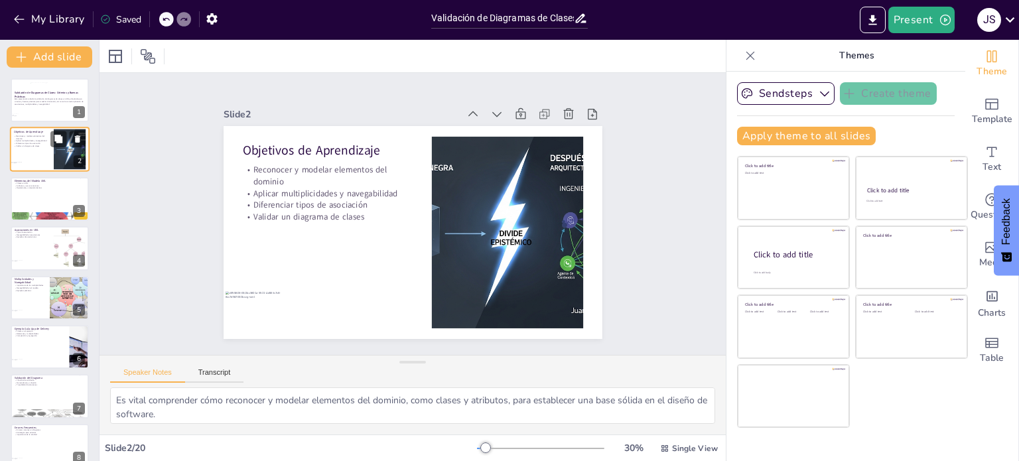
checkbox input "true"
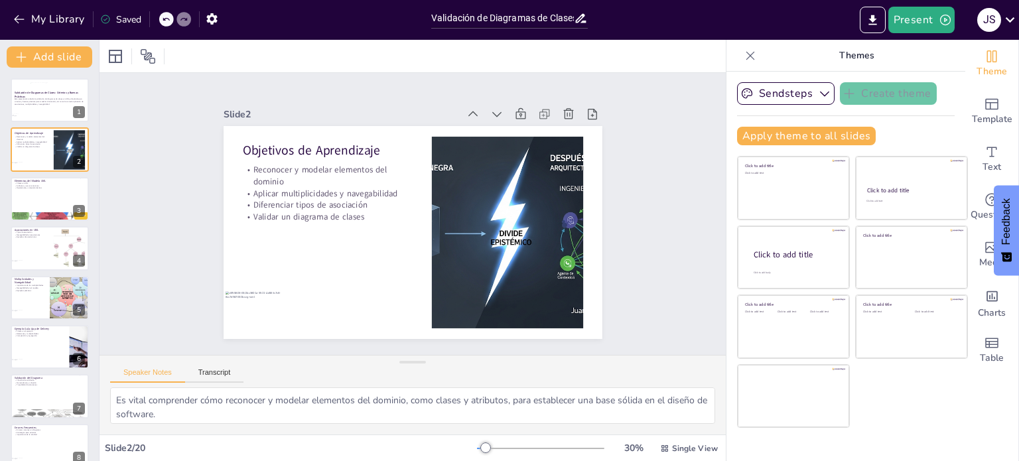
checkbox input "true"
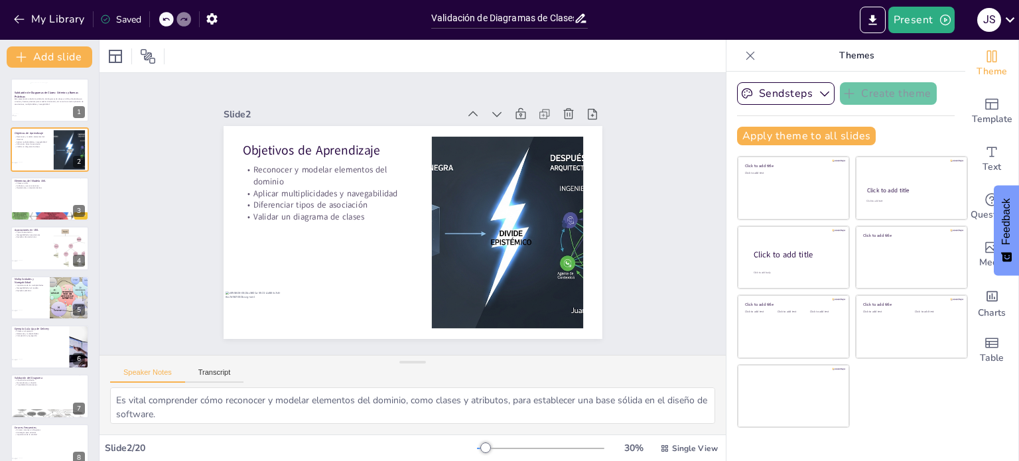
checkbox input "true"
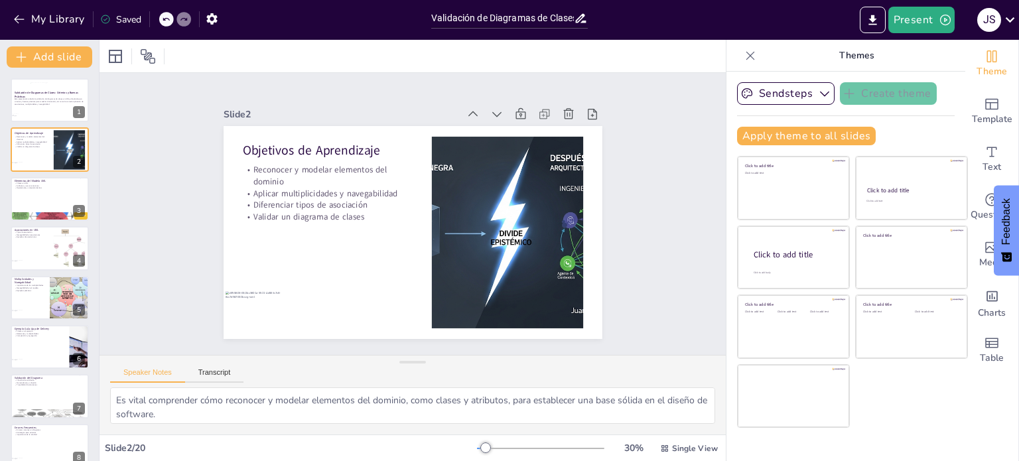
checkbox input "true"
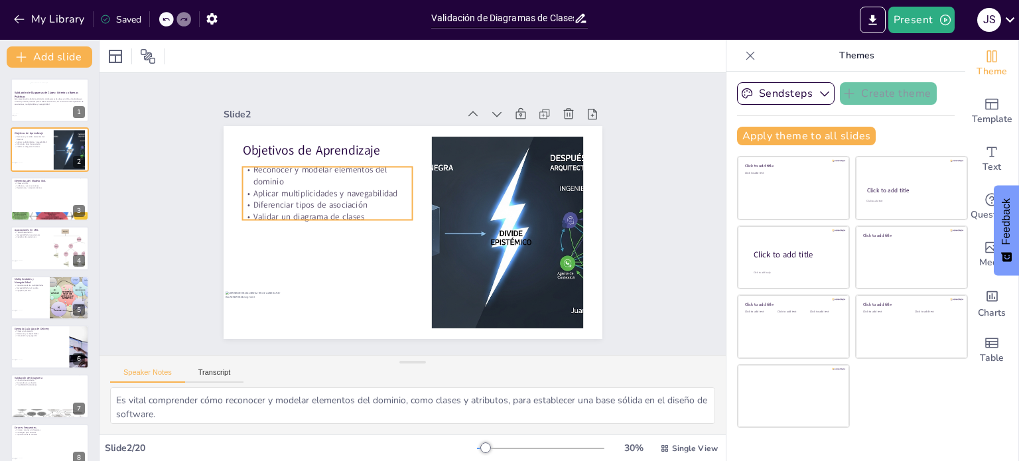
checkbox input "true"
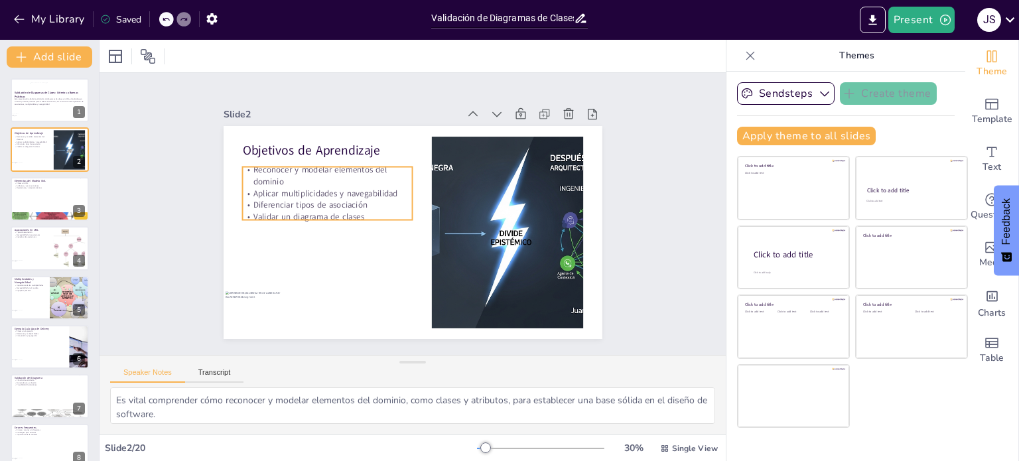
checkbox input "true"
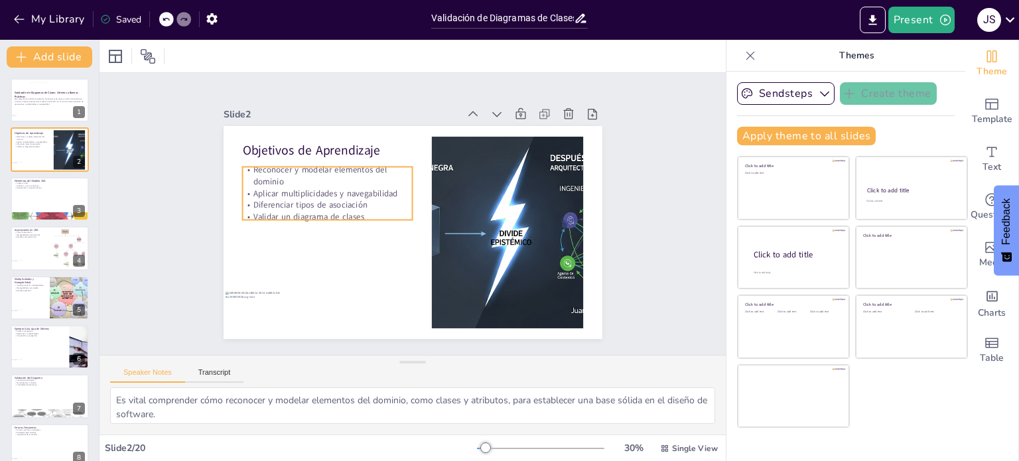
checkbox input "true"
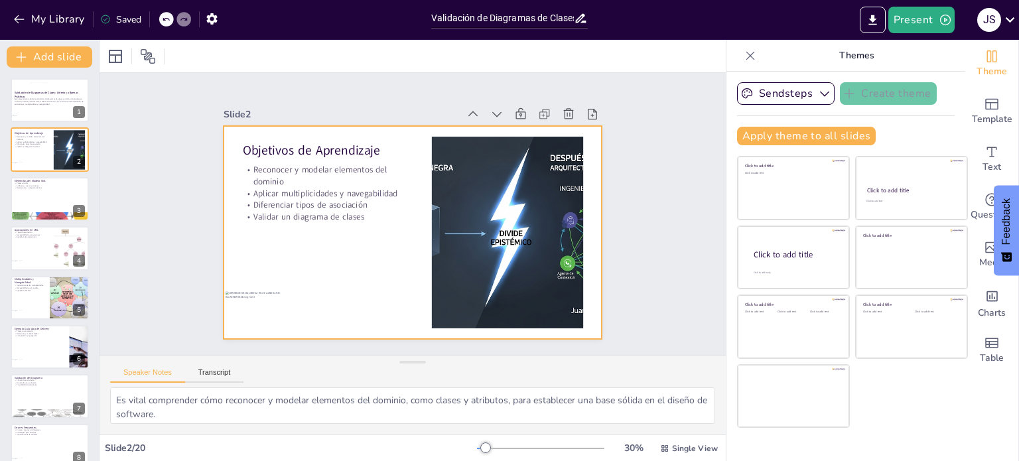
checkbox input "true"
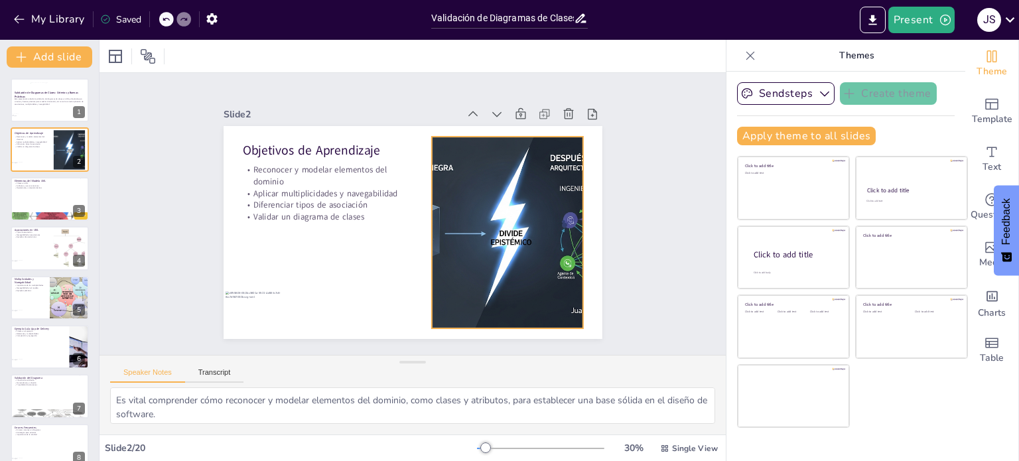
checkbox input "true"
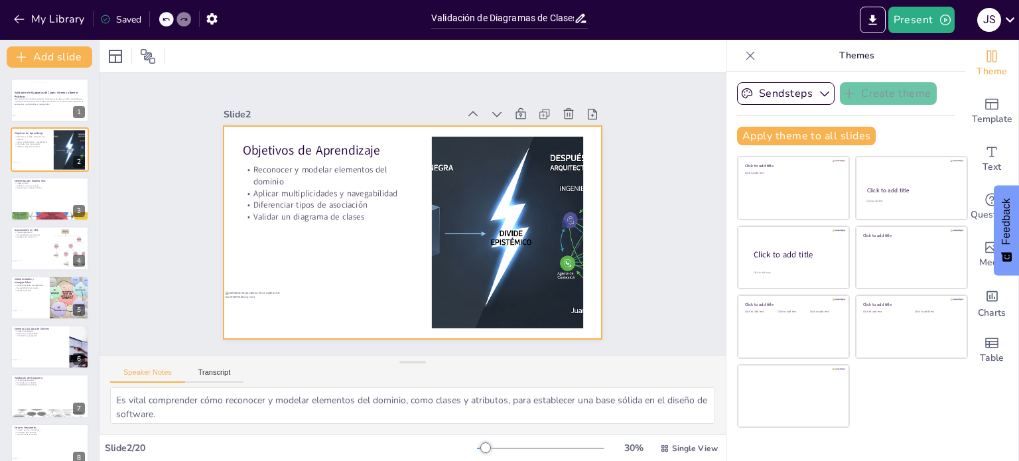
checkbox input "true"
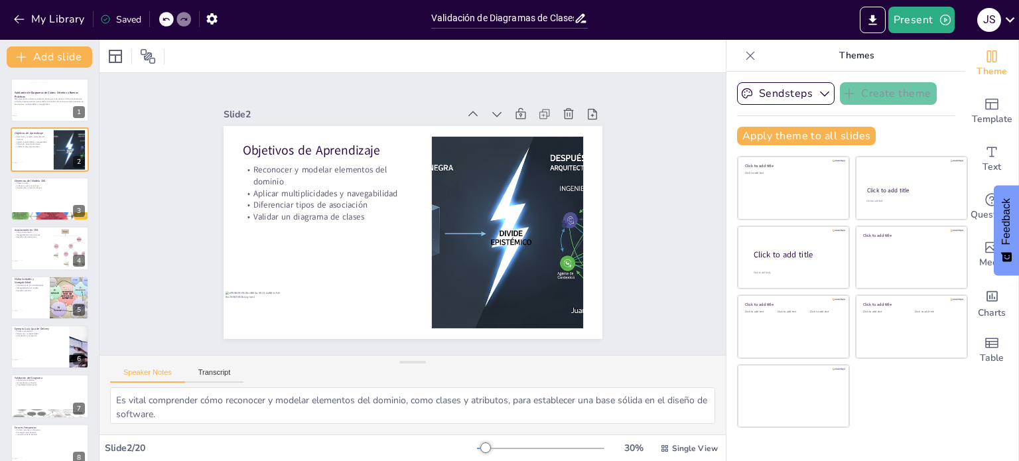
checkbox input "true"
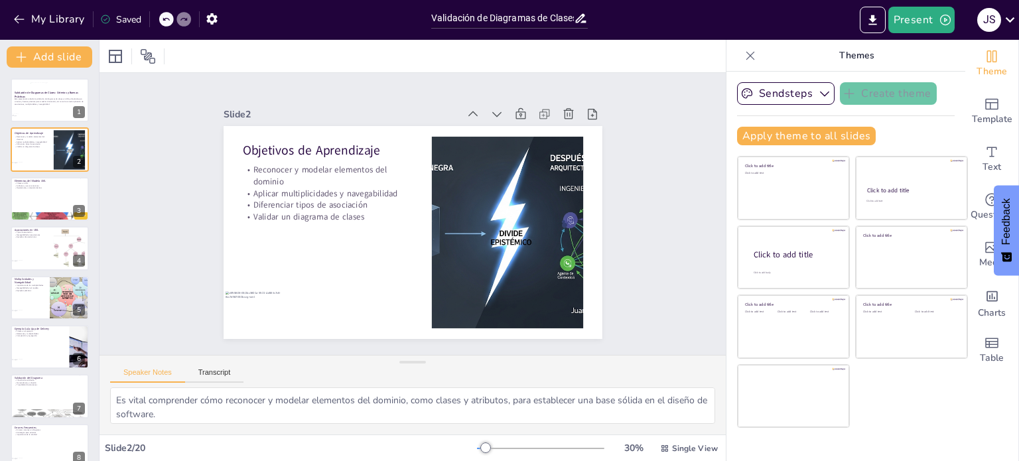
checkbox input "true"
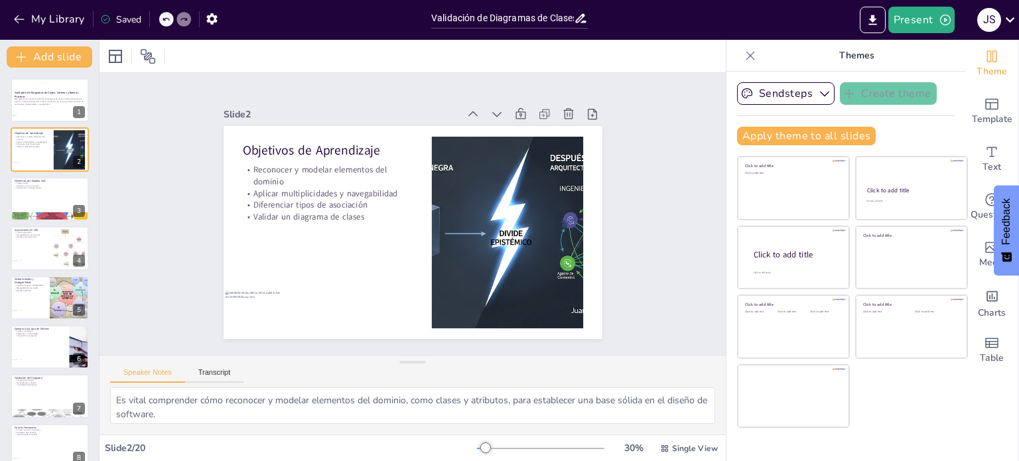
checkbox input "true"
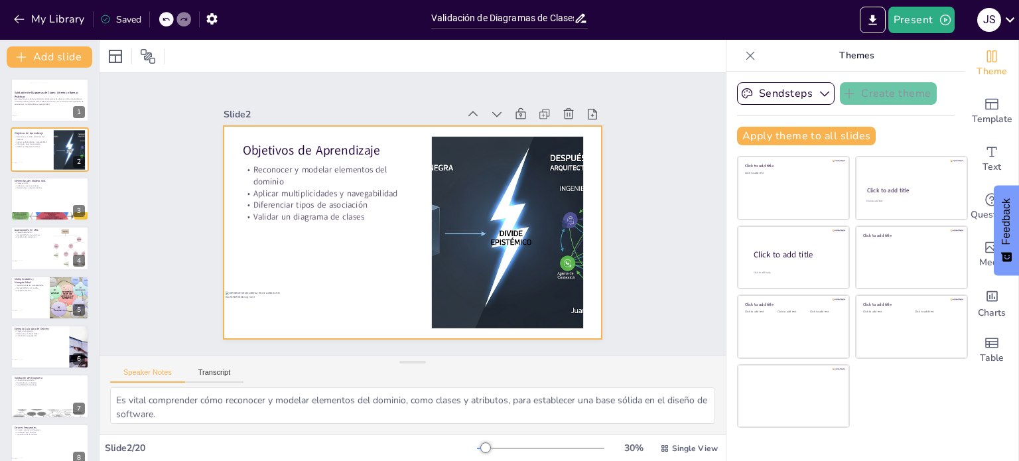
checkbox input "true"
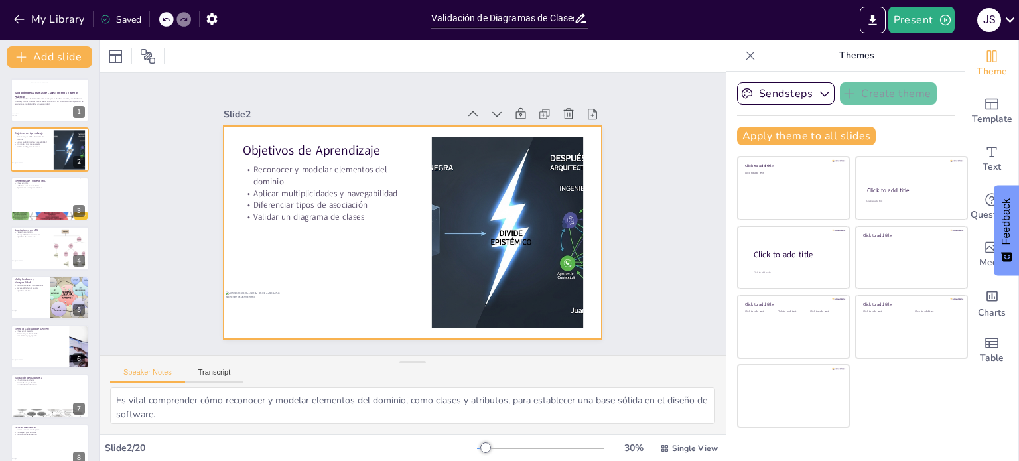
checkbox input "true"
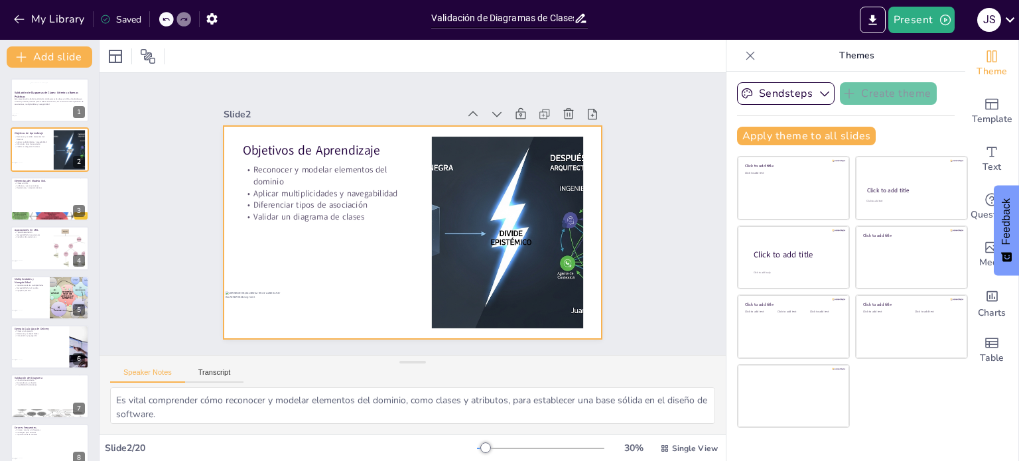
checkbox input "true"
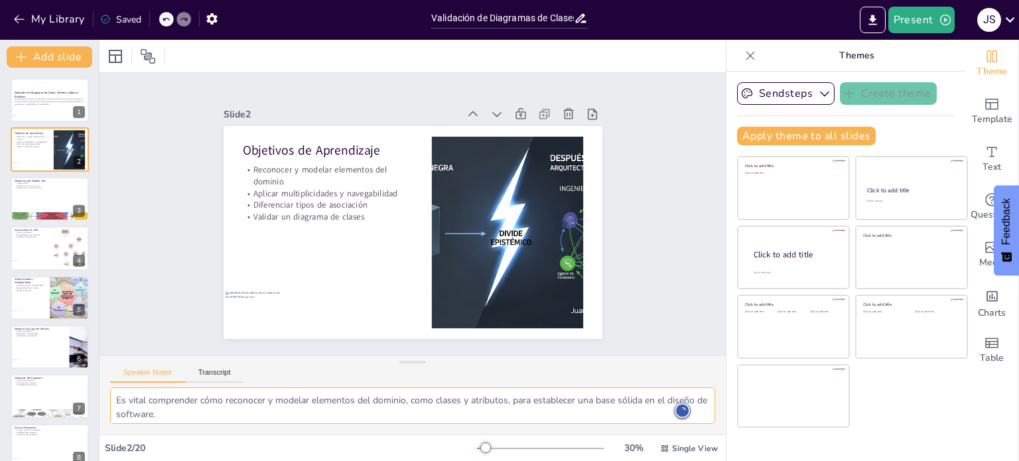
drag, startPoint x: 211, startPoint y: 412, endPoint x: 114, endPoint y: 403, distance: 97.3
click at [114, 403] on textarea "Es vital comprender cómo reconocer y modelar elementos del dominio, como clases…" at bounding box center [412, 405] width 605 height 36
checkbox input "true"
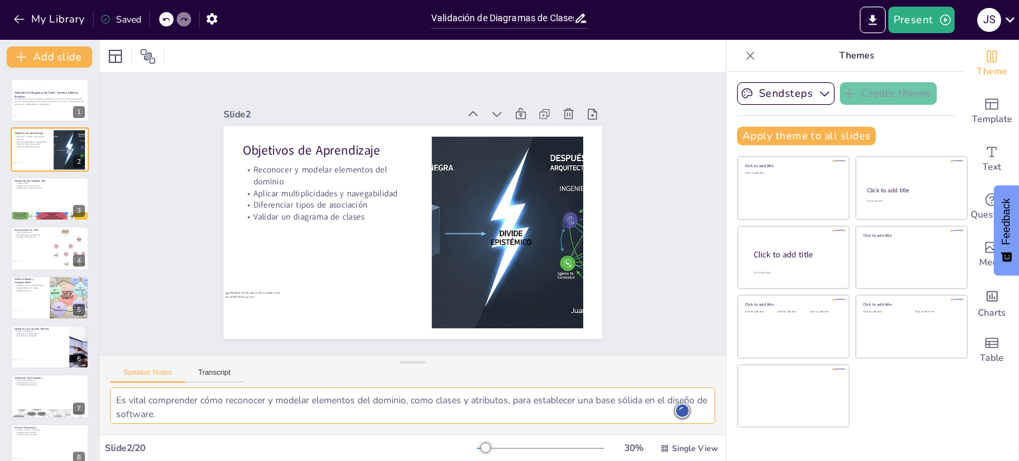
checkbox input "true"
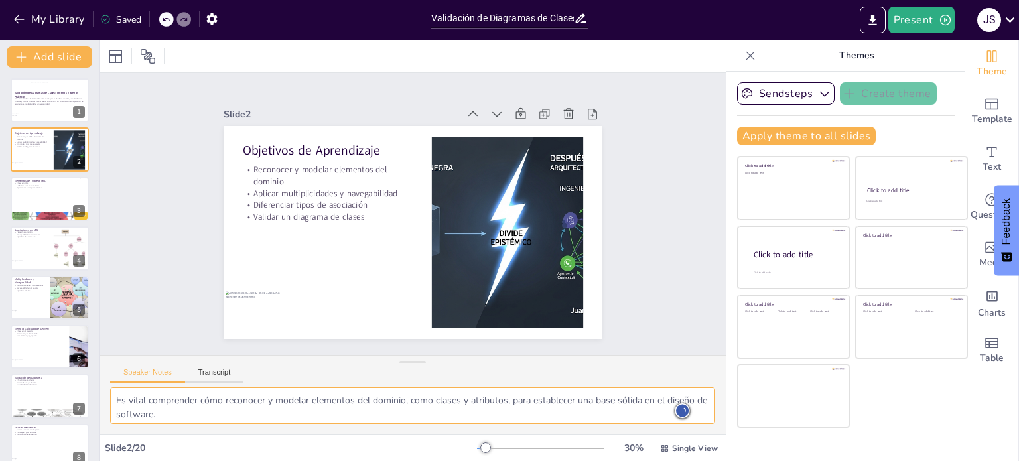
checkbox input "true"
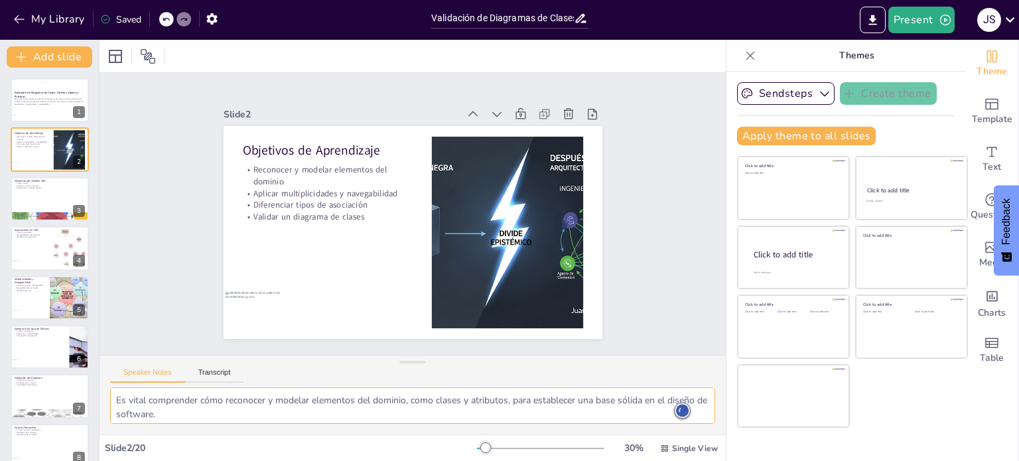
checkbox input "true"
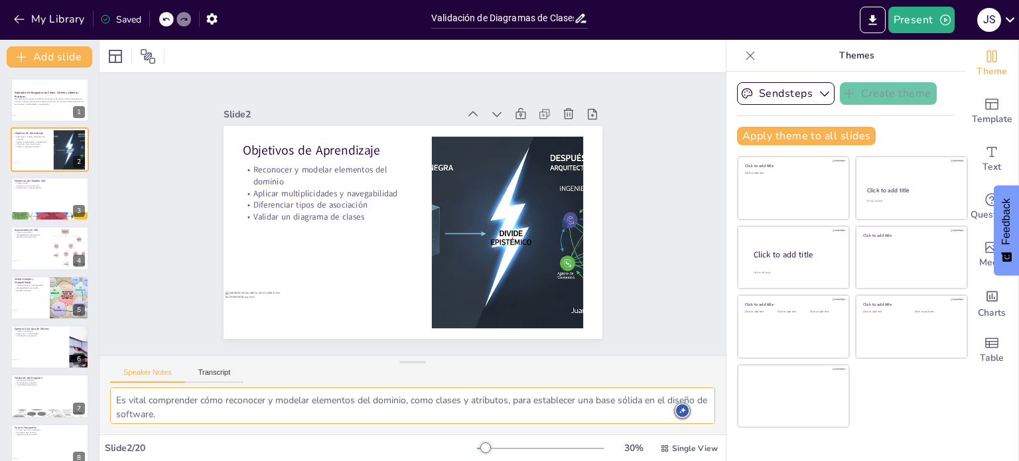
checkbox input "true"
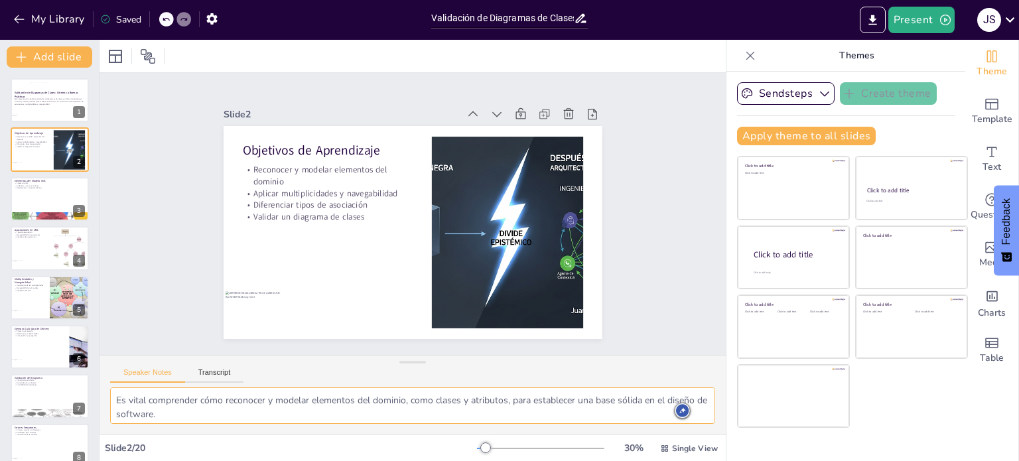
checkbox input "true"
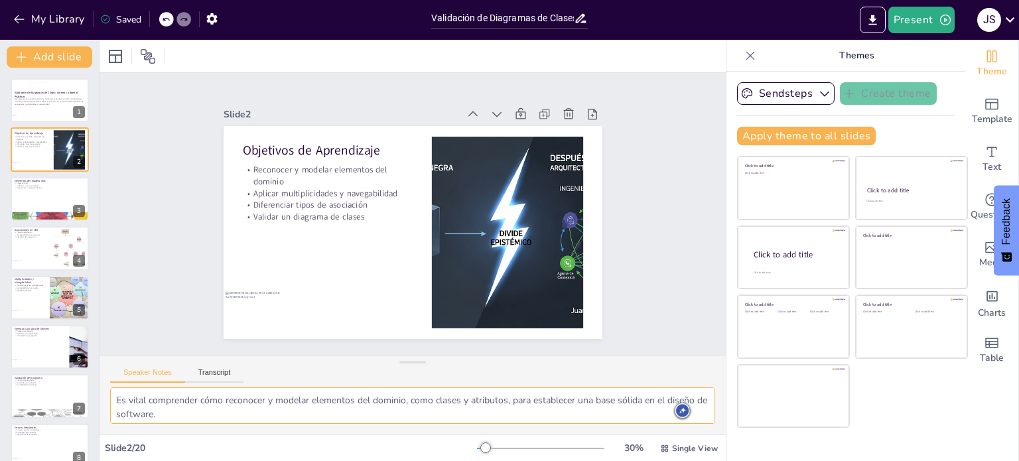
checkbox input "true"
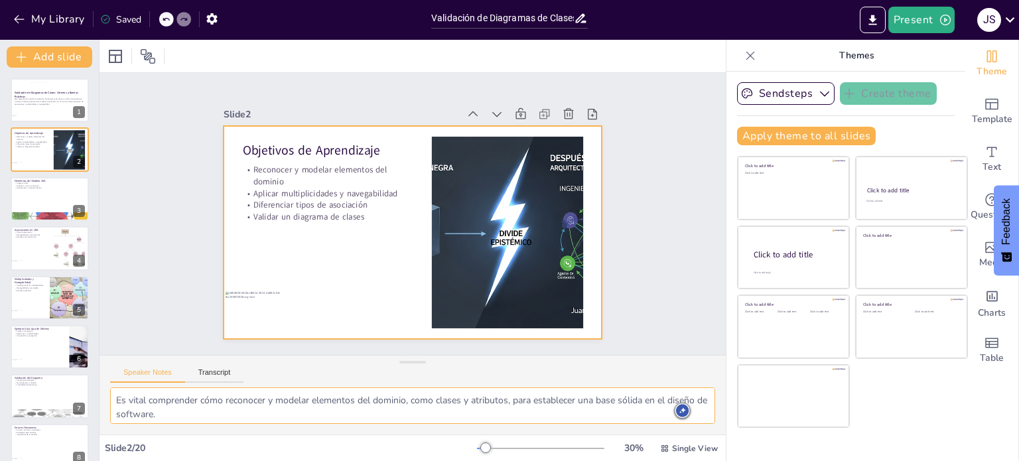
checkbox input "true"
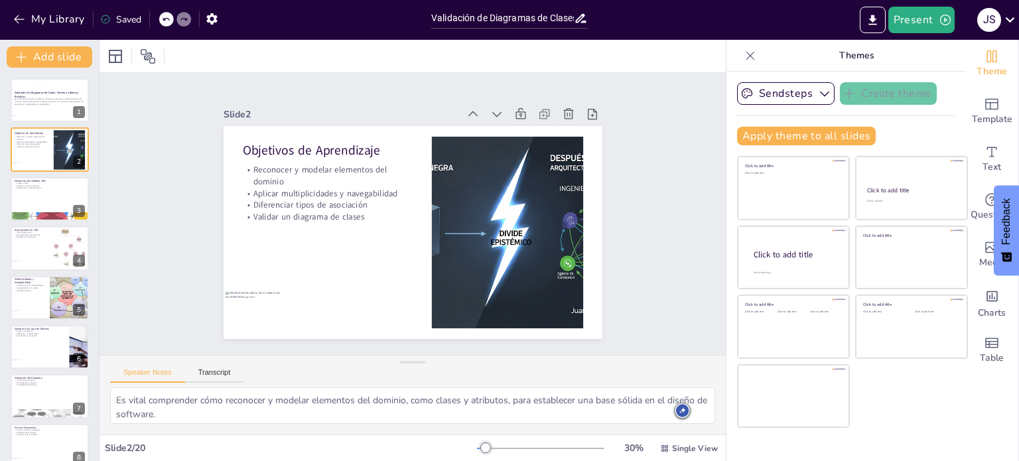
checkbox input "true"
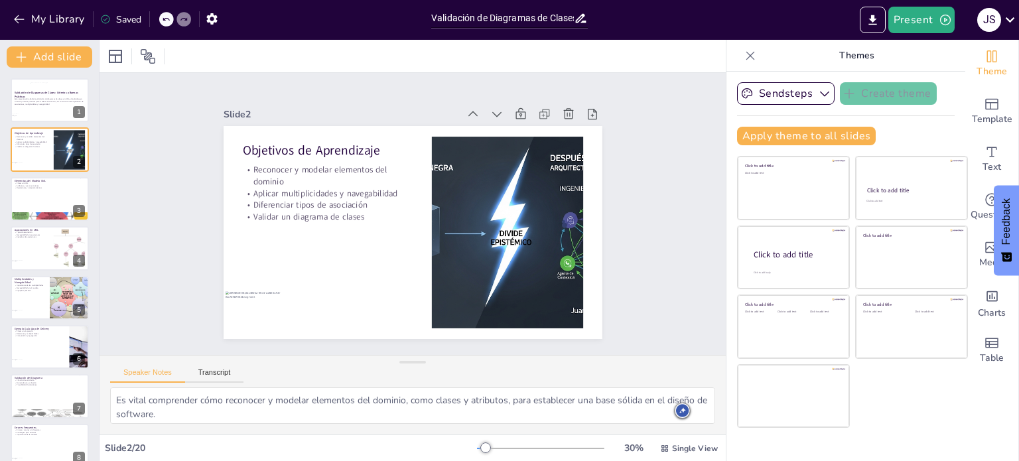
checkbox input "true"
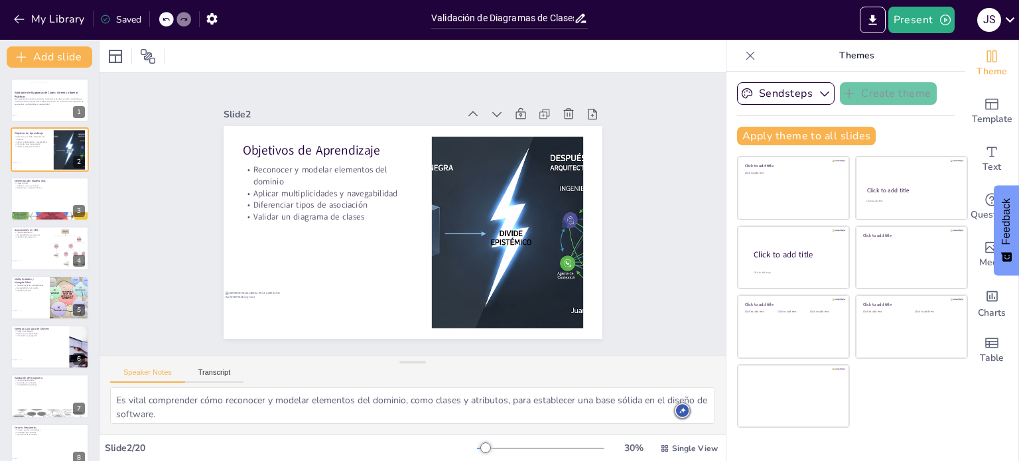
checkbox input "true"
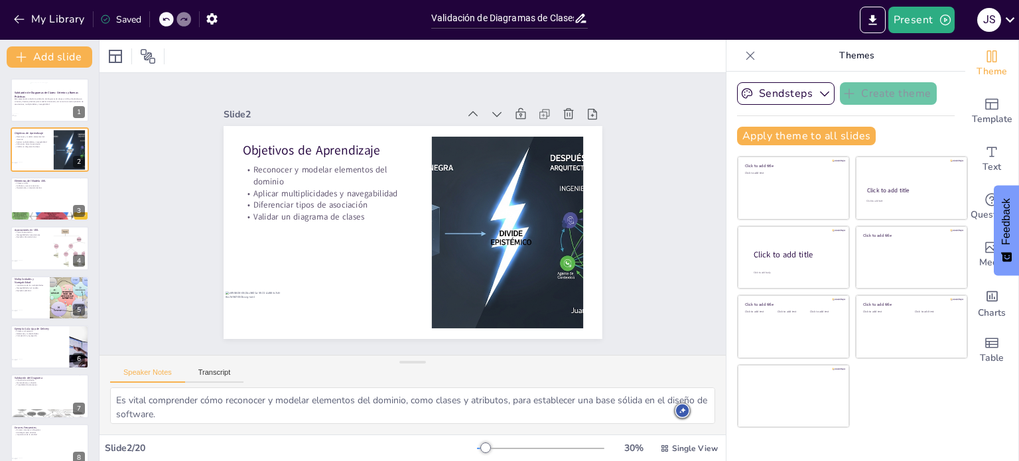
checkbox input "true"
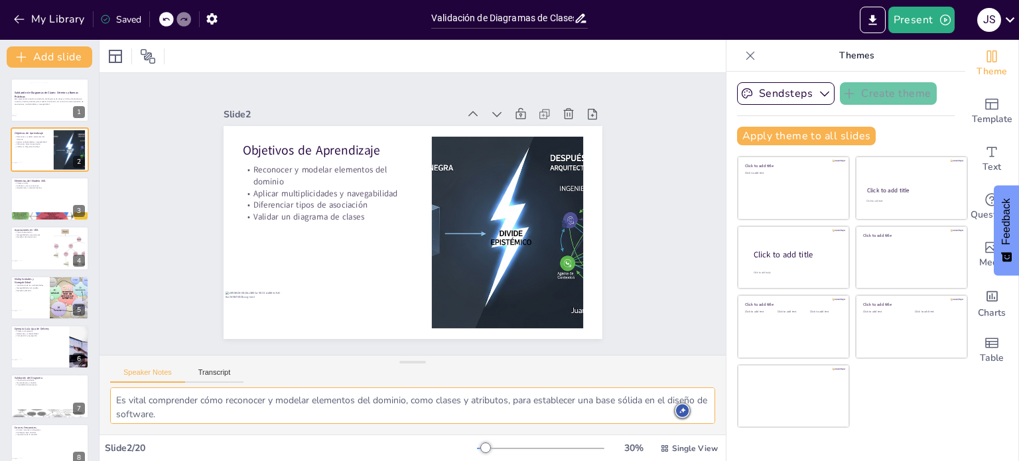
checkbox input "true"
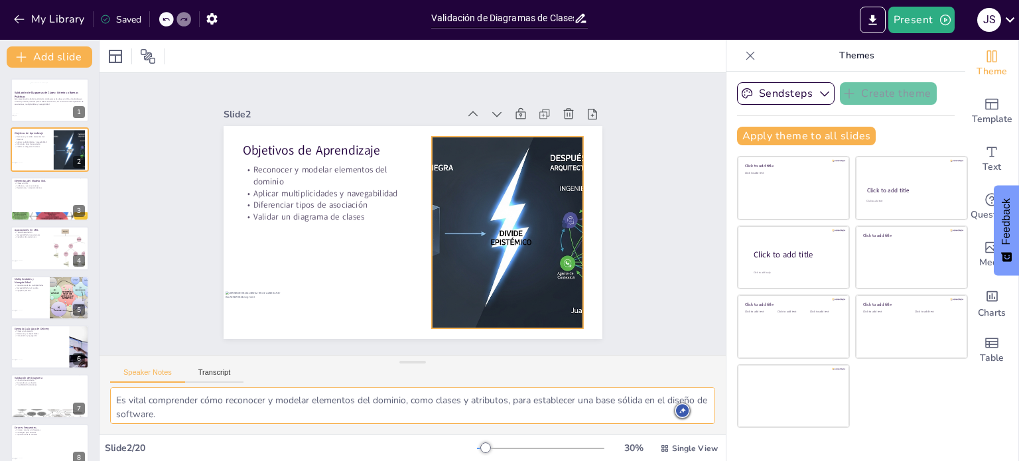
checkbox input "true"
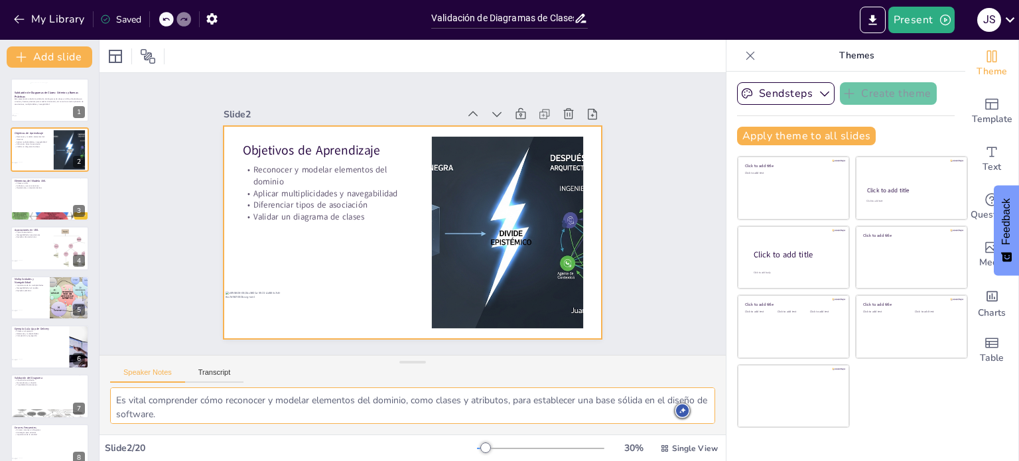
checkbox input "true"
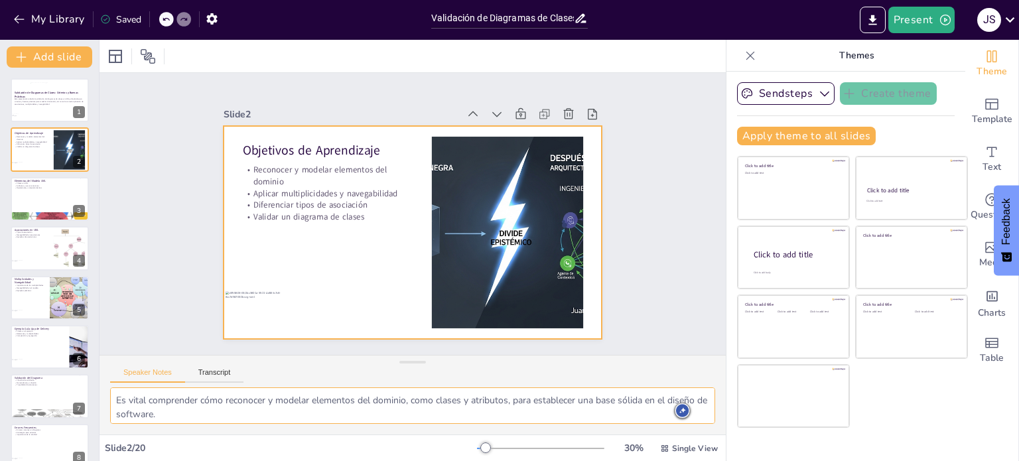
checkbox input "true"
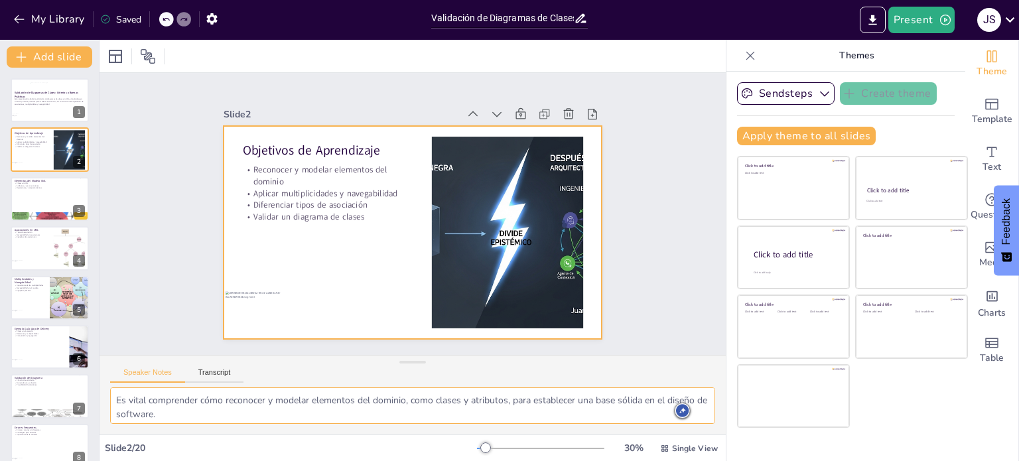
checkbox input "true"
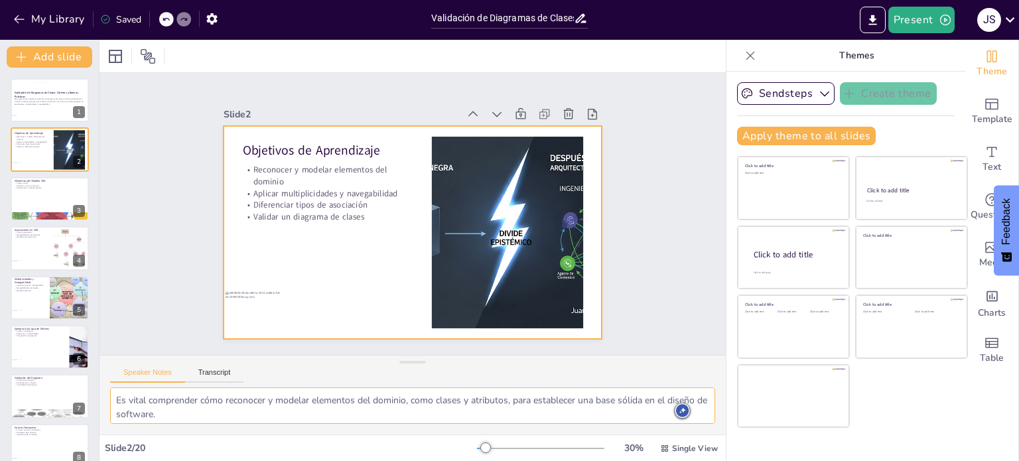
checkbox input "true"
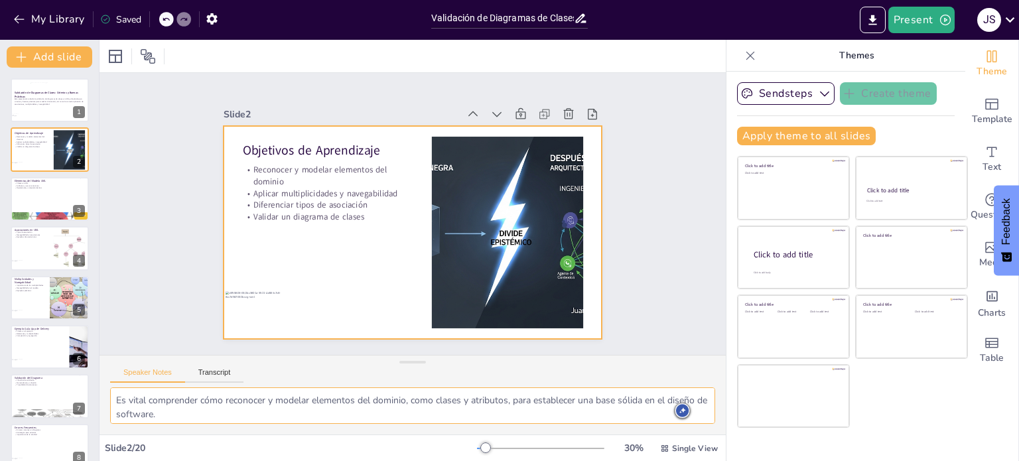
checkbox input "true"
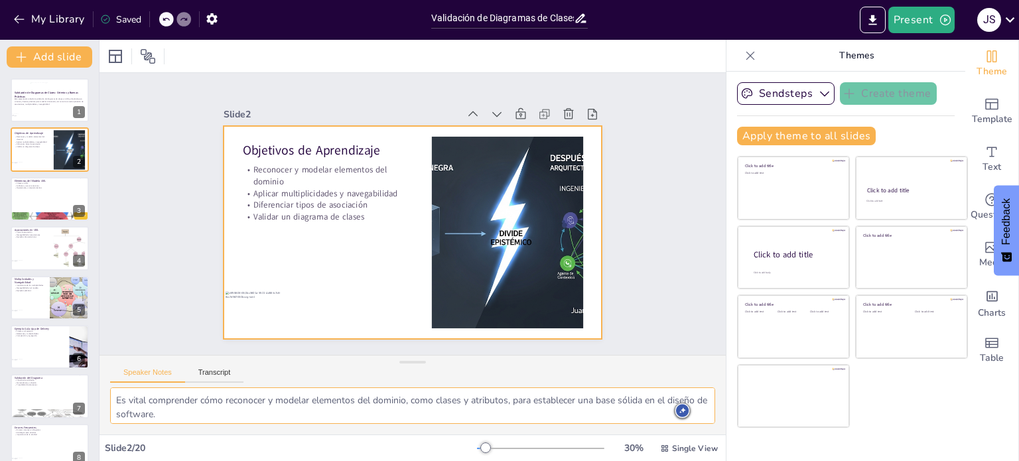
checkbox input "true"
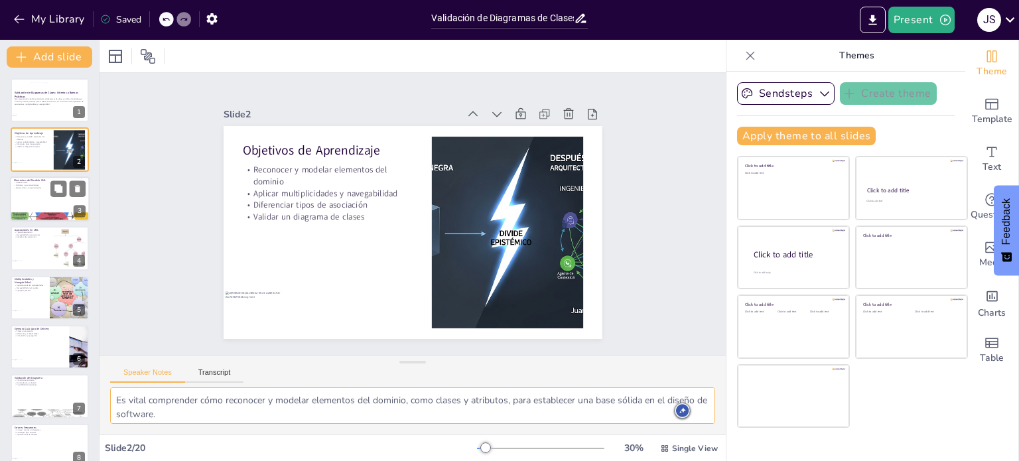
click at [53, 176] on div "Elementos del Modelo UML Clases en UML Atributos y sus convenciones Operaciones…" at bounding box center [50, 176] width 80 height 0
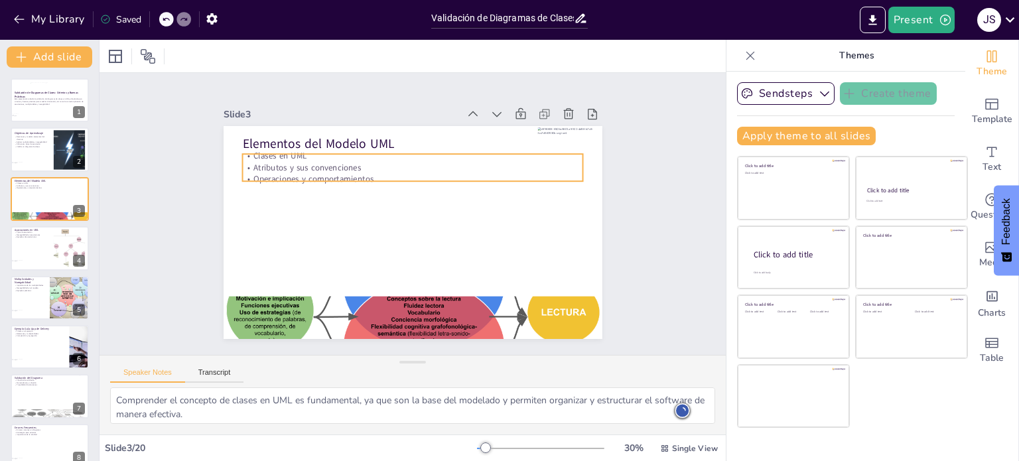
click at [317, 164] on p "Atributos y sus convenciones" at bounding box center [389, 254] width 301 height 180
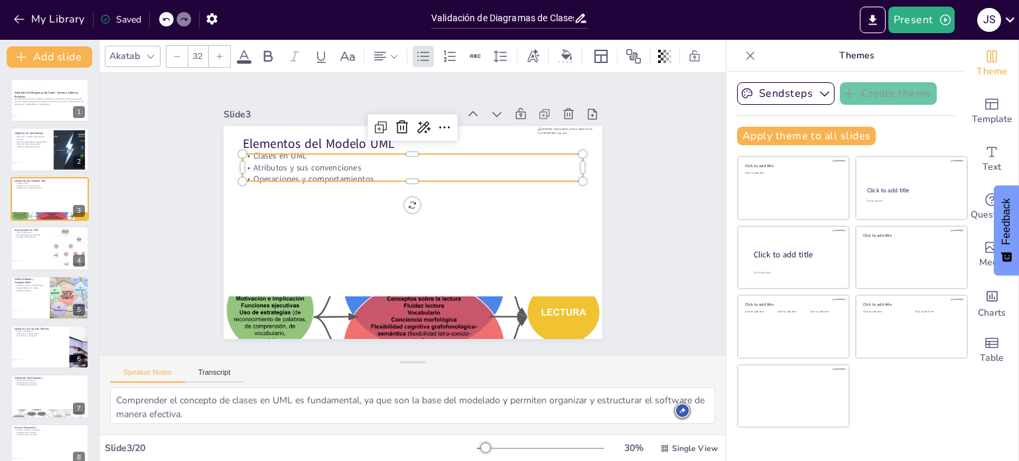
click at [316, 164] on p "Atributos y sus convenciones" at bounding box center [435, 254] width 301 height 180
click at [316, 158] on p "Atributos y sus convenciones" at bounding box center [403, 168] width 336 height 82
click at [316, 200] on p "Atributos y sus convenciones" at bounding box center [427, 258] width 328 height 117
click at [323, 192] on p "Clases en UML" at bounding box center [436, 266] width 316 height 149
click at [403, 174] on p "Operaciones y comportamientos" at bounding box center [399, 181] width 316 height 149
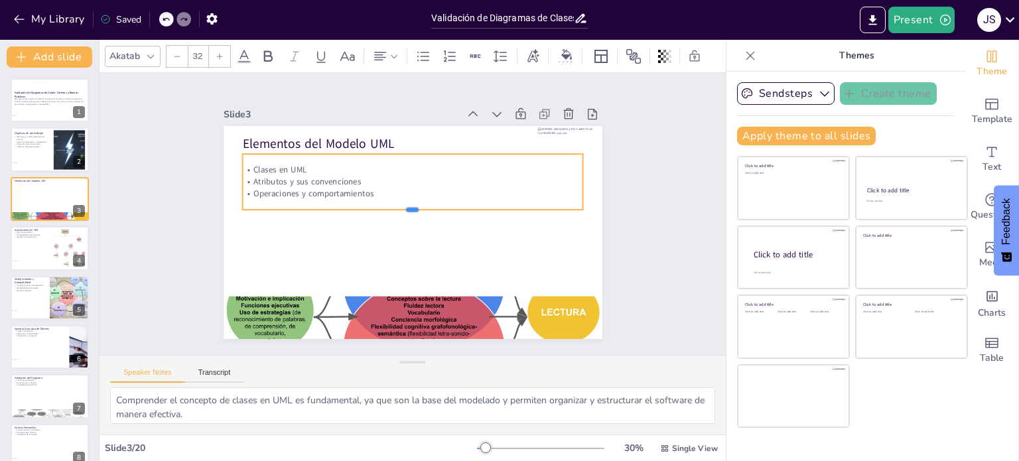
drag, startPoint x: 403, startPoint y: 177, endPoint x: 395, endPoint y: 209, distance: 32.8
click at [395, 209] on div at bounding box center [413, 213] width 340 height 46
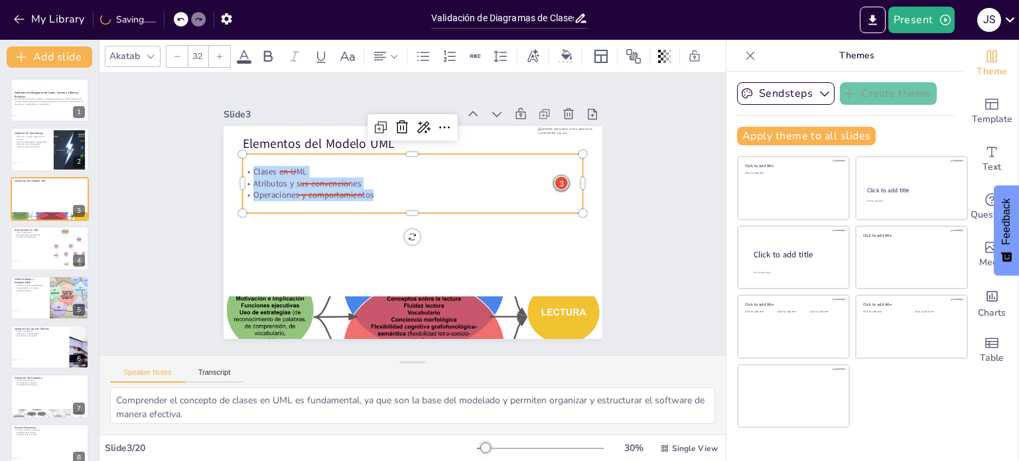
drag, startPoint x: 367, startPoint y: 188, endPoint x: 232, endPoint y: 162, distance: 137.9
click at [235, 162] on div "Clases en UML Atributos y sus convenciones Operaciones y comportamientos" at bounding box center [402, 184] width 335 height 139
copy div "Clases en UML Atributos y sus convenciones Operaciones y comportamientos"
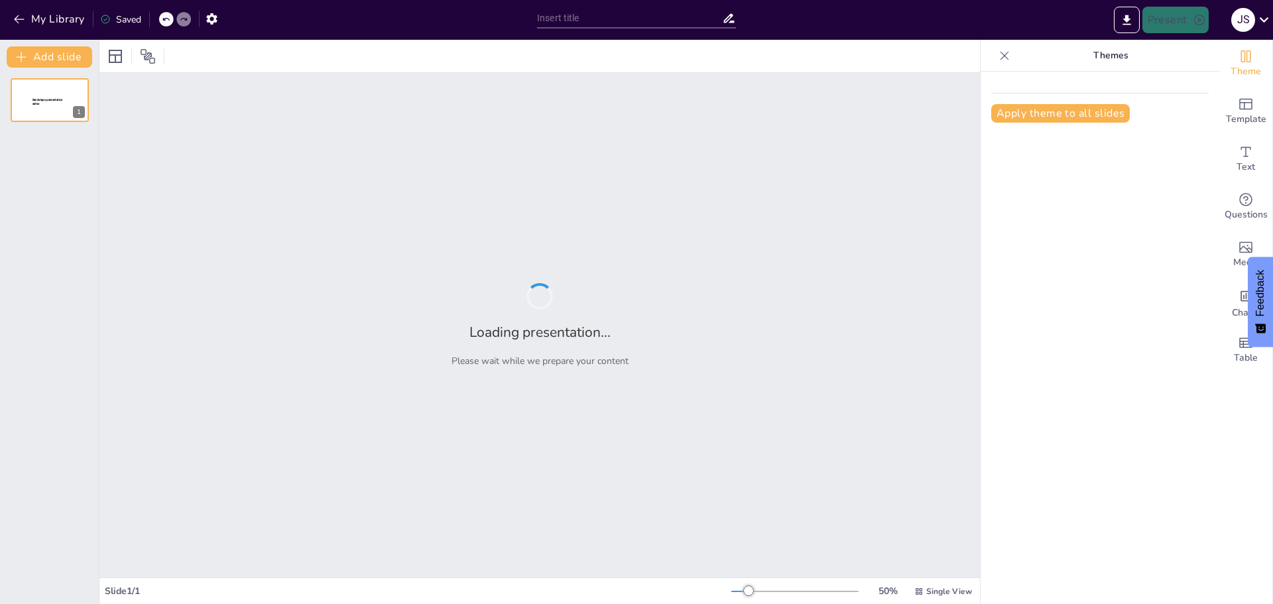
type input "Validación de Diagramas de Clases: Criterios y Buenas Prácticas"
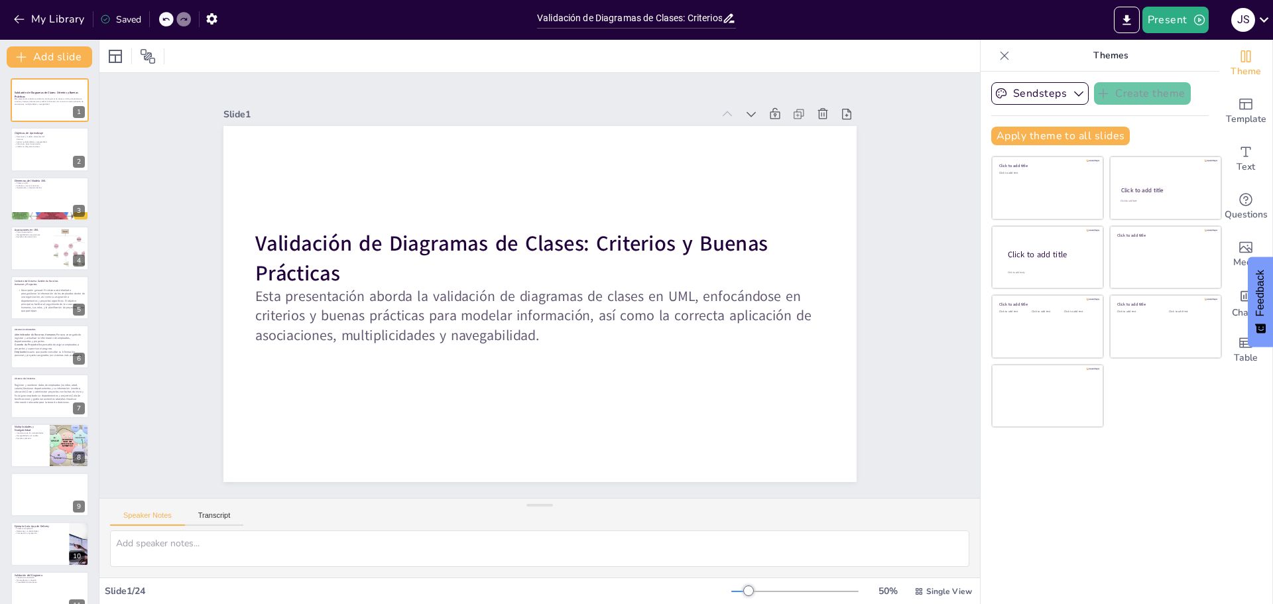
checkbox input "true"
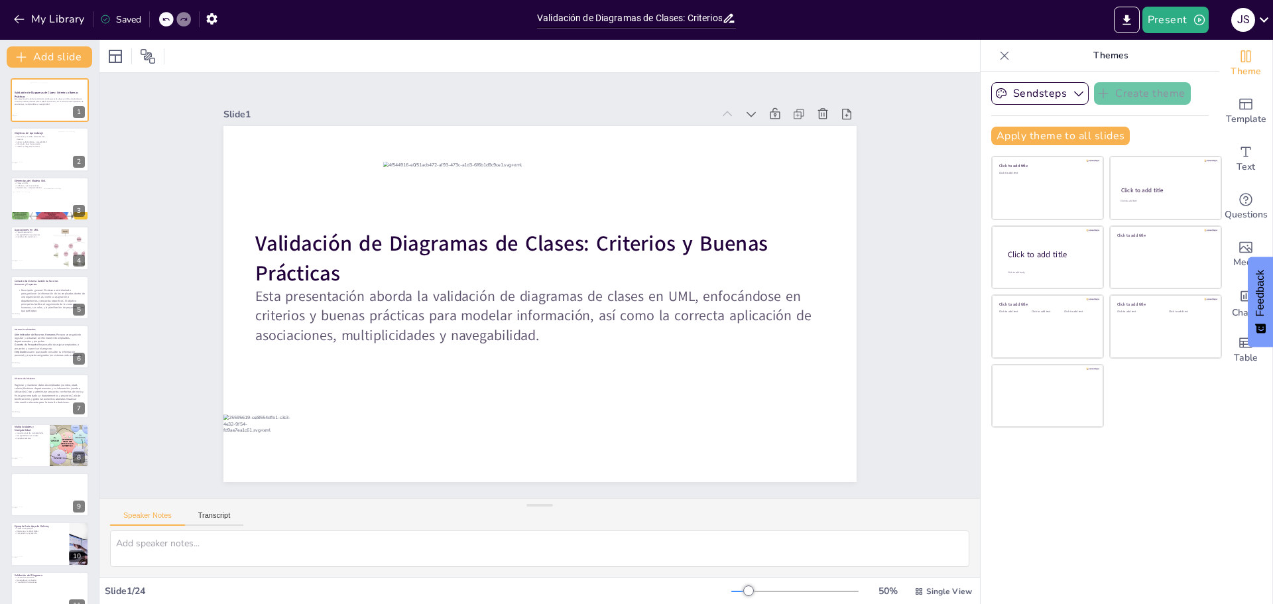
checkbox input "true"
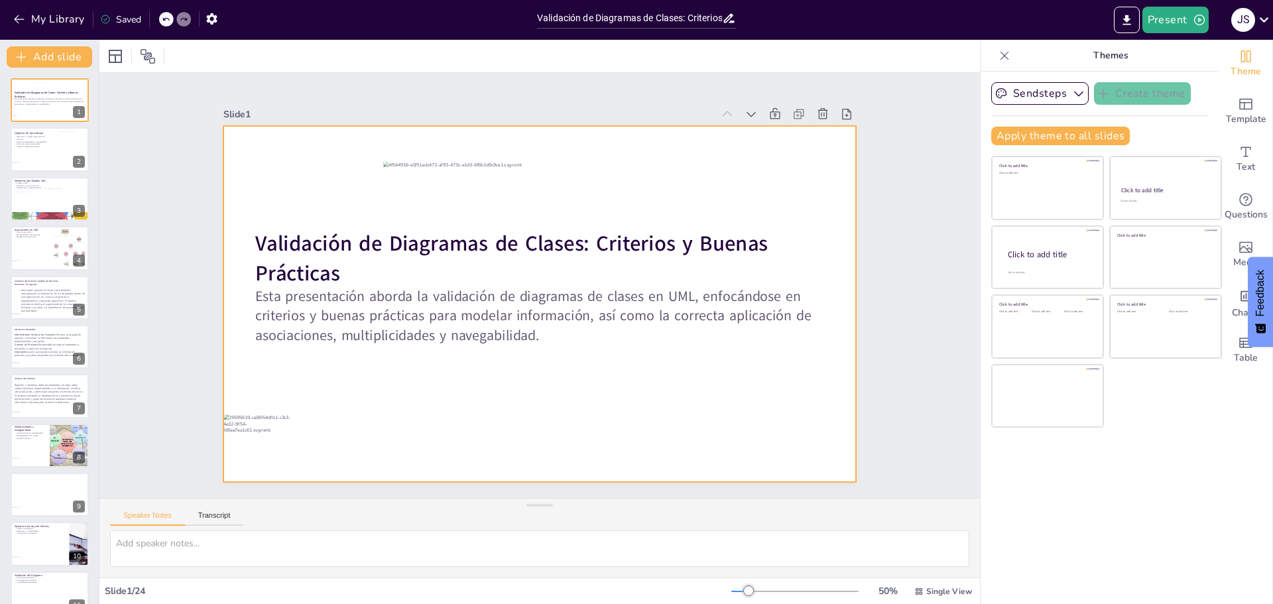
checkbox input "true"
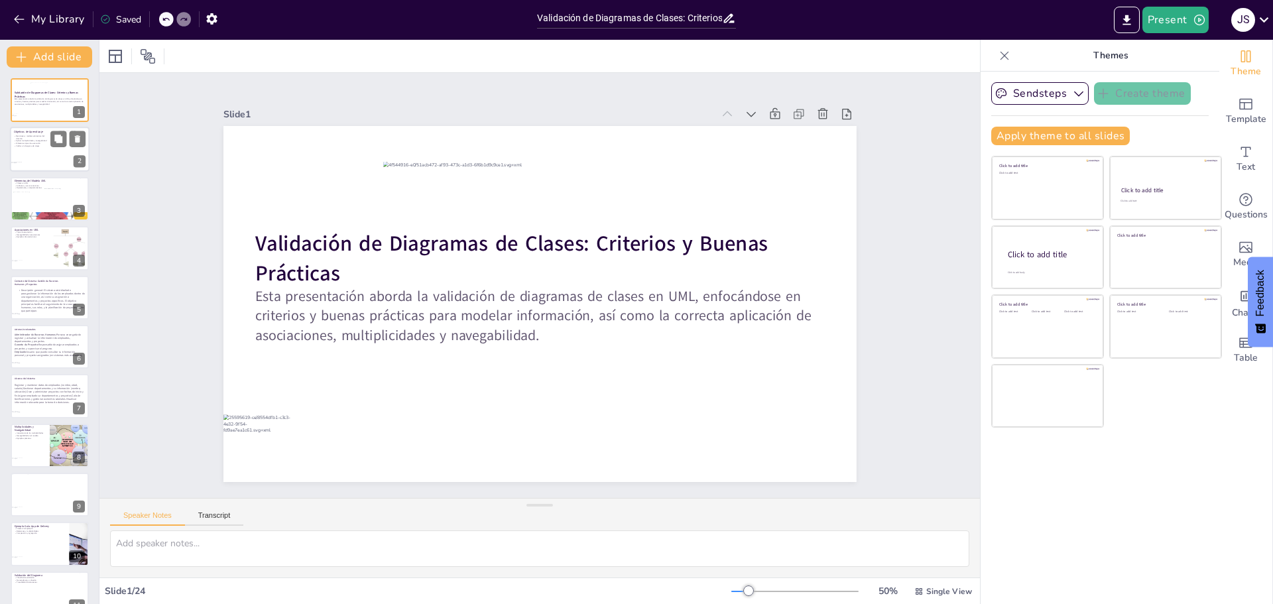
checkbox input "true"
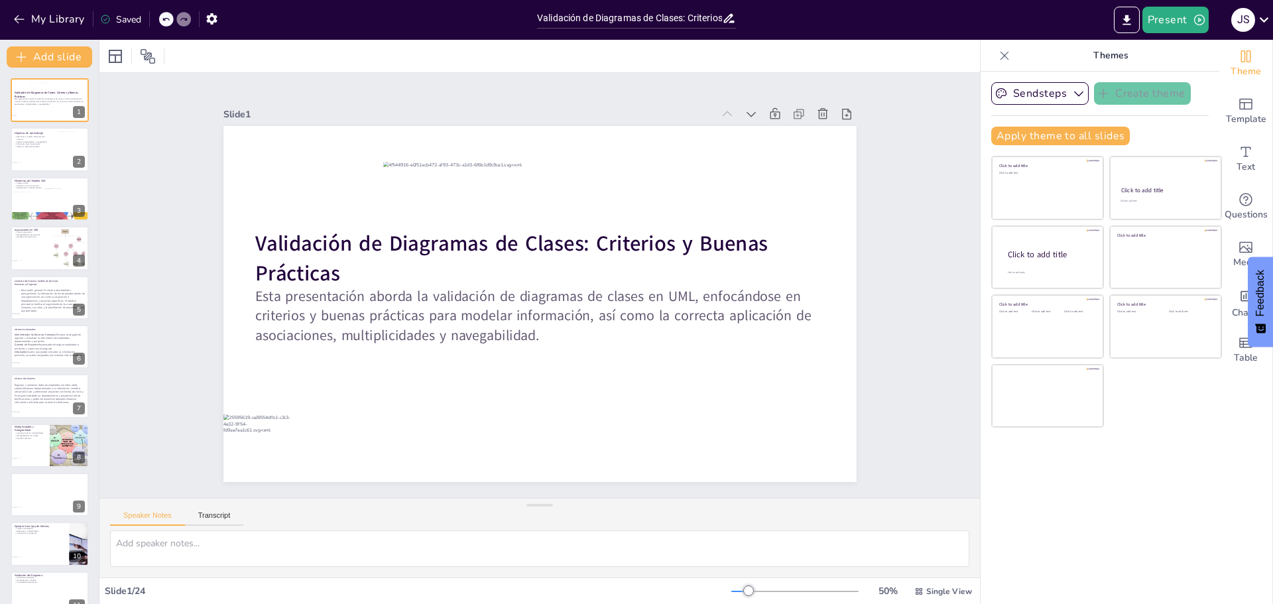
checkbox input "true"
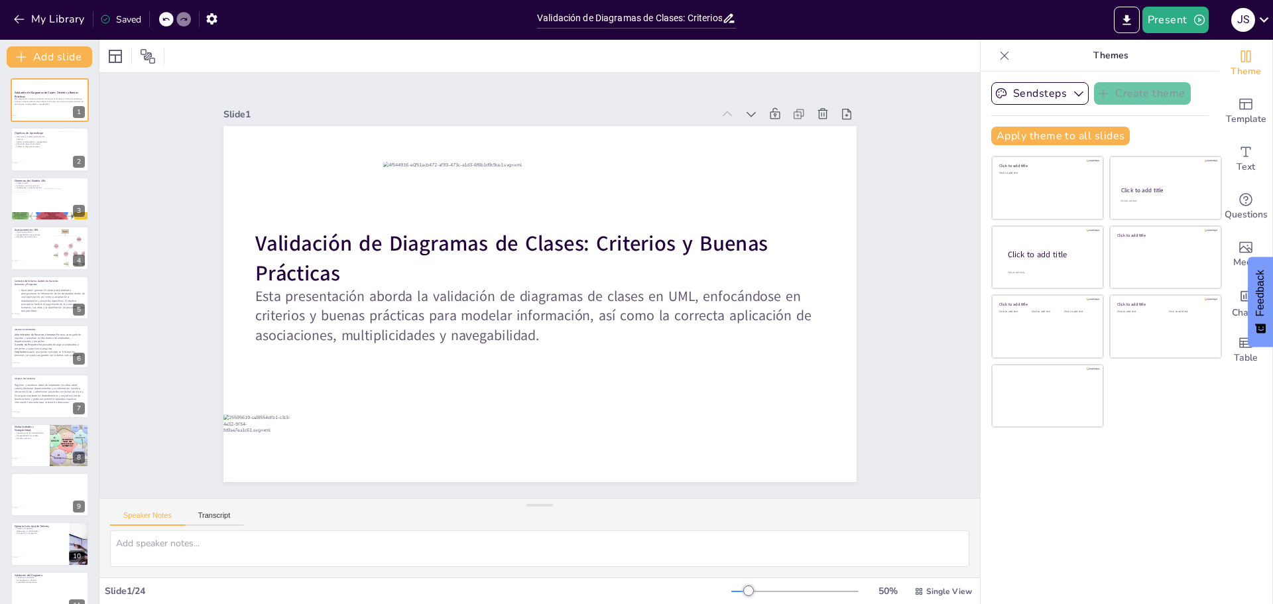
checkbox input "true"
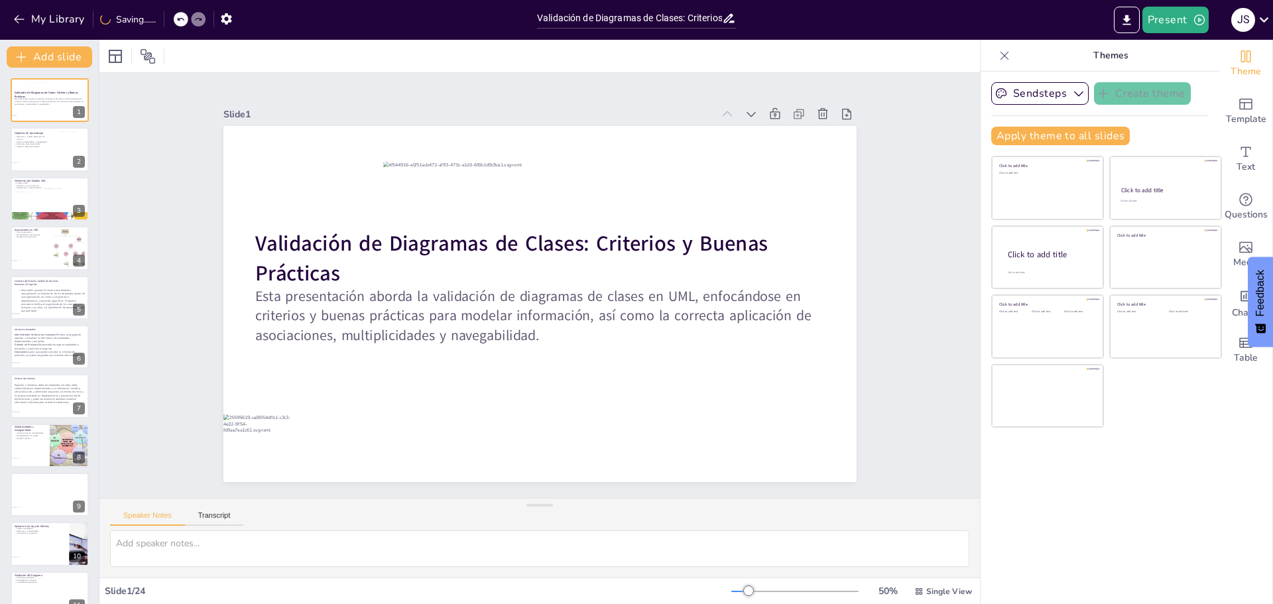
checkbox input "true"
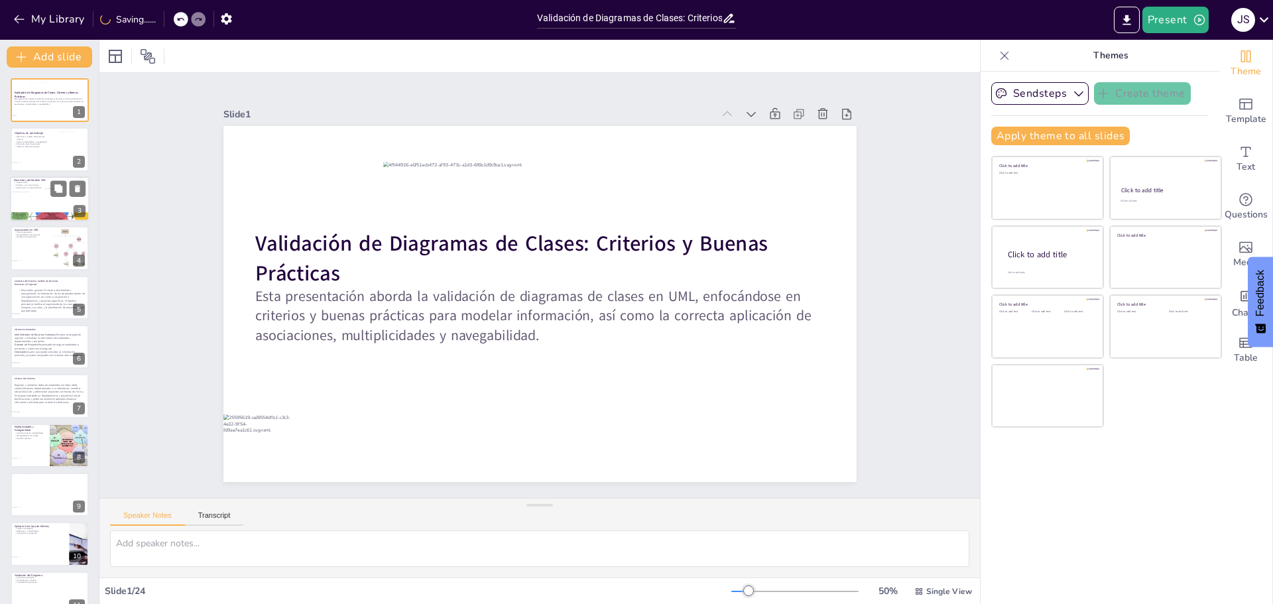
checkbox input "true"
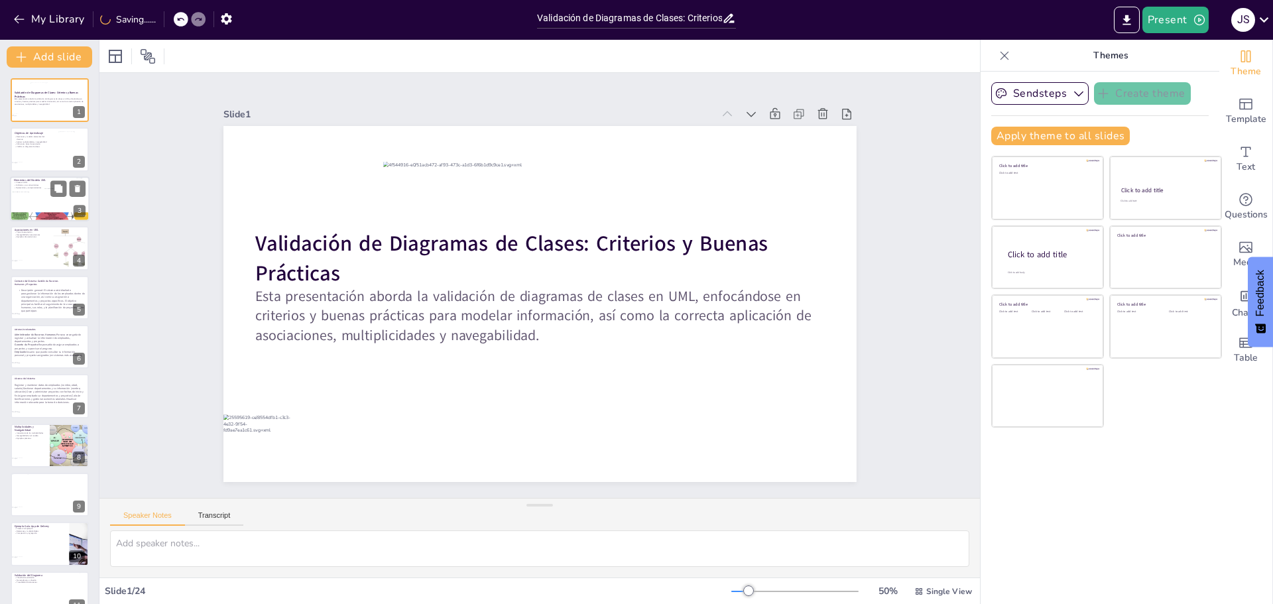
checkbox input "true"
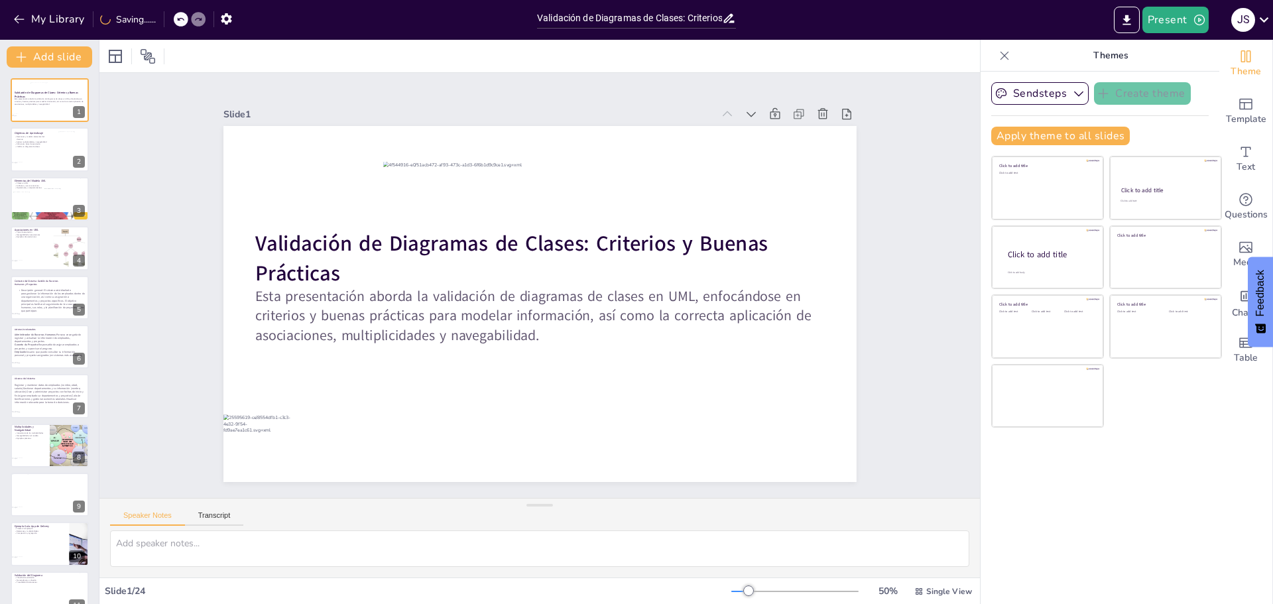
checkbox input "true"
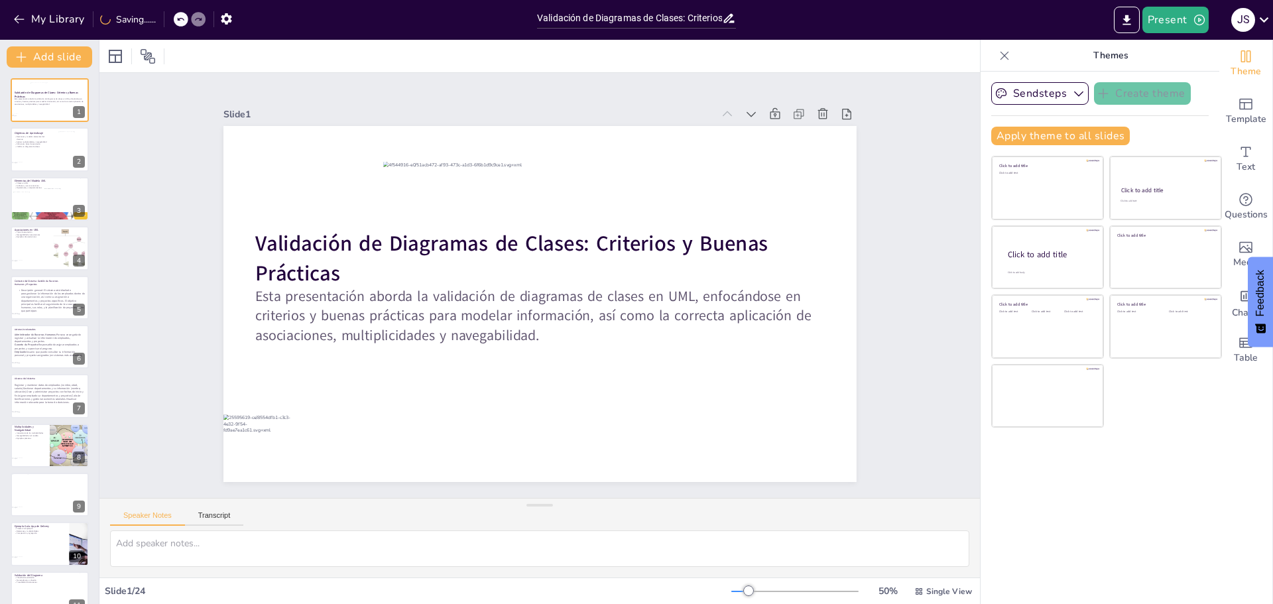
checkbox input "true"
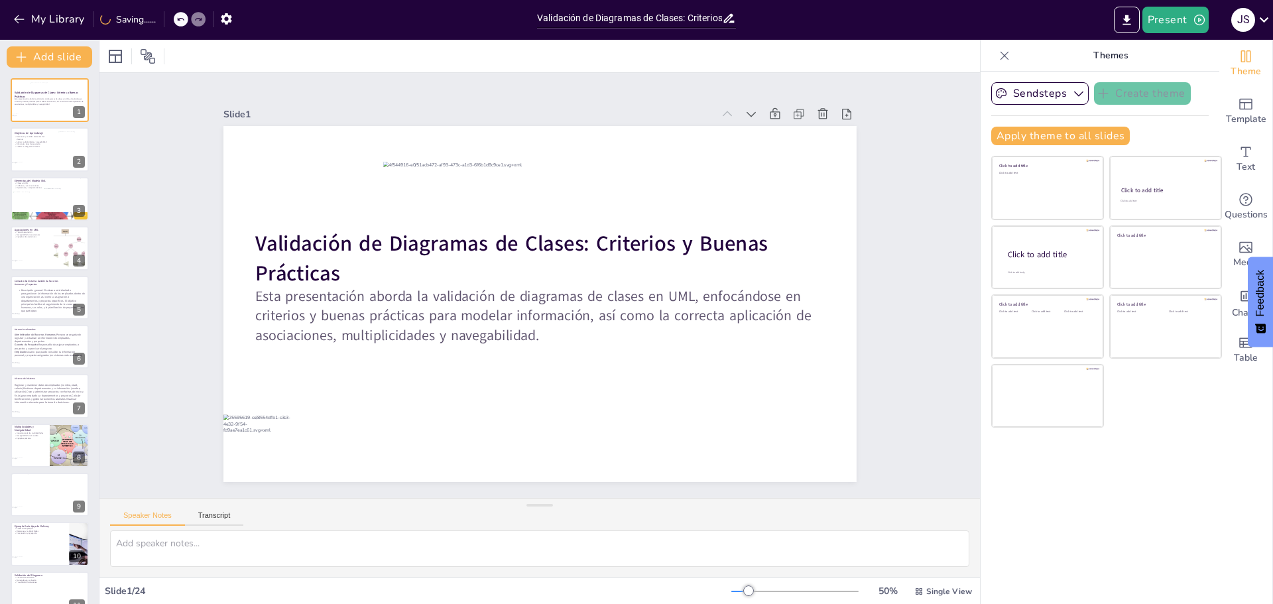
checkbox input "true"
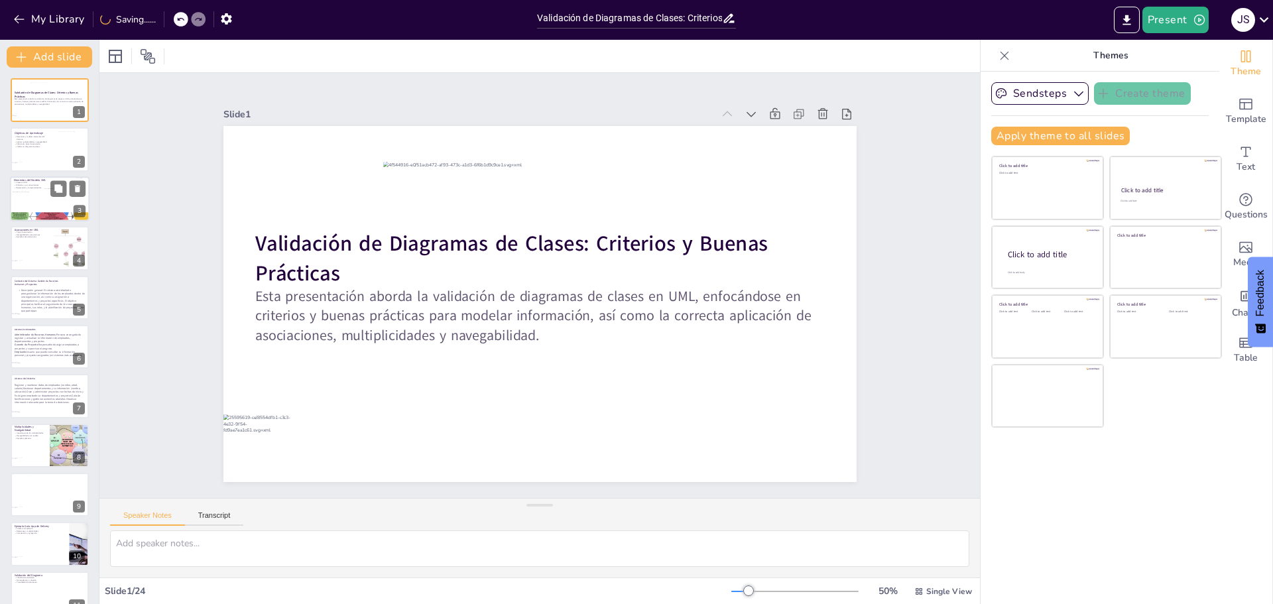
checkbox input "true"
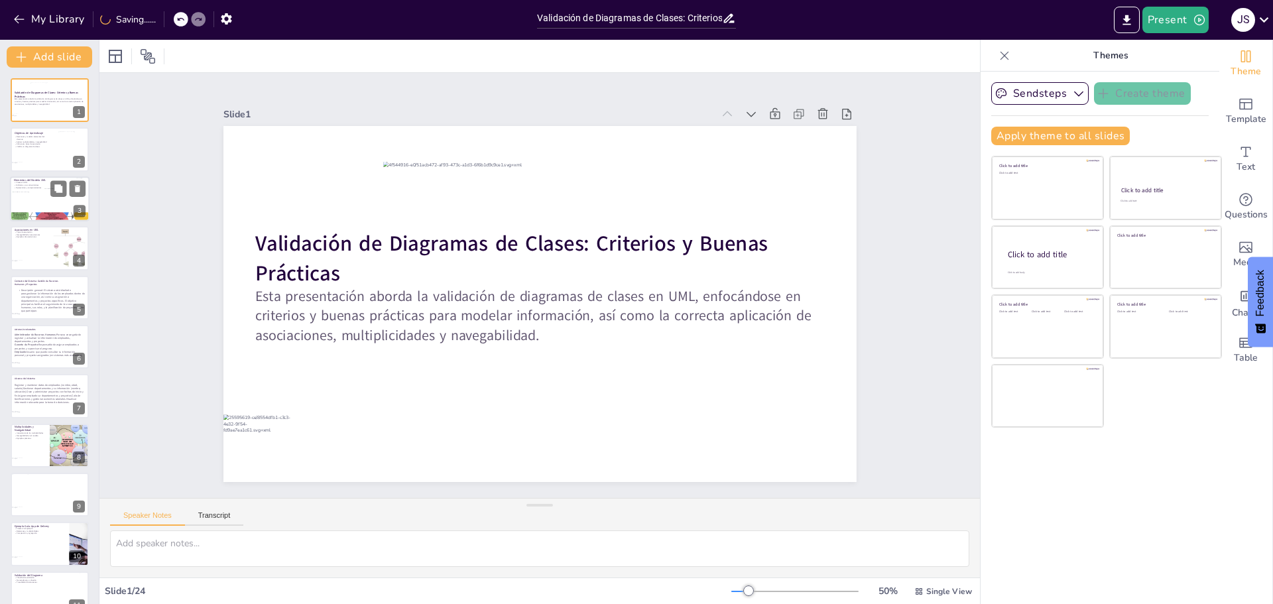
checkbox input "true"
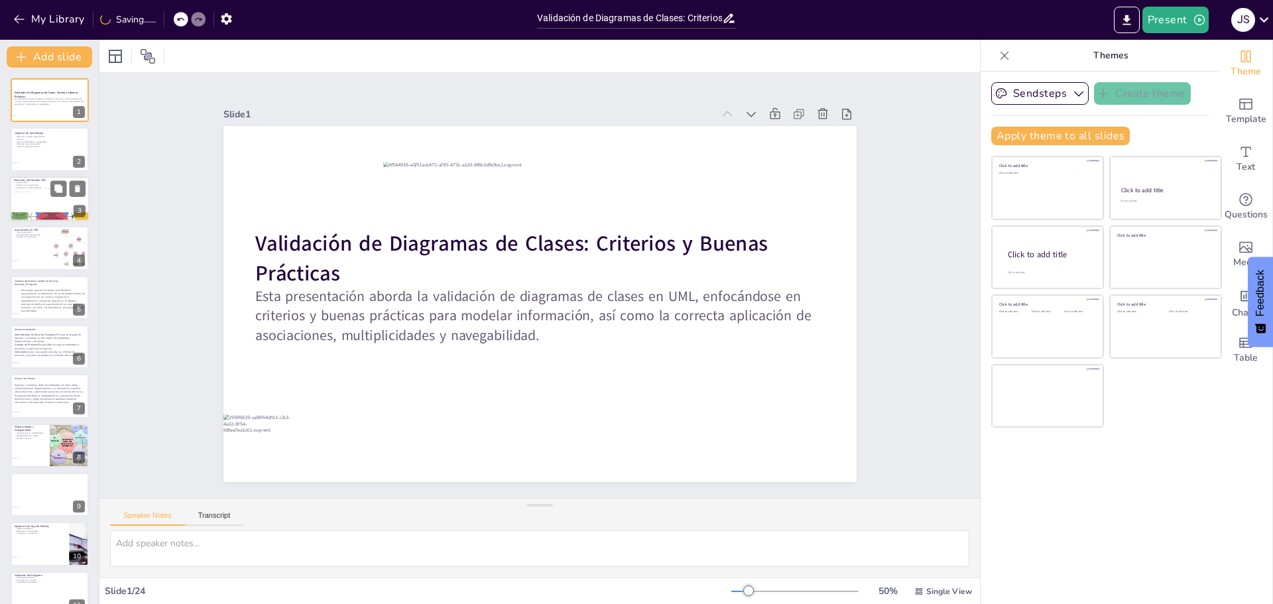
checkbox input "true"
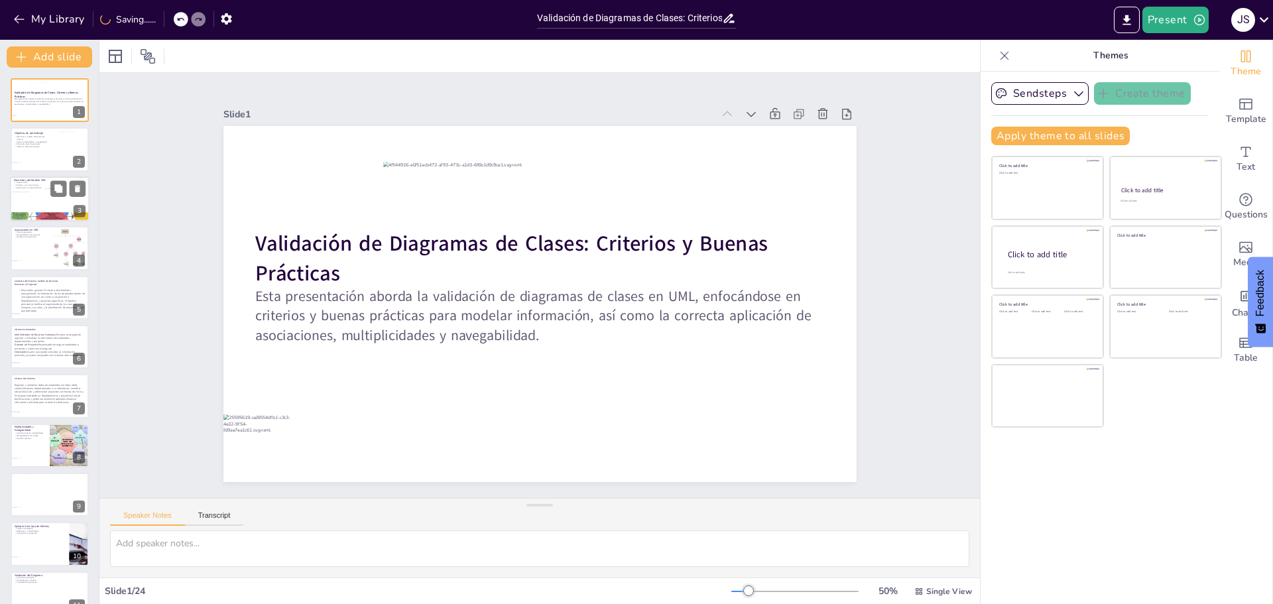
checkbox input "true"
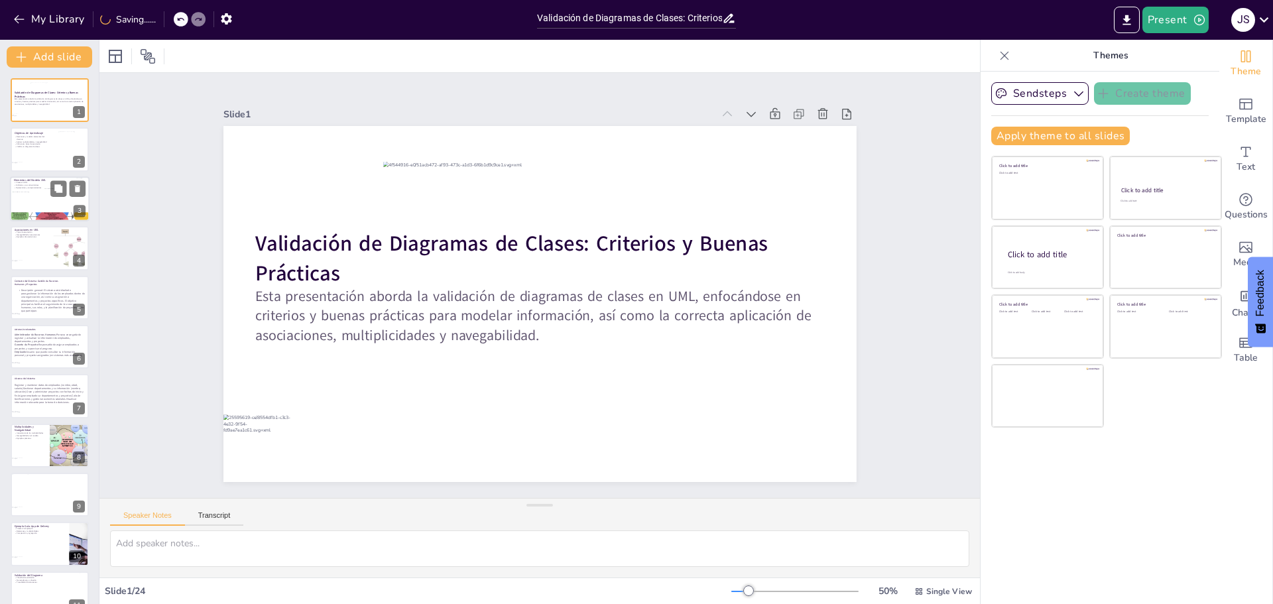
click at [42, 198] on div at bounding box center [29, 200] width 32 height 17
type textarea "Comprender el concepto de clases en UML es fundamental, ya que son la base del …"
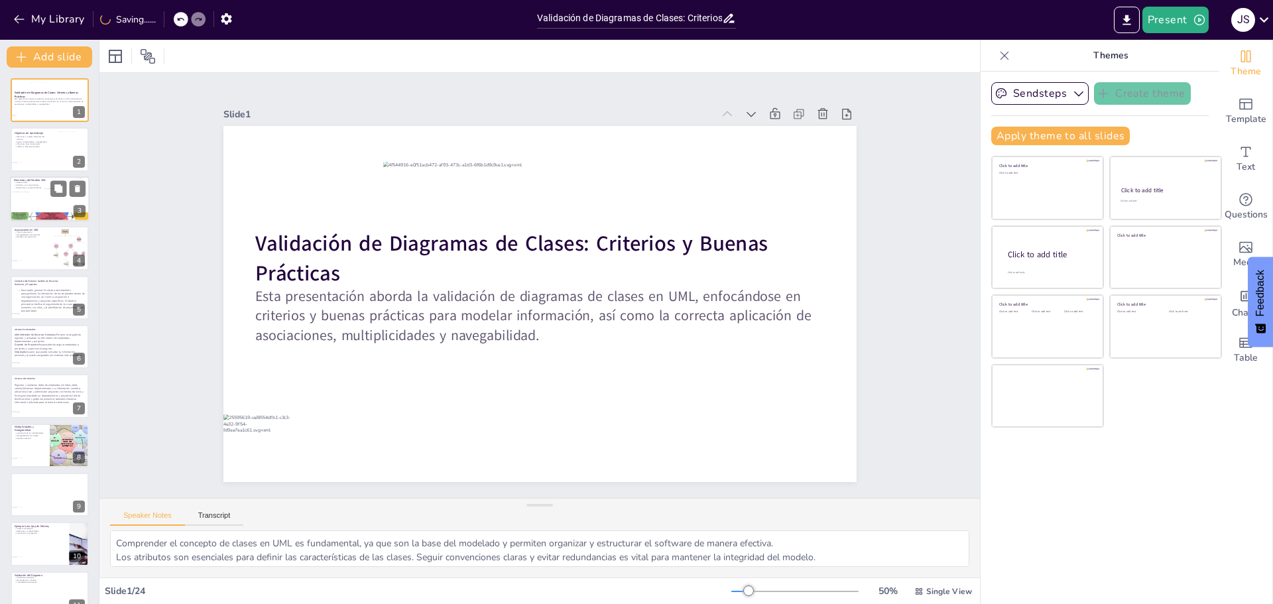
checkbox input "true"
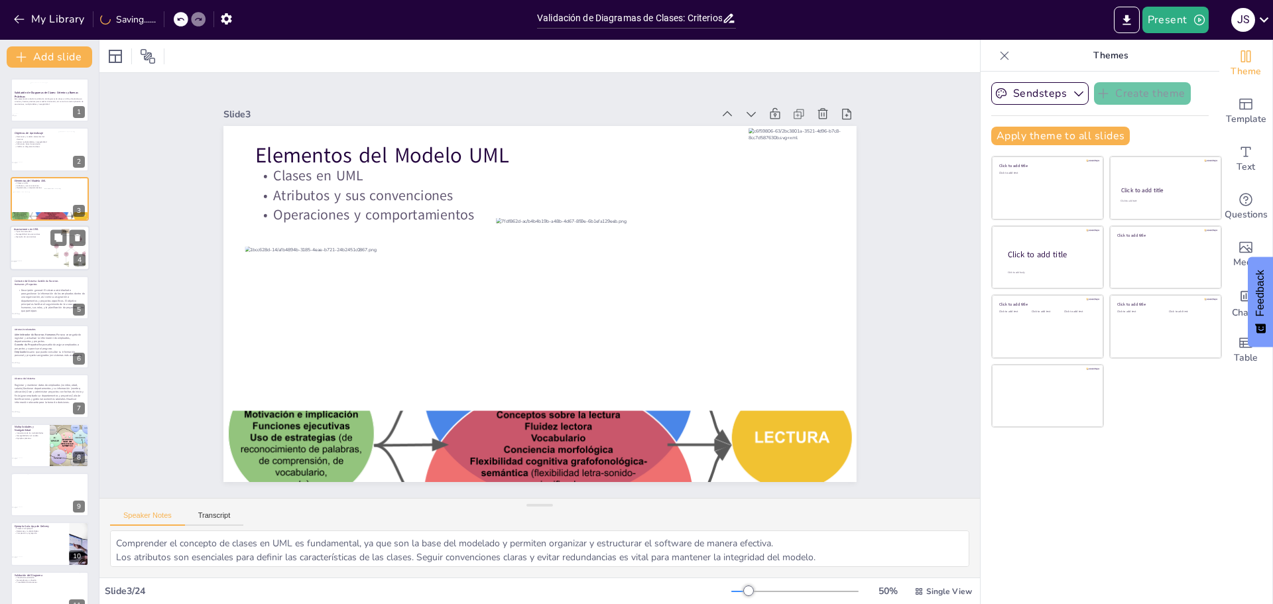
checkbox input "true"
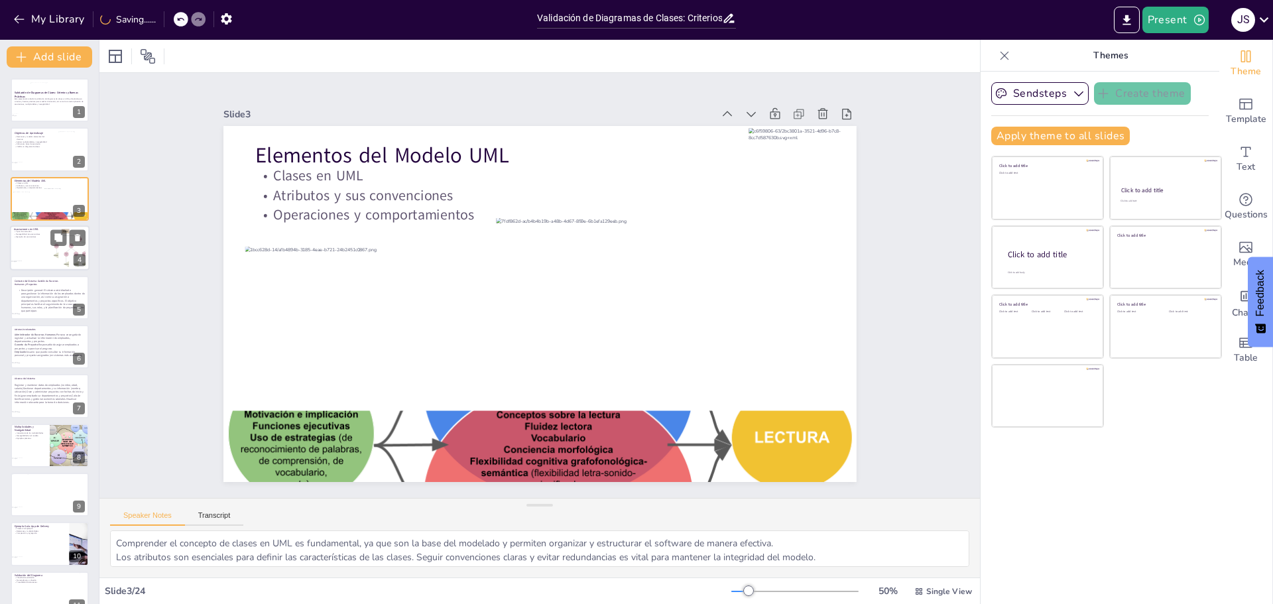
checkbox input "true"
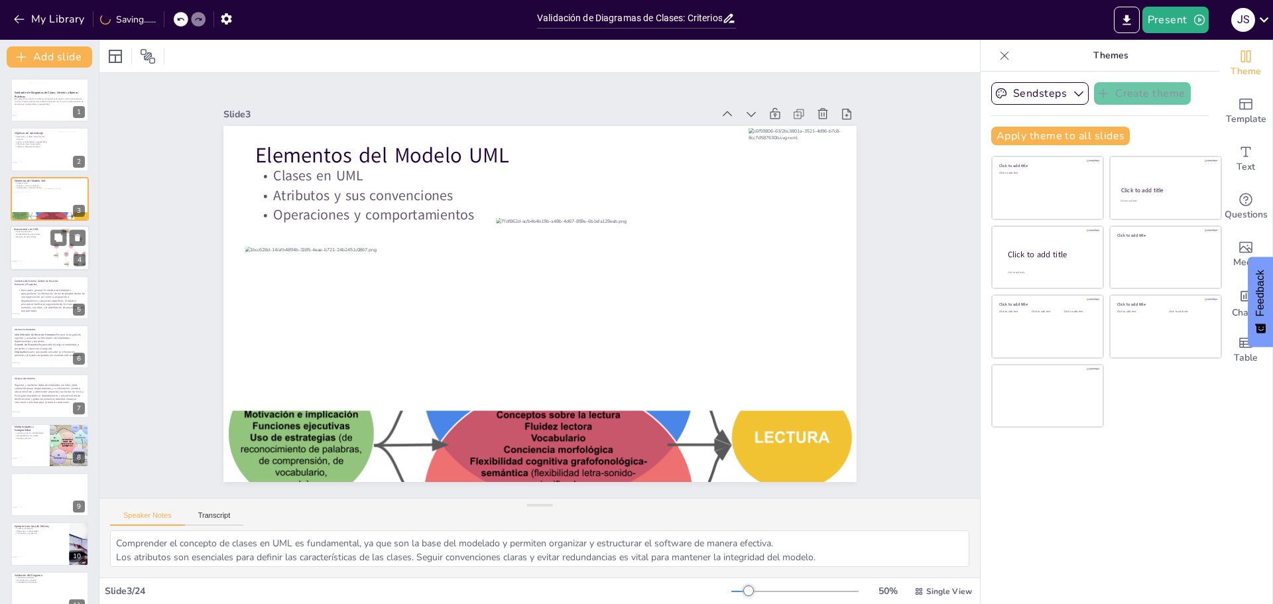
checkbox input "true"
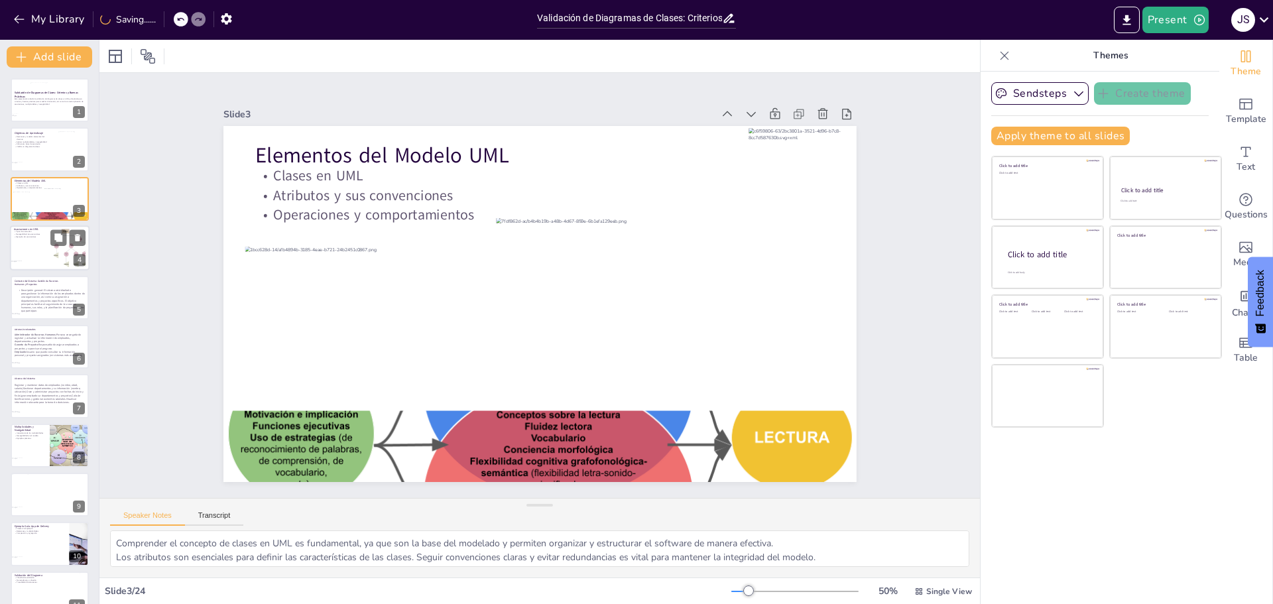
checkbox input "true"
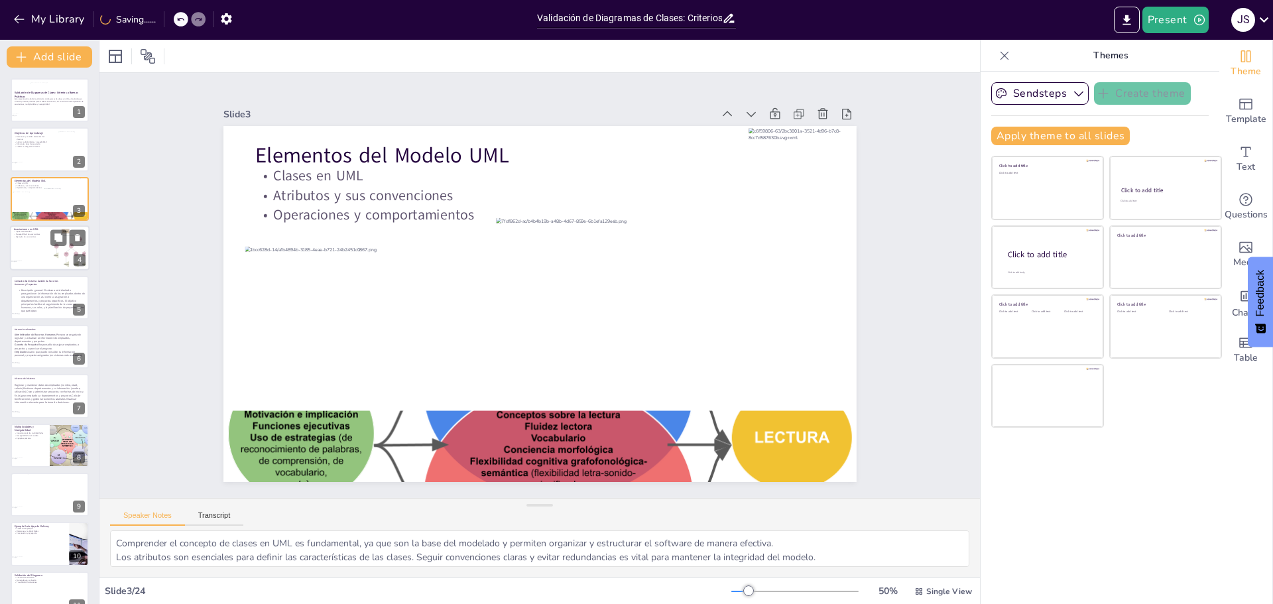
click at [33, 247] on div at bounding box center [50, 247] width 80 height 45
type textarea "Conocer los diferentes tipos de asociación es esencial para modelar correctamen…"
checkbox input "true"
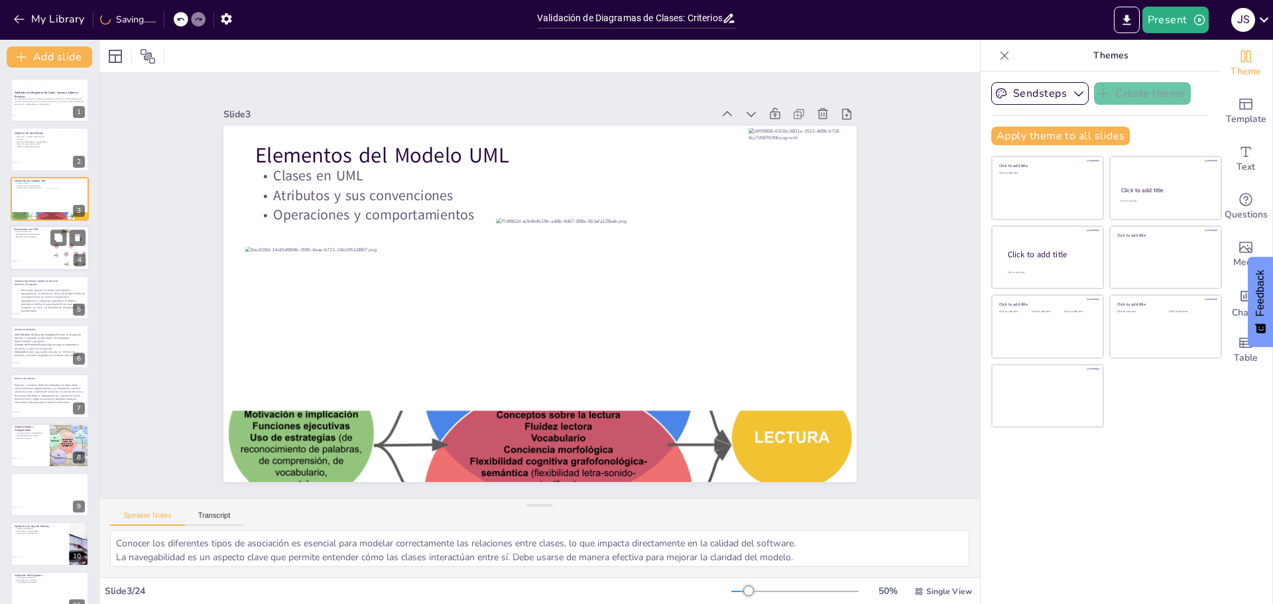
checkbox input "true"
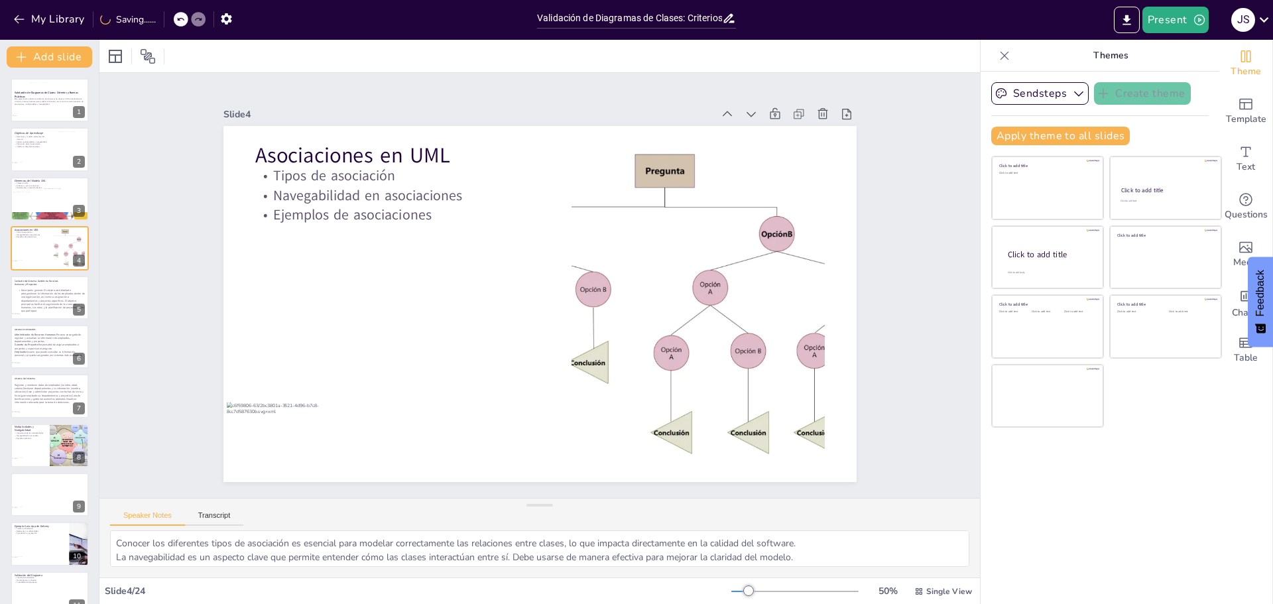
checkbox input "true"
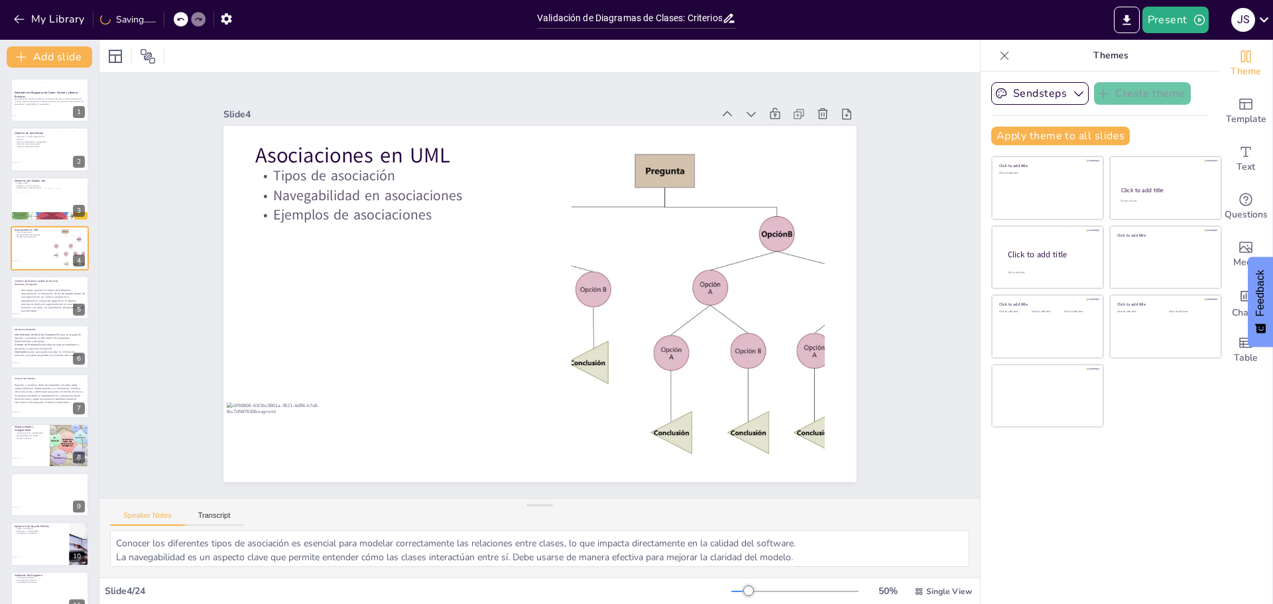
checkbox input "true"
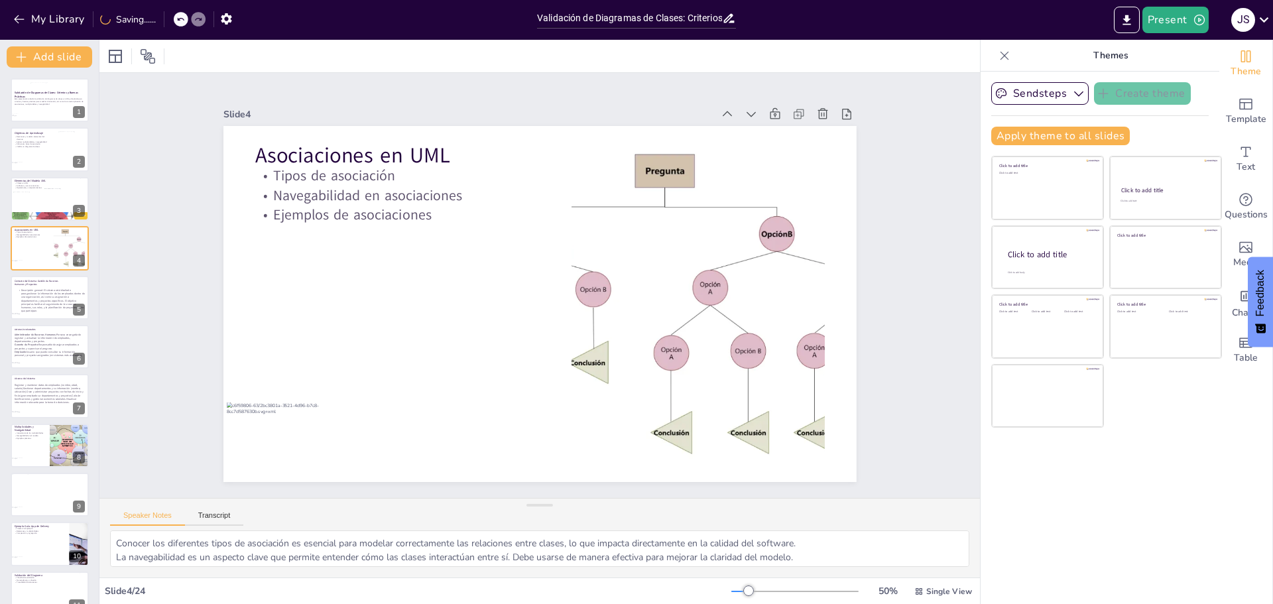
checkbox input "true"
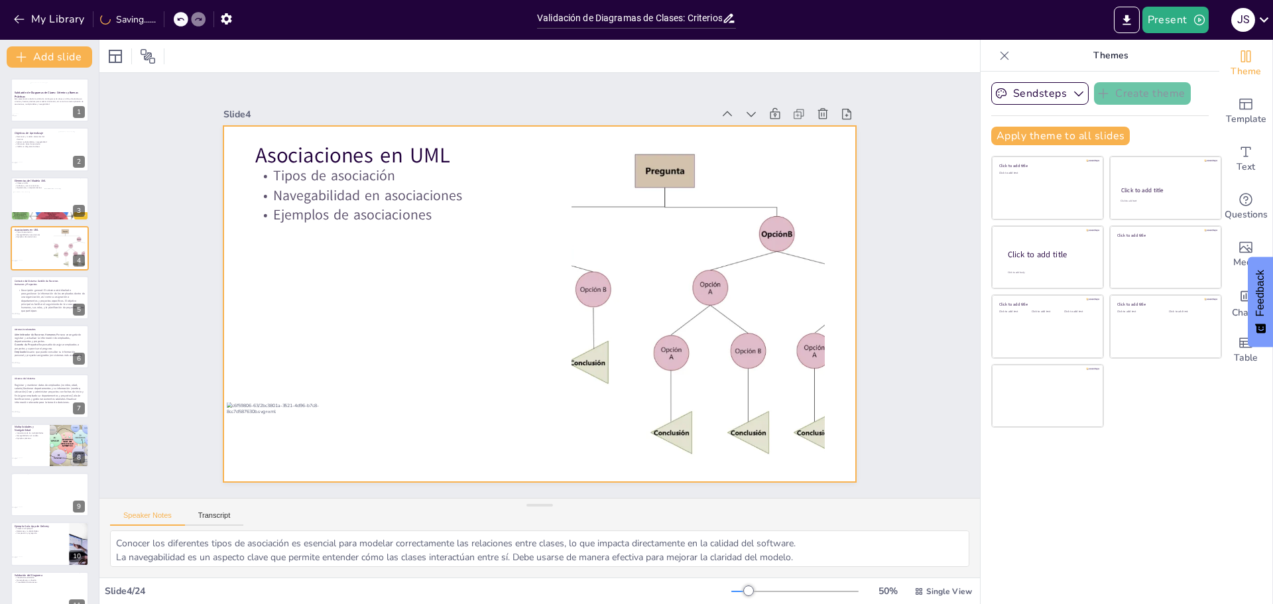
checkbox input "true"
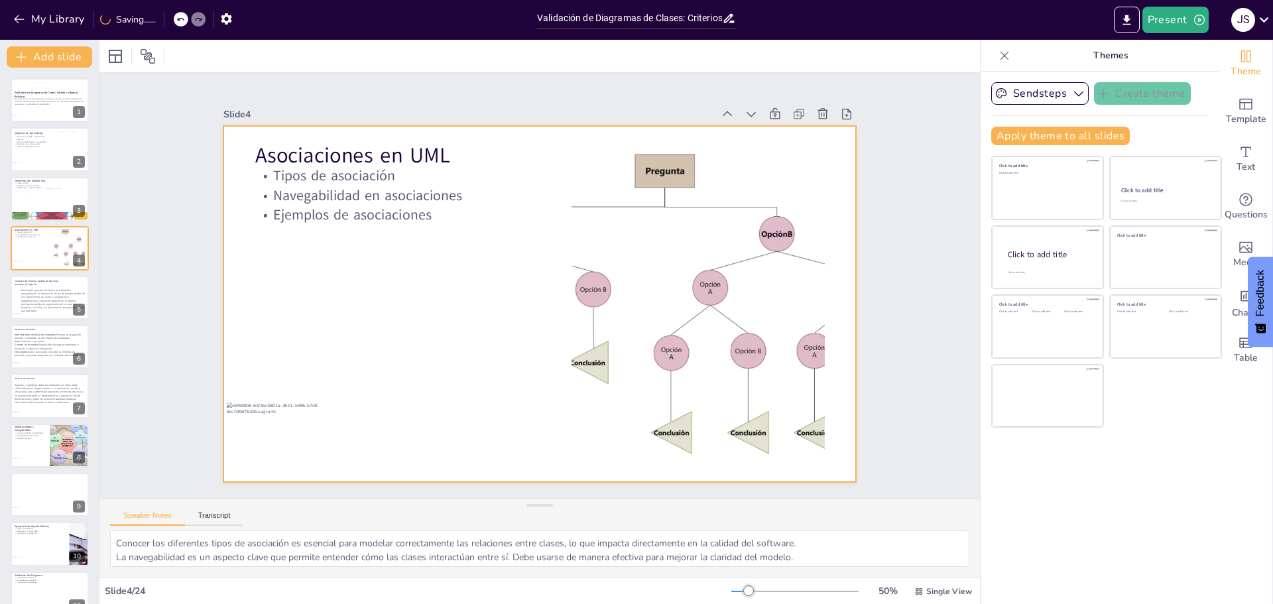
checkbox input "true"
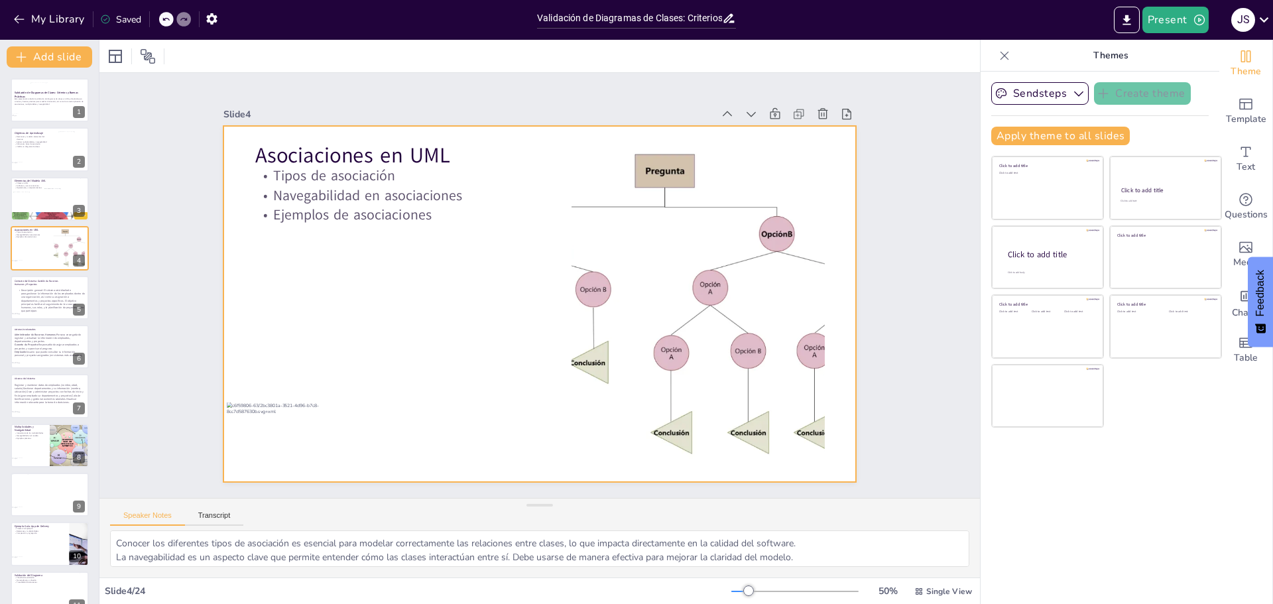
checkbox input "true"
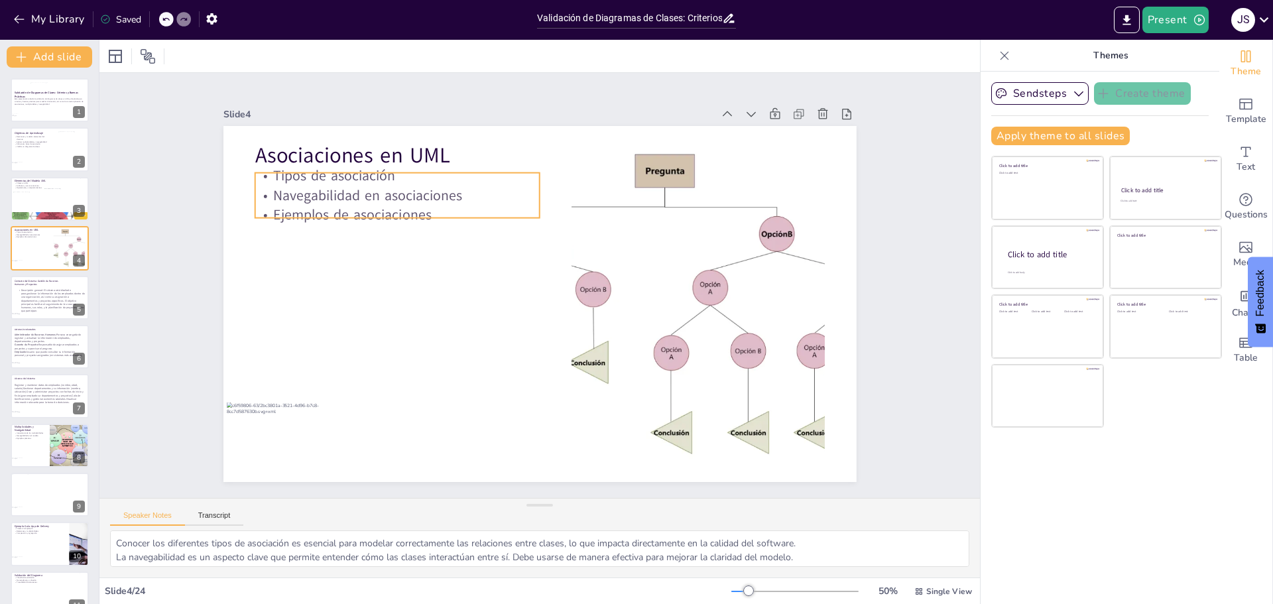
checkbox input "true"
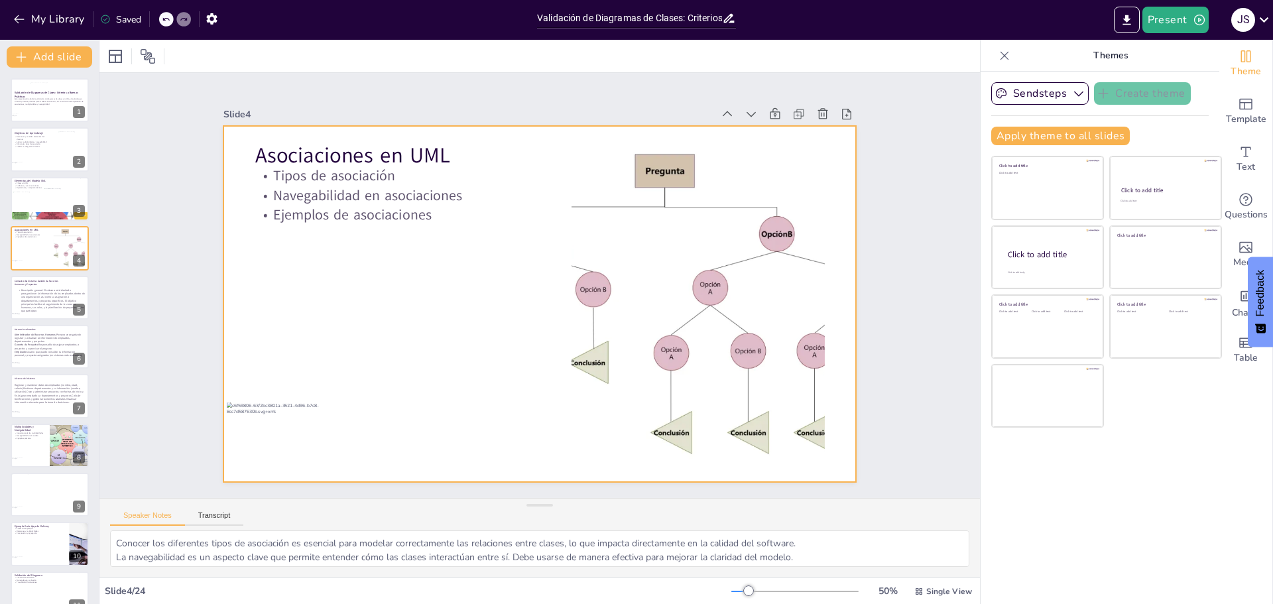
checkbox input "true"
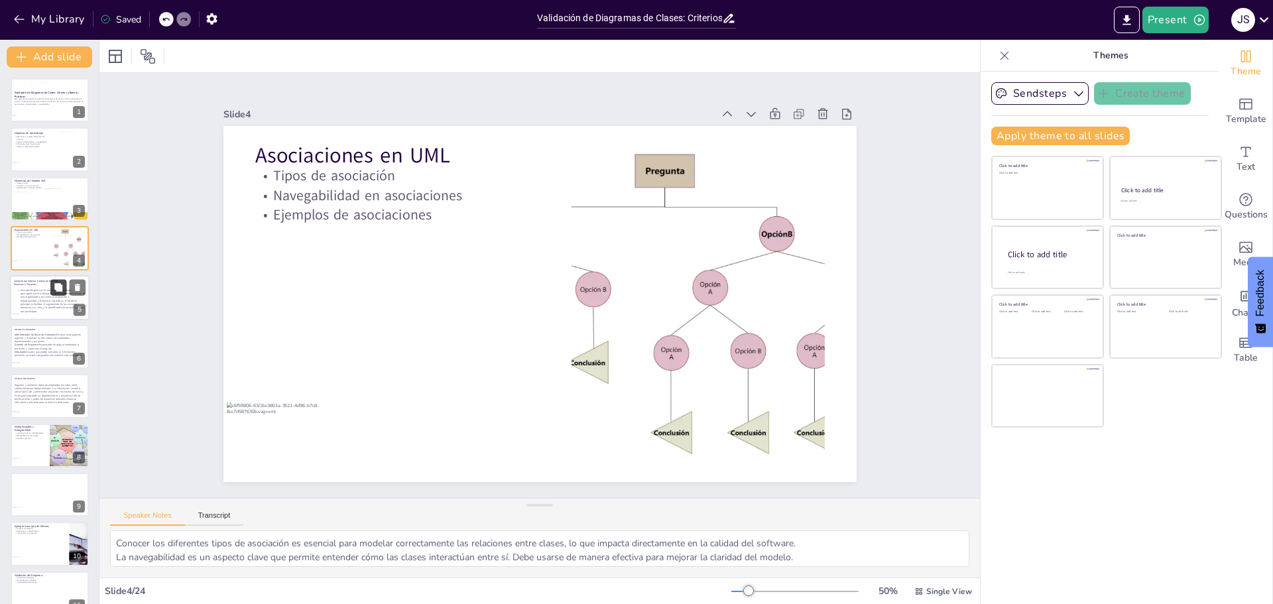
checkbox input "true"
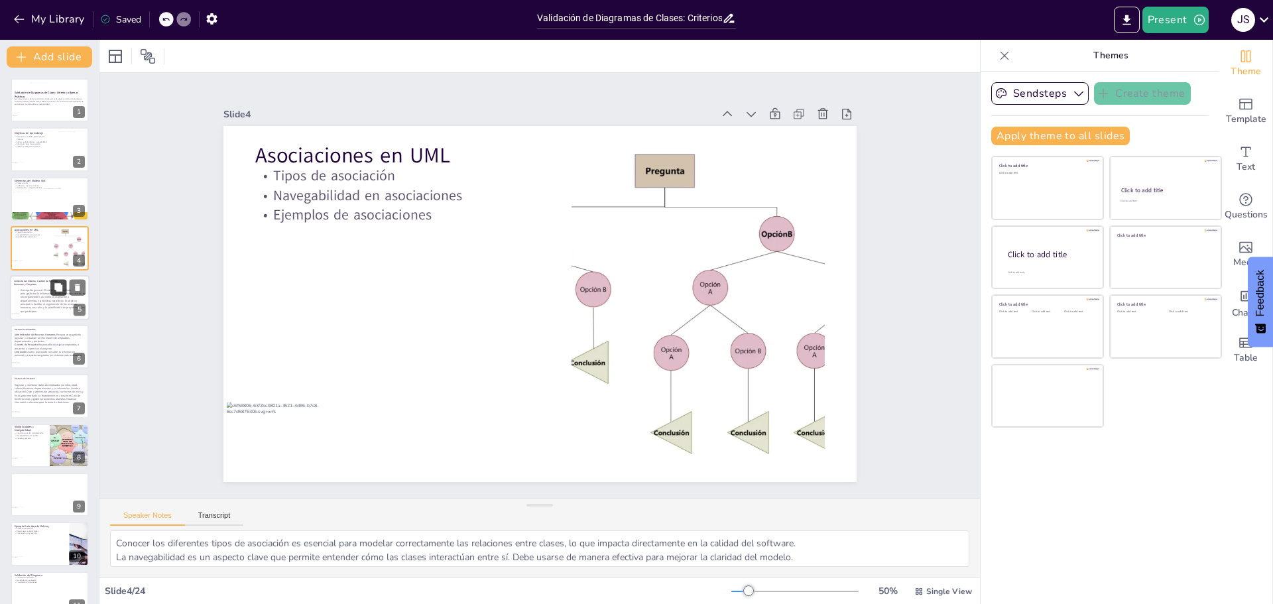
checkbox input "true"
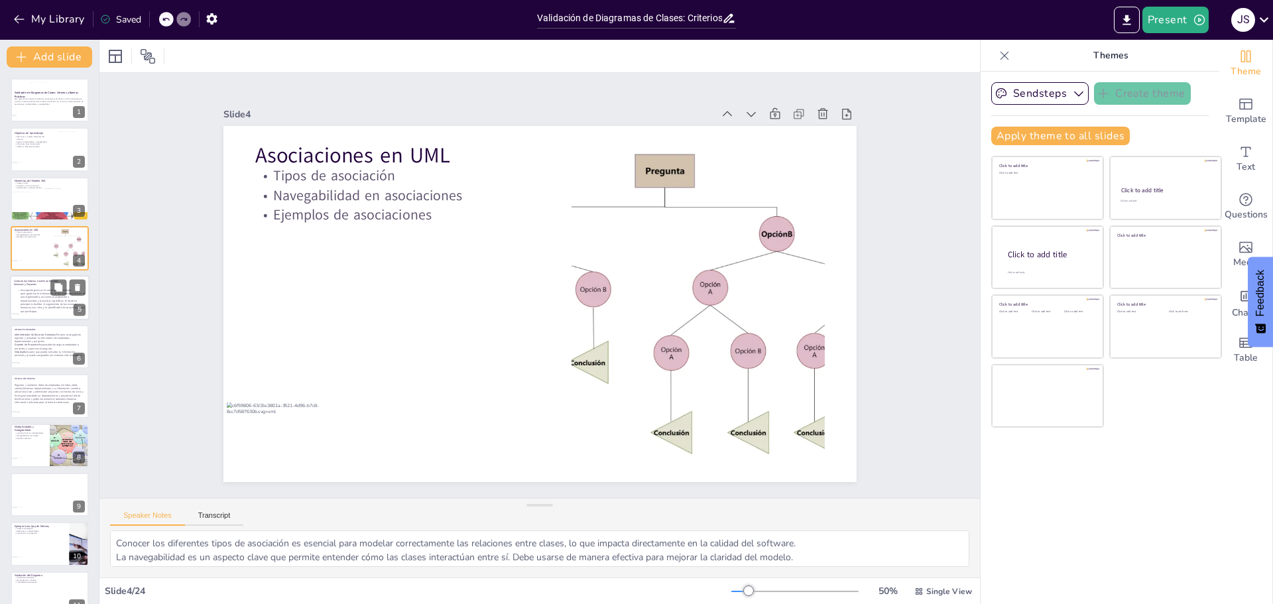
checkbox input "true"
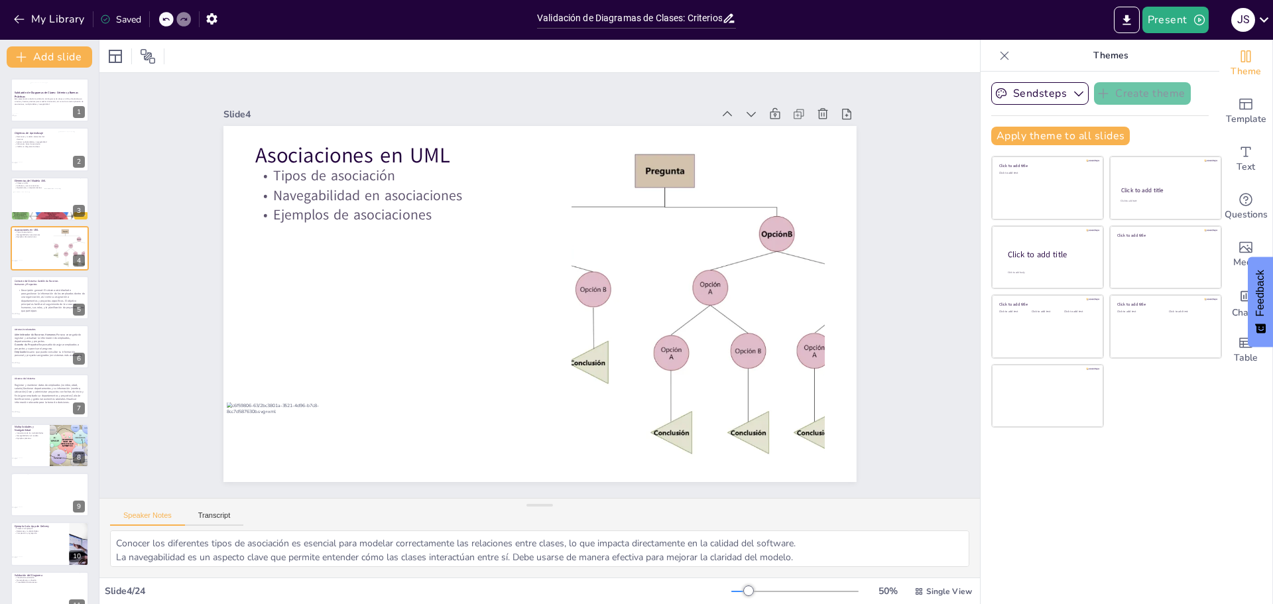
checkbox input "true"
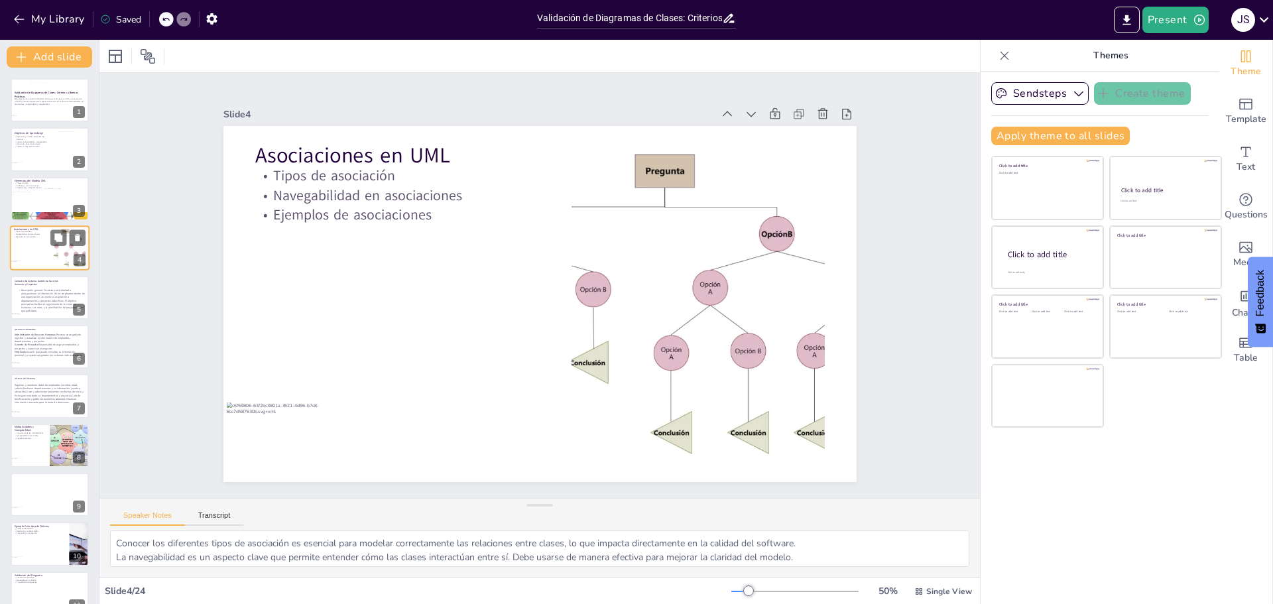
checkbox input "true"
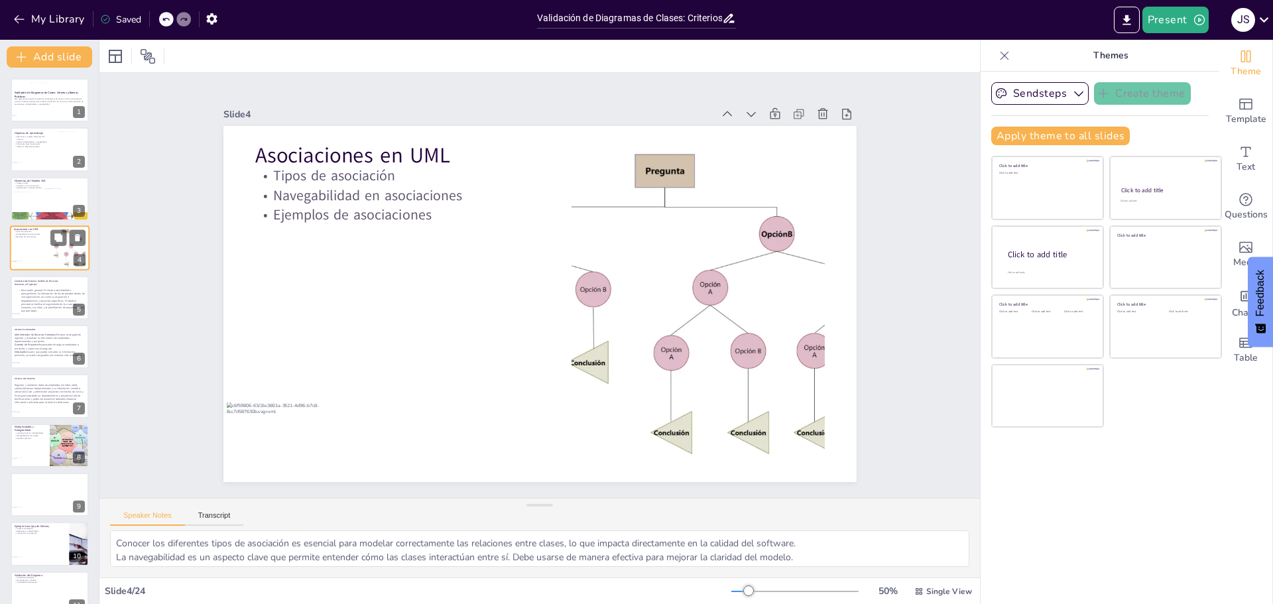
checkbox input "true"
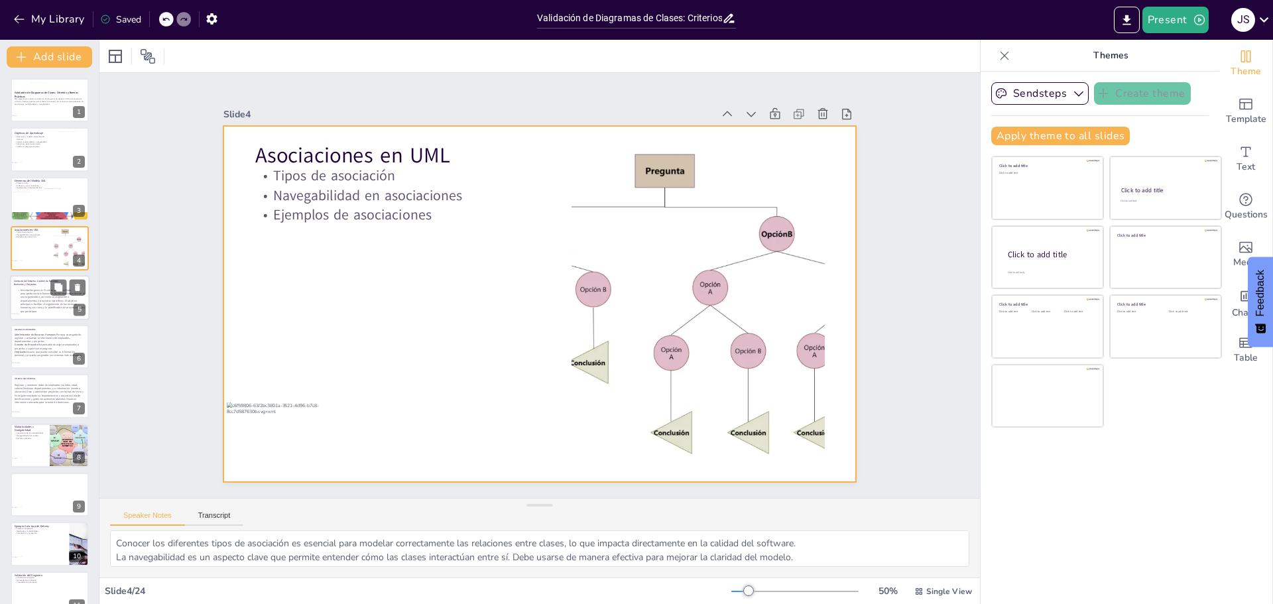
checkbox input "true"
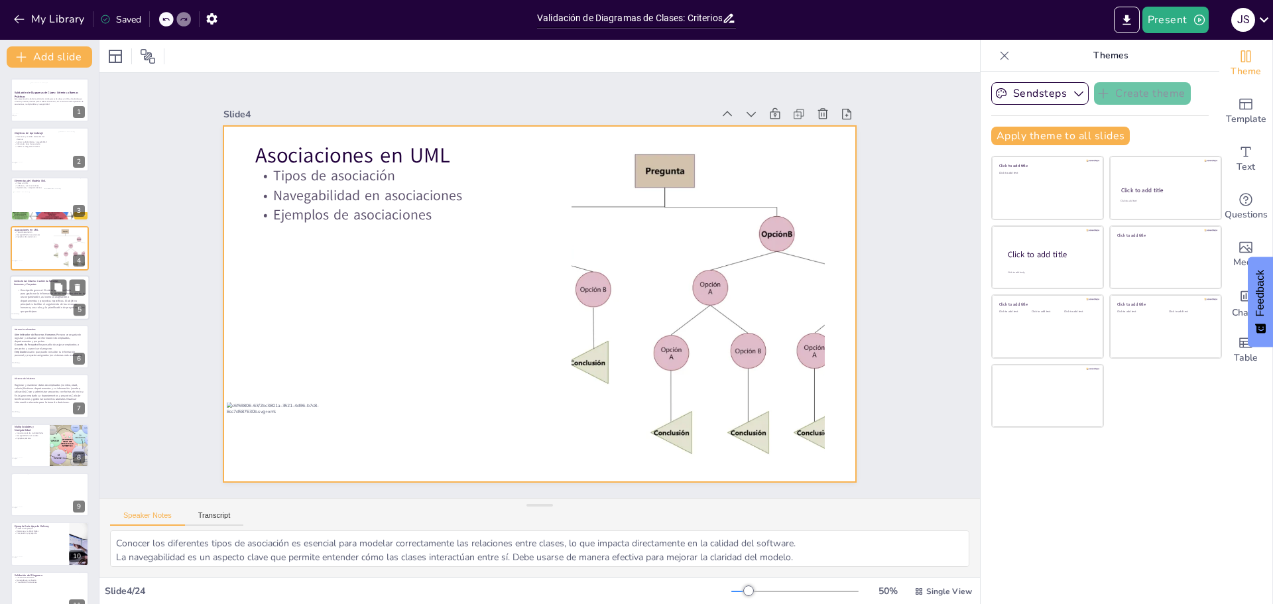
checkbox input "true"
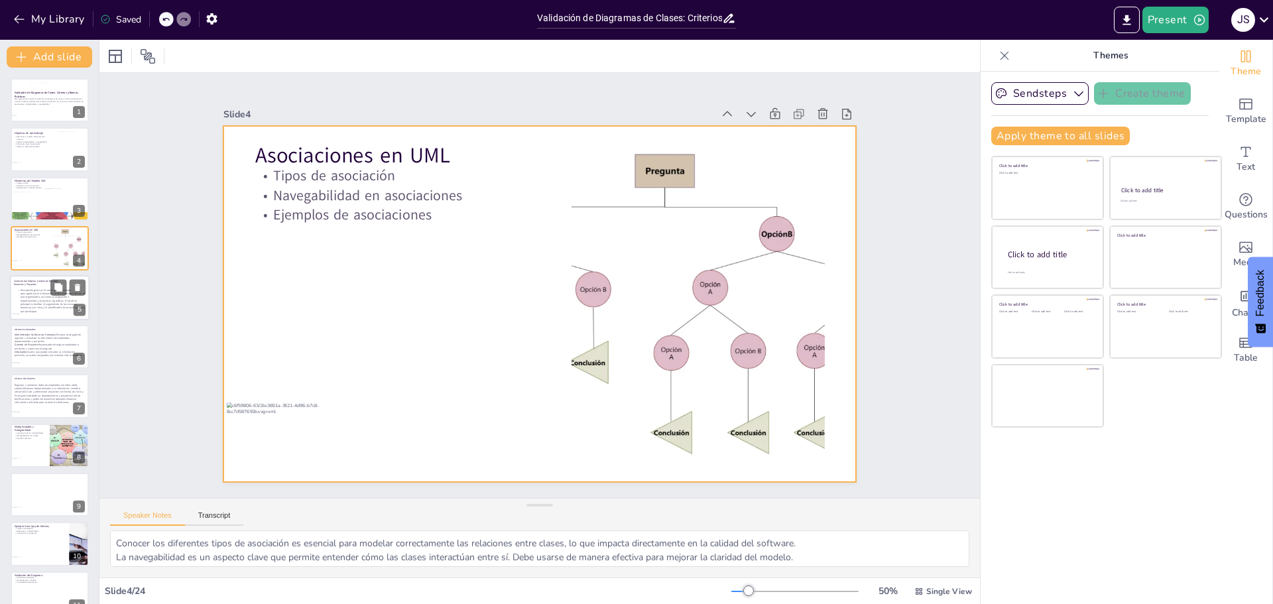
checkbox input "true"
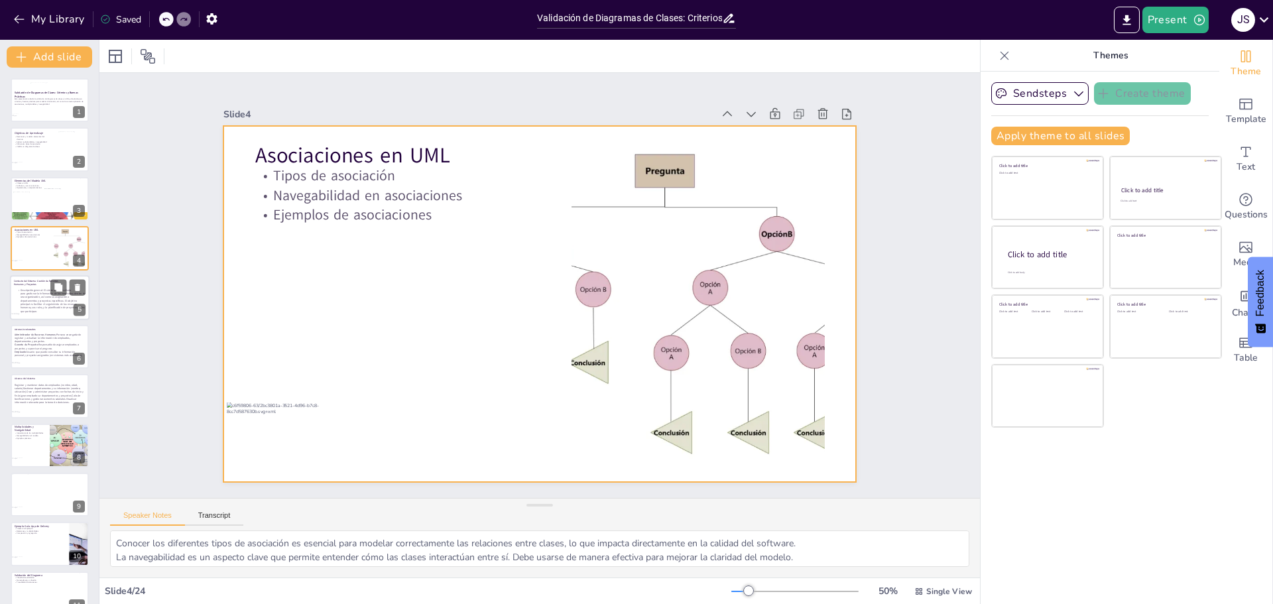
checkbox input "true"
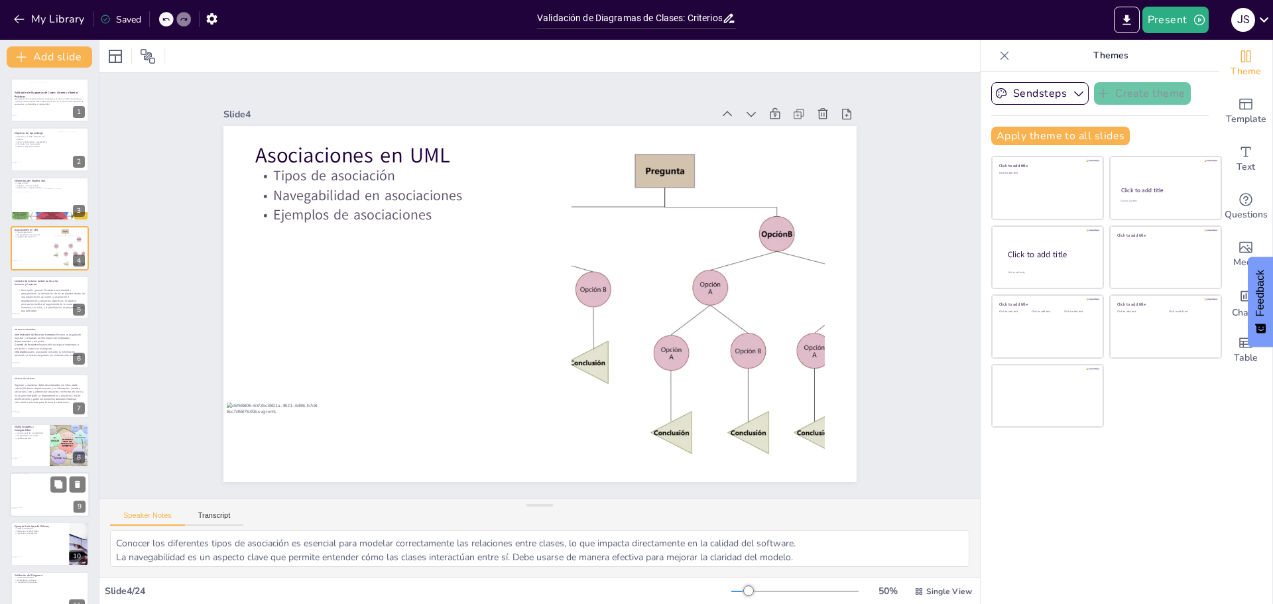
click at [40, 487] on div at bounding box center [26, 485] width 30 height 25
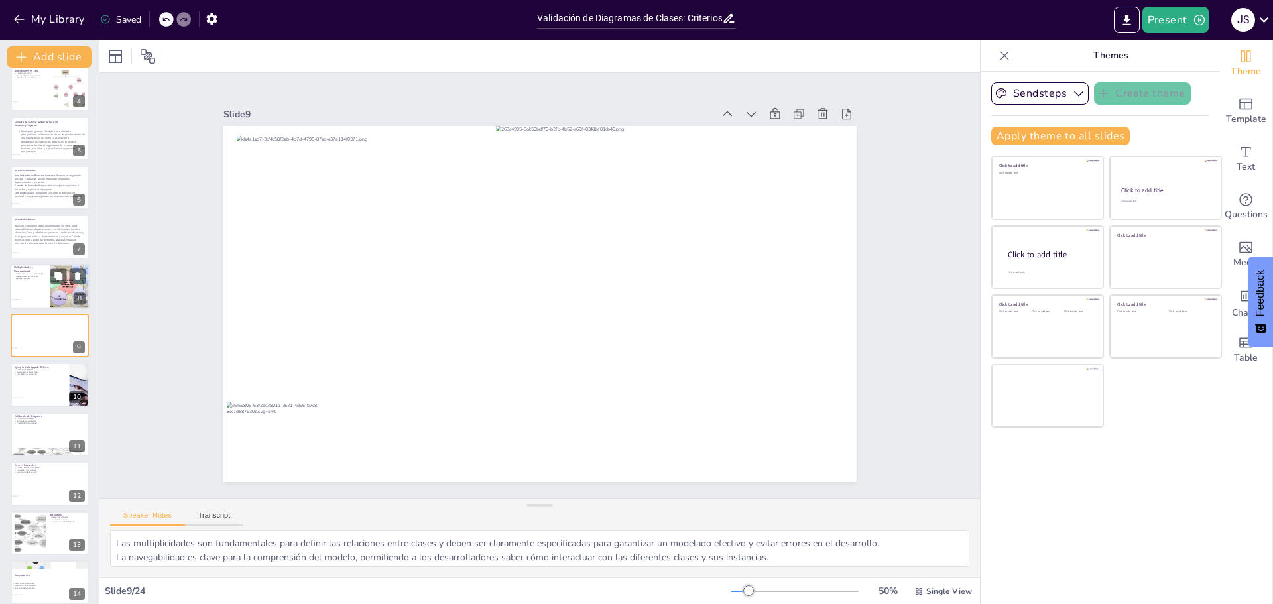
click at [41, 295] on div at bounding box center [50, 286] width 80 height 45
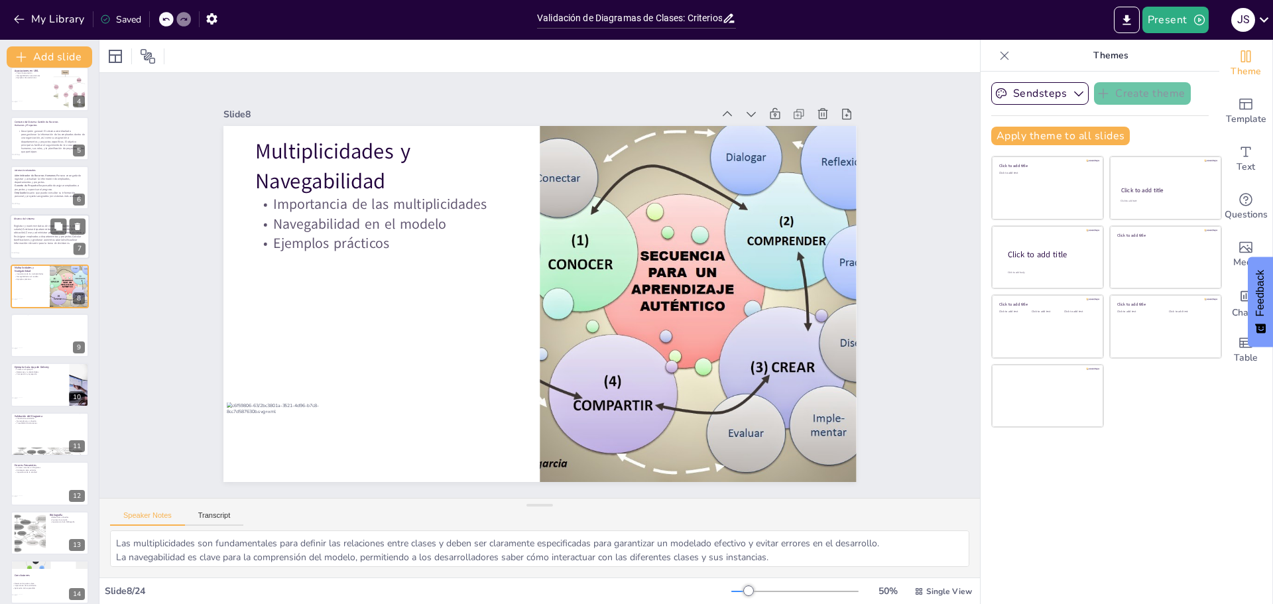
scroll to position [109, 0]
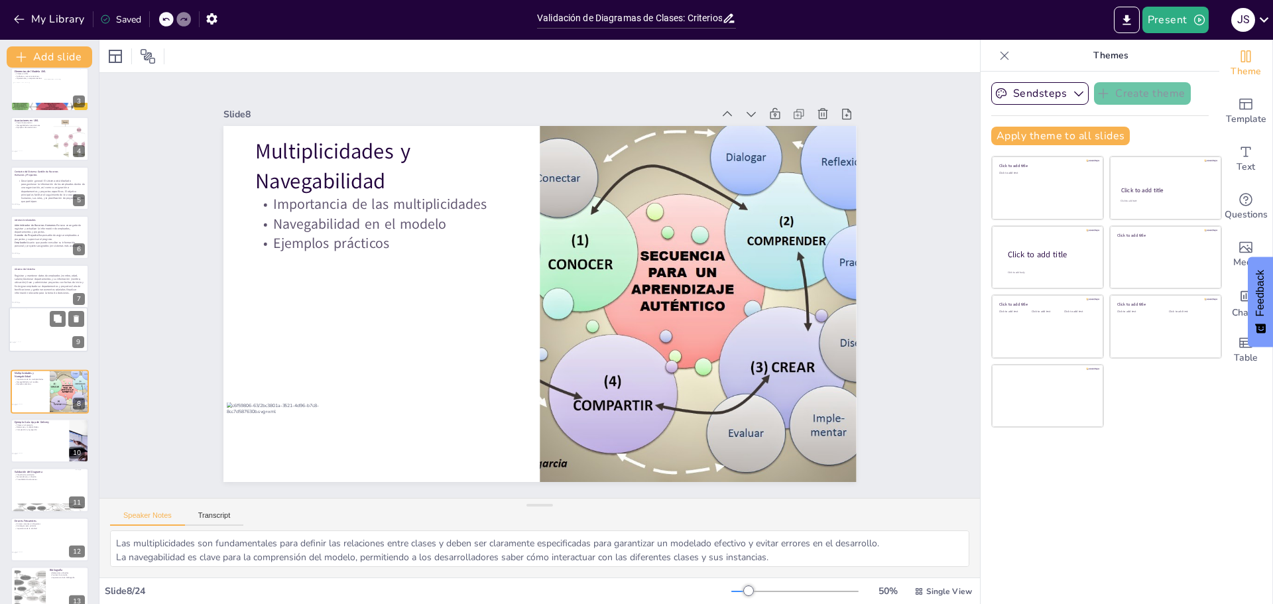
drag, startPoint x: 43, startPoint y: 391, endPoint x: 41, endPoint y: 332, distance: 59.1
click at [41, 331] on div at bounding box center [48, 330] width 78 height 44
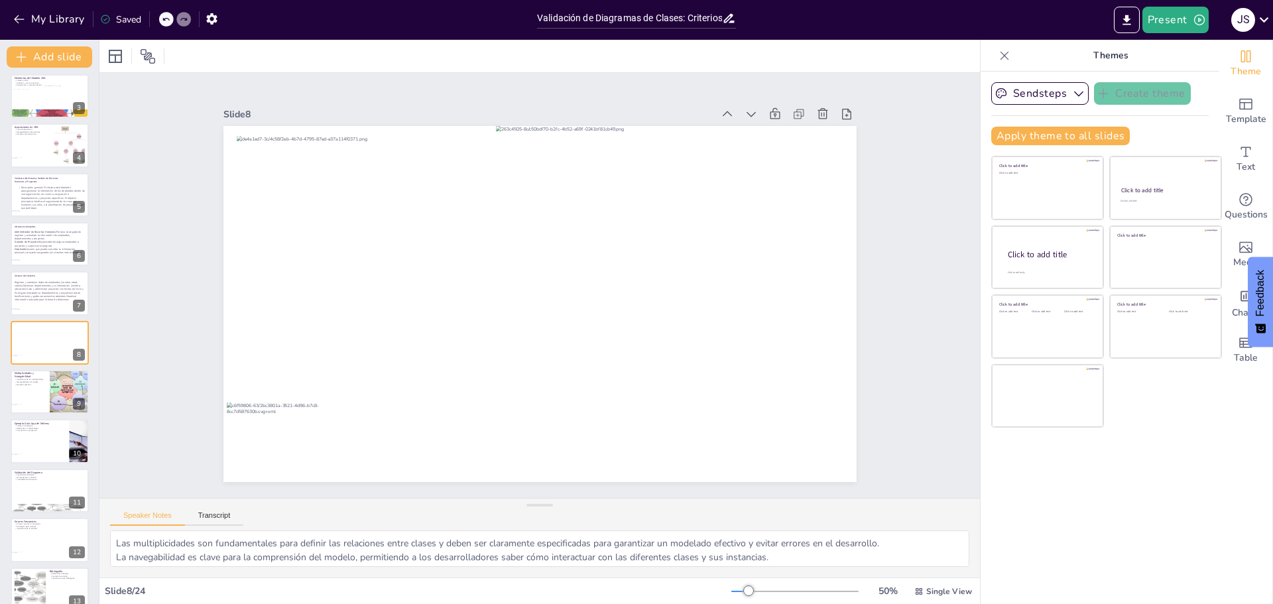
scroll to position [165, 0]
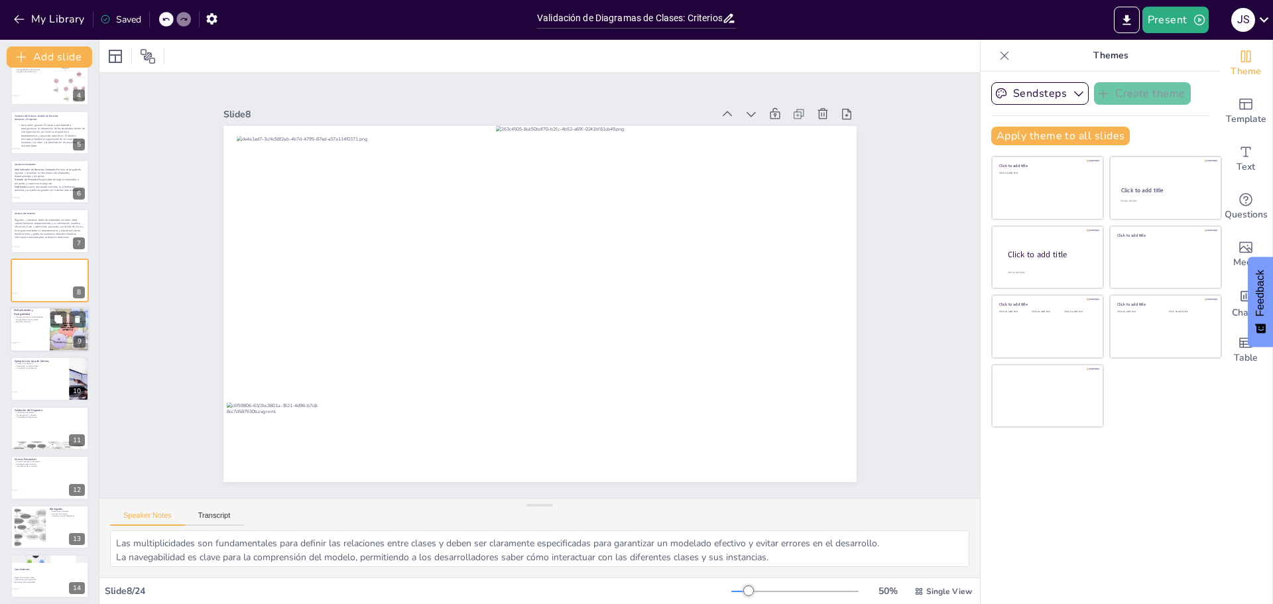
click at [38, 338] on div at bounding box center [50, 329] width 80 height 45
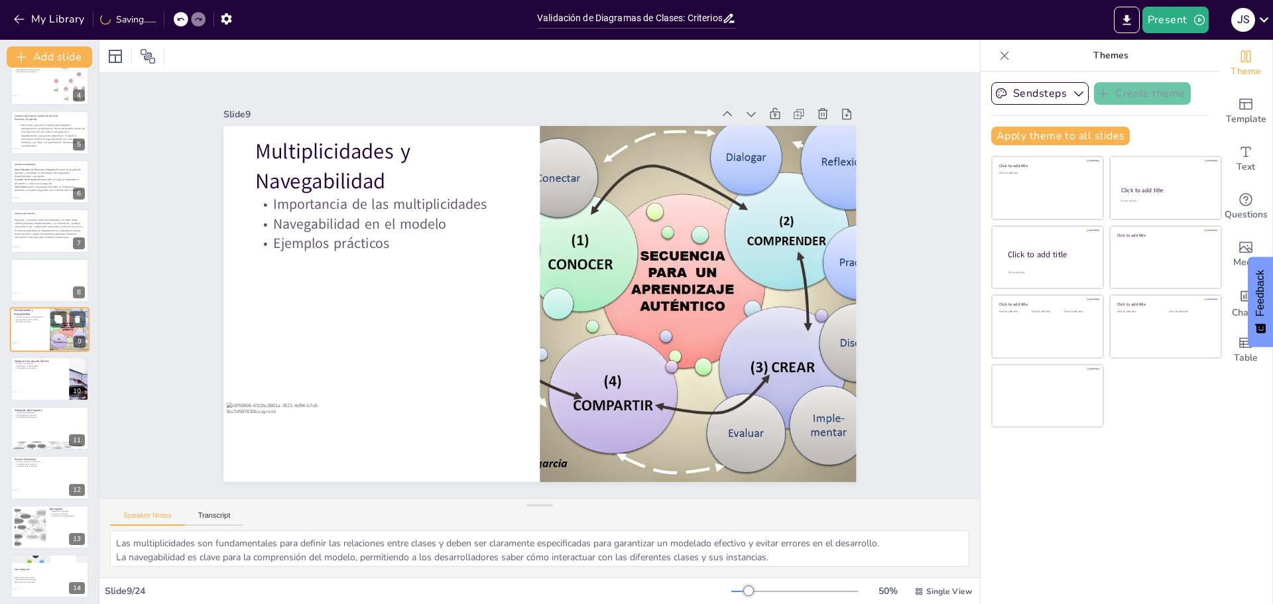
scroll to position [159, 0]
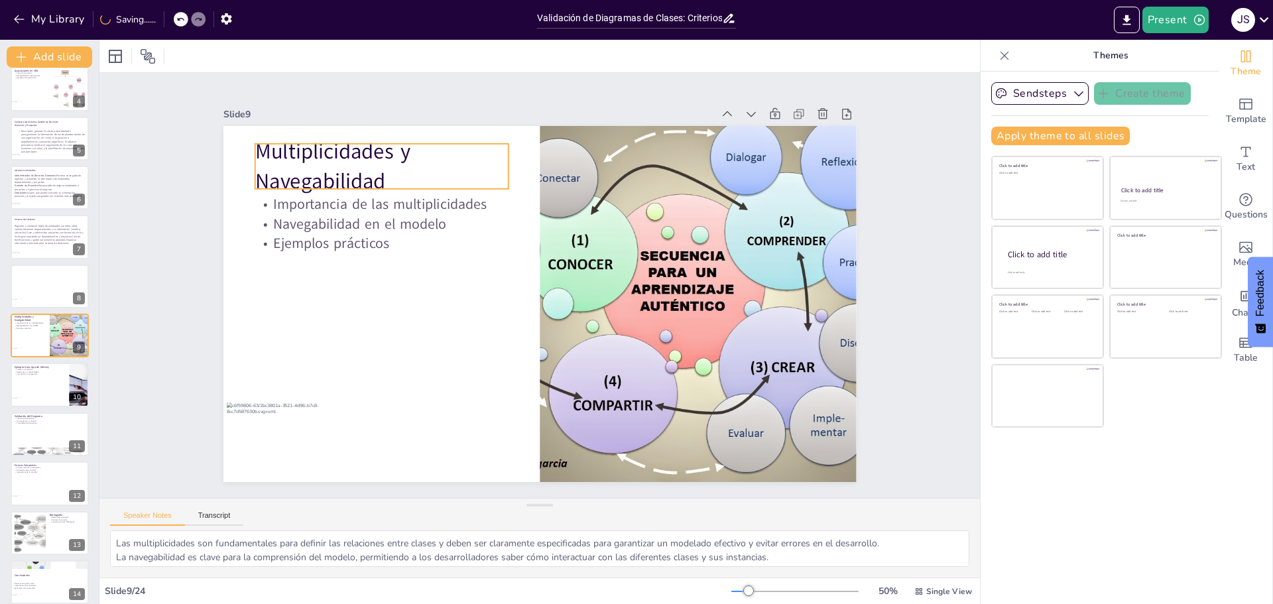
click at [629, 172] on p "Multiplicidades y Navegabilidad" at bounding box center [658, 127] width 59 height 253
click at [630, 172] on p "Multiplicidades y Navegabilidad" at bounding box center [659, 127] width 59 height 253
click at [369, 168] on p "Multiplicidades y Navegabilidad" at bounding box center [425, 123] width 259 height 135
click at [612, 221] on p "Multiplicidades y Navegabilidad" at bounding box center [736, 310] width 249 height 178
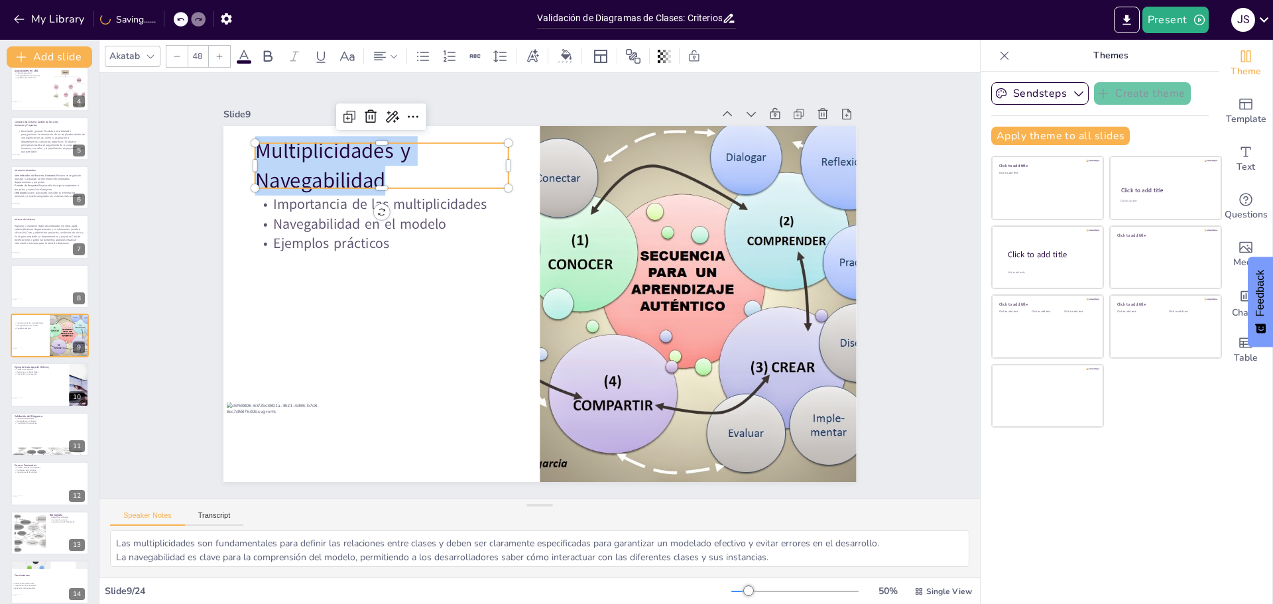
click at [493, 379] on p "Multiplicidades y Navegabilidad" at bounding box center [617, 468] width 249 height 178
copy p "Multiplicidades y Navegabilidad"
click at [579, 326] on p "Importancia de las multiplicidades" at bounding box center [706, 349] width 254 height 46
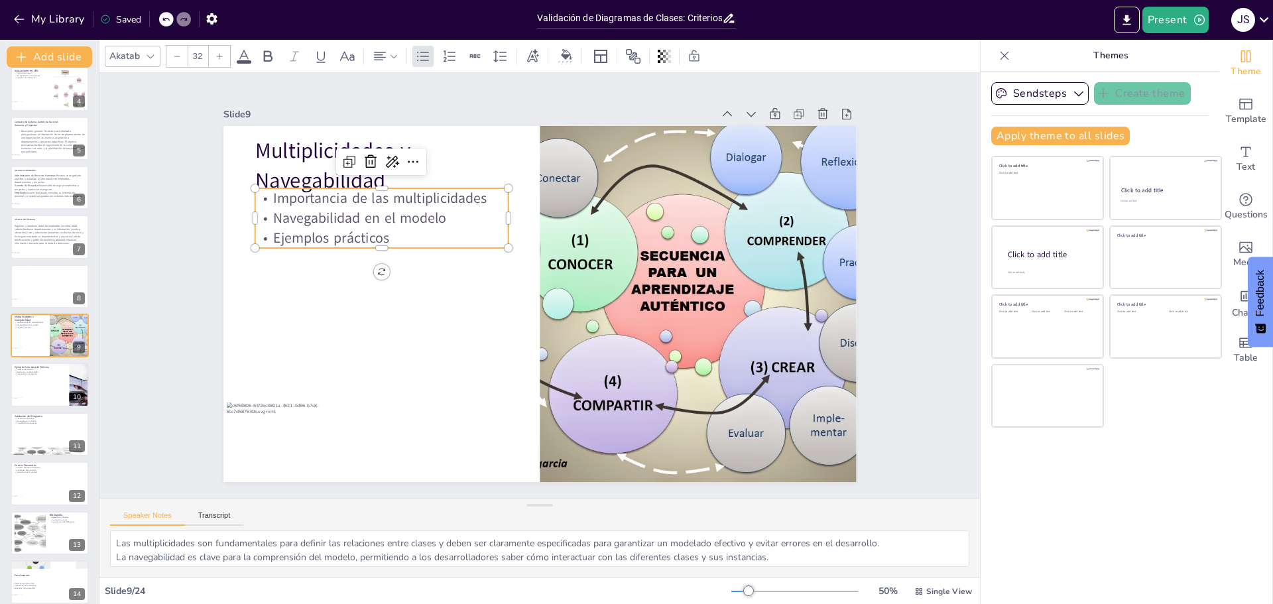
click at [392, 208] on p "Navegabilidad en el modelo" at bounding box center [484, 123] width 184 height 202
click at [599, 208] on p "Navegabilidad en el modelo" at bounding box center [707, 246] width 216 height 165
click at [596, 208] on p "Navegabilidad en el modelo" at bounding box center [710, 265] width 229 height 144
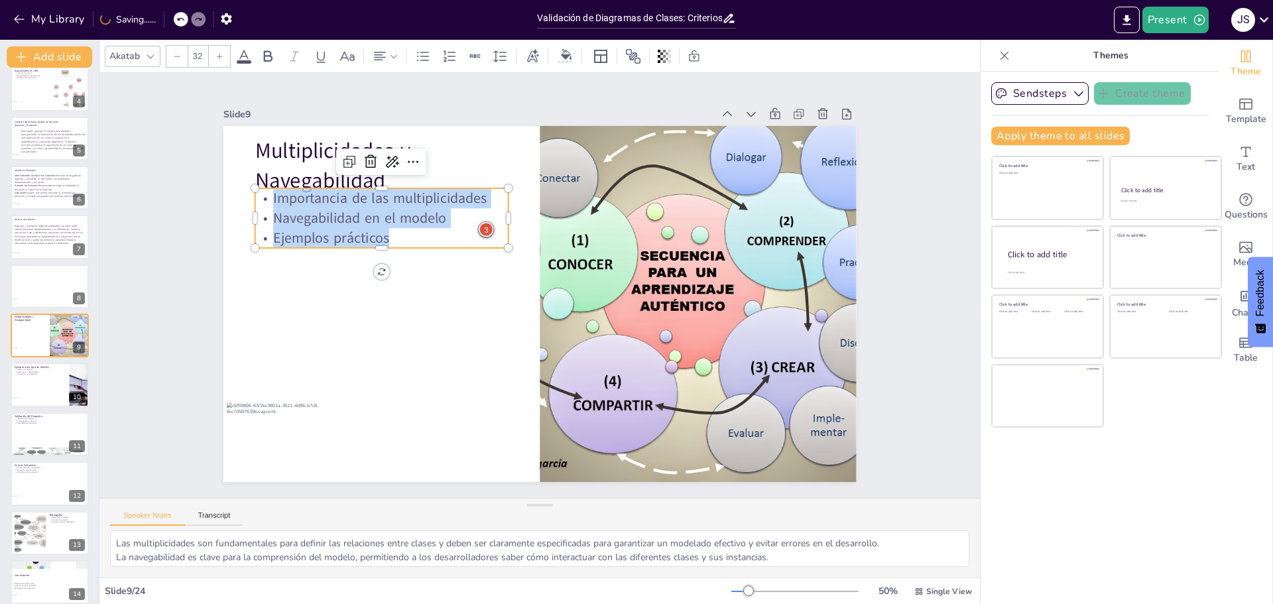
drag, startPoint x: 383, startPoint y: 233, endPoint x: 247, endPoint y: 196, distance: 141.4
click at [253, 225] on div "Importancia de las multiplicidades Navegabilidad en el modelo Ejemplos prácticos" at bounding box center [372, 323] width 239 height 197
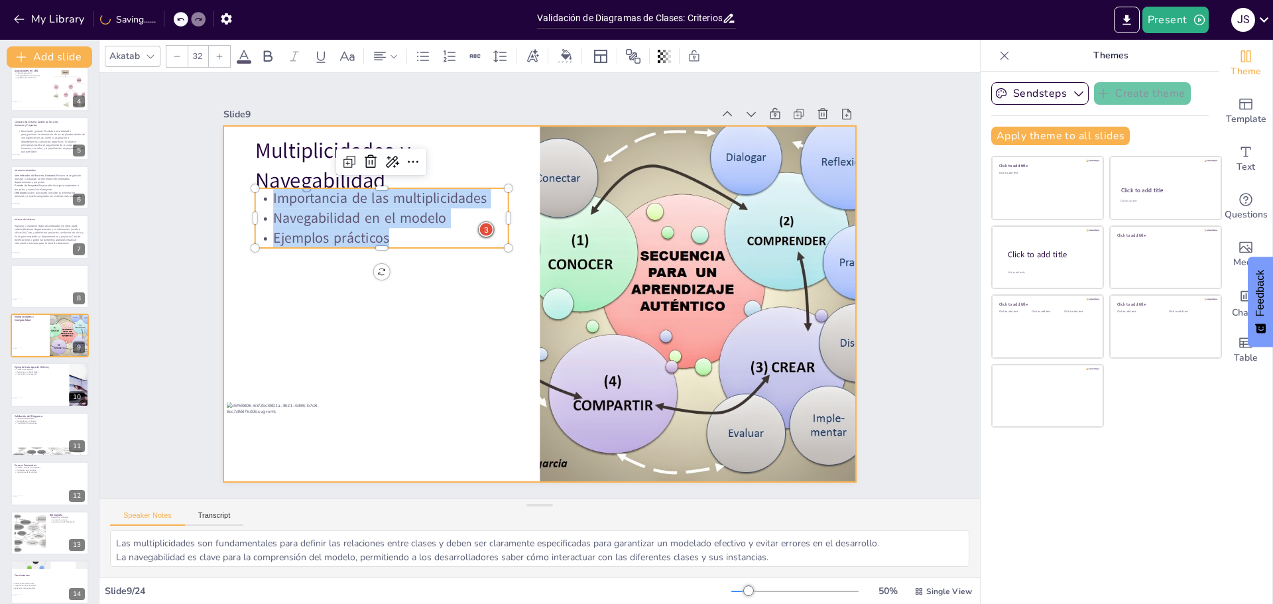
copy div "Importancia de las multiplicidades Navegabilidad en el modelo Ejemplos prácticos"
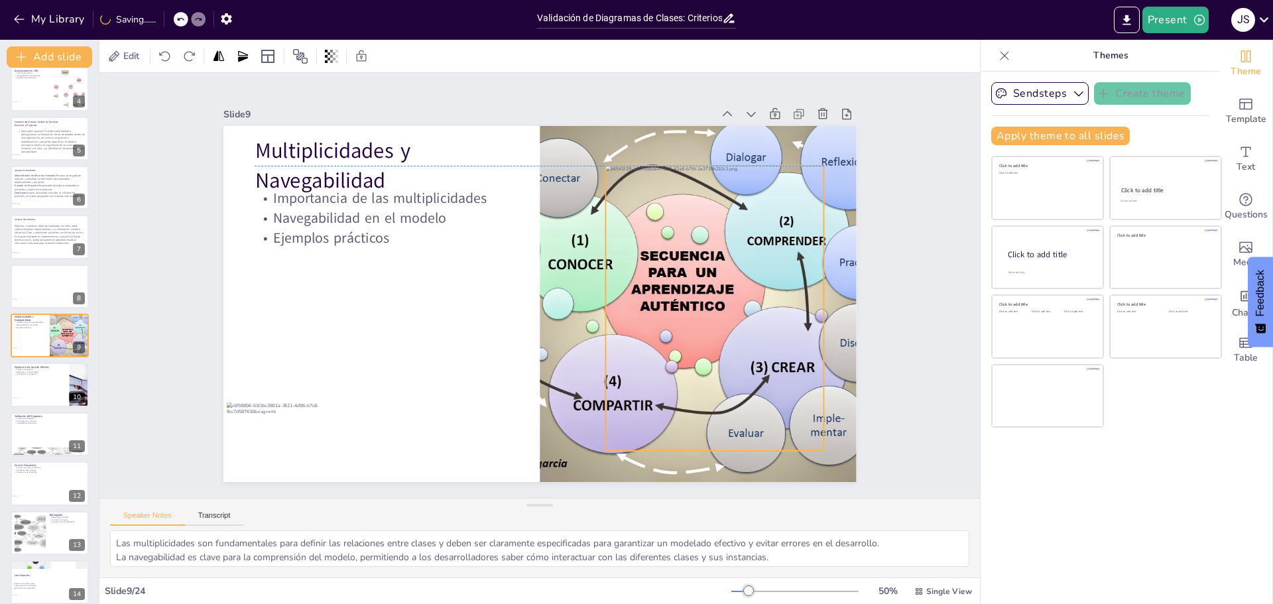
drag, startPoint x: 606, startPoint y: 279, endPoint x: 767, endPoint y: 292, distance: 161.0
click at [547, 292] on div at bounding box center [389, 193] width 316 height 349
click at [729, 284] on div at bounding box center [716, 290] width 247 height 306
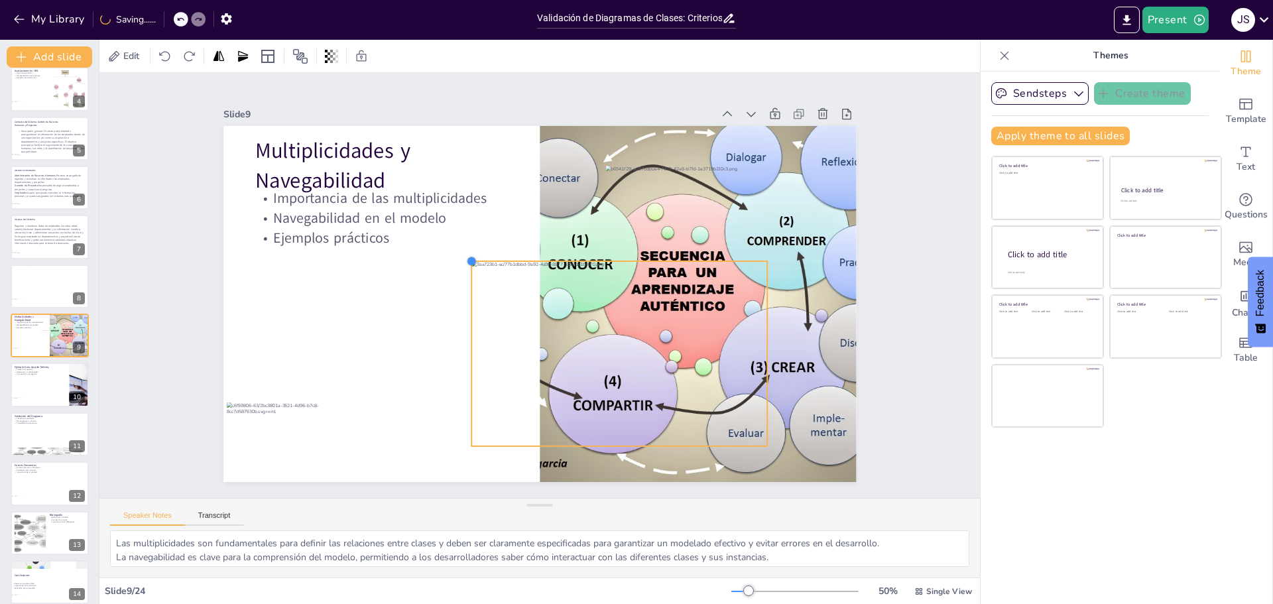
drag, startPoint x: 304, startPoint y: 160, endPoint x: 466, endPoint y: 296, distance: 211.3
click at [466, 296] on div "Multiplicidades y Navegabilidad Importancia de las multiplicidades Navegabilida…" at bounding box center [530, 269] width 726 height 625
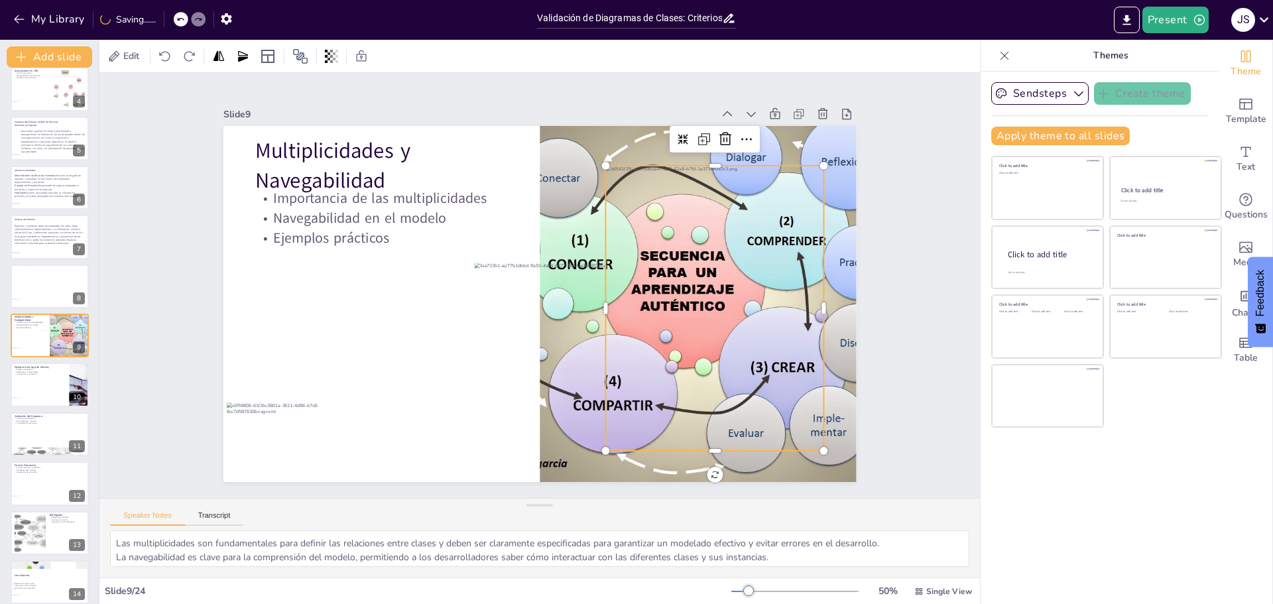
click at [734, 218] on div at bounding box center [581, 113] width 306 height 247
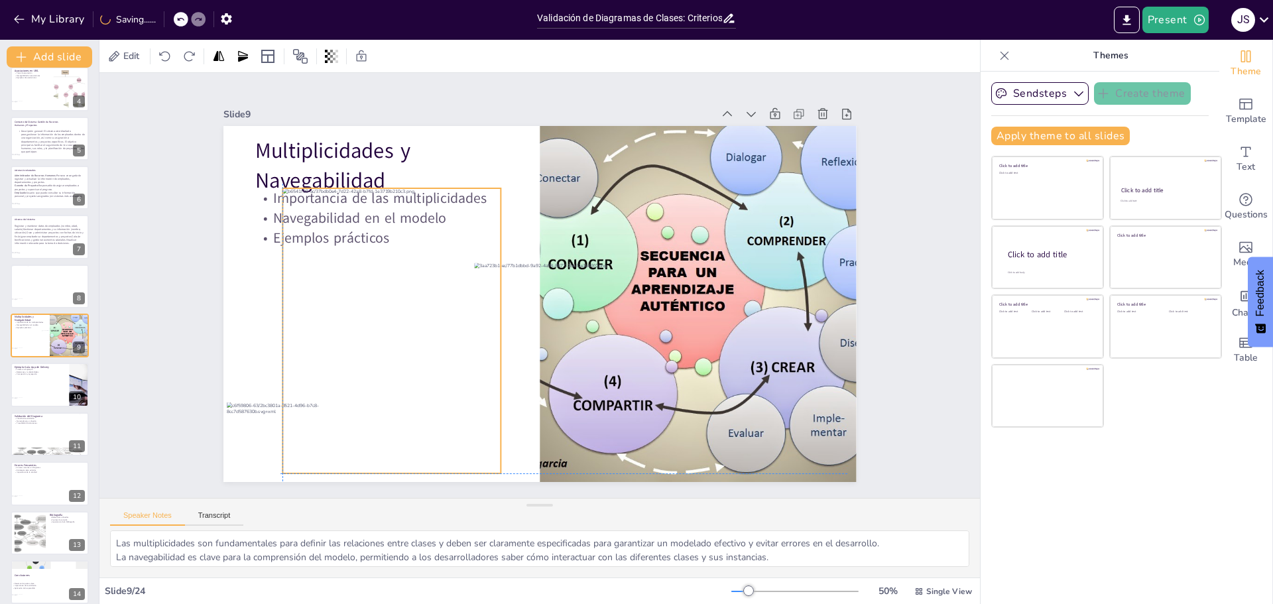
drag, startPoint x: 739, startPoint y: 223, endPoint x: 414, endPoint y: 241, distance: 325.4
click at [414, 241] on div at bounding box center [510, 133] width 306 height 247
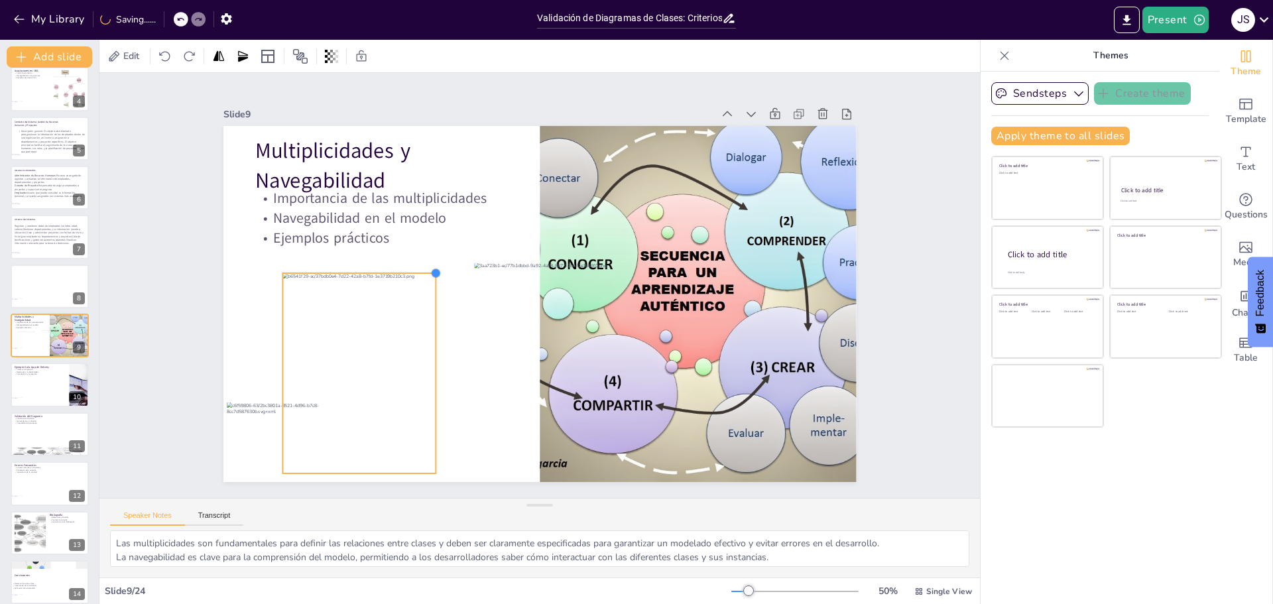
drag, startPoint x: 488, startPoint y: 183, endPoint x: 383, endPoint y: 271, distance: 137.0
click at [383, 271] on div "Multiplicidades y Navegabilidad Importancia de las multiplicidades Navegabilida…" at bounding box center [554, 272] width 688 height 709
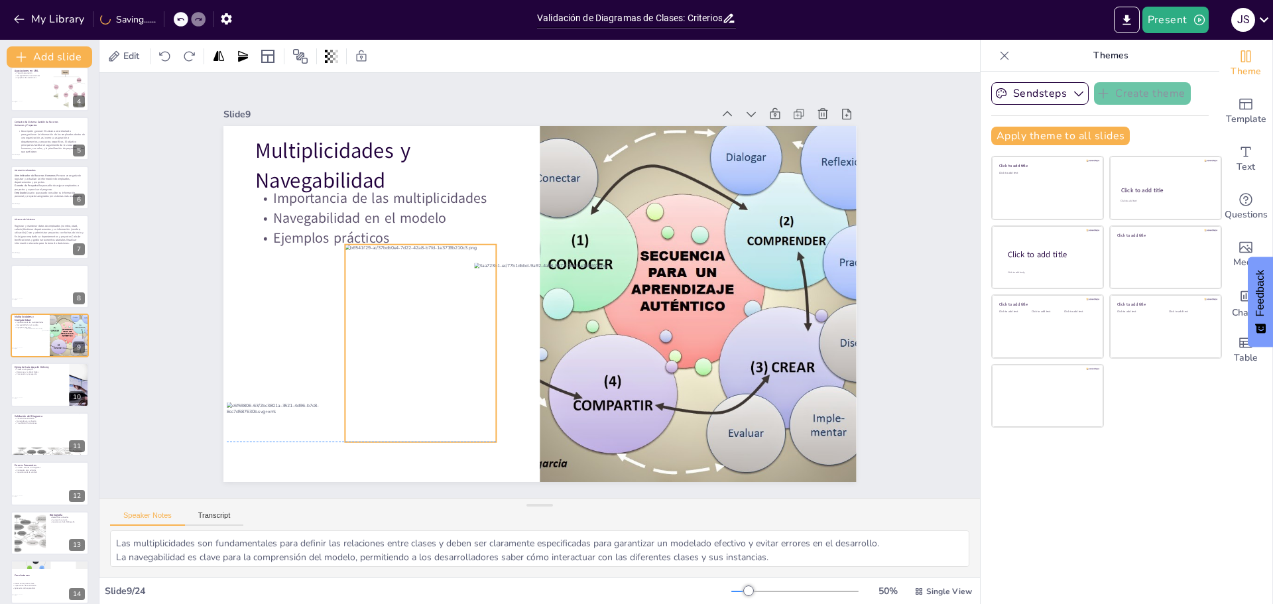
drag, startPoint x: 393, startPoint y: 332, endPoint x: 405, endPoint y: 311, distance: 24.1
click at [414, 263] on div at bounding box center [535, 153] width 242 height 219
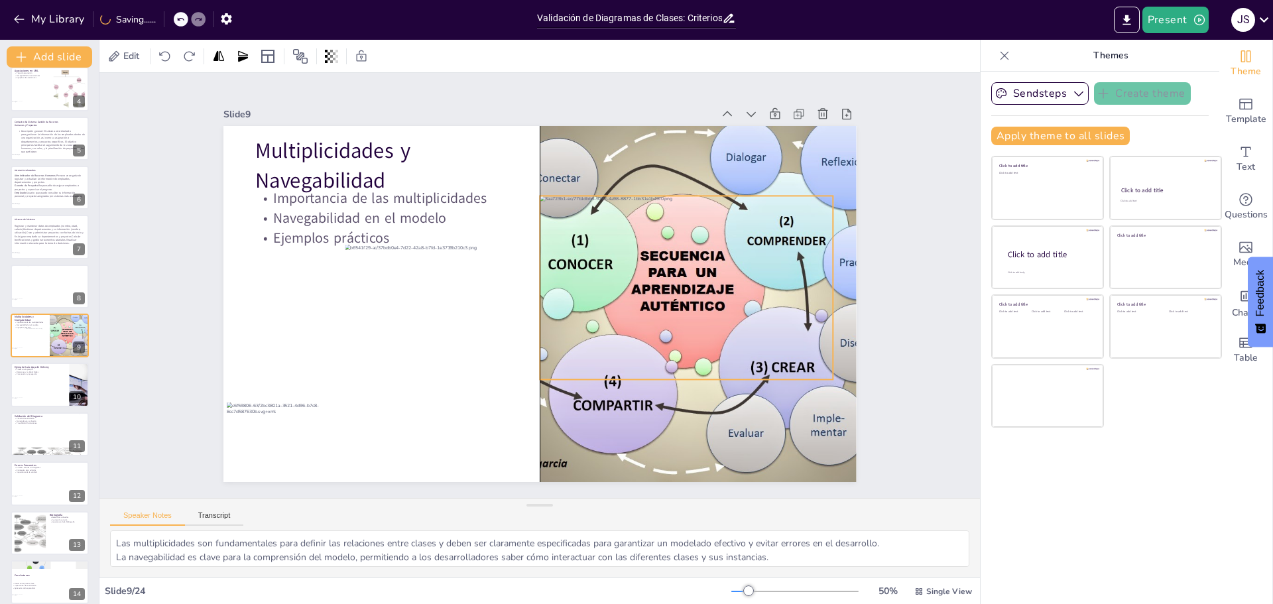
drag, startPoint x: 559, startPoint y: 337, endPoint x: 623, endPoint y: 270, distance: 92.9
click at [599, 270] on div at bounding box center [429, 382] width 341 height 333
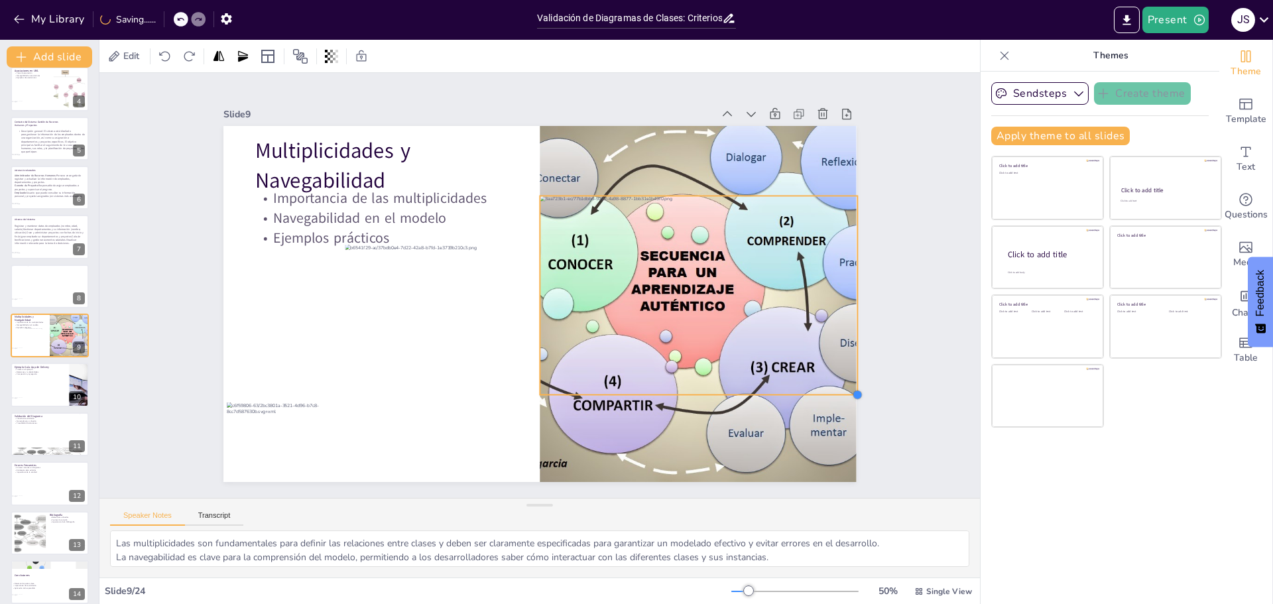
drag, startPoint x: 821, startPoint y: 371, endPoint x: 830, endPoint y: 386, distance: 17.9
click at [814, 386] on div "Multiplicidades y Navegabilidad Importancia de las multiplicidades Navegabilida…" at bounding box center [522, 277] width 583 height 723
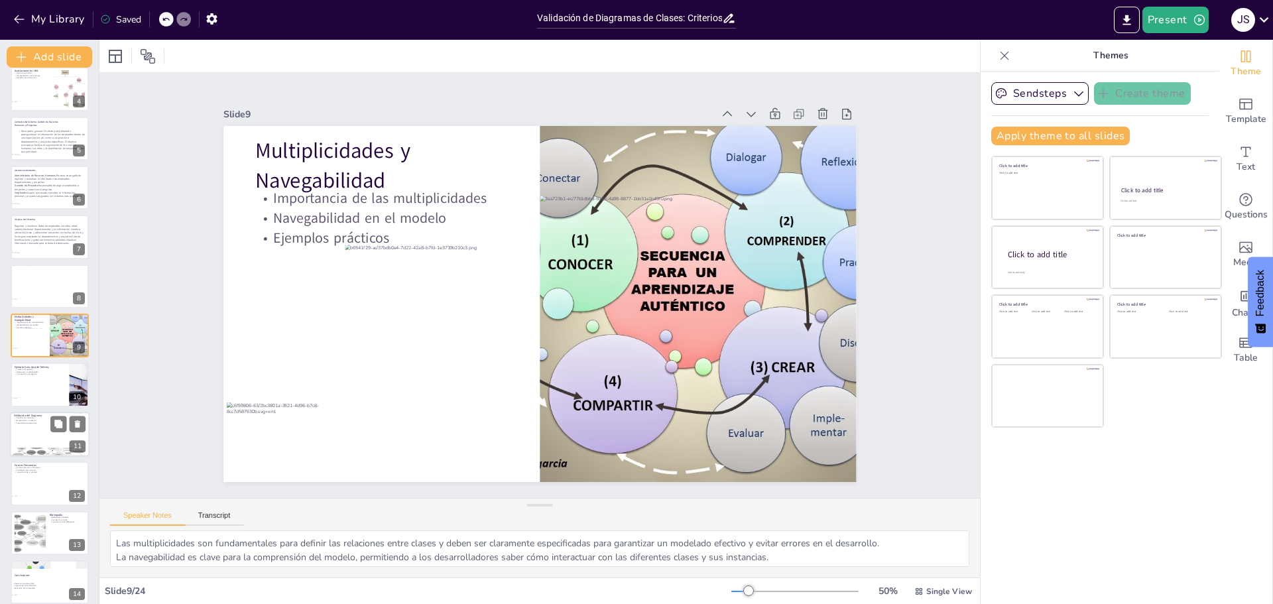
click at [34, 390] on div at bounding box center [50, 385] width 78 height 44
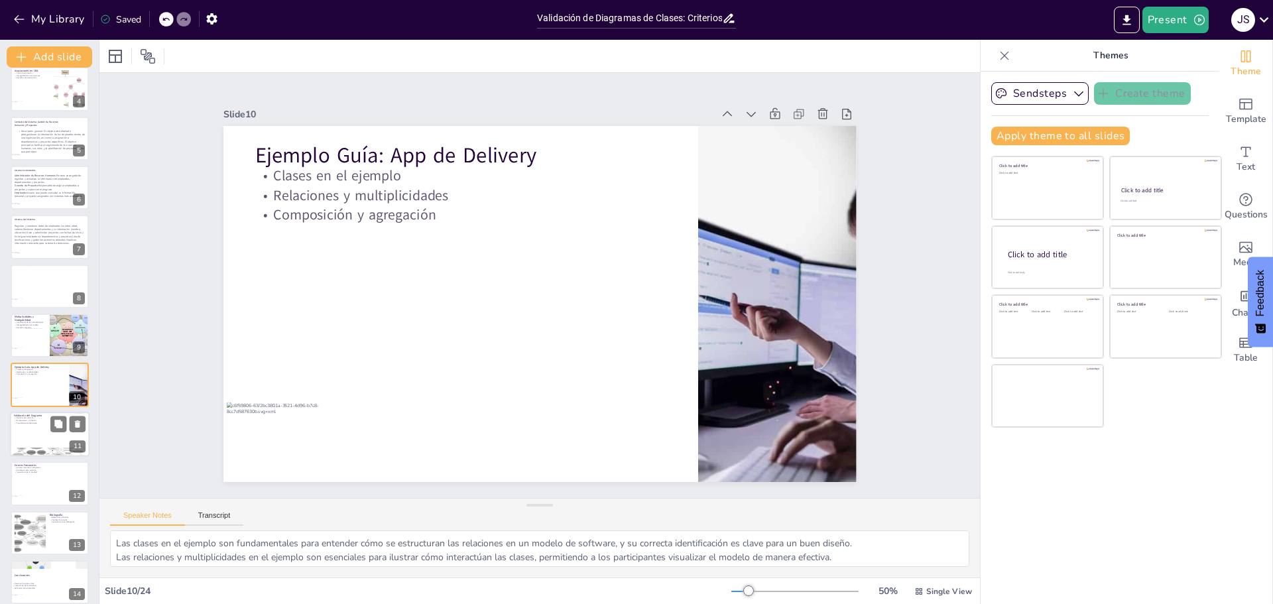
scroll to position [208, 0]
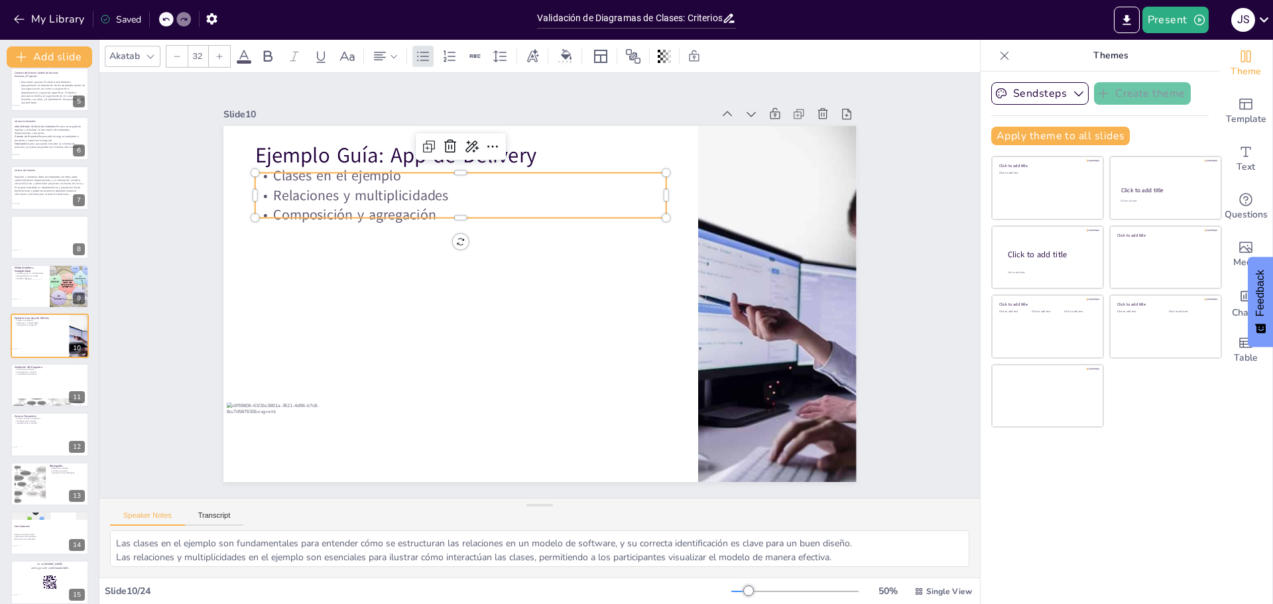
click at [391, 289] on p "Composición y agregación" at bounding box center [583, 382] width 384 height 186
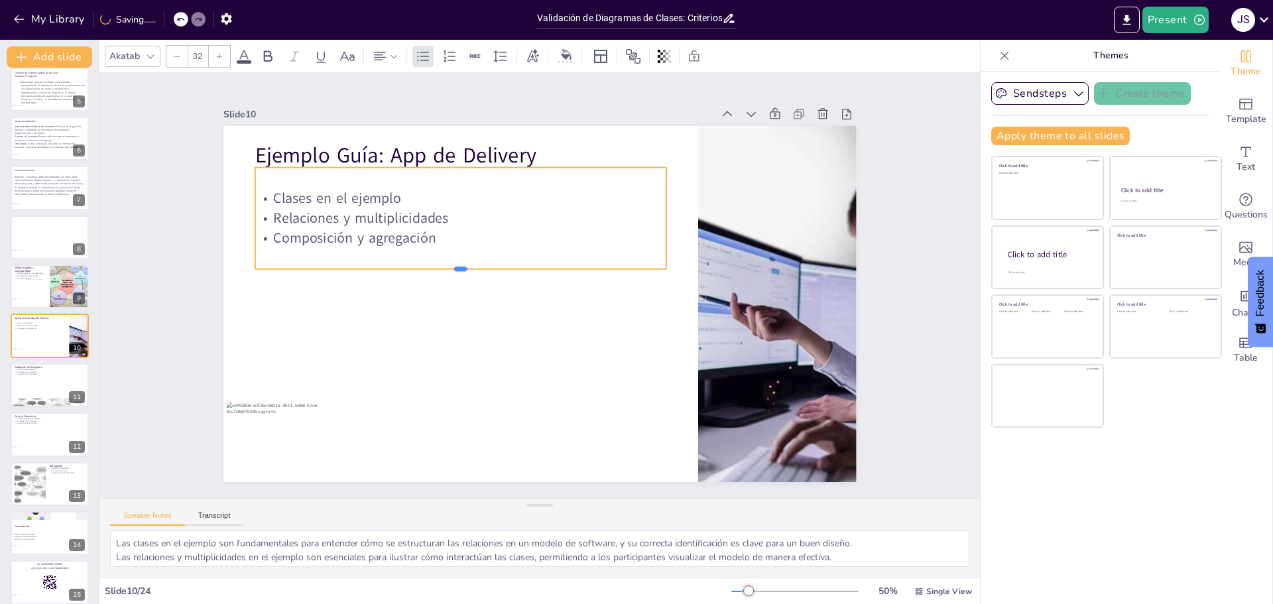
drag, startPoint x: 450, startPoint y: 208, endPoint x: 445, endPoint y: 265, distance: 56.6
click at [506, 265] on div at bounding box center [574, 214] width 137 height 395
click at [523, 238] on p "Composición y agregación" at bounding box center [615, 232] width 185 height 384
click at [517, 235] on p "Composición y agregación" at bounding box center [569, 198] width 105 height 407
click at [547, 235] on p "Composición y agregación" at bounding box center [578, 201] width 62 height 411
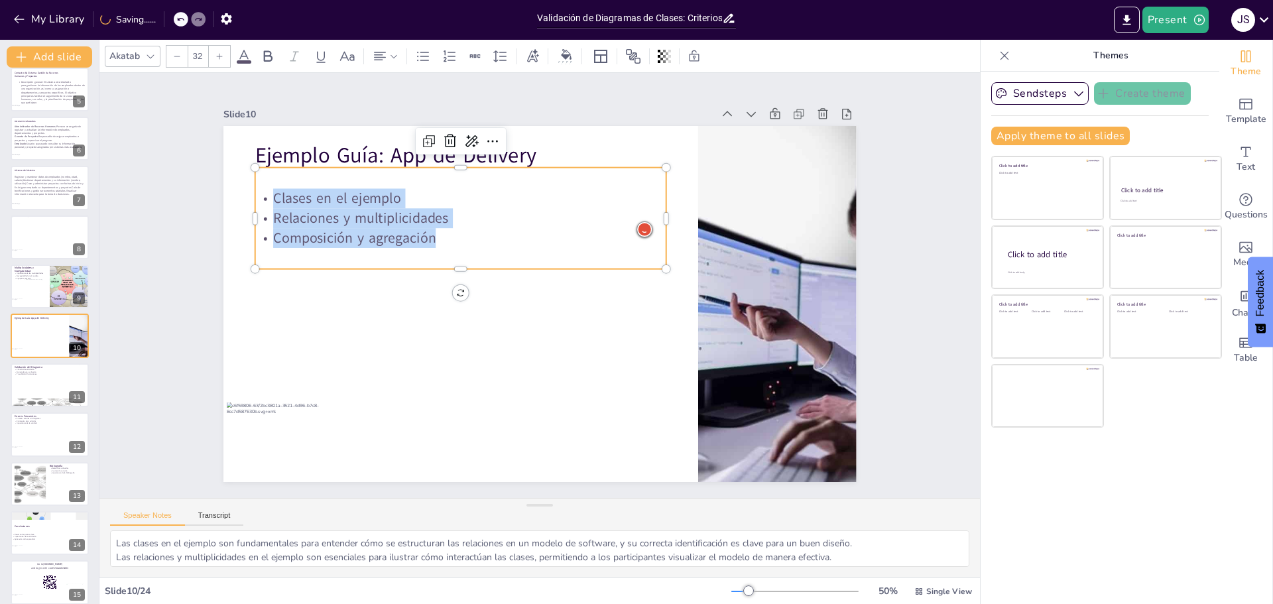
drag, startPoint x: 432, startPoint y: 235, endPoint x: 265, endPoint y: 190, distance: 173.1
click at [458, 190] on div "Clases en el ejemplo Relaciones y multiplicidades Composición y agregación" at bounding box center [568, 186] width 221 height 400
copy div "Clases en el ejemplo Relaciones y multiplicidades Composición y agregación"
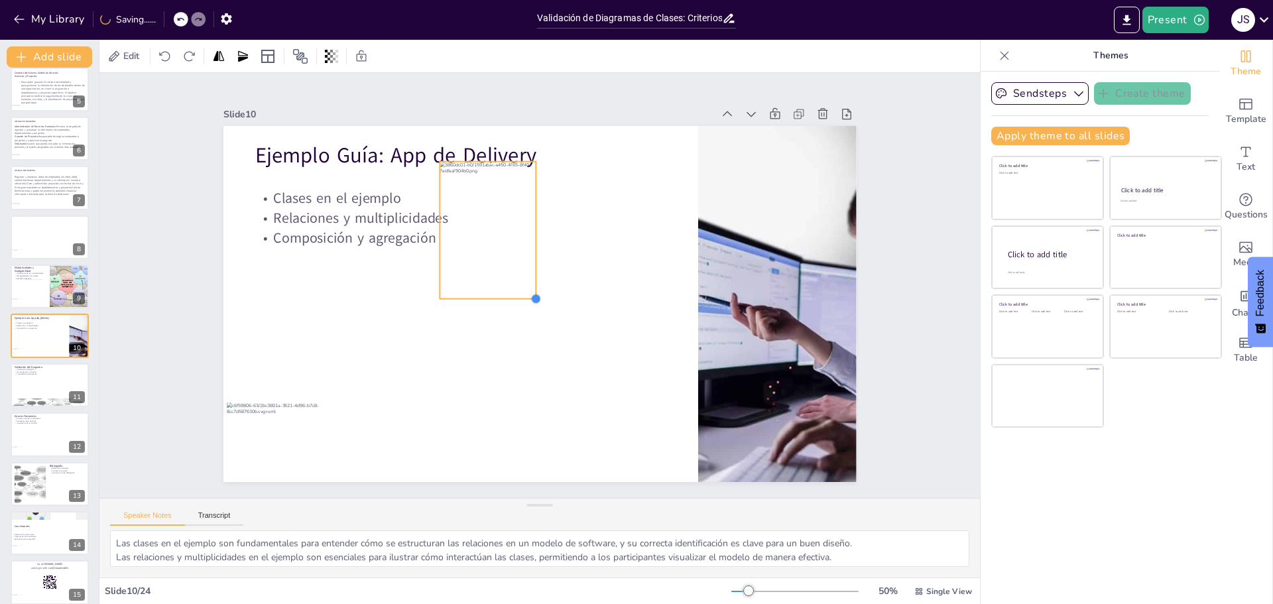
drag, startPoint x: 626, startPoint y: 436, endPoint x: 497, endPoint y: 284, distance: 199.0
click at [497, 284] on div "Ejemplo Guía: App de Delivery Clases en el ejemplo Relaciones y multiplicidades…" at bounding box center [528, 270] width 721 height 660
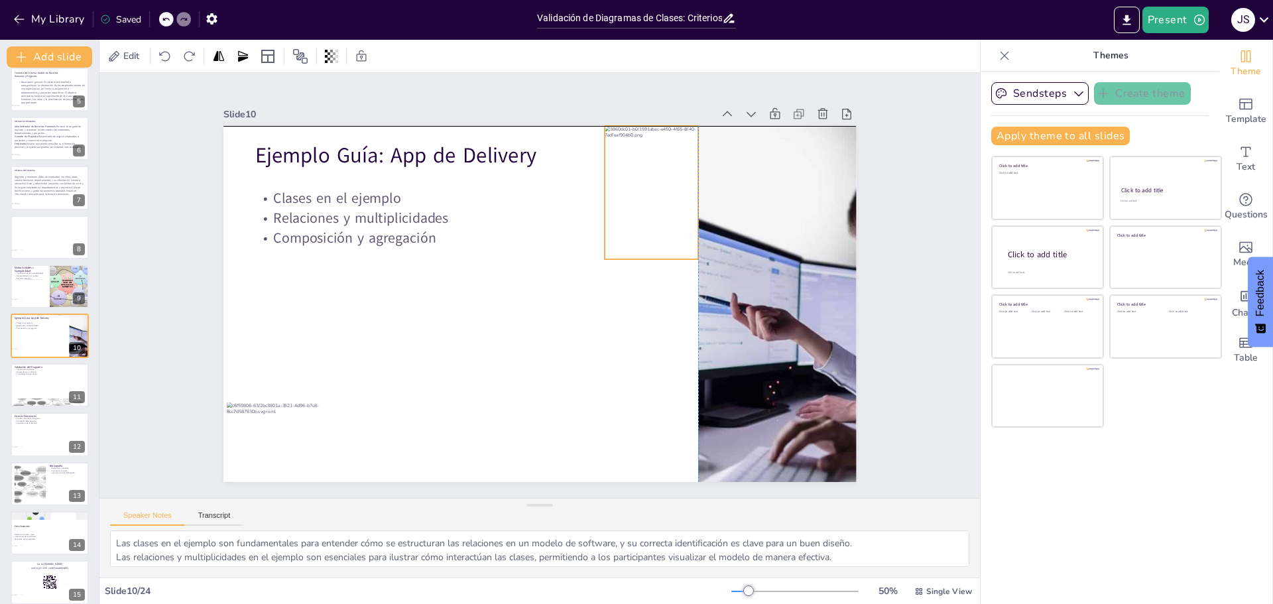
drag, startPoint x: 469, startPoint y: 236, endPoint x: 623, endPoint y: 203, distance: 158.0
click at [623, 298] on div at bounding box center [662, 363] width 155 height 130
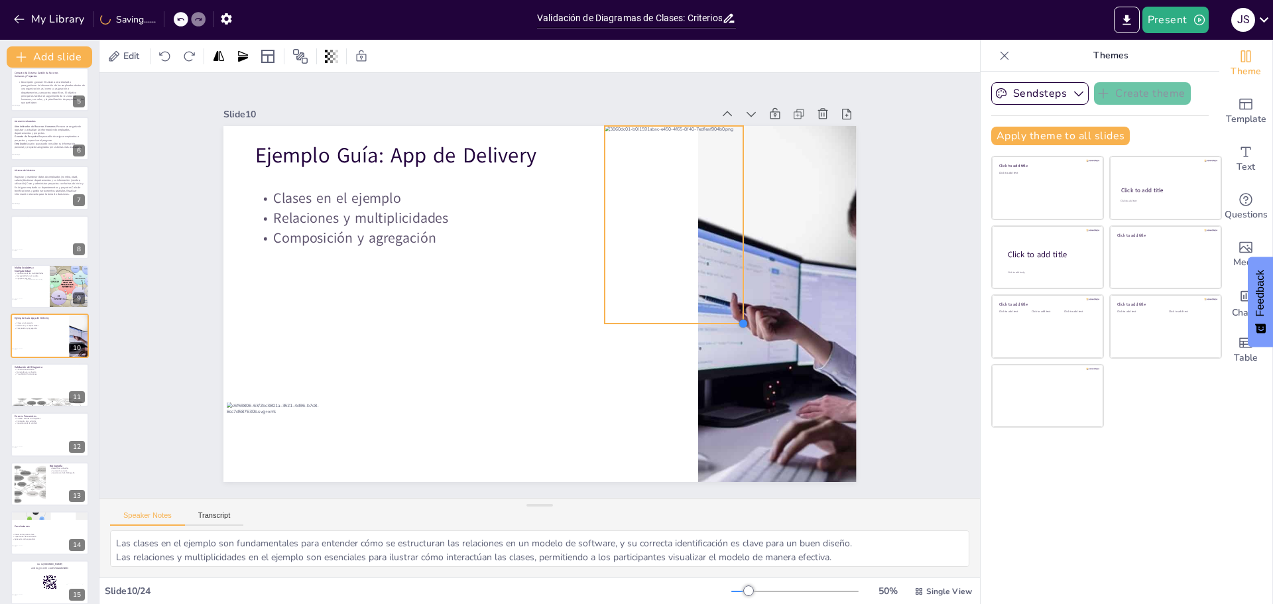
drag, startPoint x: 688, startPoint y: 258, endPoint x: 715, endPoint y: 324, distance: 71.1
click at [715, 324] on div "Ejemplo Guía: App de Delivery Clases en el ejemplo Relaciones y multiplicidades…" at bounding box center [543, 304] width 693 height 480
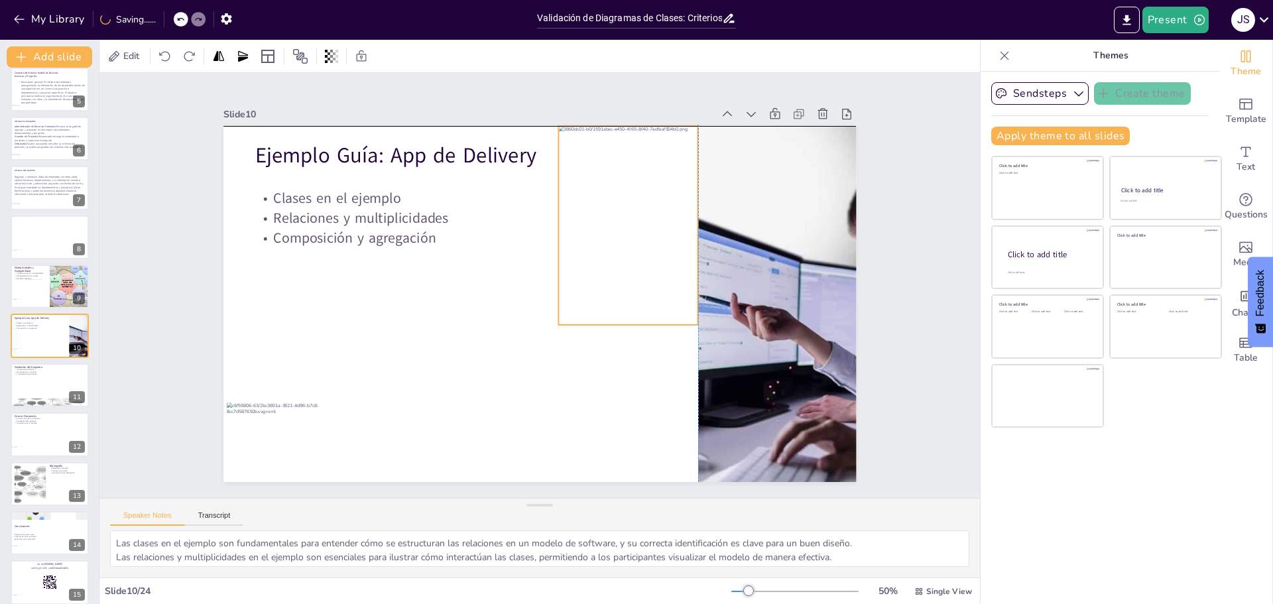
drag, startPoint x: 718, startPoint y: 263, endPoint x: 670, endPoint y: 261, distance: 48.4
click at [557, 261] on div at bounding box center [436, 260] width 241 height 237
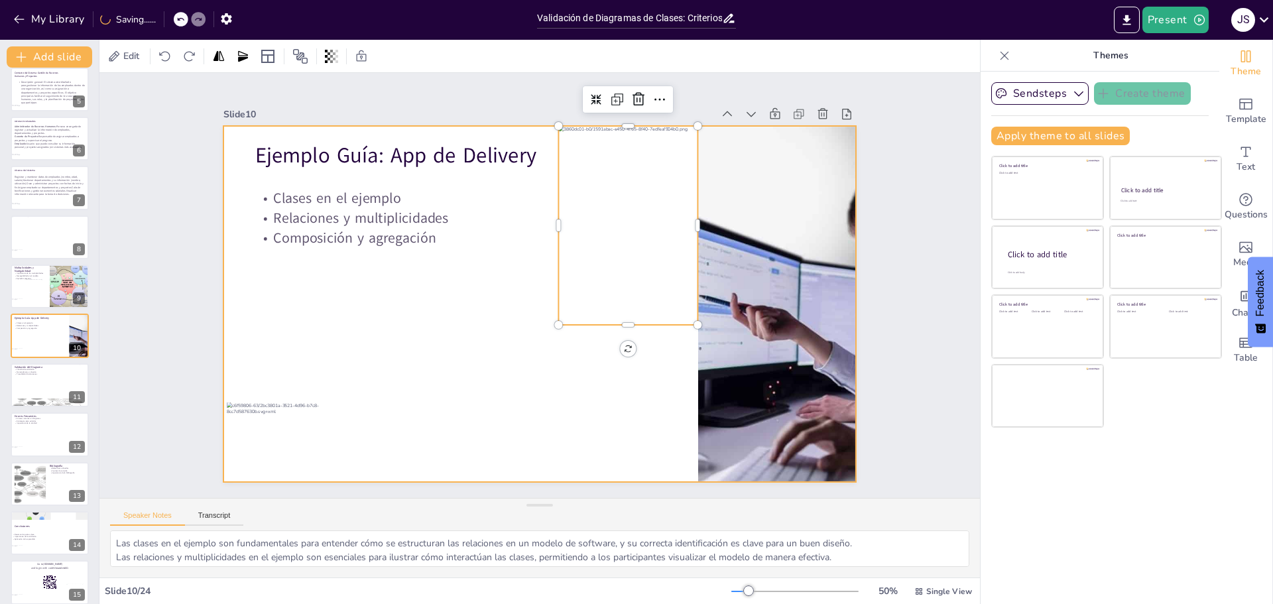
click at [649, 360] on div at bounding box center [546, 268] width 712 height 534
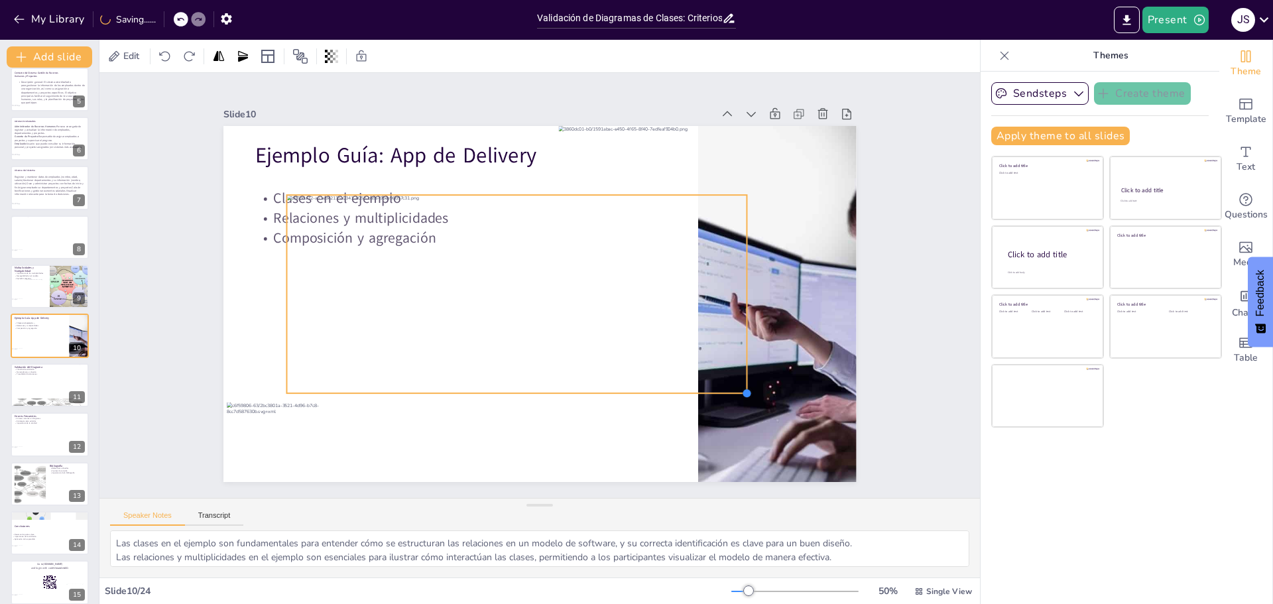
drag, startPoint x: 739, startPoint y: 392, endPoint x: 732, endPoint y: 386, distance: 8.9
click at [364, 424] on div at bounding box center [357, 431] width 14 height 14
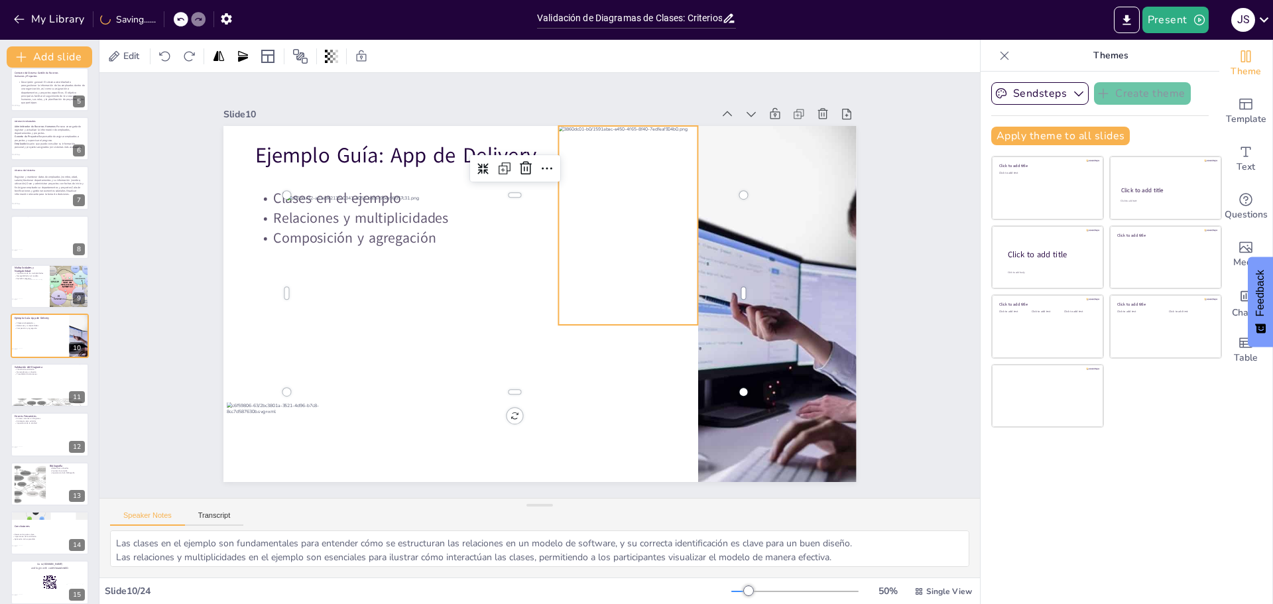
click at [538, 185] on div at bounding box center [434, 304] width 208 height 238
drag, startPoint x: 685, startPoint y: 318, endPoint x: 610, endPoint y: 251, distance: 100.1
click at [610, 251] on div "Ejemplo Guía: App de Delivery Clases en el ejemplo Relaciones y multiplicidades…" at bounding box center [522, 293] width 583 height 723
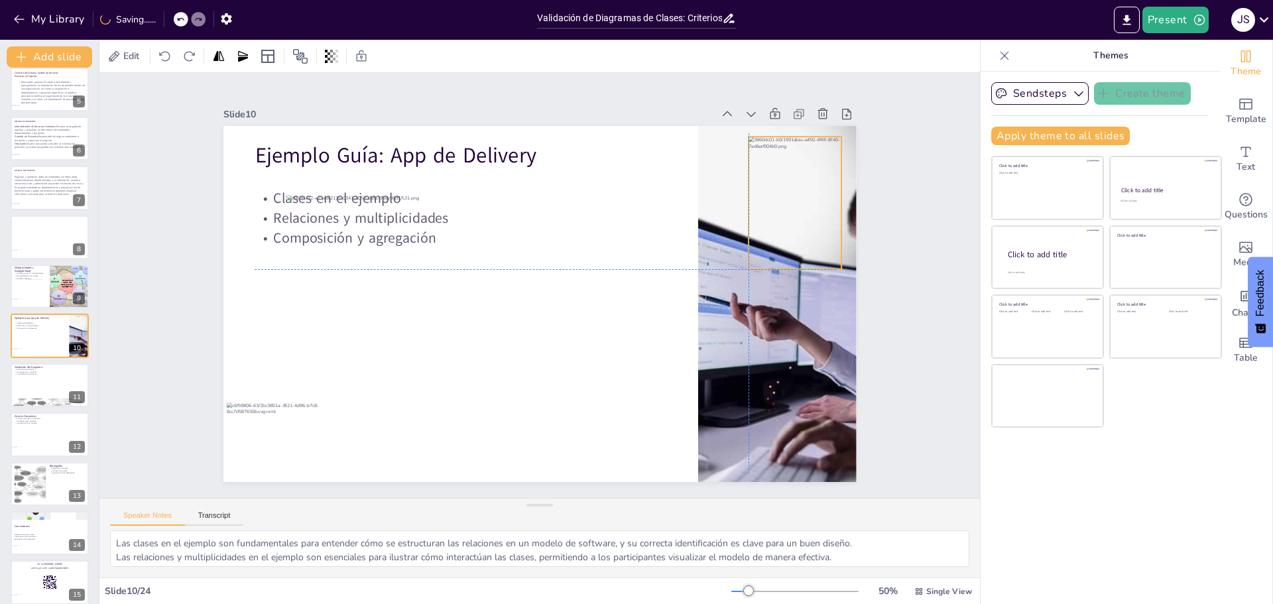
drag, startPoint x: 610, startPoint y: 178, endPoint x: 795, endPoint y: 186, distance: 185.2
click at [367, 345] on div at bounding box center [307, 419] width 119 height 149
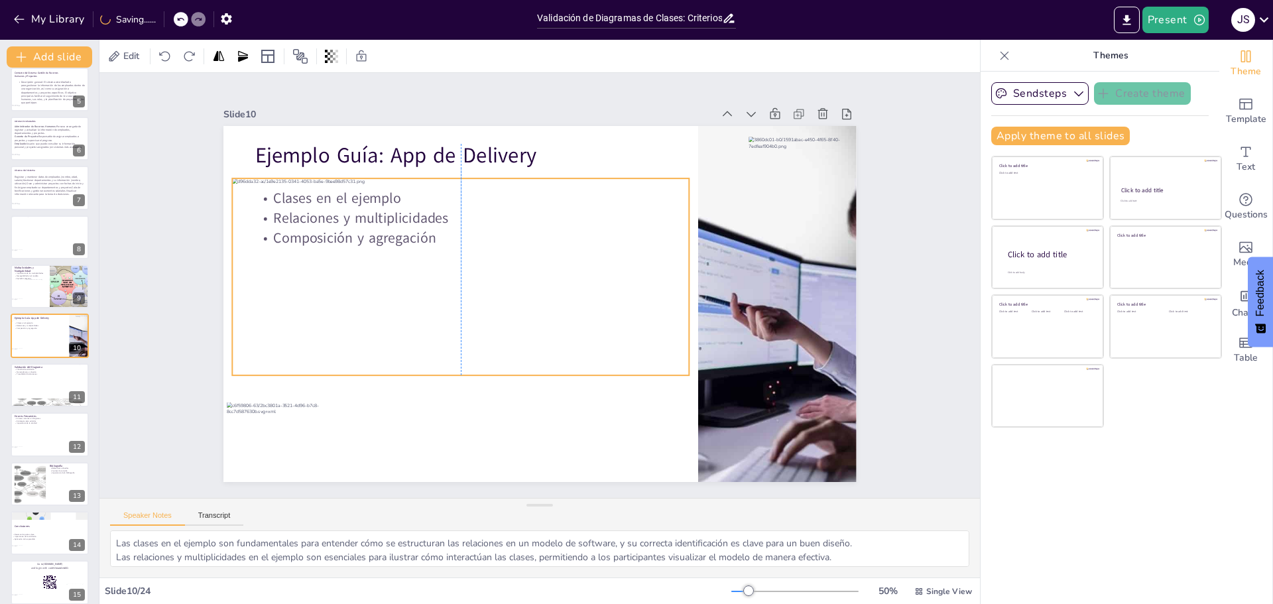
drag, startPoint x: 651, startPoint y: 297, endPoint x: 595, endPoint y: 281, distance: 58.8
click at [595, 281] on div at bounding box center [486, 226] width 471 height 452
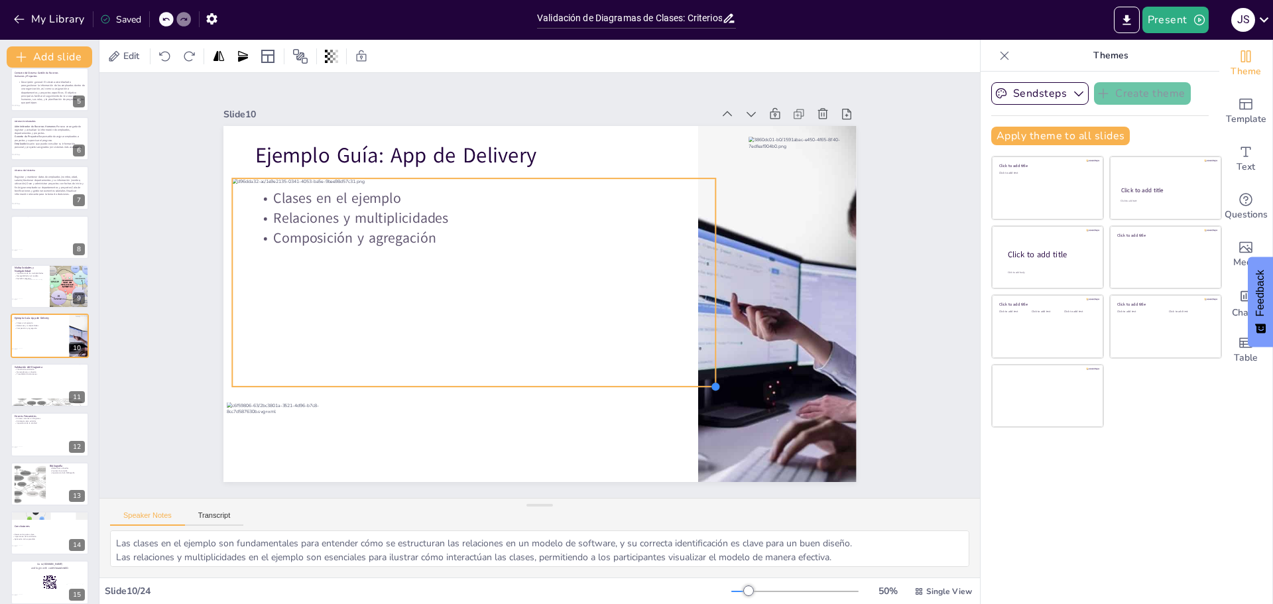
drag, startPoint x: 677, startPoint y: 367, endPoint x: 687, endPoint y: 379, distance: 15.5
click at [687, 379] on div "Ejemplo Guía: App de Delivery Clases en el ejemplo Relaciones y multiplicidades…" at bounding box center [556, 277] width 583 height 723
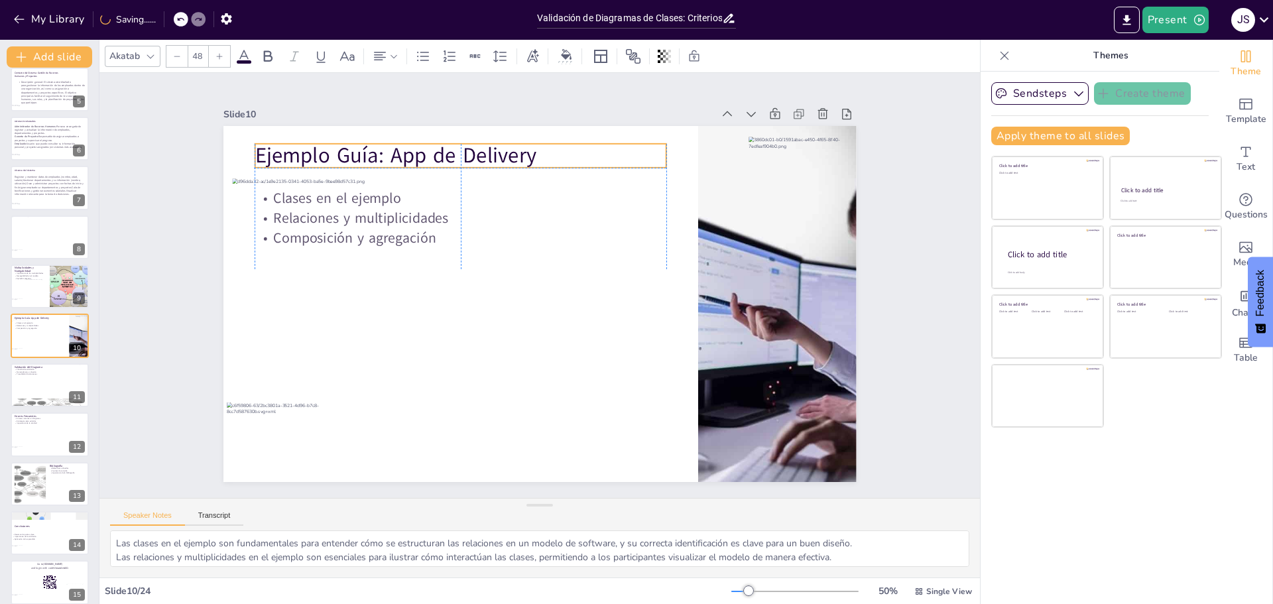
click at [471, 275] on p "Ejemplo Guía: App de Delivery" at bounding box center [665, 372] width 388 height 194
click at [610, 148] on p "Ejemplo Guía: App de Delivery" at bounding box center [687, 250] width 155 height 401
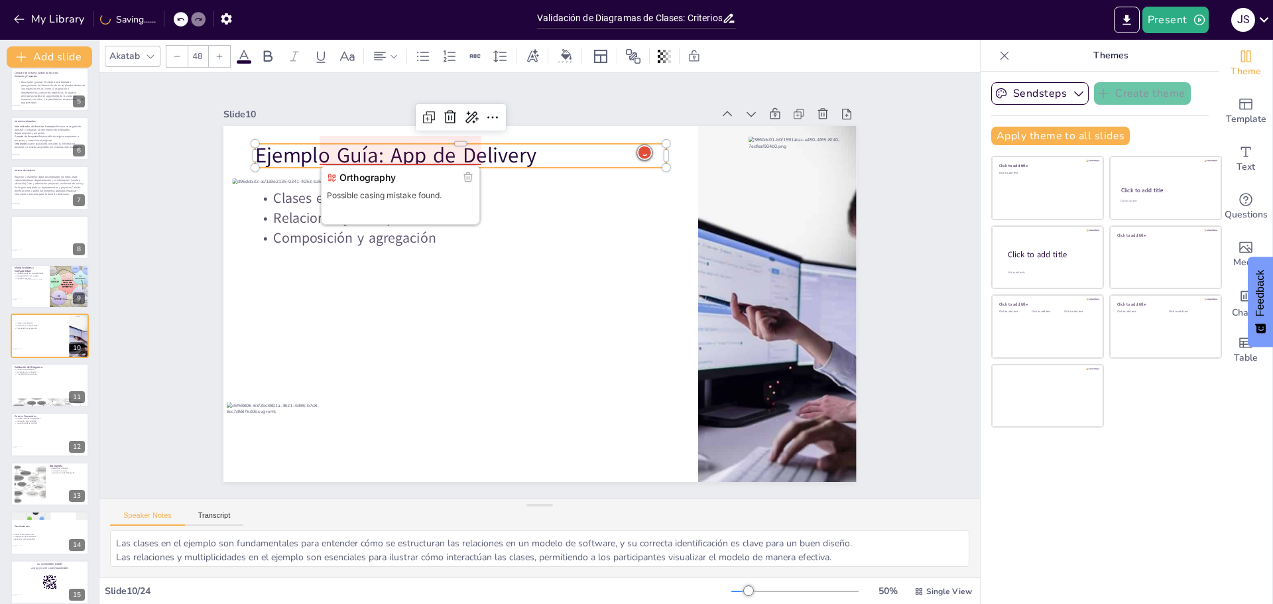
click at [668, 203] on div at bounding box center [733, 272] width 130 height 139
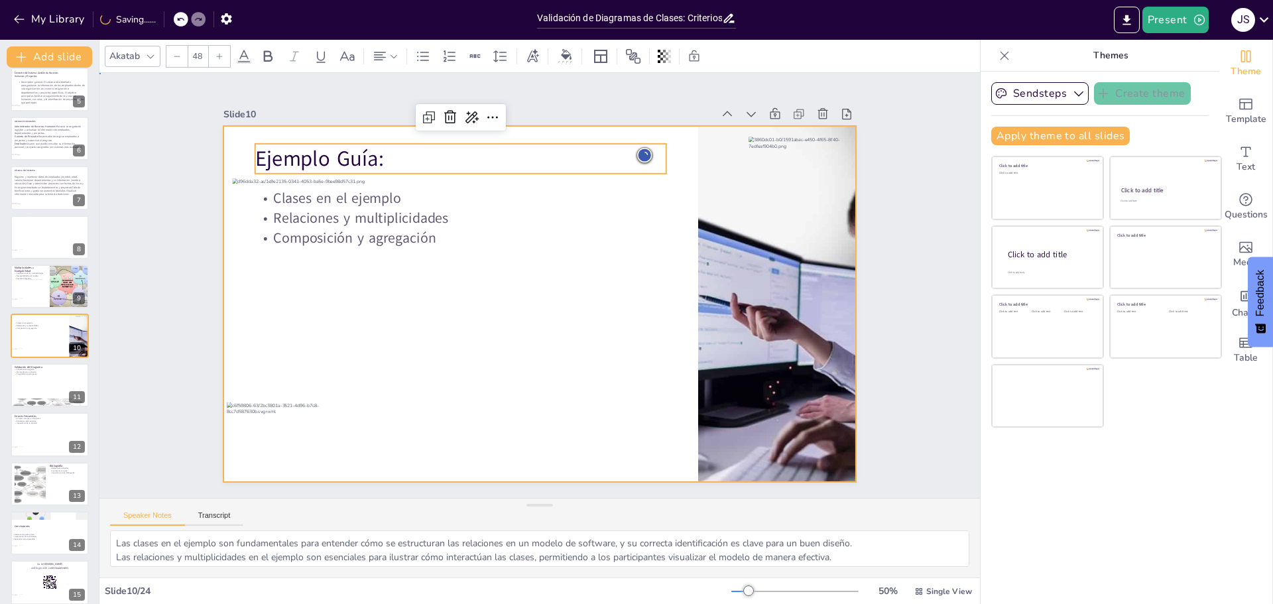
click at [669, 429] on div at bounding box center [521, 287] width 420 height 667
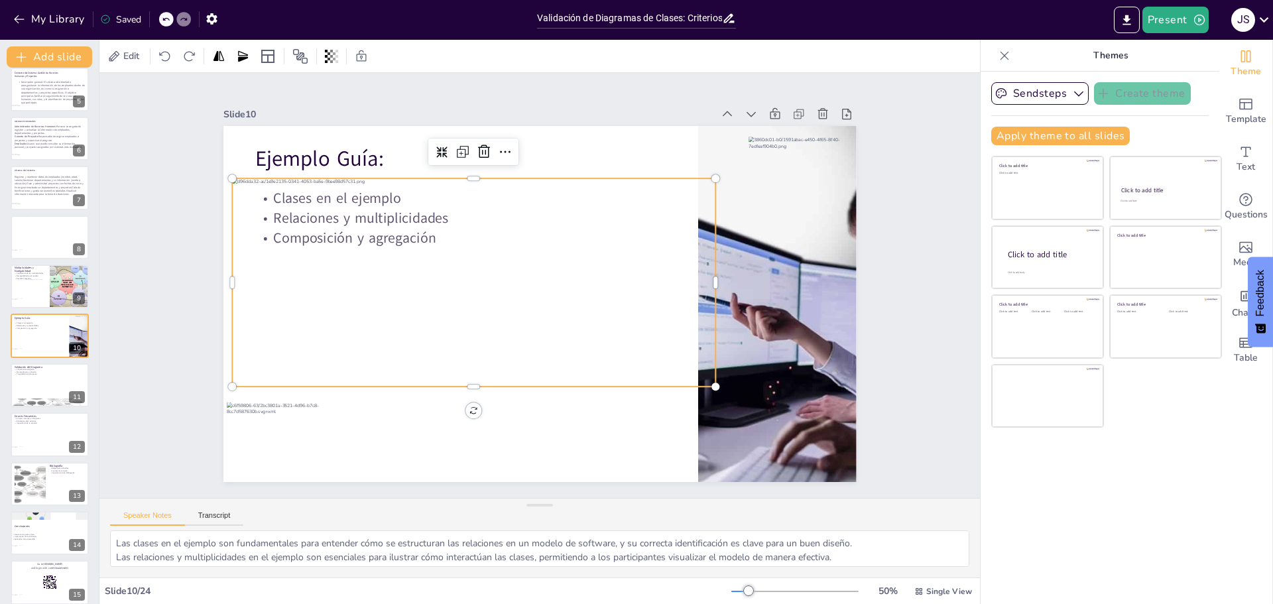
click at [698, 373] on div at bounding box center [602, 308] width 524 height 347
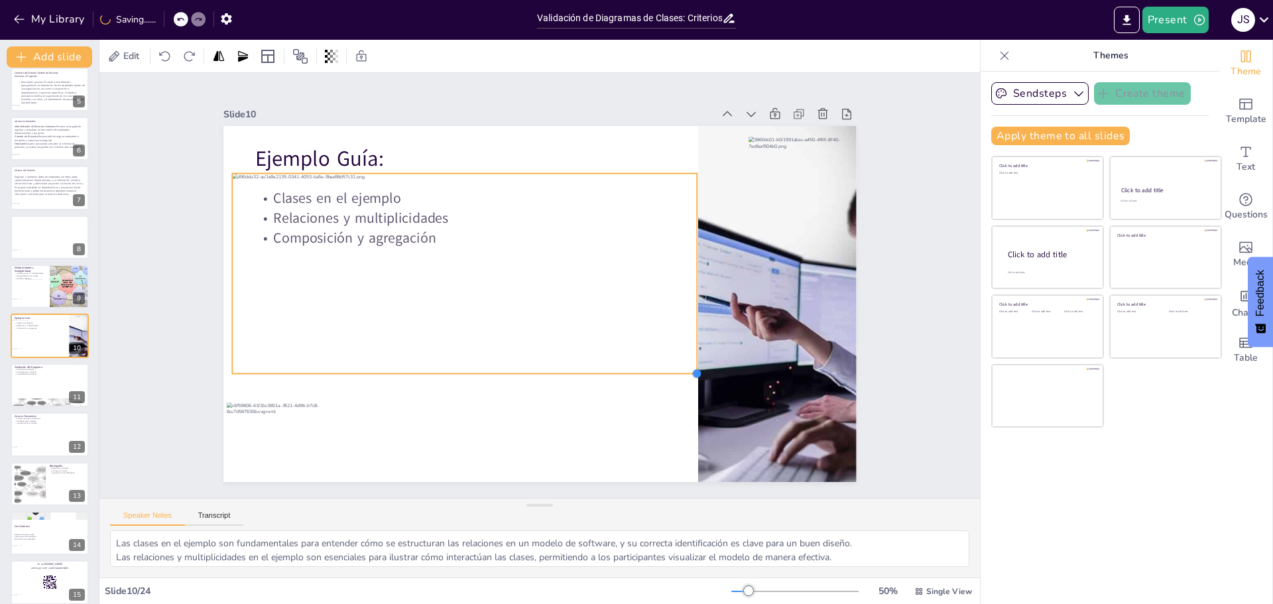
drag, startPoint x: 704, startPoint y: 376, endPoint x: 685, endPoint y: 362, distance: 23.2
click at [685, 362] on div "Ejemplo Guía: Clases en el ejemplo Relaciones y multiplicidades Composición y a…" at bounding box center [522, 290] width 480 height 694
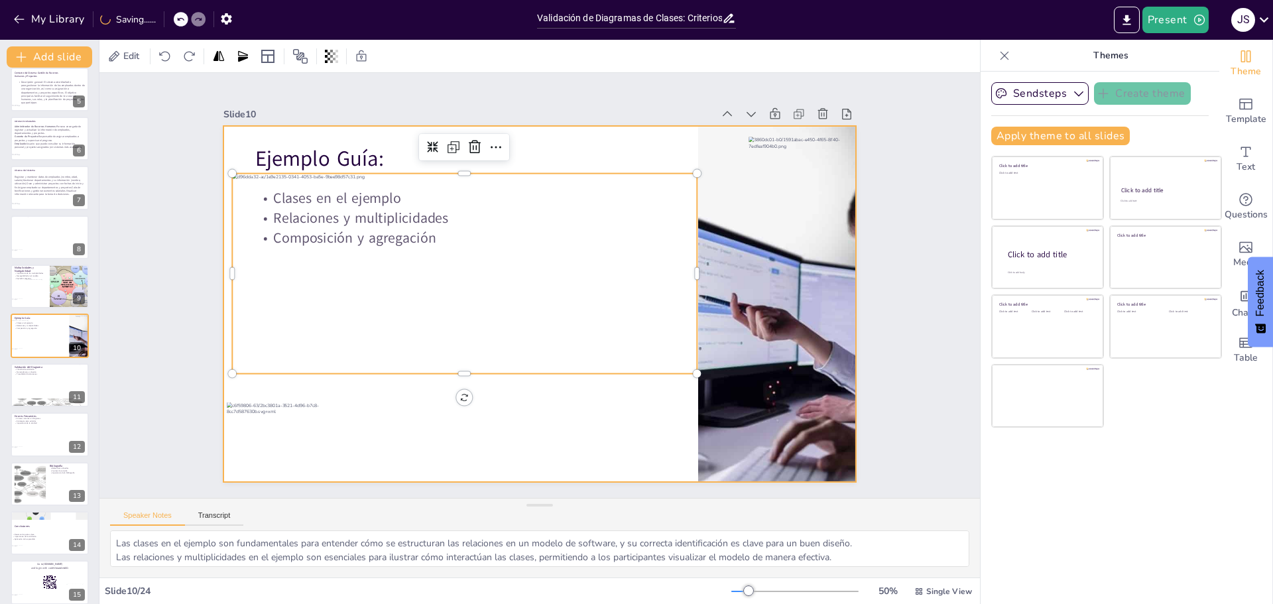
click at [584, 470] on div at bounding box center [558, 283] width 420 height 667
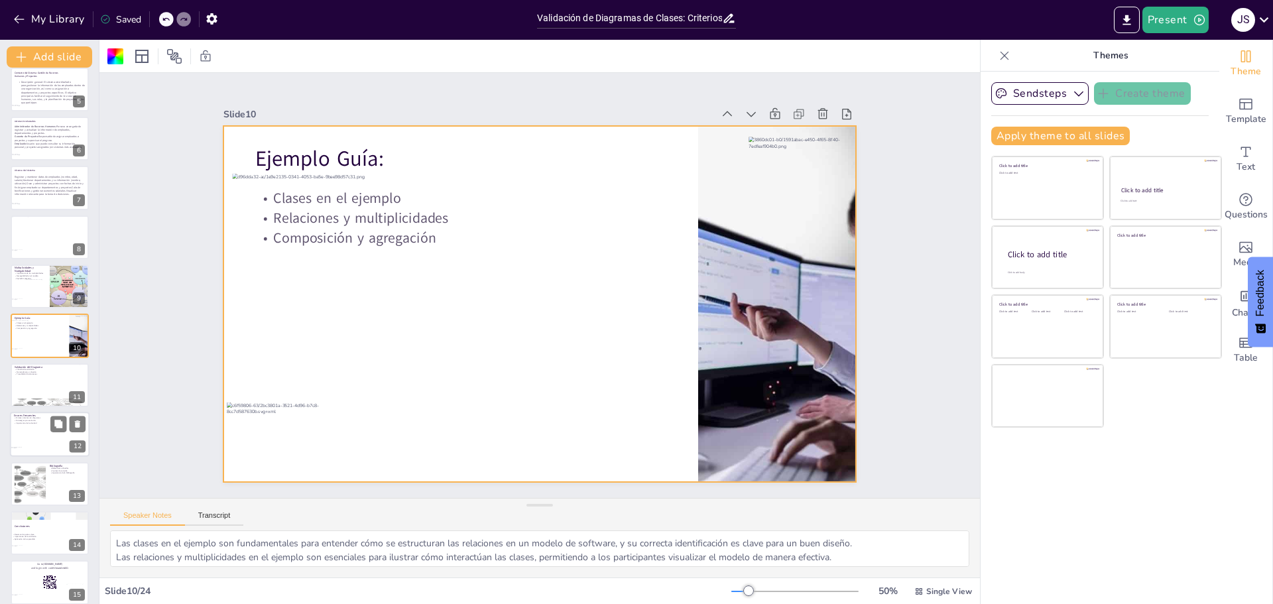
click at [40, 384] on div at bounding box center [50, 385] width 78 height 44
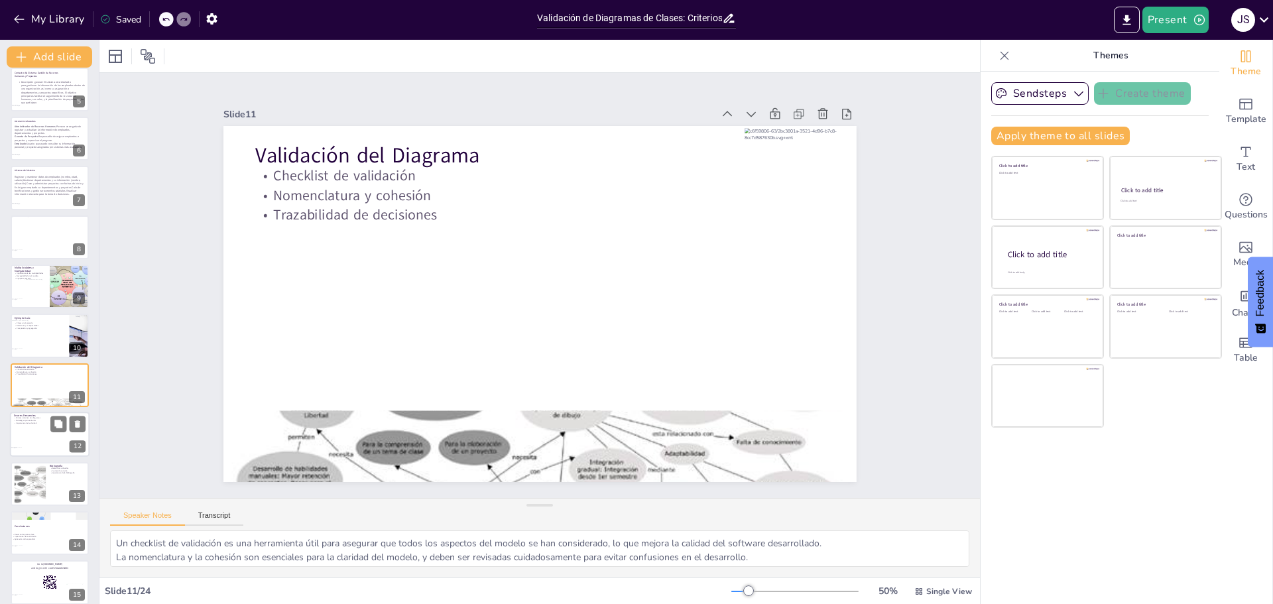
scroll to position [257, 0]
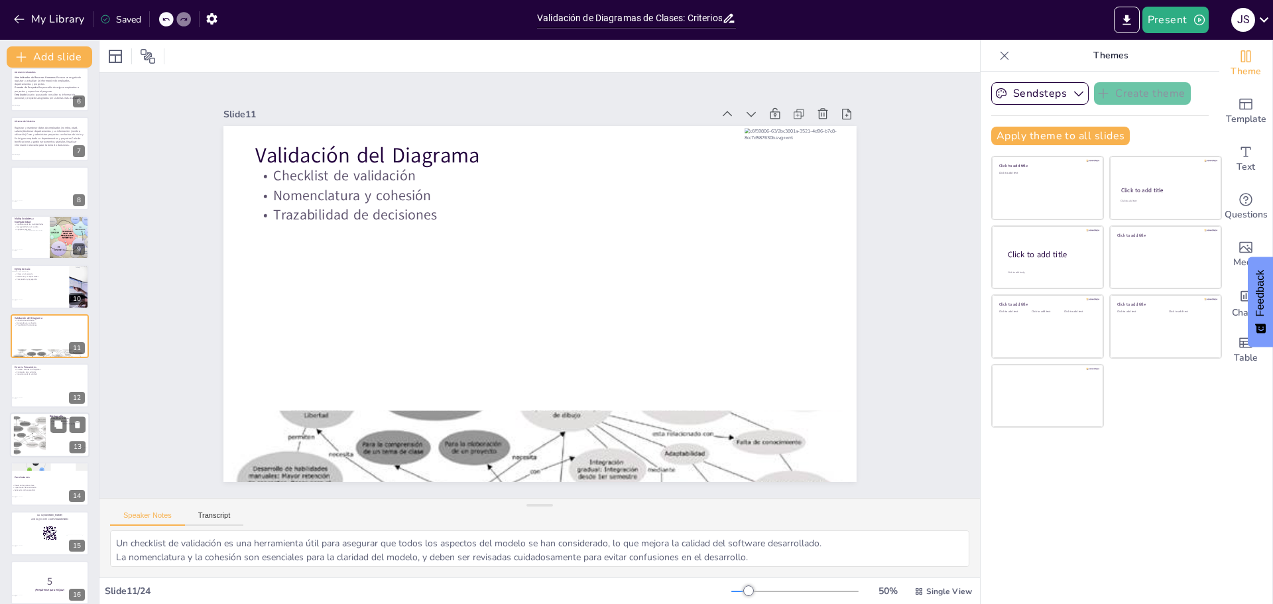
click at [33, 395] on div at bounding box center [50, 385] width 78 height 44
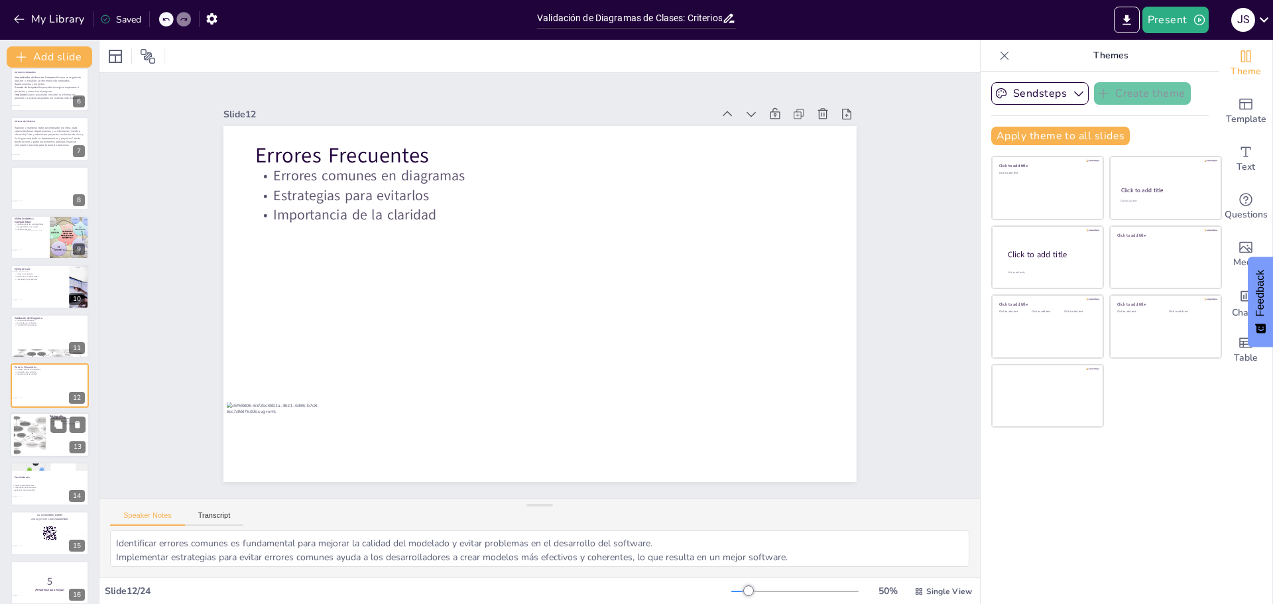
scroll to position [307, 0]
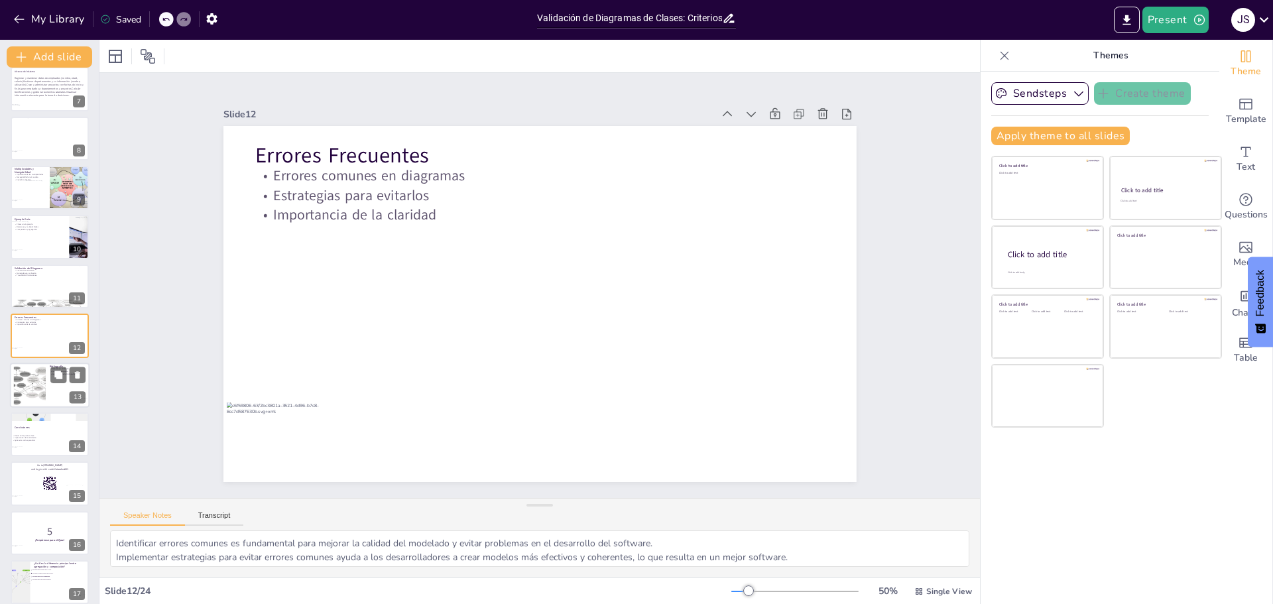
click at [40, 393] on div at bounding box center [30, 385] width 82 height 40
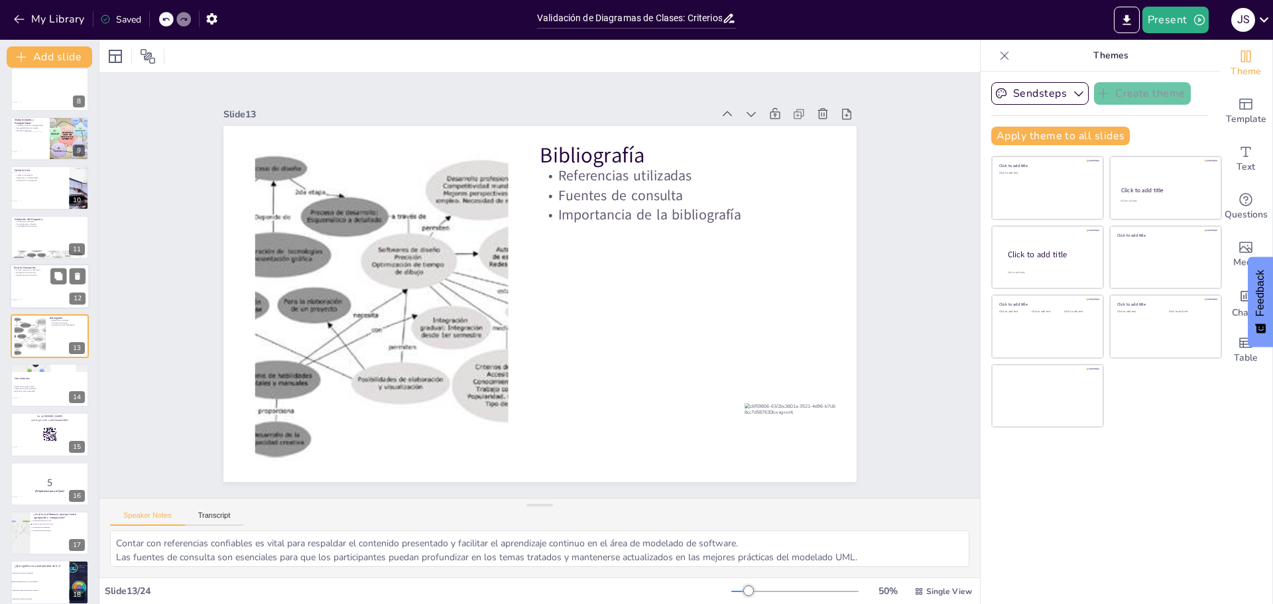
click at [41, 294] on div at bounding box center [50, 286] width 80 height 45
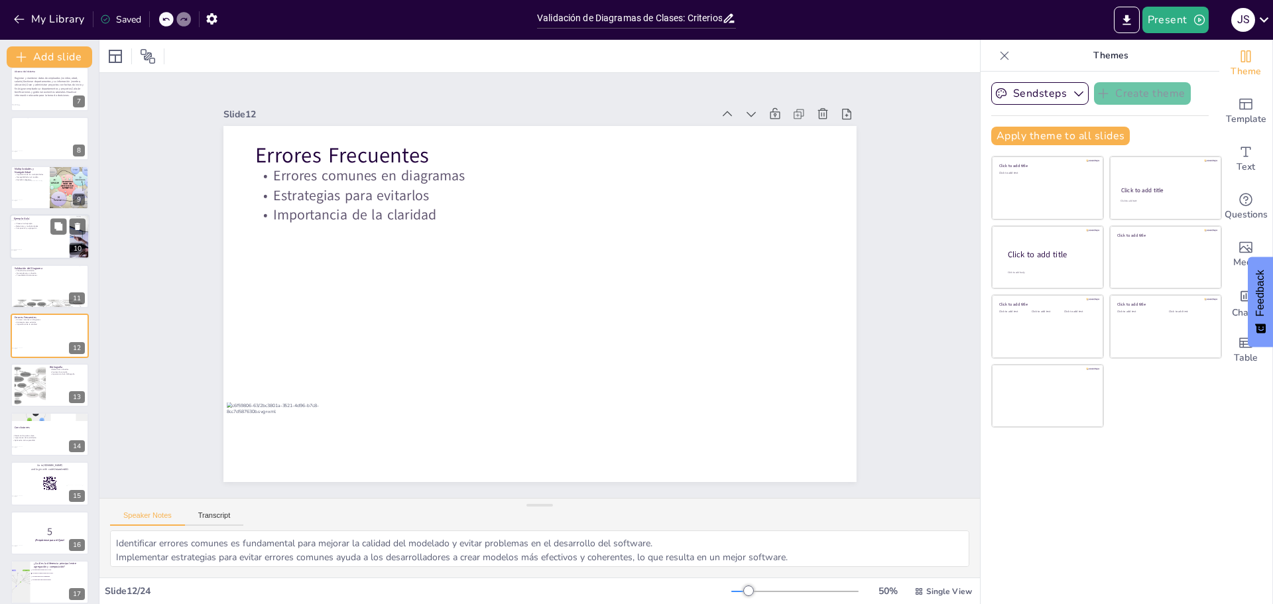
click at [33, 243] on div at bounding box center [40, 233] width 58 height 25
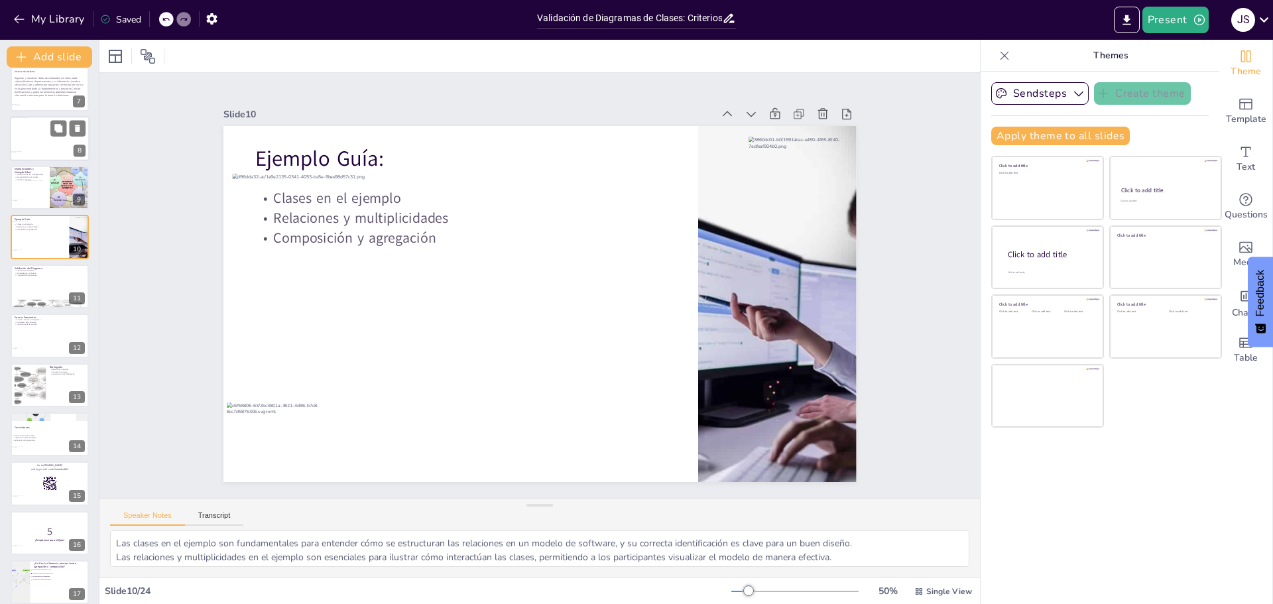
scroll to position [208, 0]
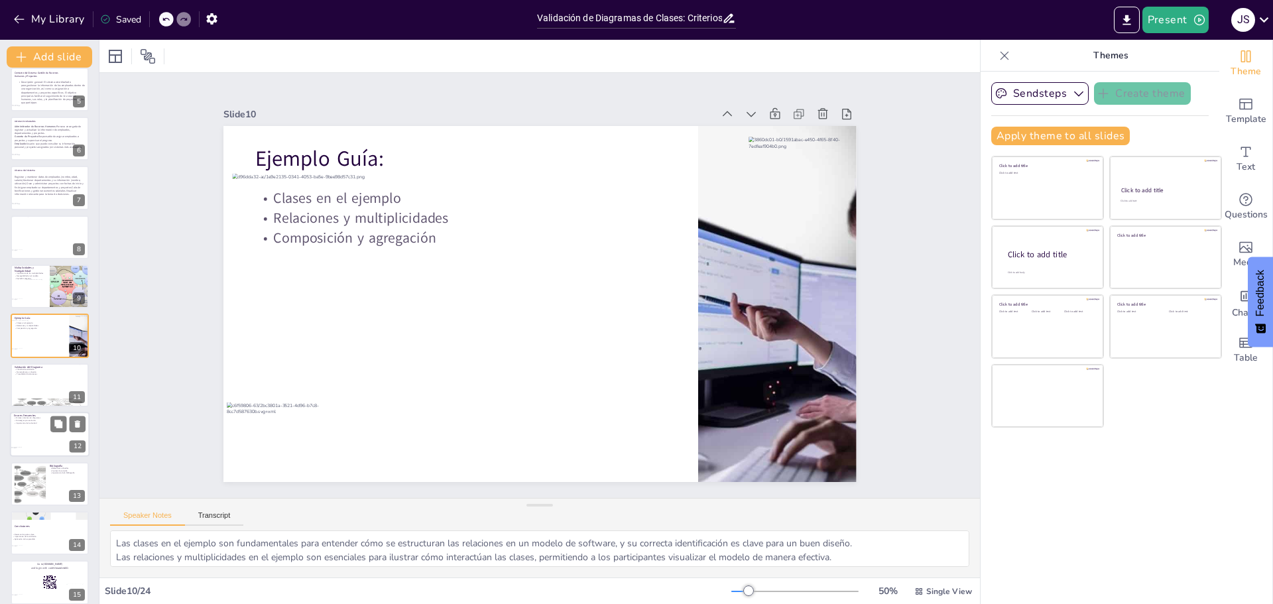
click at [44, 383] on div at bounding box center [50, 385] width 78 height 44
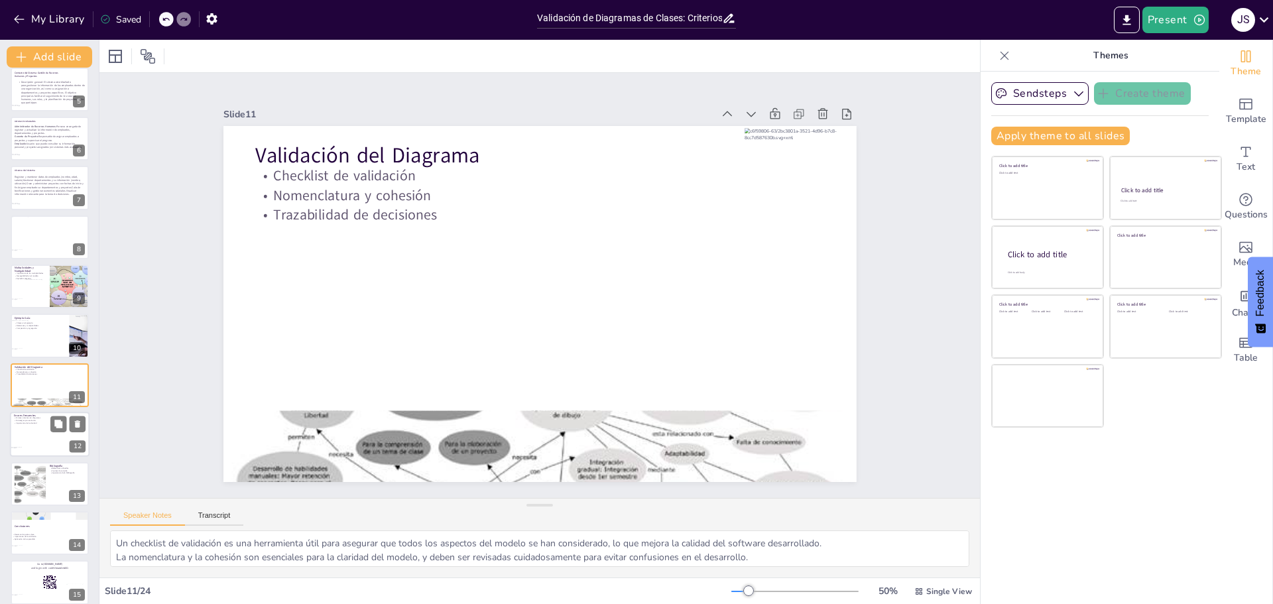
scroll to position [257, 0]
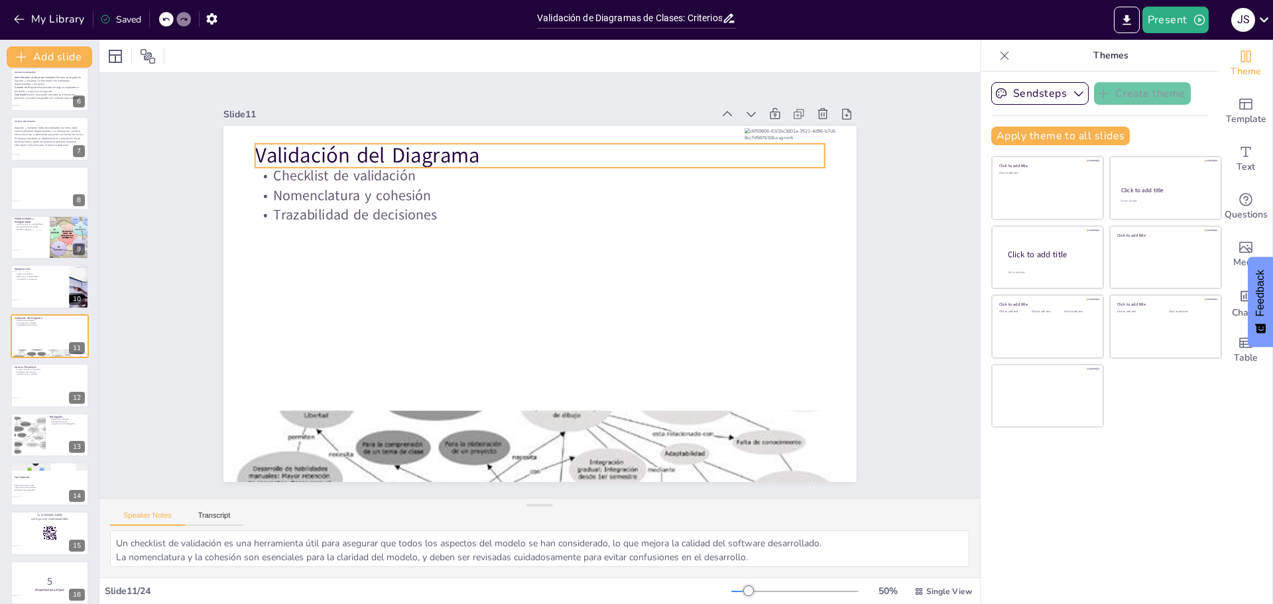
click at [497, 153] on p "Validación del Diagrama" at bounding box center [652, 220] width 310 height 508
click at [561, 151] on p "Validación del Diagrama" at bounding box center [663, 325] width 204 height 551
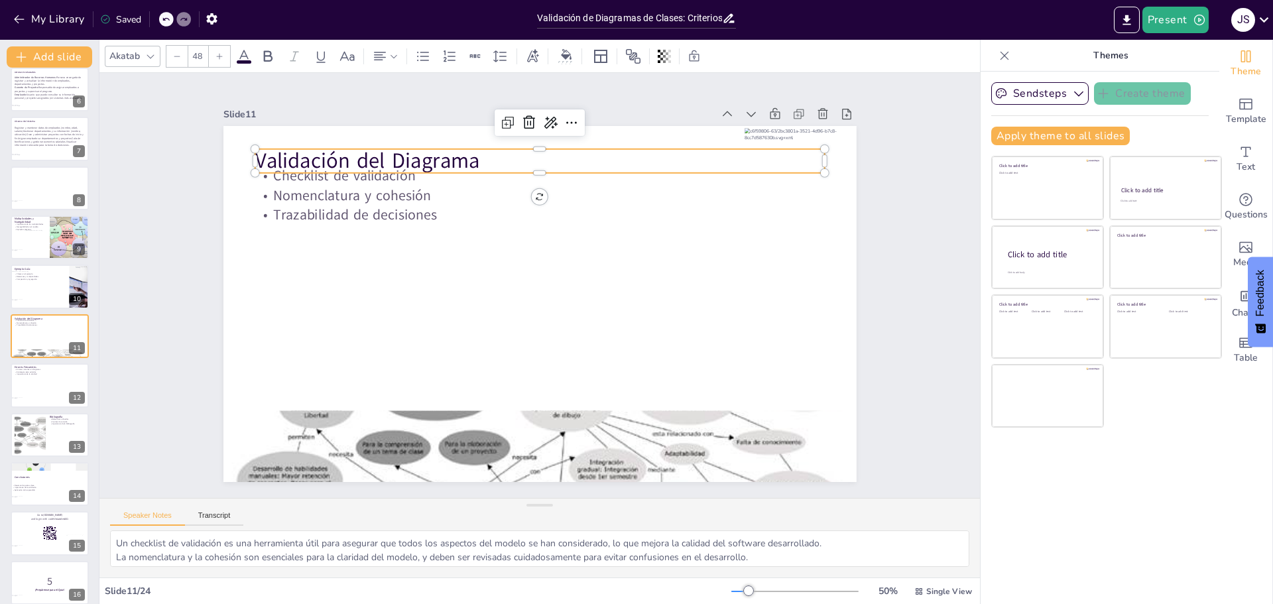
click at [375, 334] on p "Validación del Diagrama" at bounding box center [566, 407] width 564 height 147
click at [431, 150] on p "Validación del Diagrama" at bounding box center [632, 202] width 403 height 443
copy p "Validación del Diagrama"
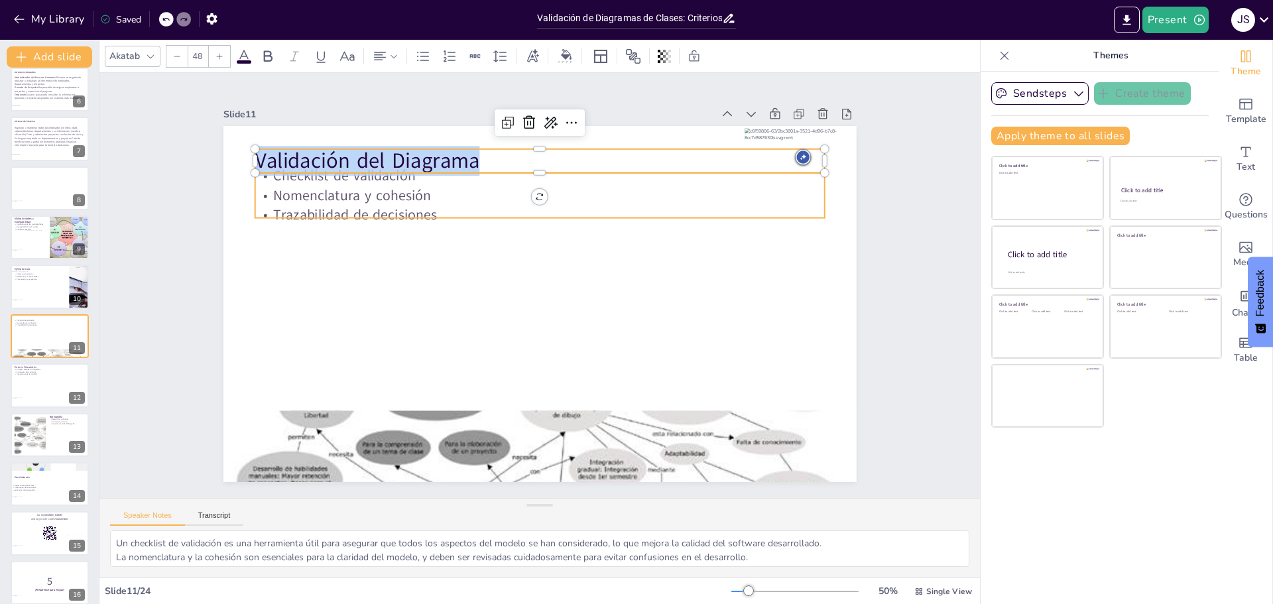
click at [345, 201] on p "Trazabilidad de decisiones" at bounding box center [581, 228] width 473 height 351
click at [394, 201] on p "Trazabilidad de decisiones" at bounding box center [592, 332] width 396 height 437
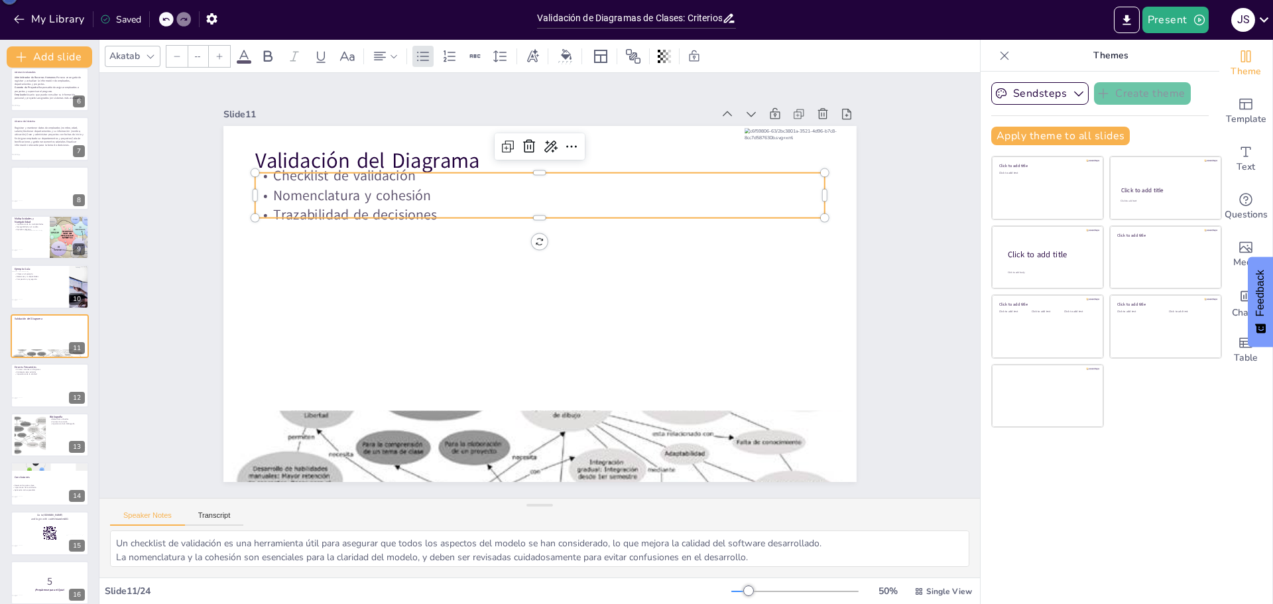
click at [345, 200] on p "Trazabilidad de decisiones" at bounding box center [581, 342] width 473 height 351
click at [399, 200] on p "Nomenclatura y cohesión" at bounding box center [473, 225] width 396 height 436
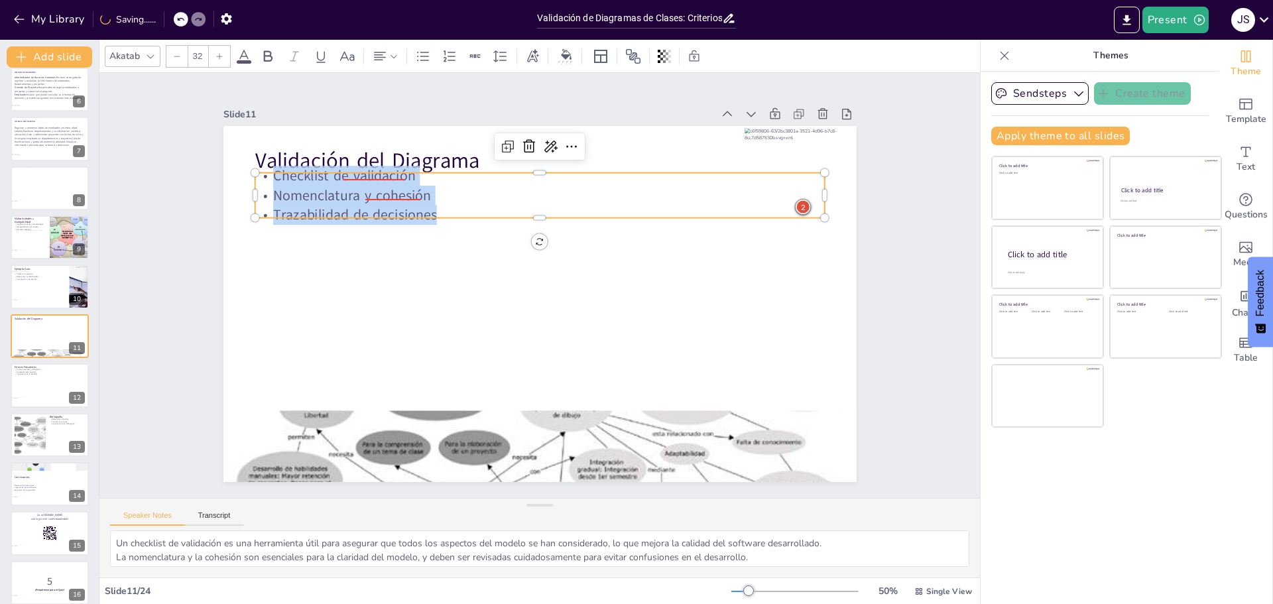
drag, startPoint x: 432, startPoint y: 206, endPoint x: 254, endPoint y: 167, distance: 182.5
click at [254, 167] on div "Validación del Diagrama Checklist de validación Nomenclatura y cohesión Trazabi…" at bounding box center [549, 301] width 726 height 625
copy div "Checklist de validación Nomenclatura y cohesión Trazabilidad de decisiones"
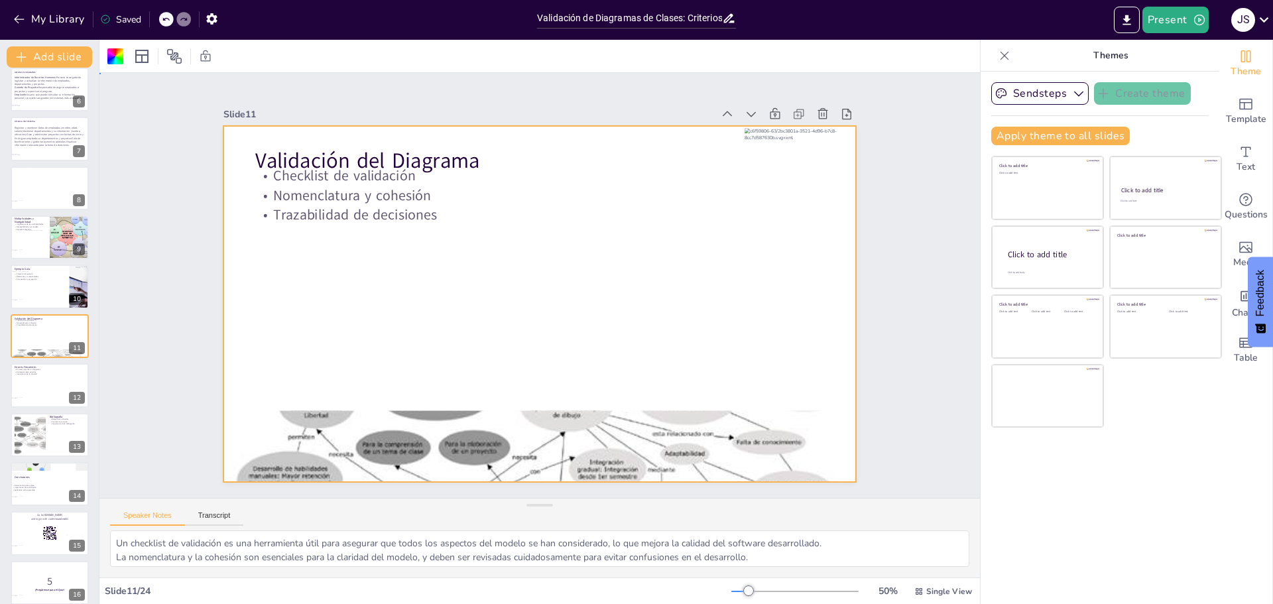
click at [309, 307] on div at bounding box center [531, 268] width 723 height 583
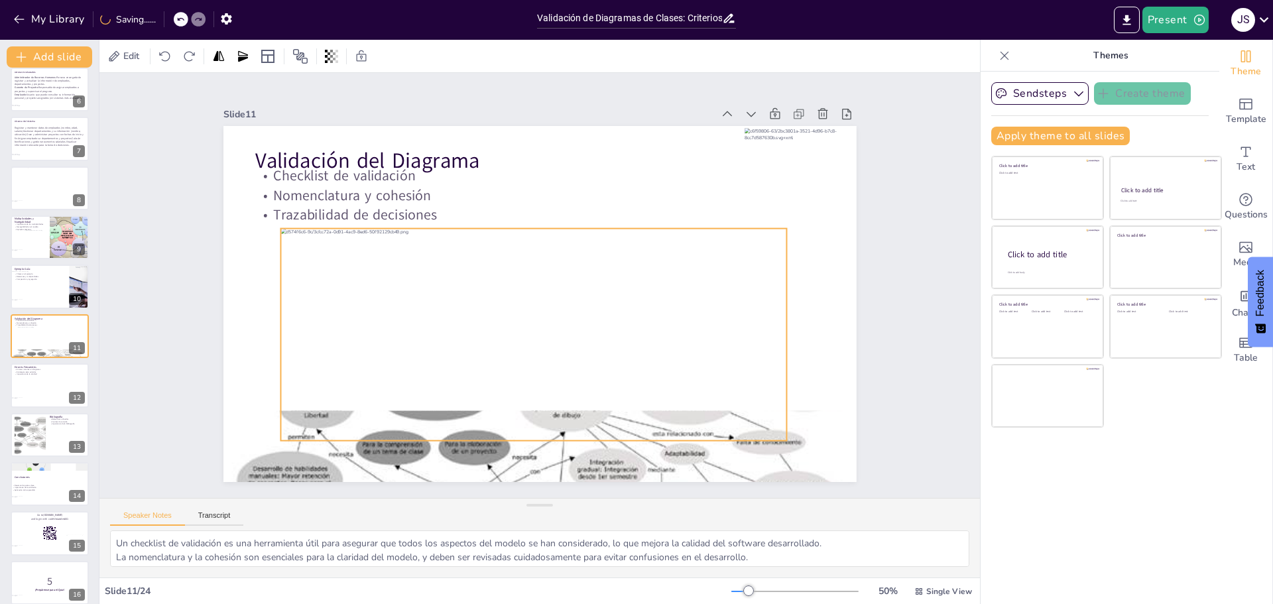
drag, startPoint x: 574, startPoint y: 308, endPoint x: 568, endPoint y: 338, distance: 31.1
click at [568, 338] on div at bounding box center [503, 252] width 469 height 534
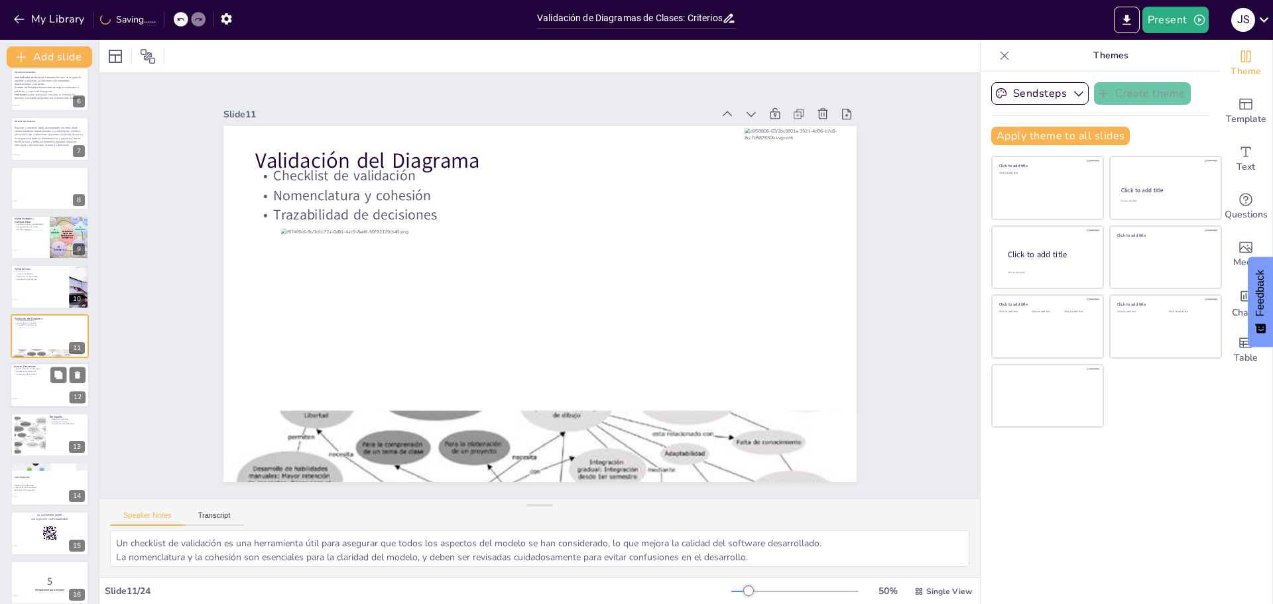
click at [24, 385] on div at bounding box center [50, 385] width 80 height 45
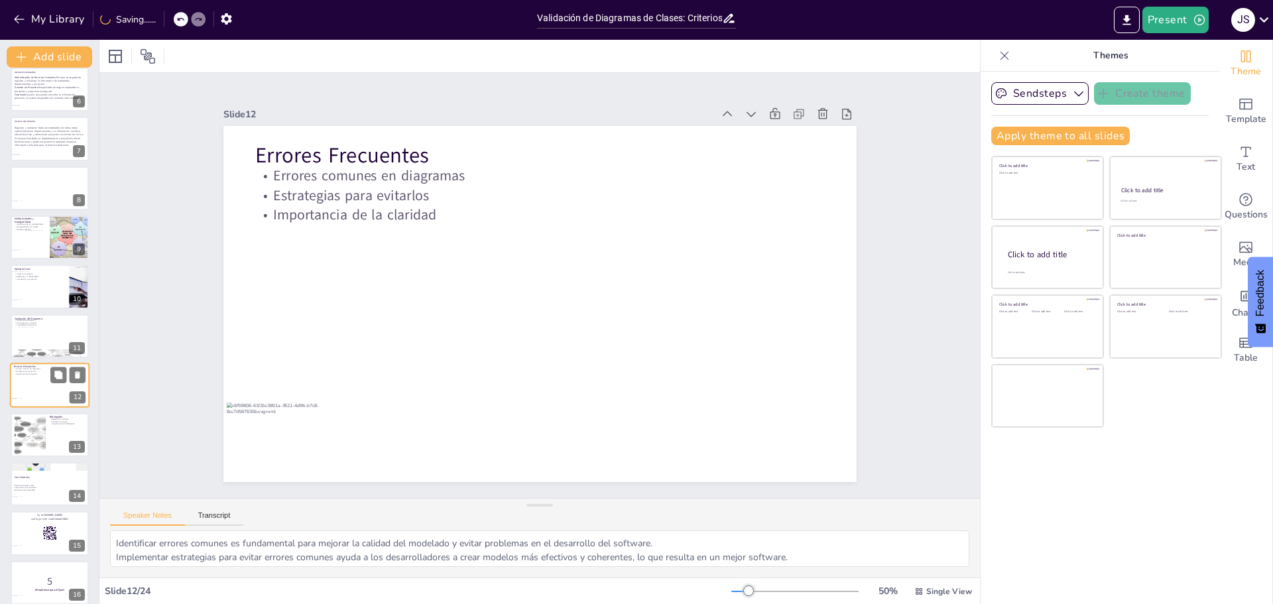
scroll to position [307, 0]
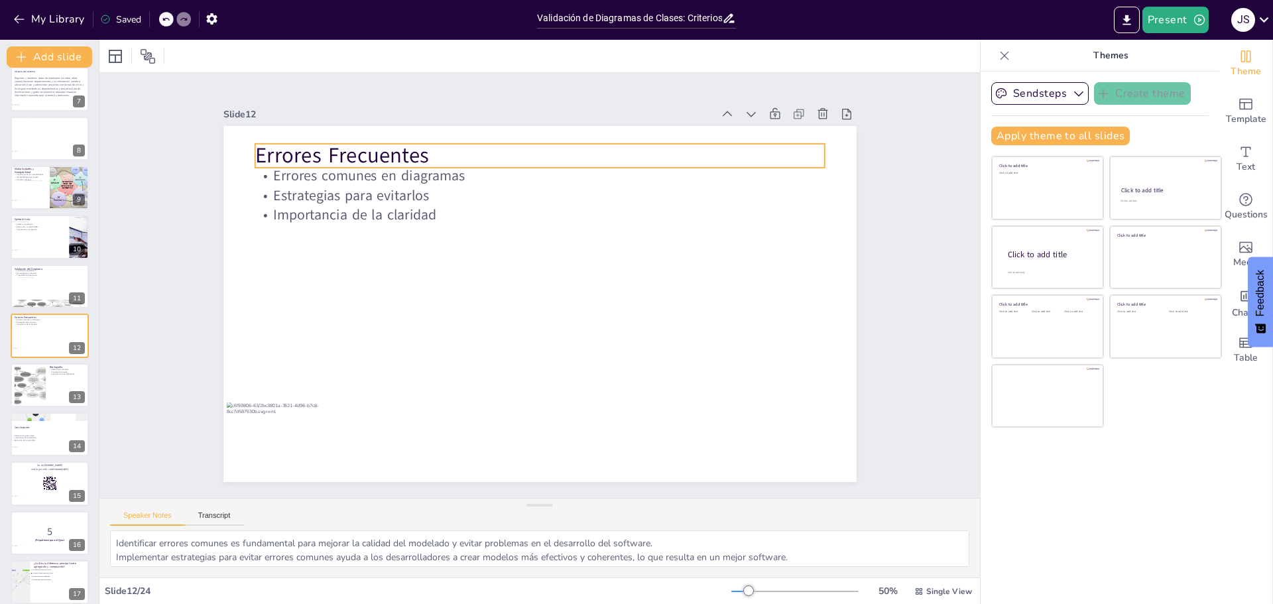
click at [387, 151] on p "Errores Frecuentes" at bounding box center [592, 167] width 533 height 259
click at [388, 150] on p "Errores Frecuentes" at bounding box center [592, 167] width 533 height 259
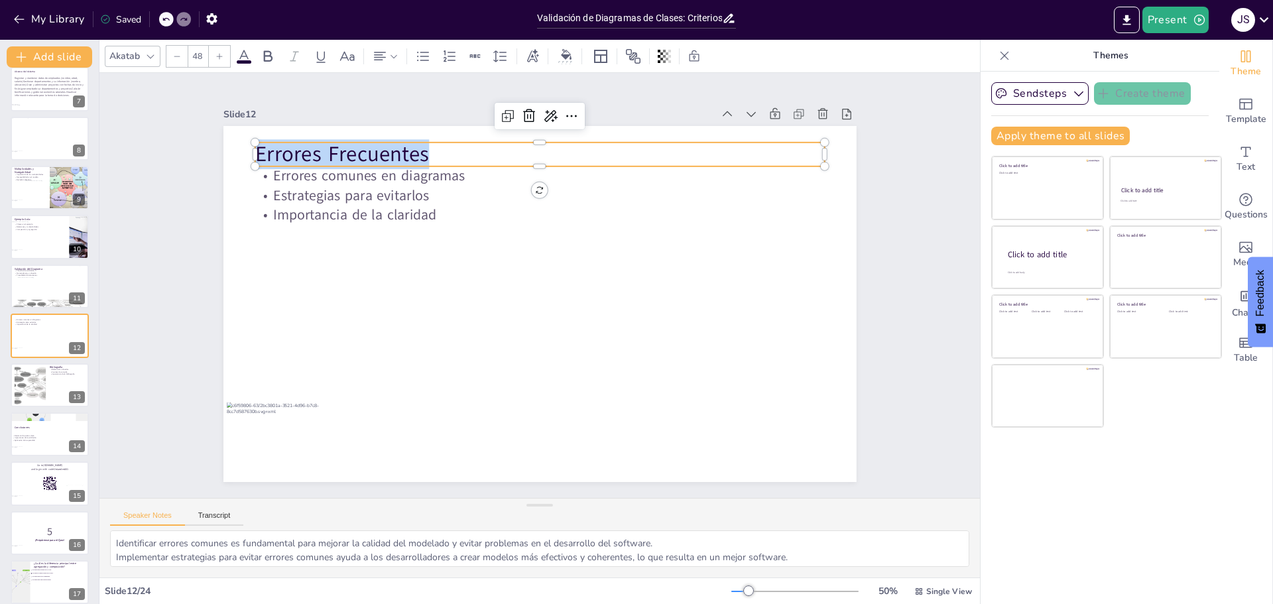
click at [436, 150] on p "Errores Frecuentes" at bounding box center [637, 197] width 403 height 443
copy p "Errores Frecuentes"
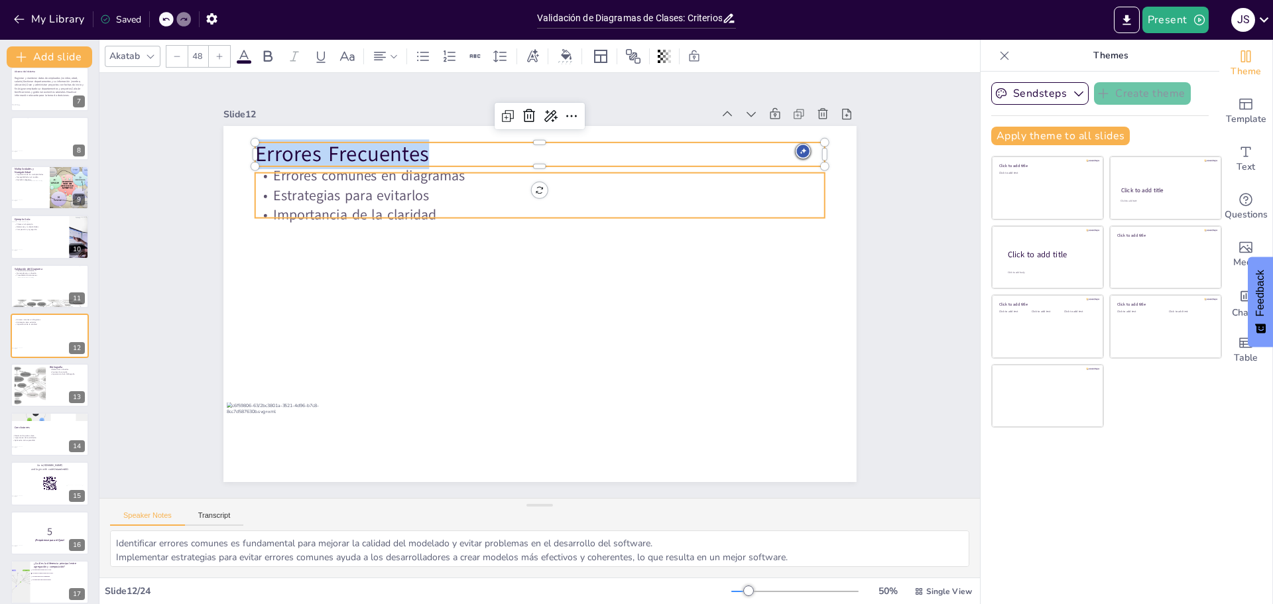
click at [330, 225] on p "Importancia de la claridad" at bounding box center [511, 350] width 529 height 250
click at [345, 204] on p "Importancia de la claridad" at bounding box center [581, 342] width 473 height 351
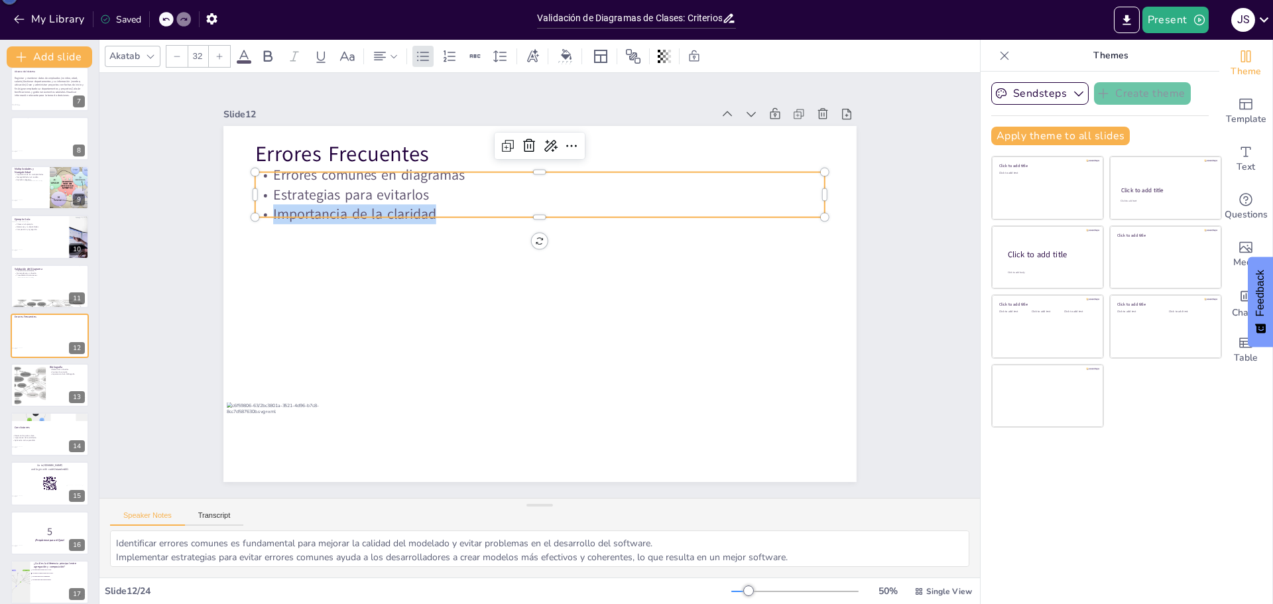
click at [330, 202] on p "Importancia de la claridad" at bounding box center [562, 218] width 548 height 195
click at [330, 225] on p "Importancia de la claridad" at bounding box center [568, 350] width 529 height 250
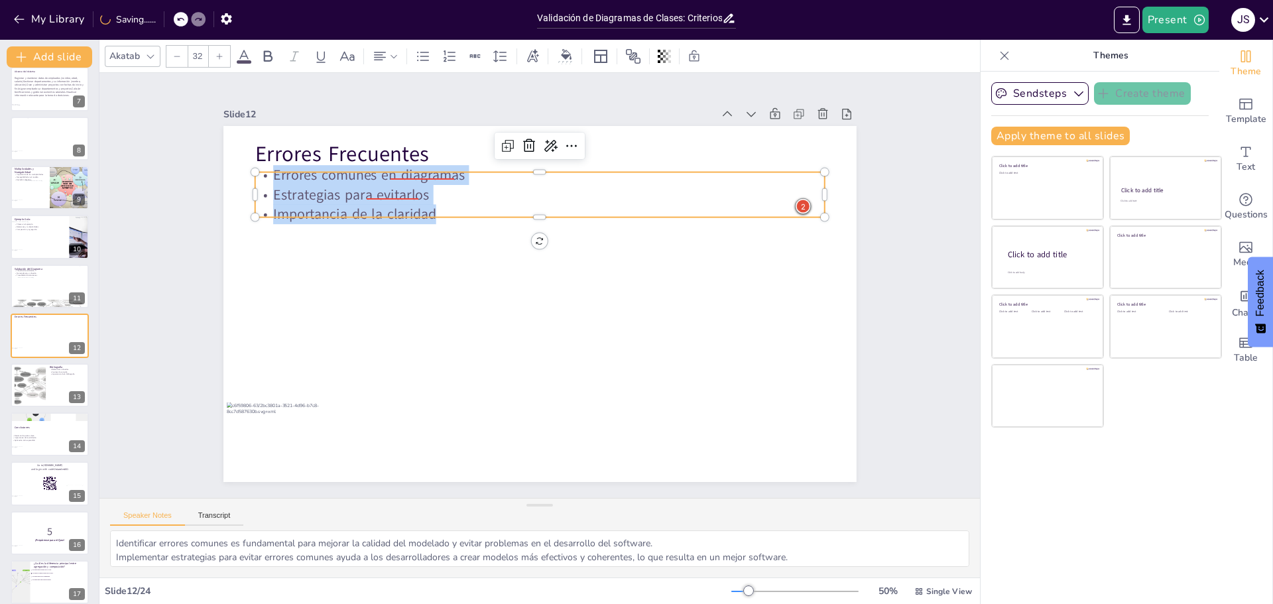
drag, startPoint x: 430, startPoint y: 203, endPoint x: 256, endPoint y: 168, distance: 177.1
click at [391, 168] on div "Errores comunes en diagramas Estrategias para evitarlos Importancia de la clari…" at bounding box center [450, 295] width 118 height 573
copy div "Errores comunes en diagramas Estrategias para evitarlos Importancia de la clari…"
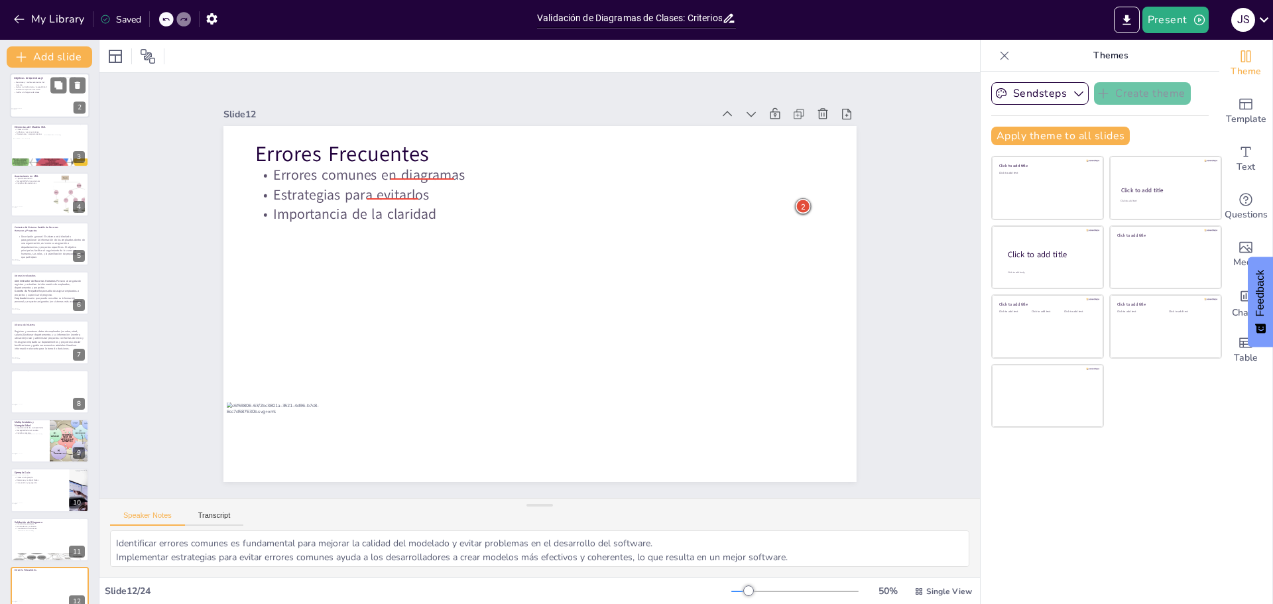
scroll to position [0, 0]
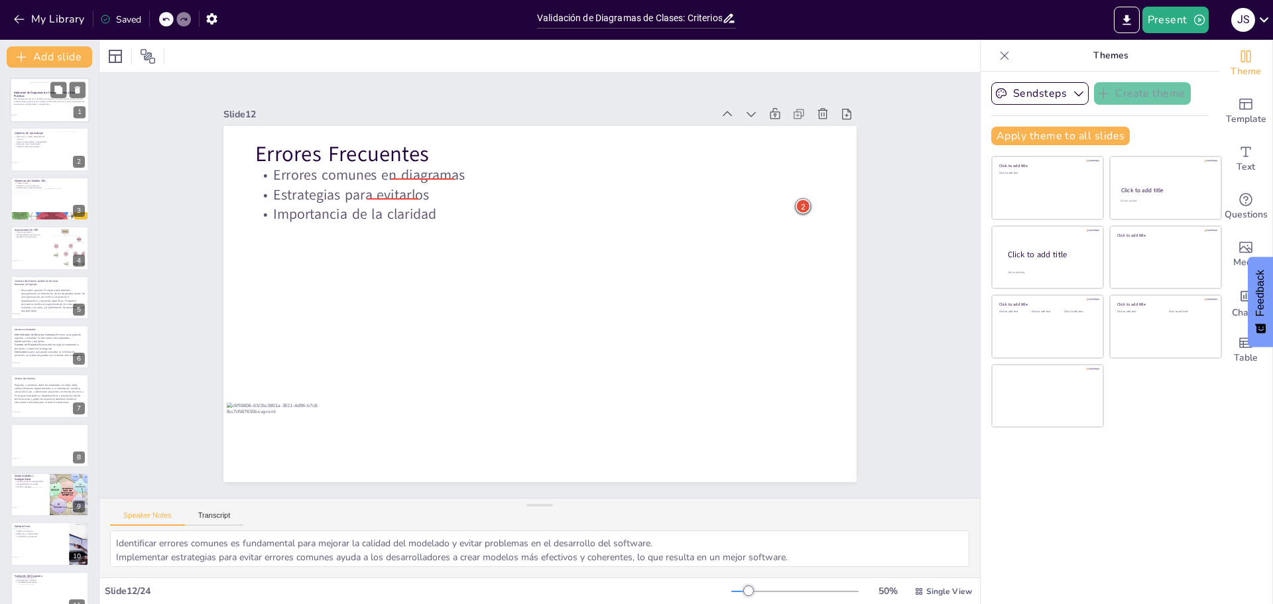
click at [37, 106] on div at bounding box center [50, 100] width 40 height 36
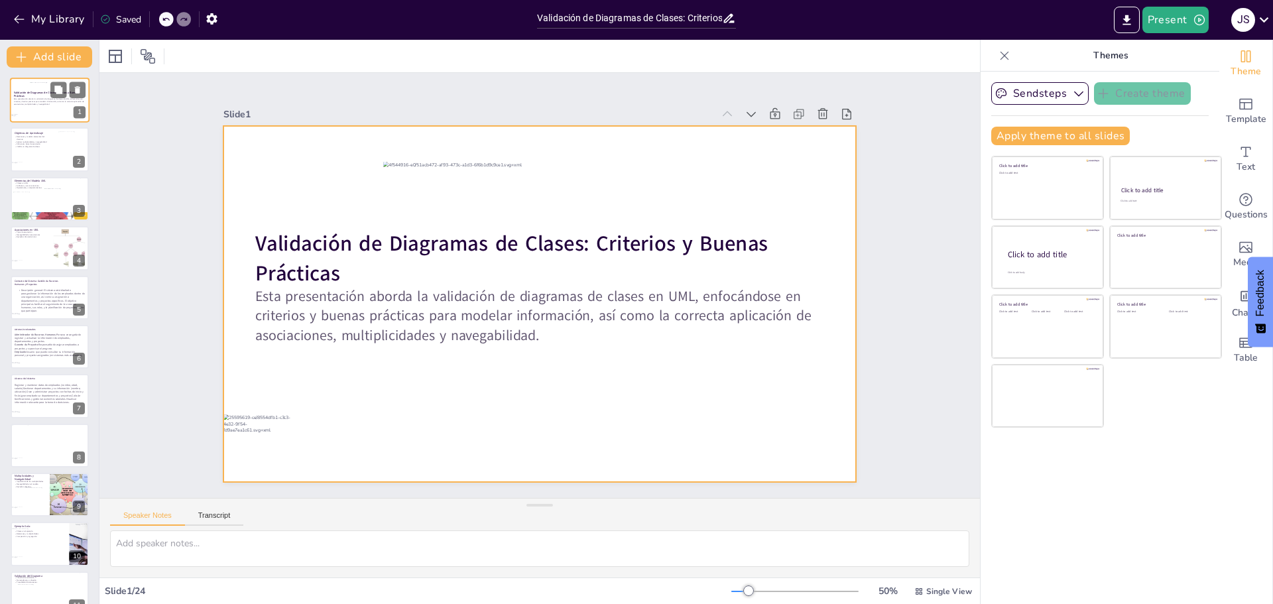
click at [48, 103] on div at bounding box center [50, 100] width 40 height 36
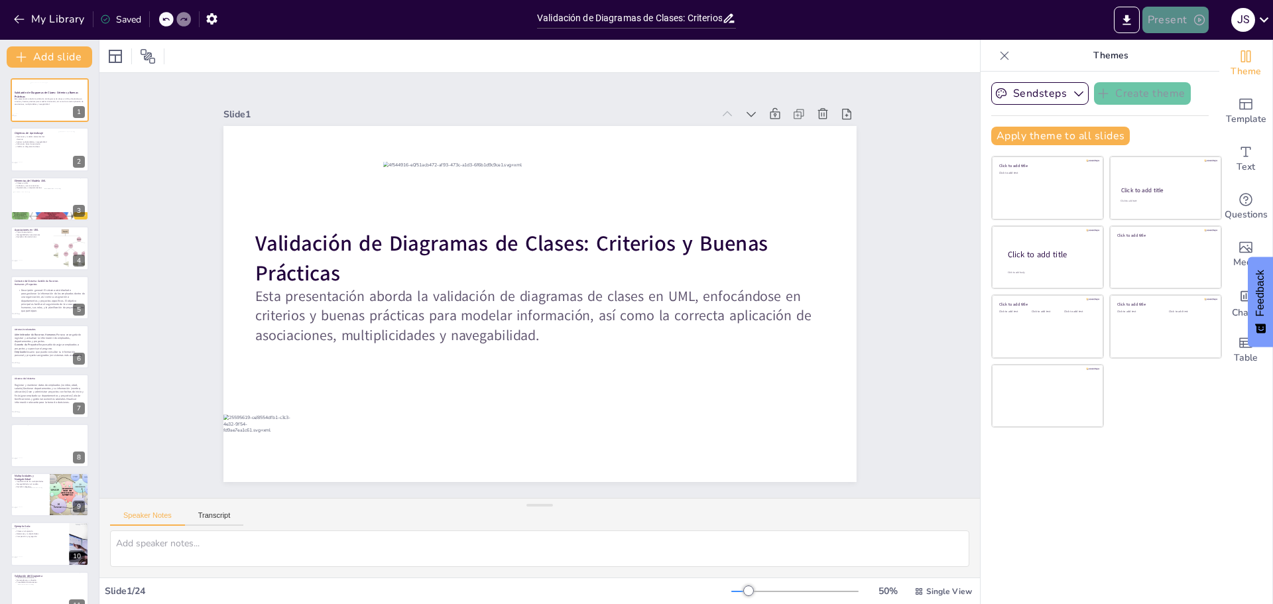
click at [1174, 23] on button "Present" at bounding box center [1176, 20] width 66 height 27
click at [1192, 81] on li "Play presentation" at bounding box center [1196, 81] width 105 height 21
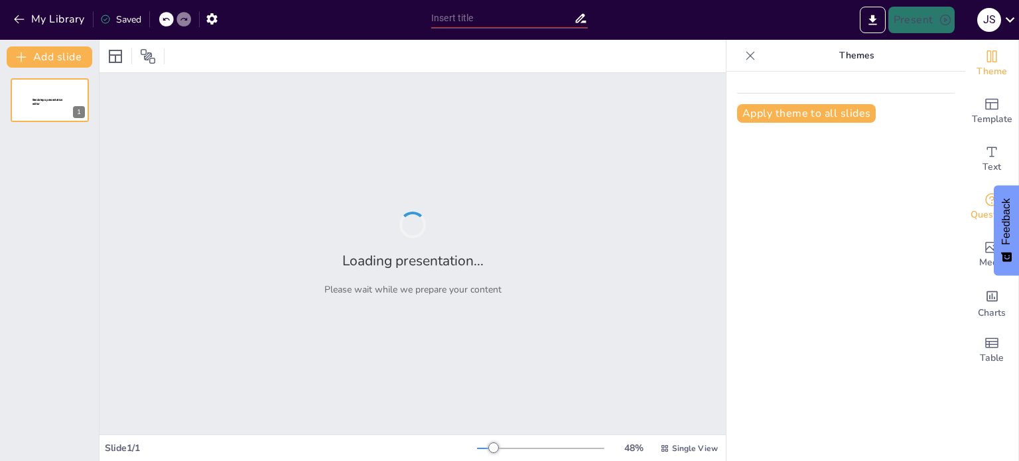
type input "Validación de Diagramas de Clases: Criterios y Buenas Prácticas"
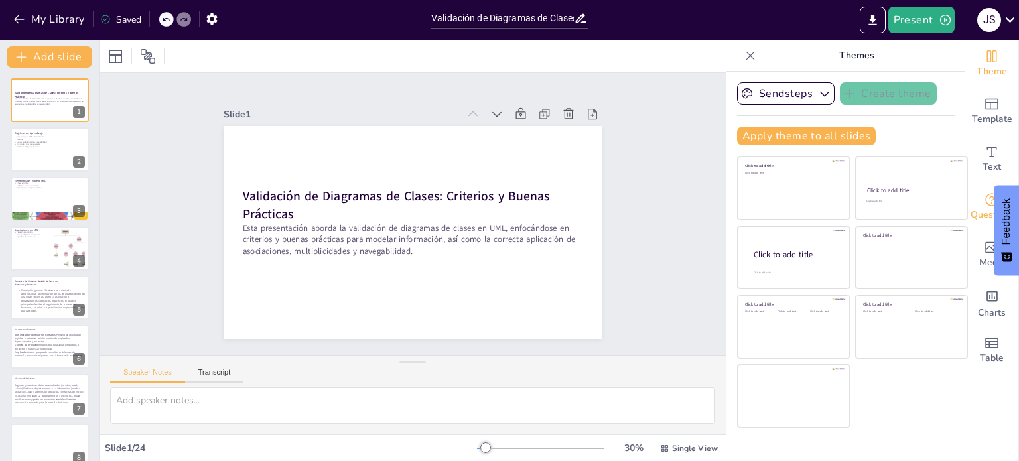
checkbox input "true"
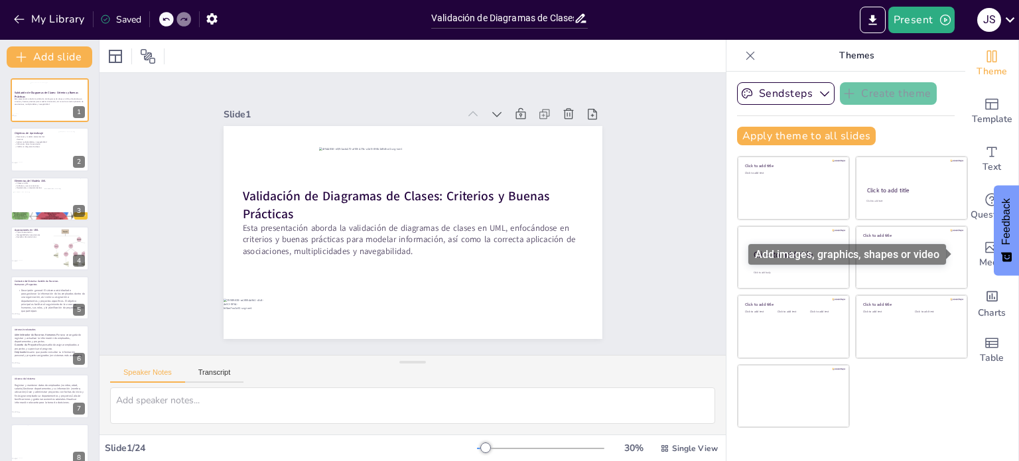
checkbox input "true"
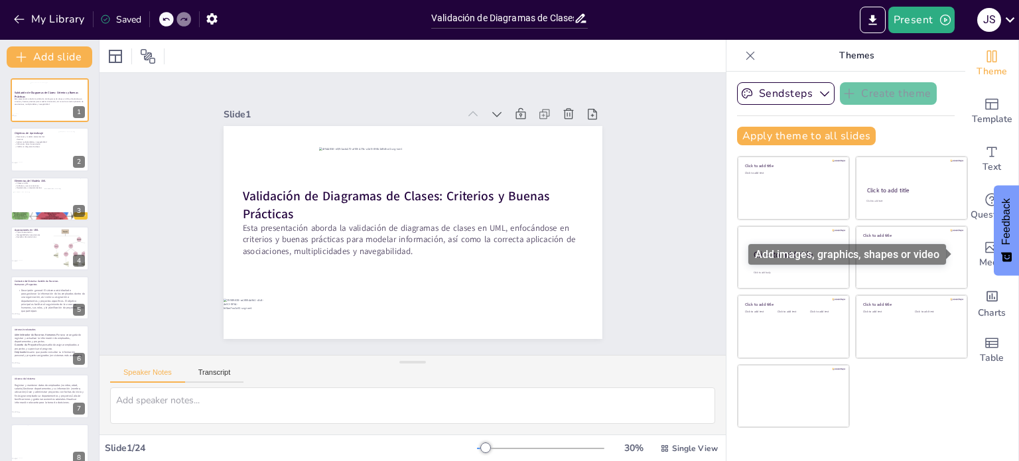
checkbox input "true"
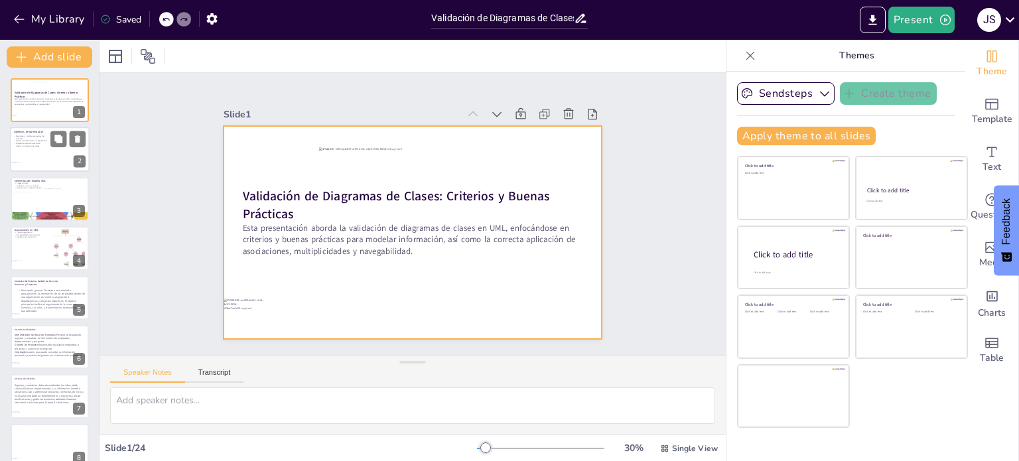
checkbox input "true"
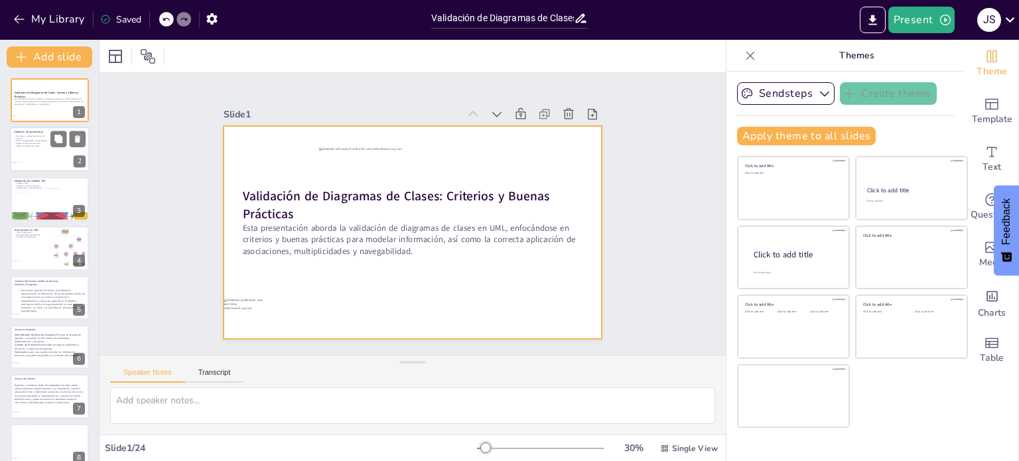
checkbox input "true"
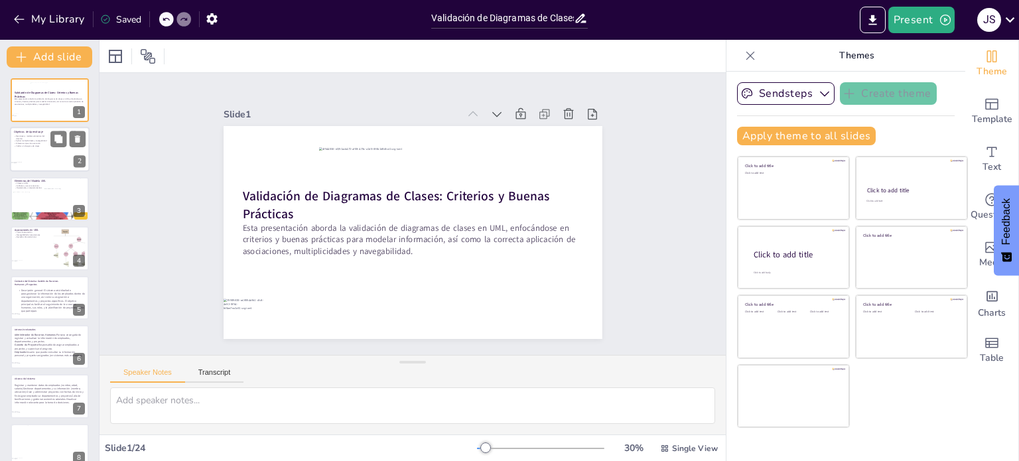
checkbox input "true"
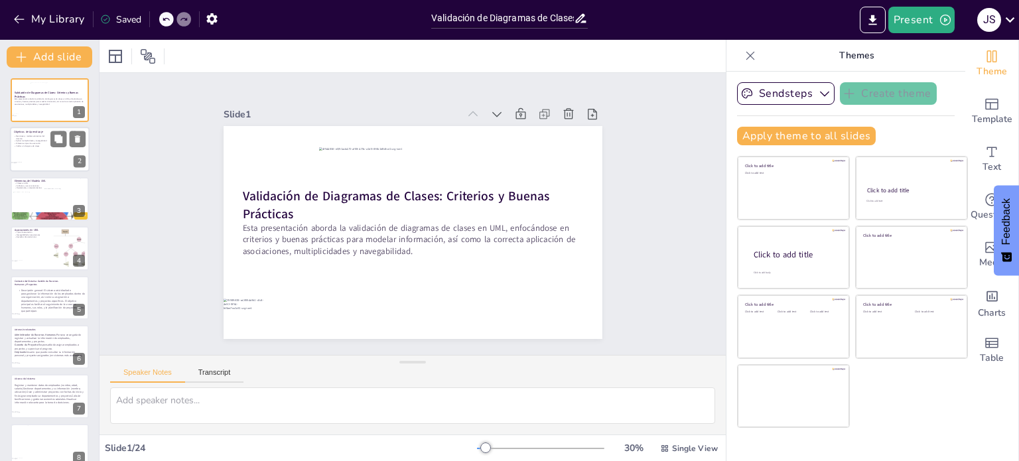
checkbox input "true"
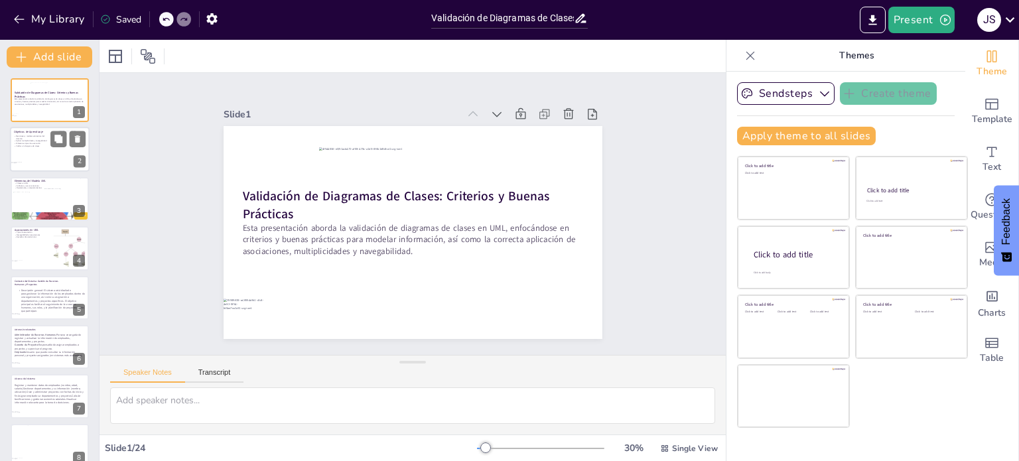
checkbox input "true"
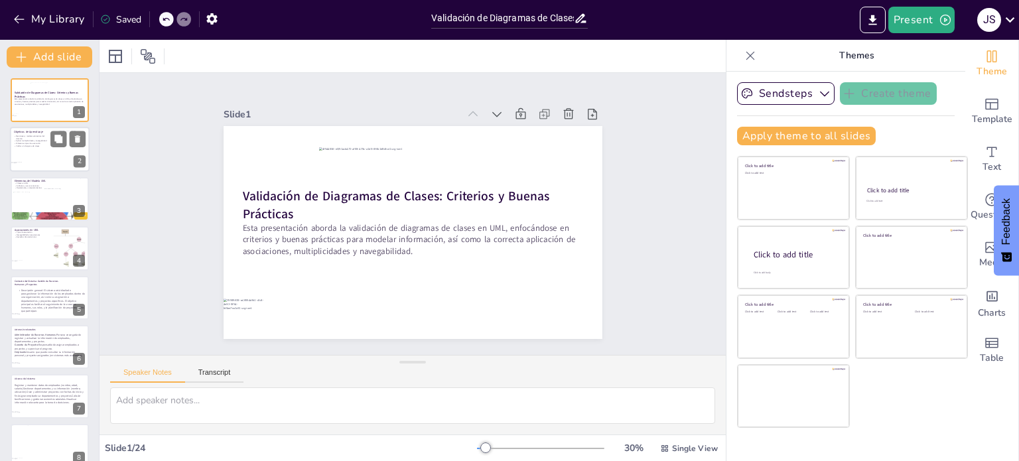
checkbox input "true"
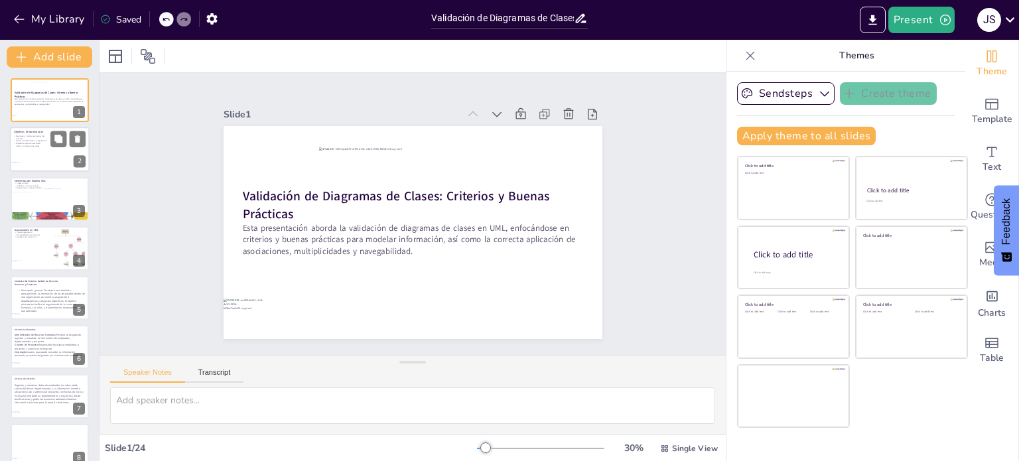
checkbox input "true"
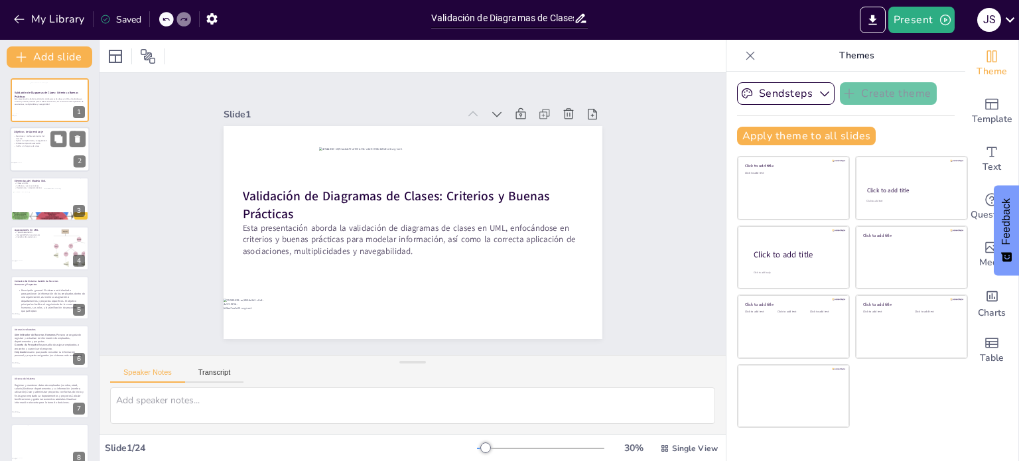
checkbox input "true"
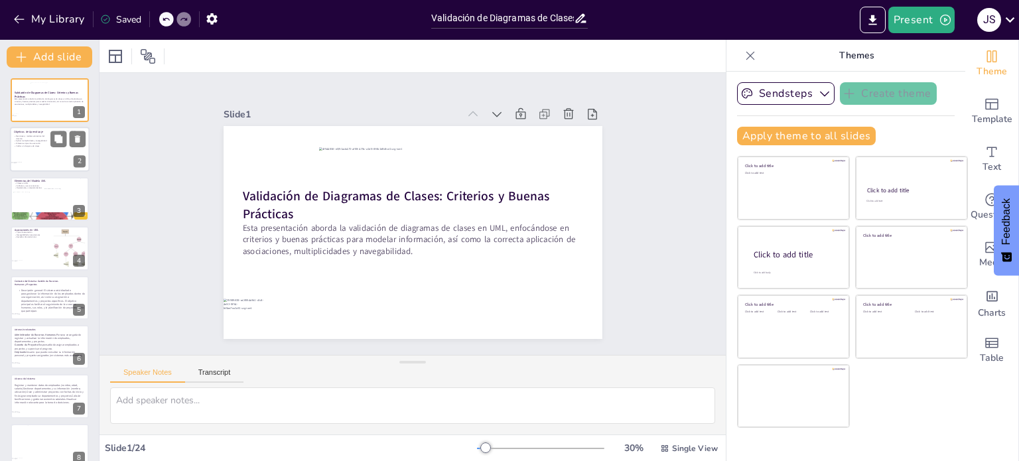
checkbox input "true"
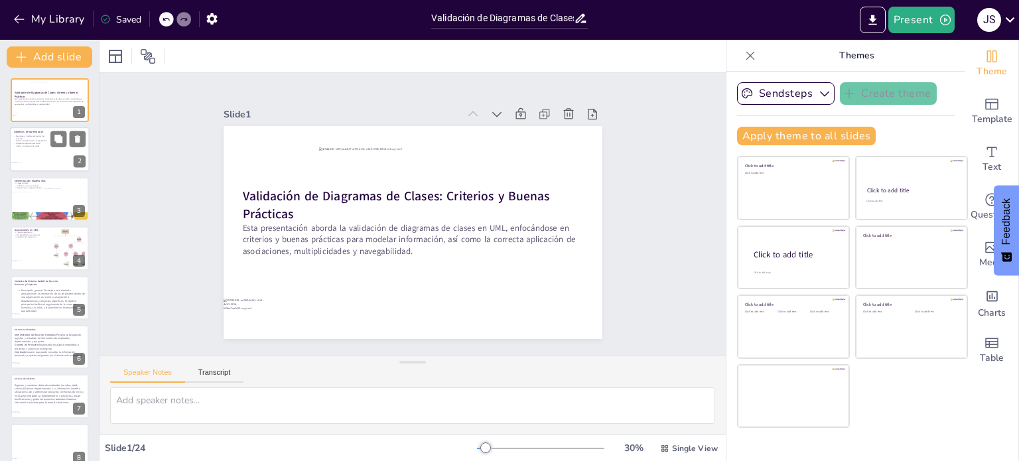
checkbox input "true"
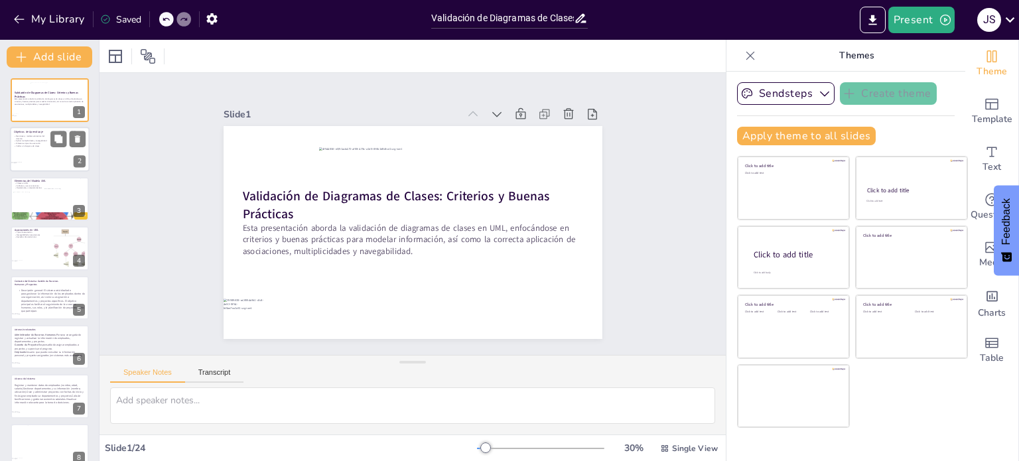
checkbox input "true"
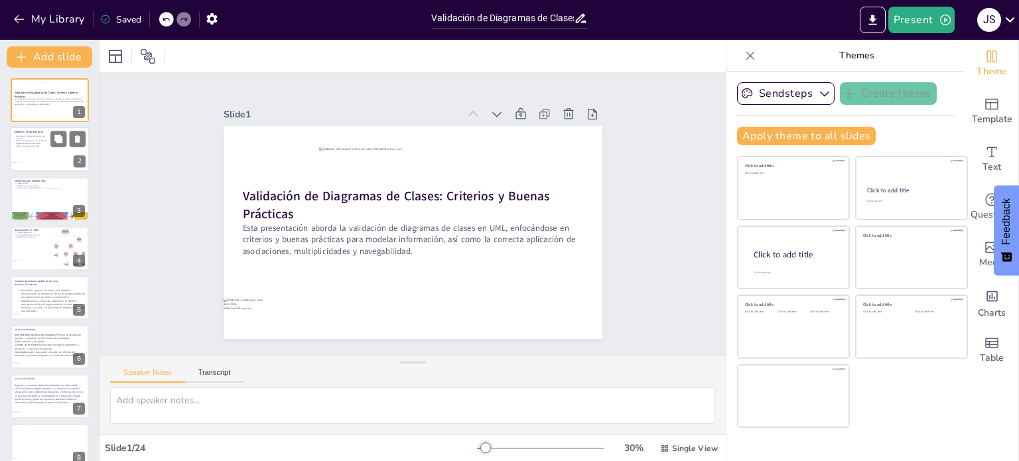
checkbox input "true"
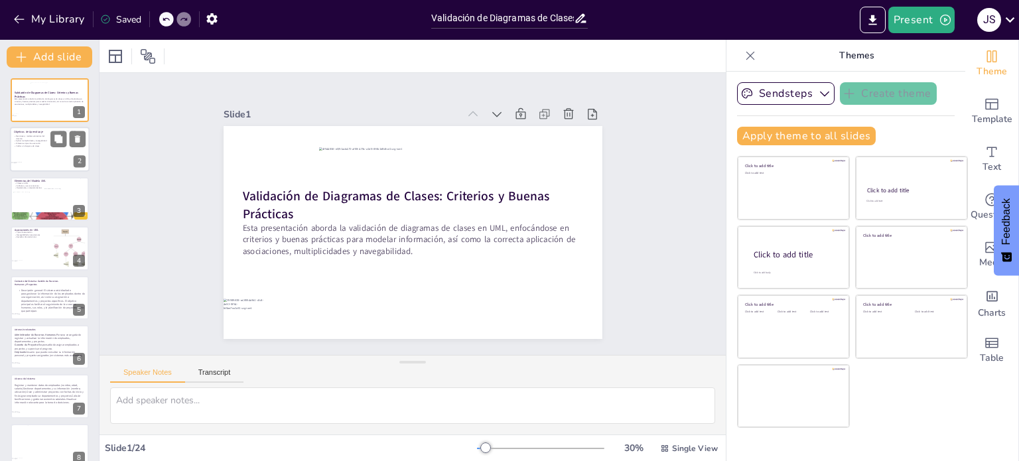
checkbox input "true"
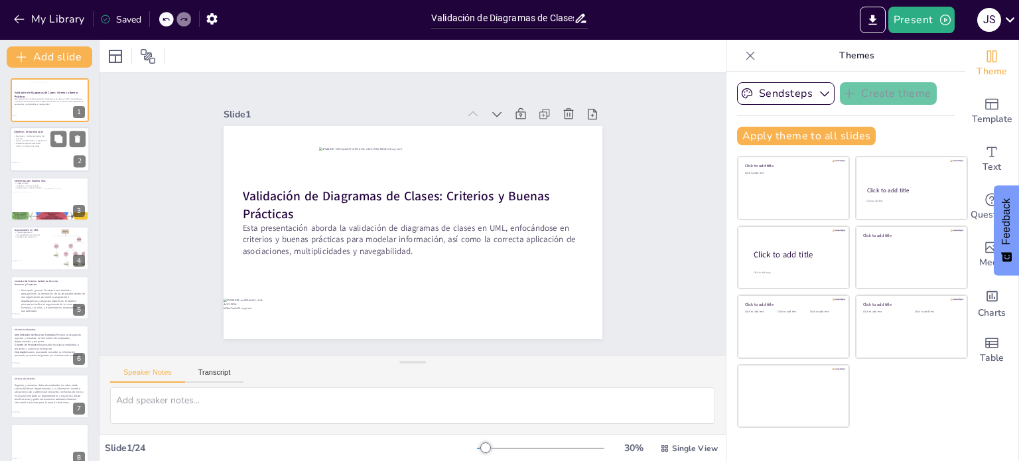
checkbox input "true"
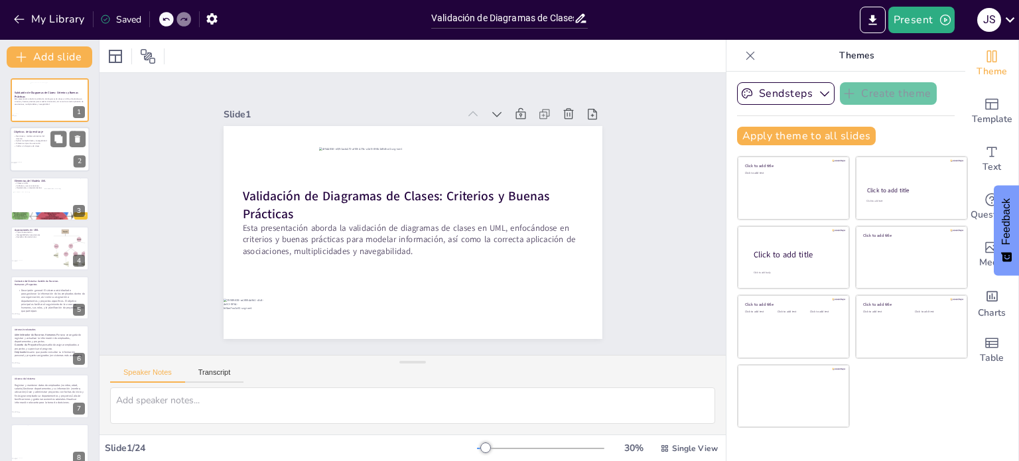
click at [28, 151] on div at bounding box center [50, 149] width 80 height 45
type textarea "Es vital comprender cómo reconocer y modelar elementos del dominio, como clases…"
checkbox input "true"
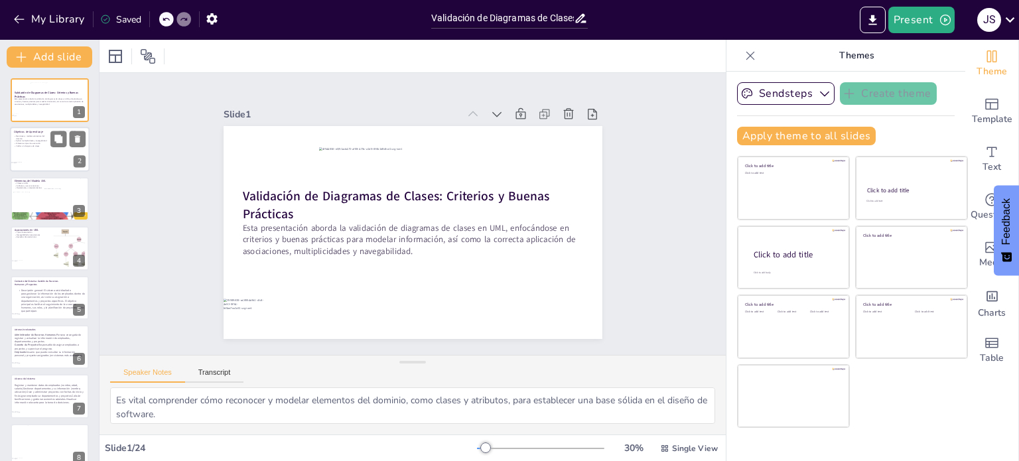
checkbox input "true"
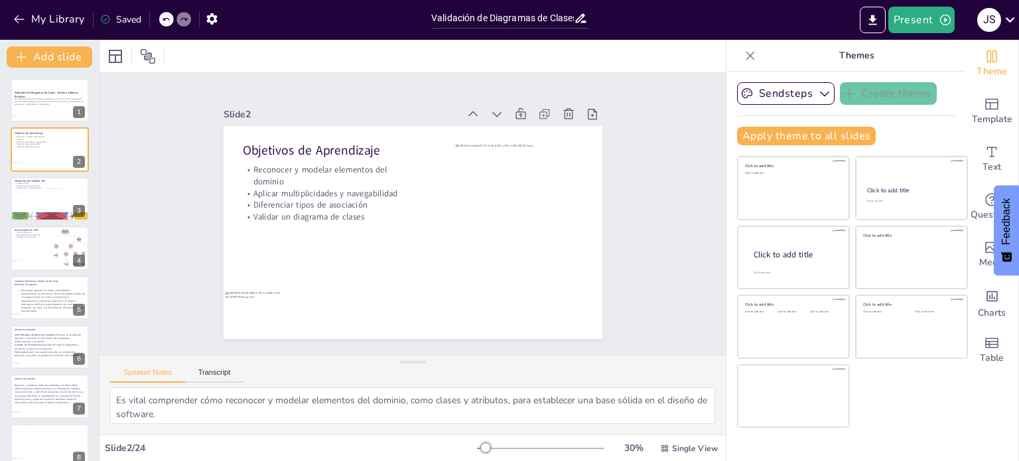
checkbox input "true"
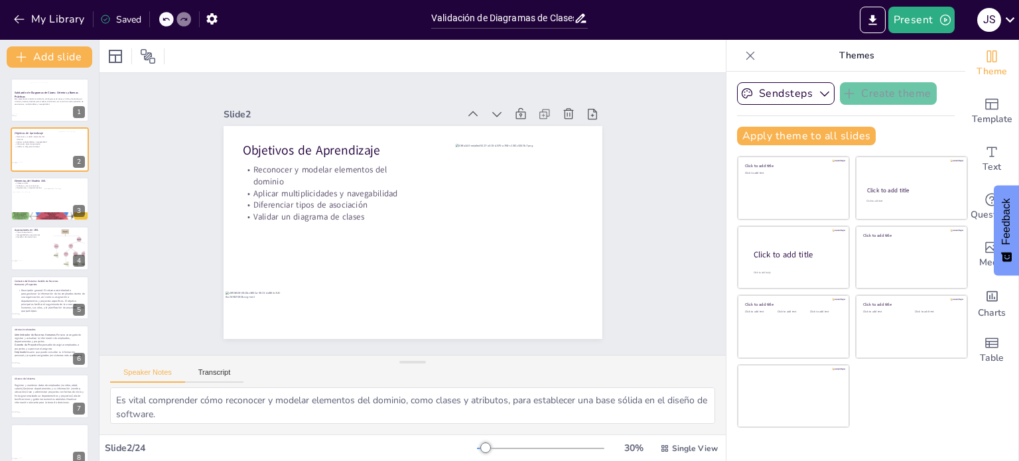
checkbox input "true"
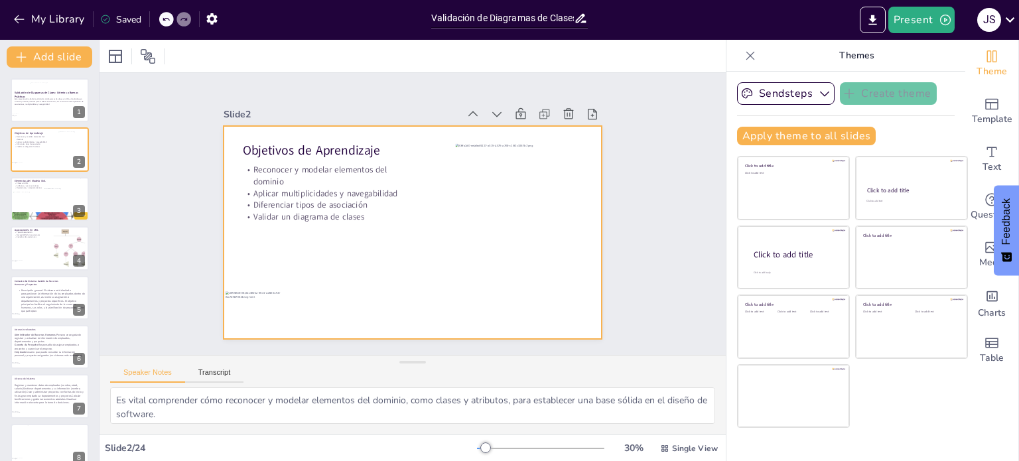
checkbox input "true"
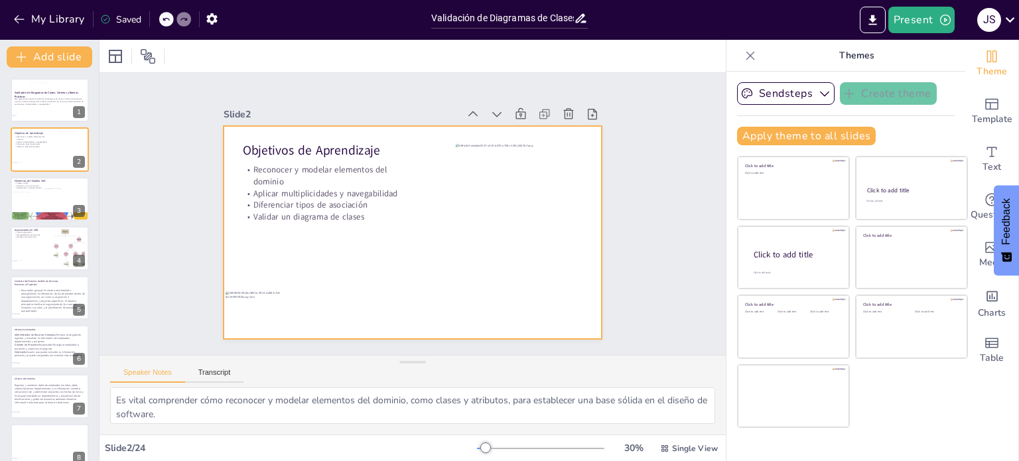
checkbox input "true"
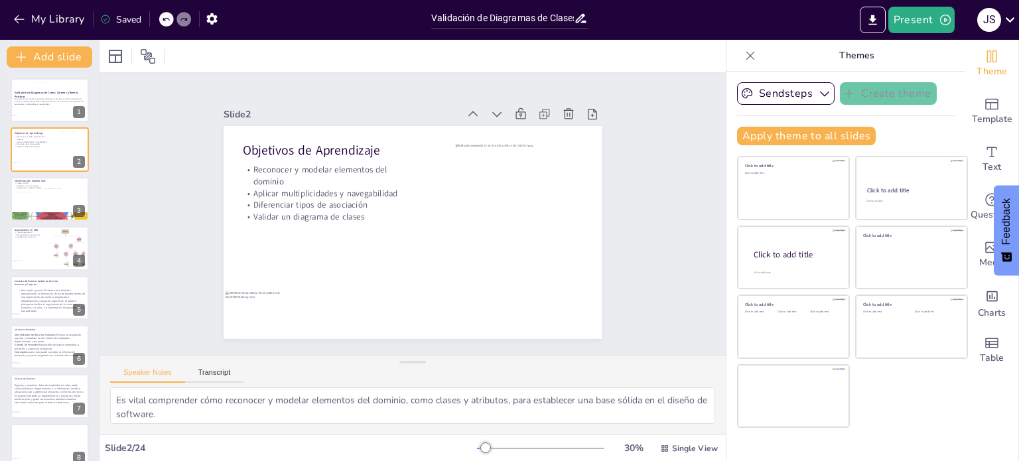
checkbox input "true"
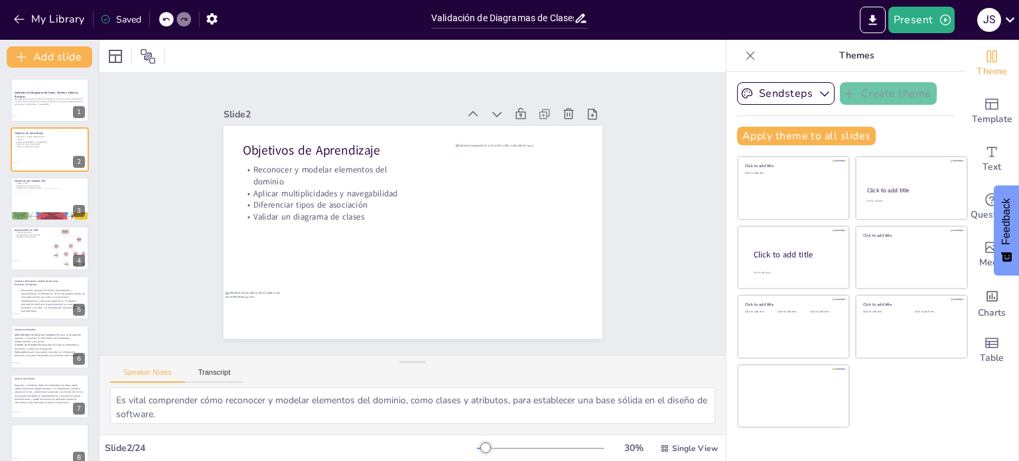
checkbox input "true"
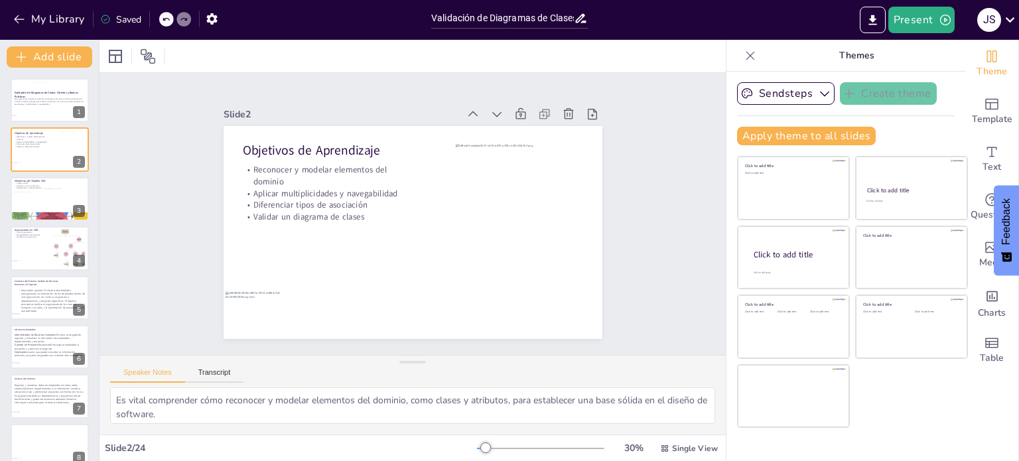
checkbox input "true"
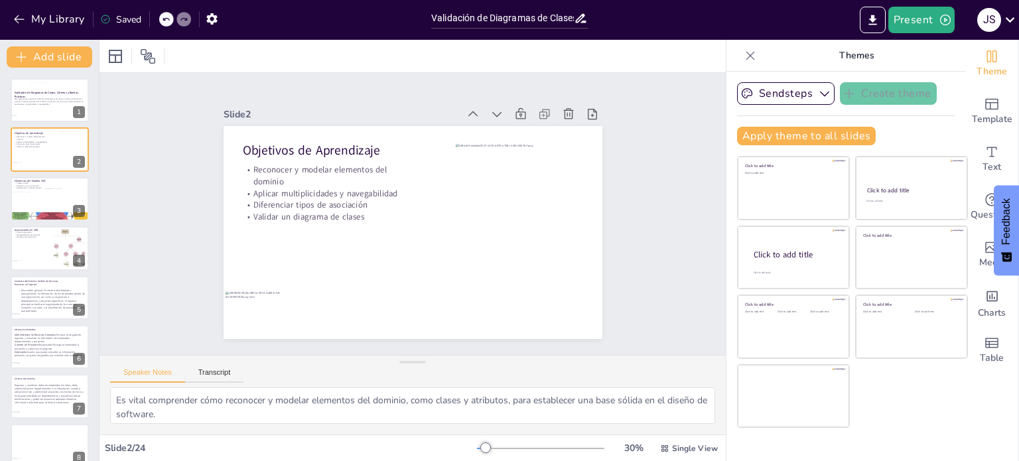
checkbox input "true"
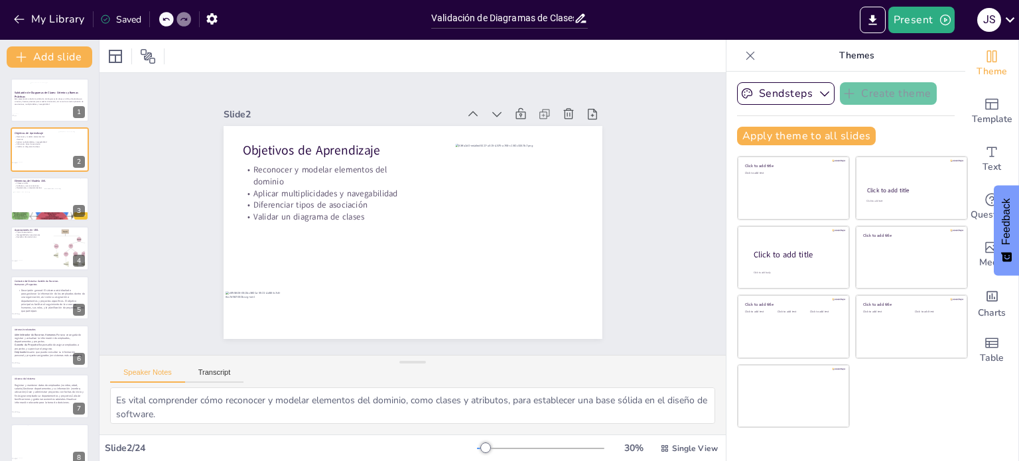
checkbox input "true"
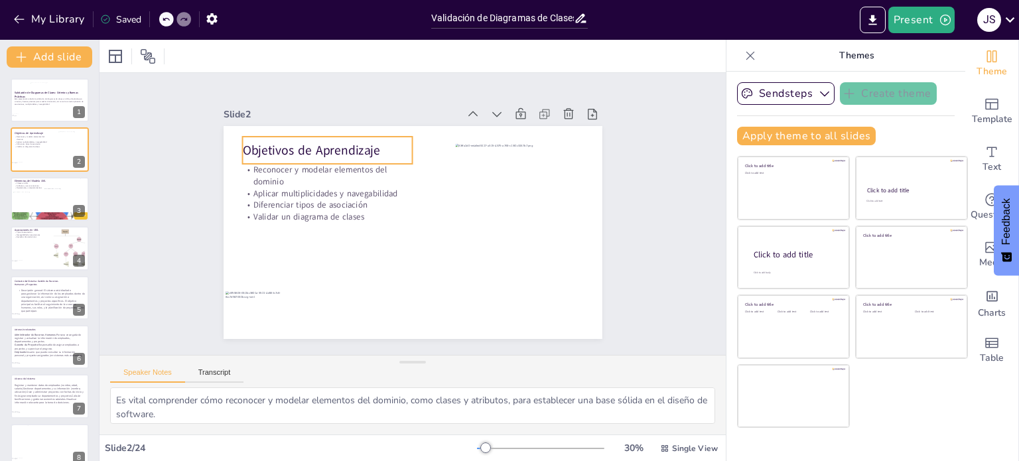
checkbox input "true"
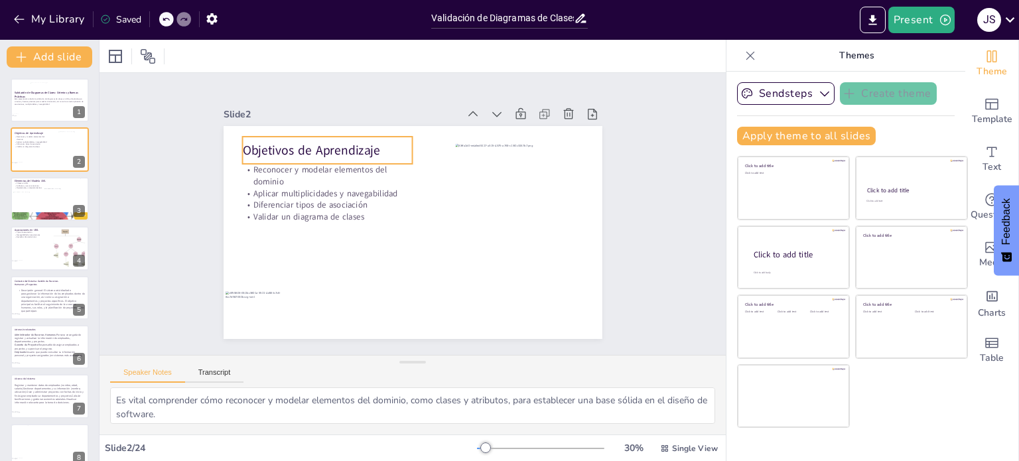
checkbox input "true"
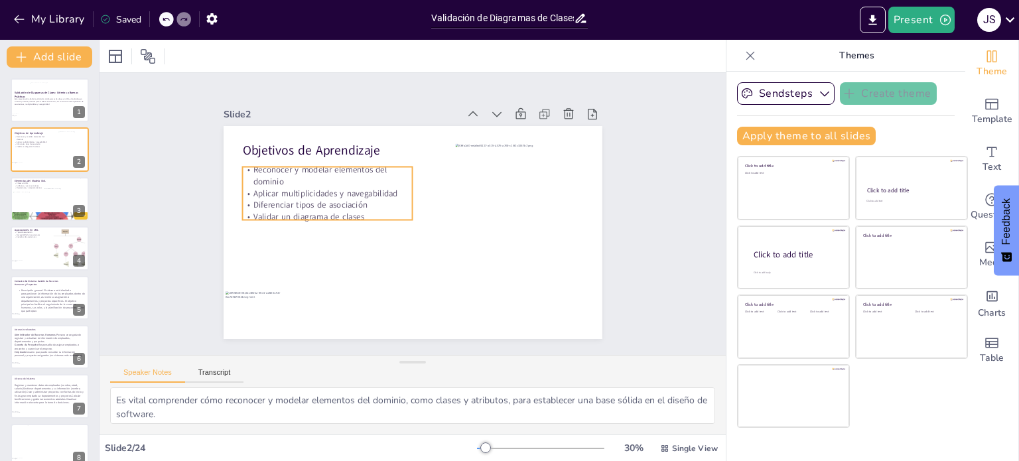
checkbox input "true"
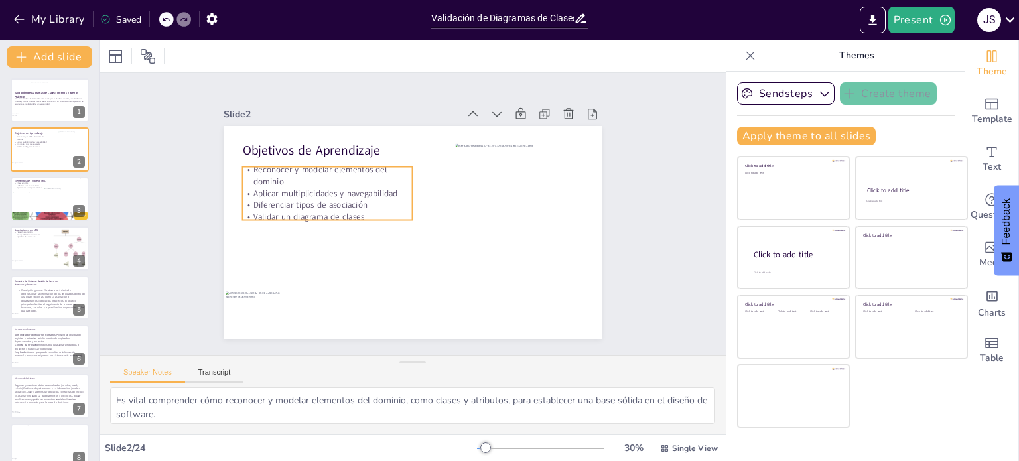
checkbox input "true"
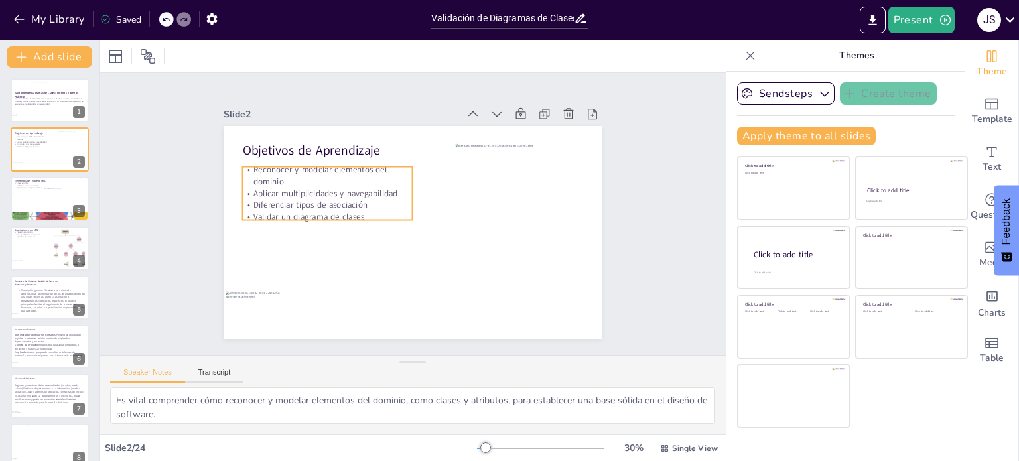
checkbox input "true"
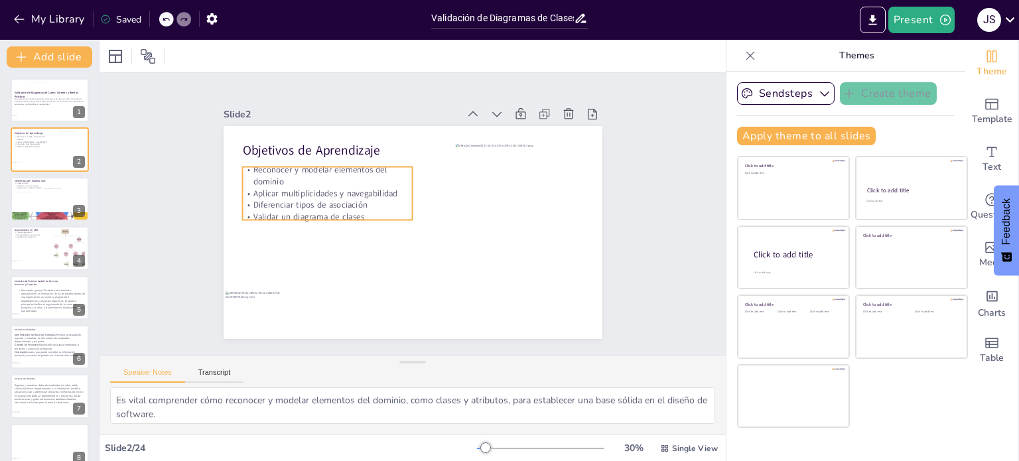
checkbox input "true"
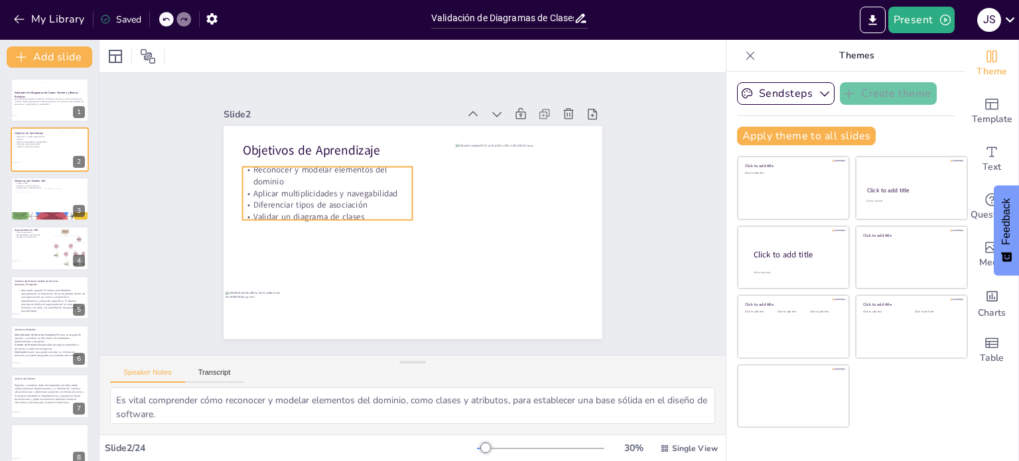
checkbox input "true"
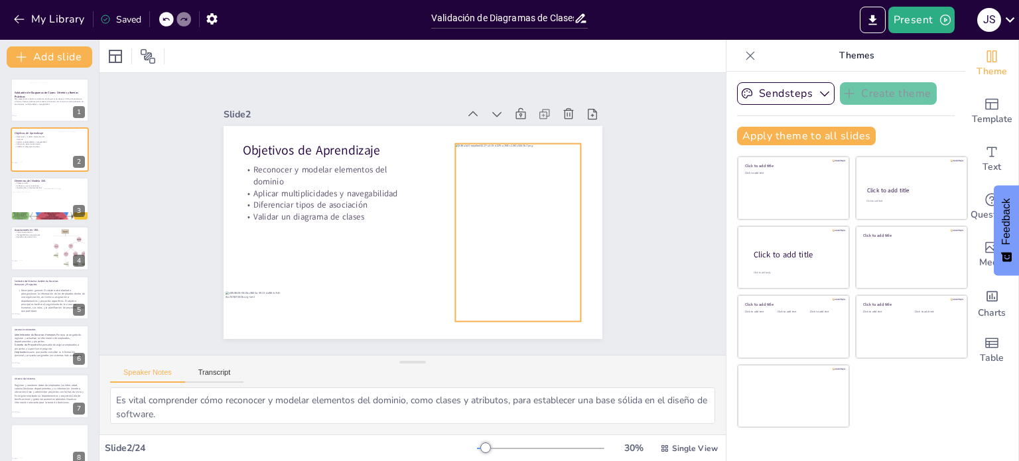
checkbox input "true"
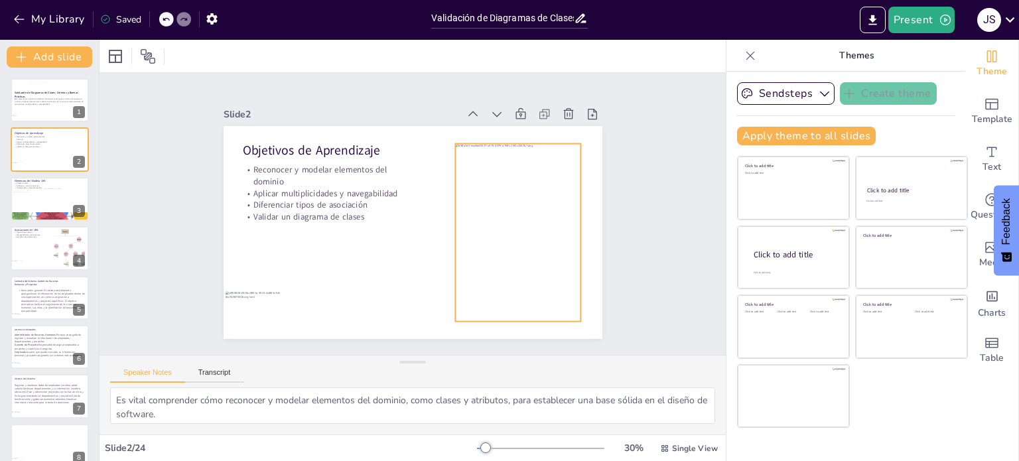
checkbox input "true"
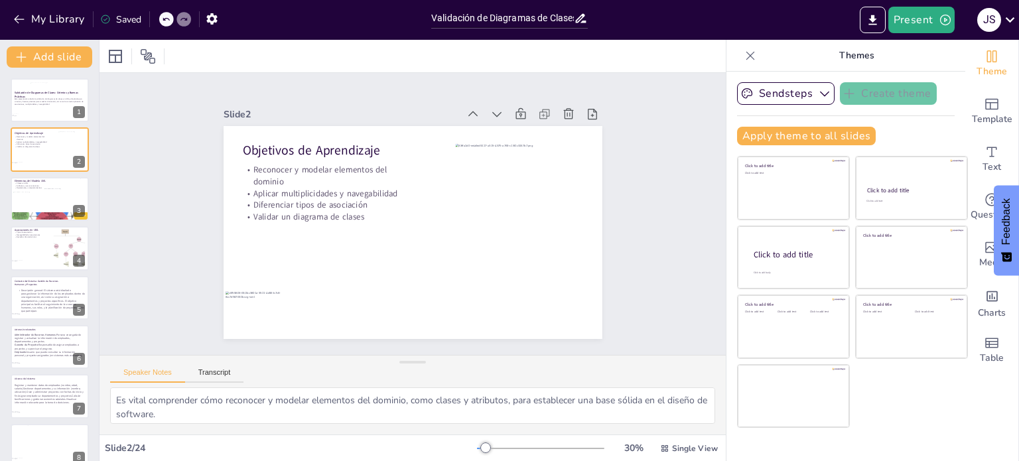
checkbox input "true"
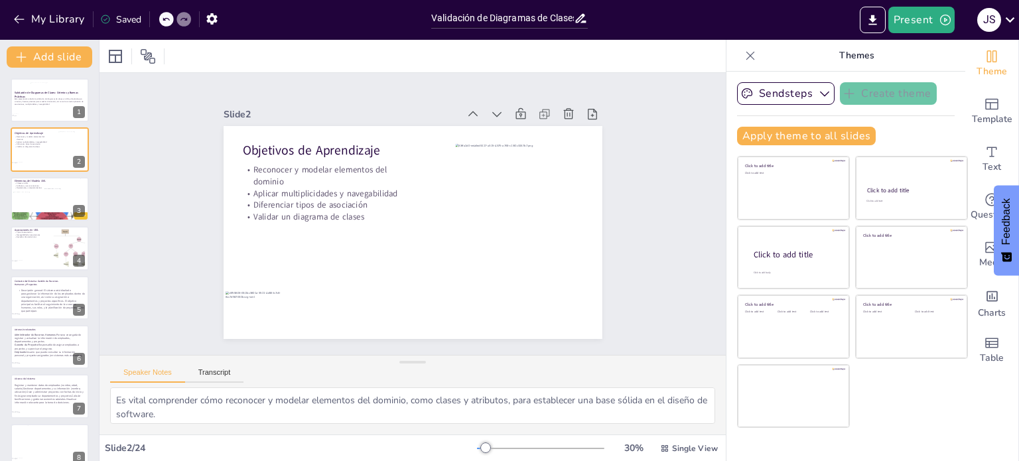
checkbox input "true"
